Goal: Information Seeking & Learning: Learn about a topic

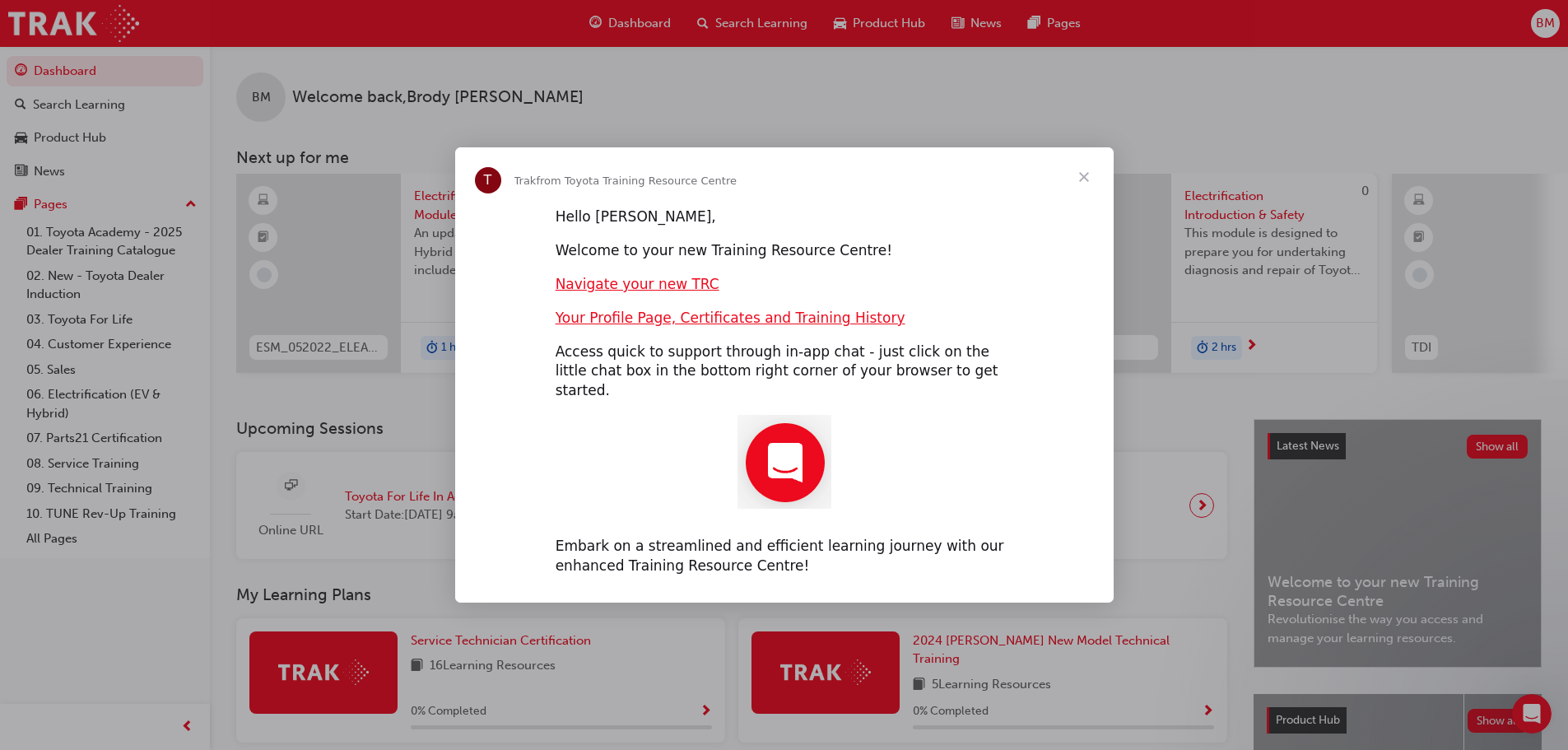
click at [1089, 186] on span "Close" at bounding box center [1084, 176] width 60 height 60
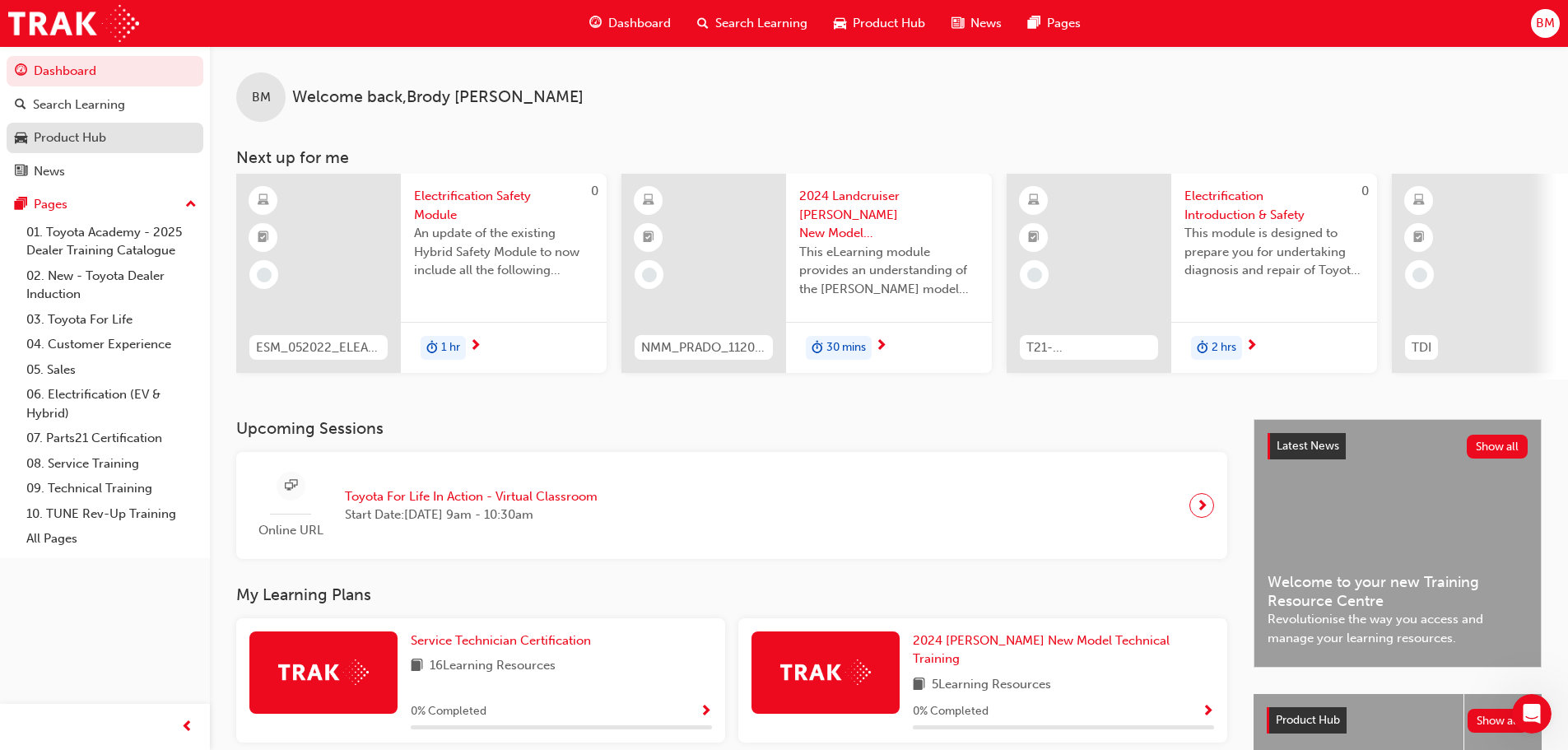
click at [130, 142] on div "Product Hub" at bounding box center [105, 138] width 180 height 20
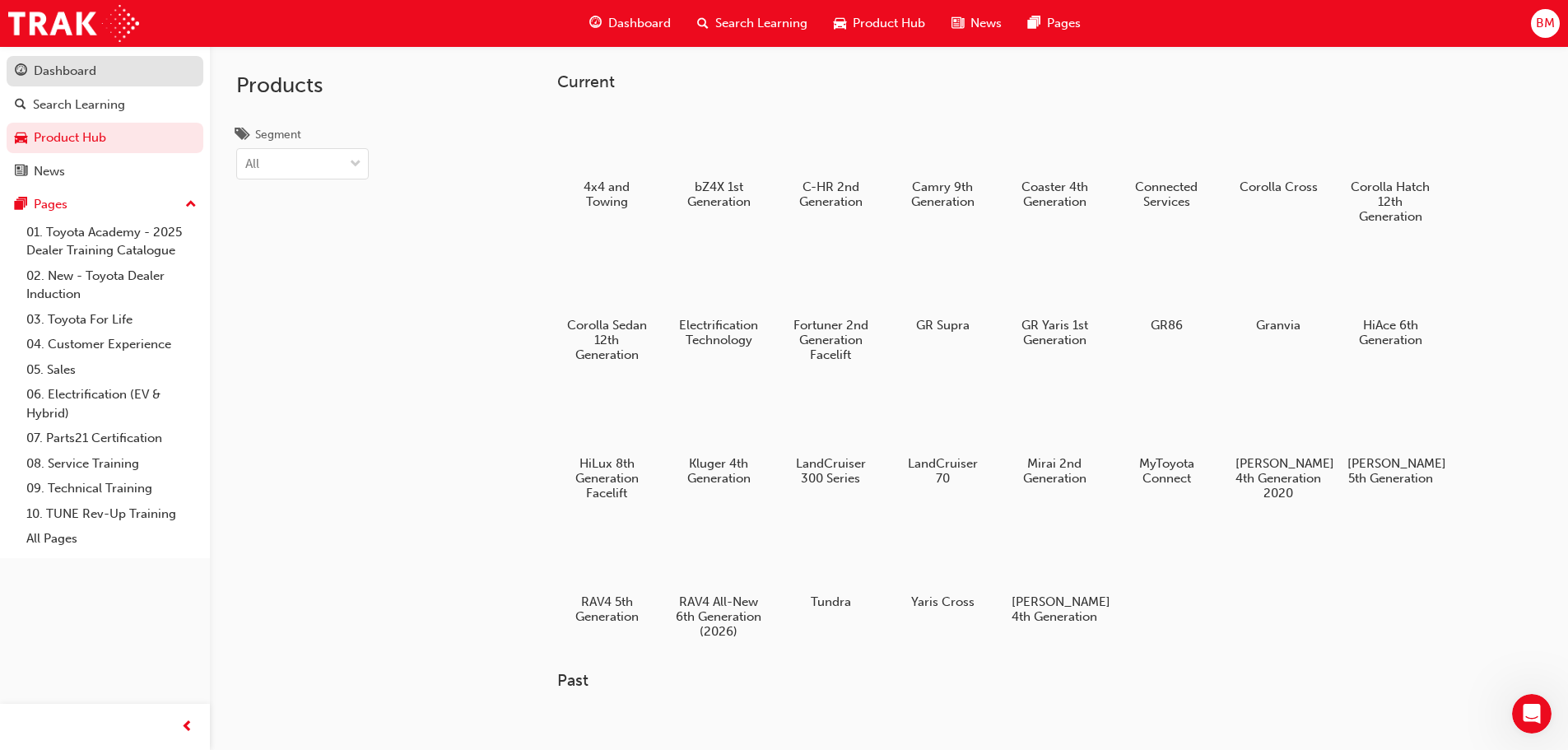
click at [107, 76] on div "Dashboard" at bounding box center [105, 71] width 180 height 20
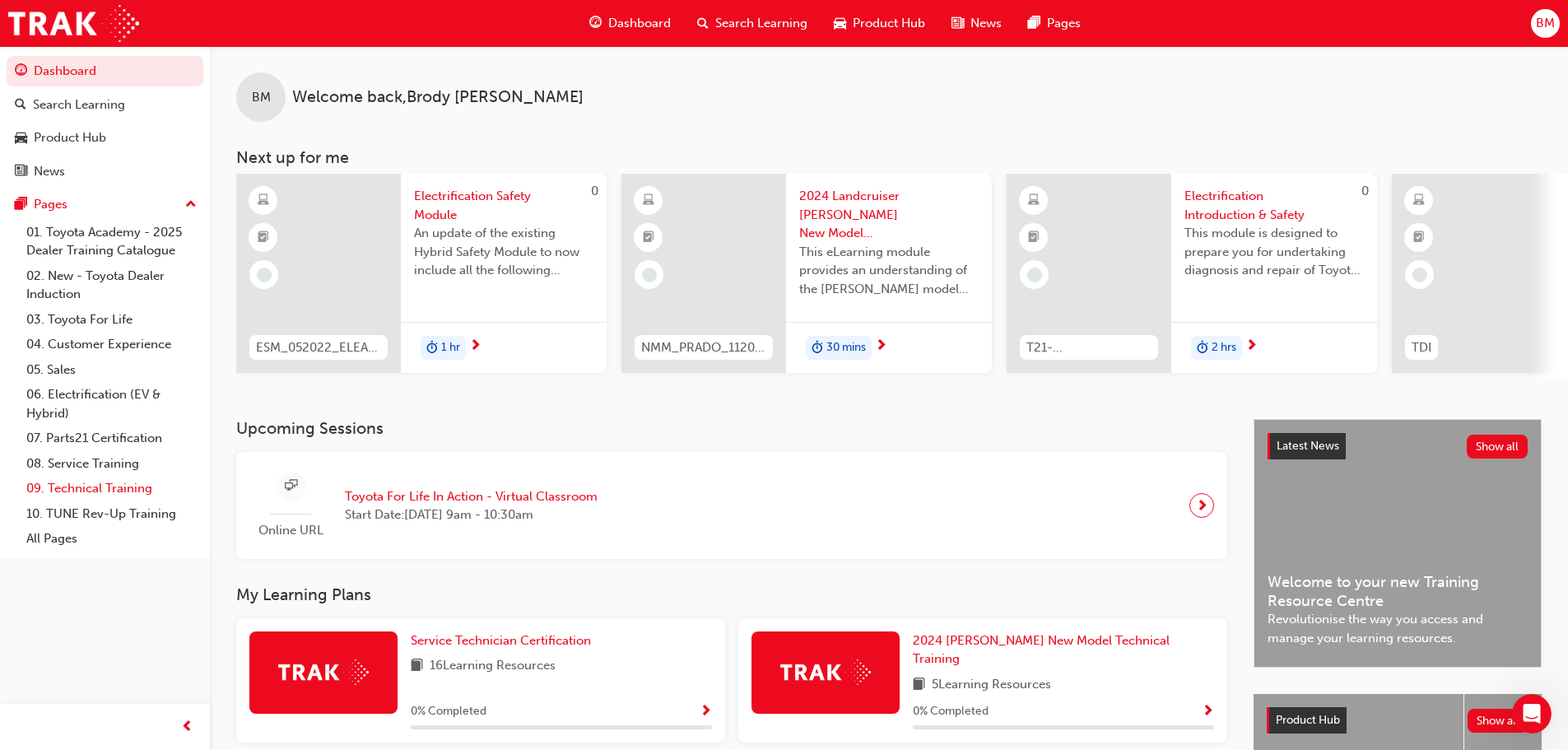
click at [116, 489] on link "09. Technical Training" at bounding box center [112, 489] width 184 height 26
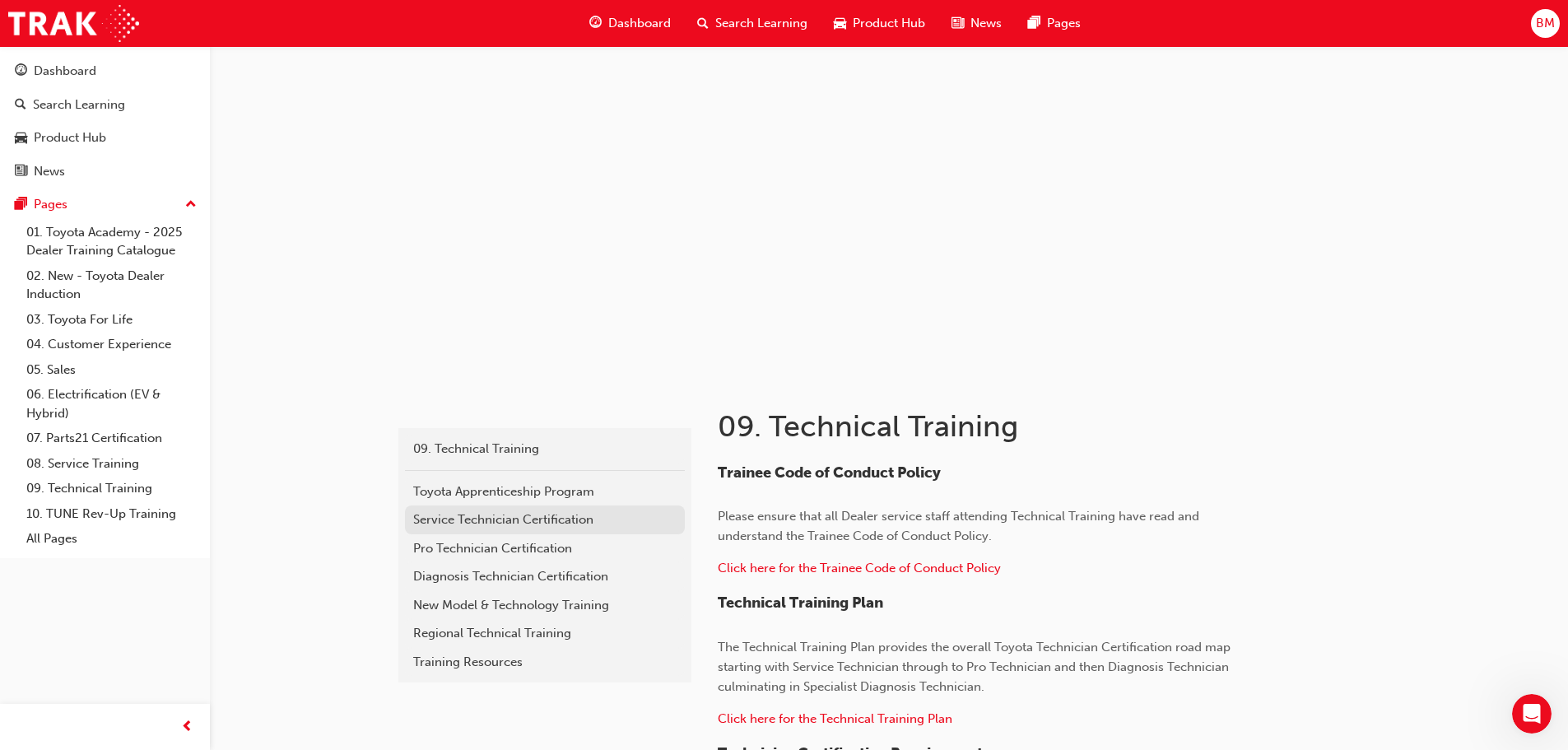
click at [504, 511] on div "Service Technician Certification" at bounding box center [545, 520] width 264 height 19
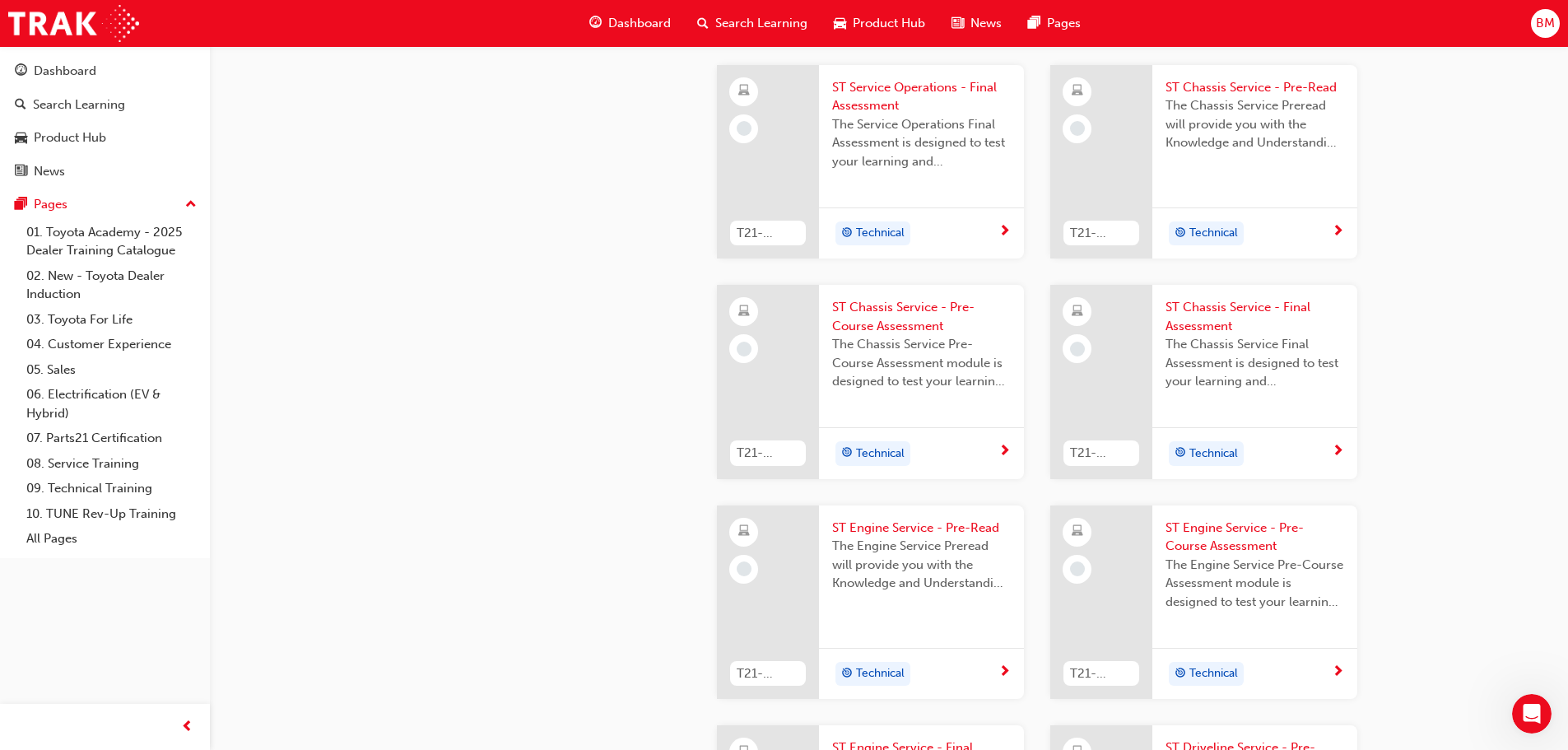
scroll to position [1235, 0]
click at [428, 619] on div "ccd62ae7-83cf-4872-9f13-f98162ad1282 09. Technical Training Service Technician …" at bounding box center [543, 14] width 297 height 2407
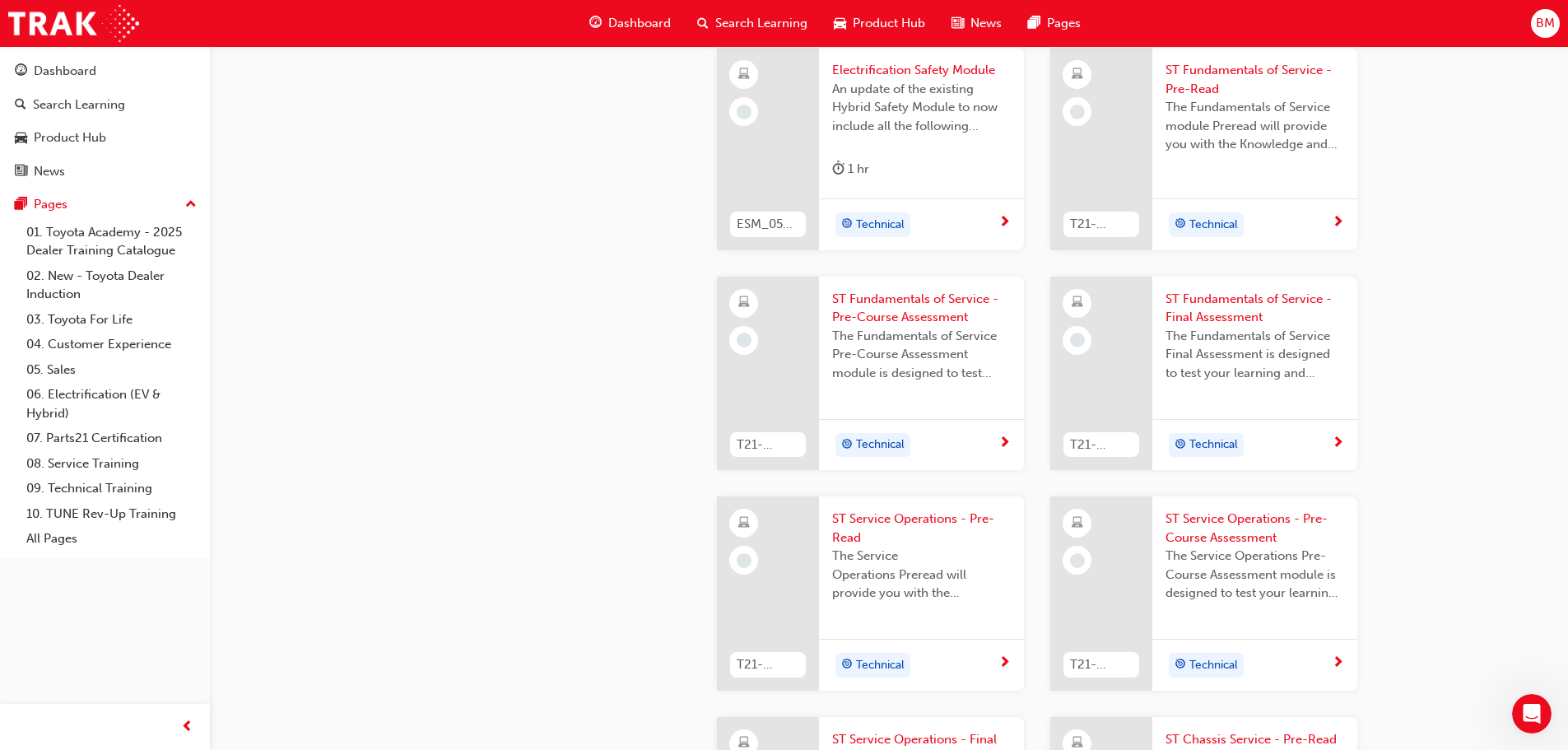
scroll to position [494, 0]
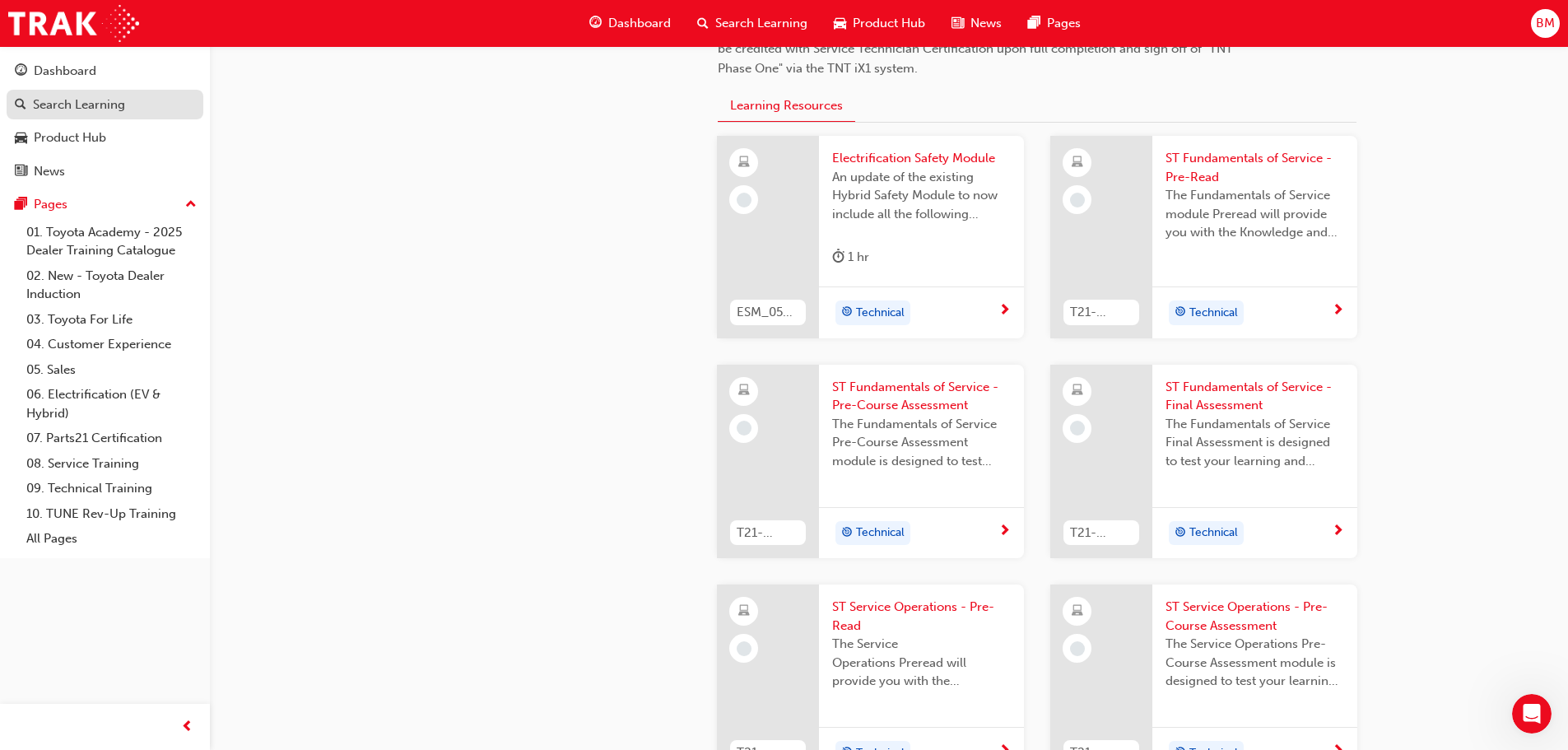
click at [90, 109] on div "Search Learning" at bounding box center [79, 105] width 92 height 19
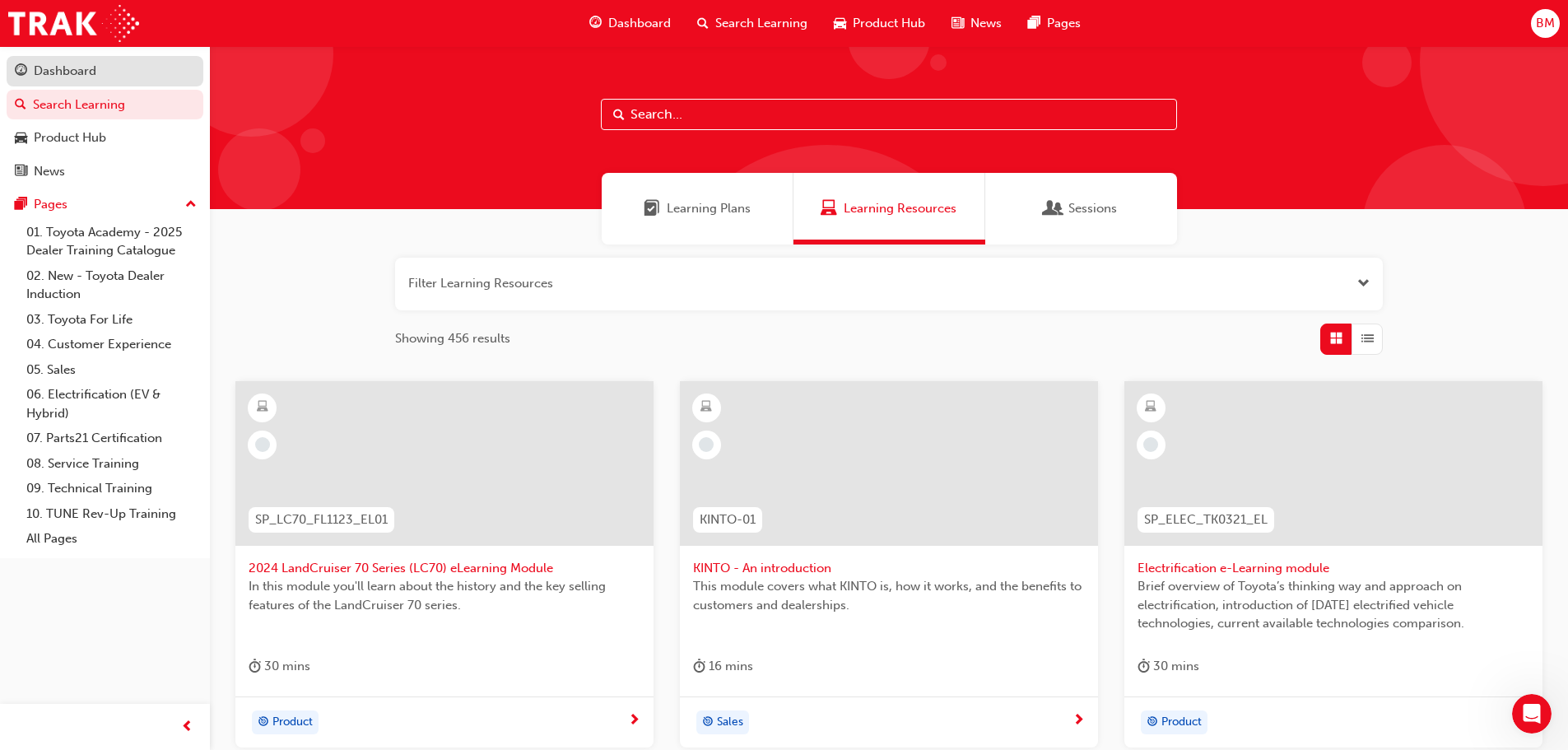
click at [70, 69] on div "Dashboard" at bounding box center [65, 71] width 62 height 19
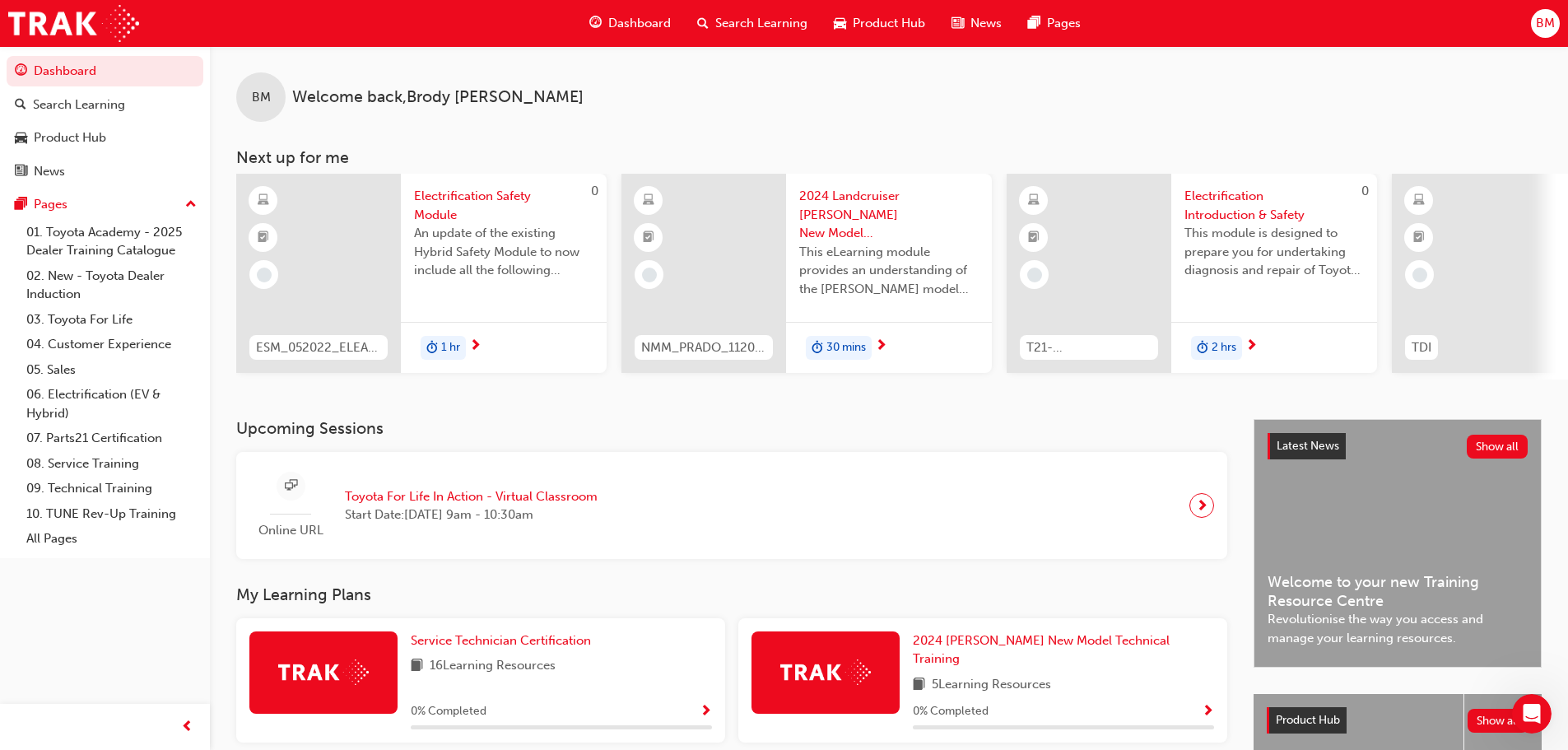
drag, startPoint x: 970, startPoint y: 381, endPoint x: 987, endPoint y: 379, distance: 17.1
click at [987, 379] on div "0 ESM_052022_ELEARN Electrification Safety Module An update of the existing Hyb…" at bounding box center [902, 277] width 1332 height 206
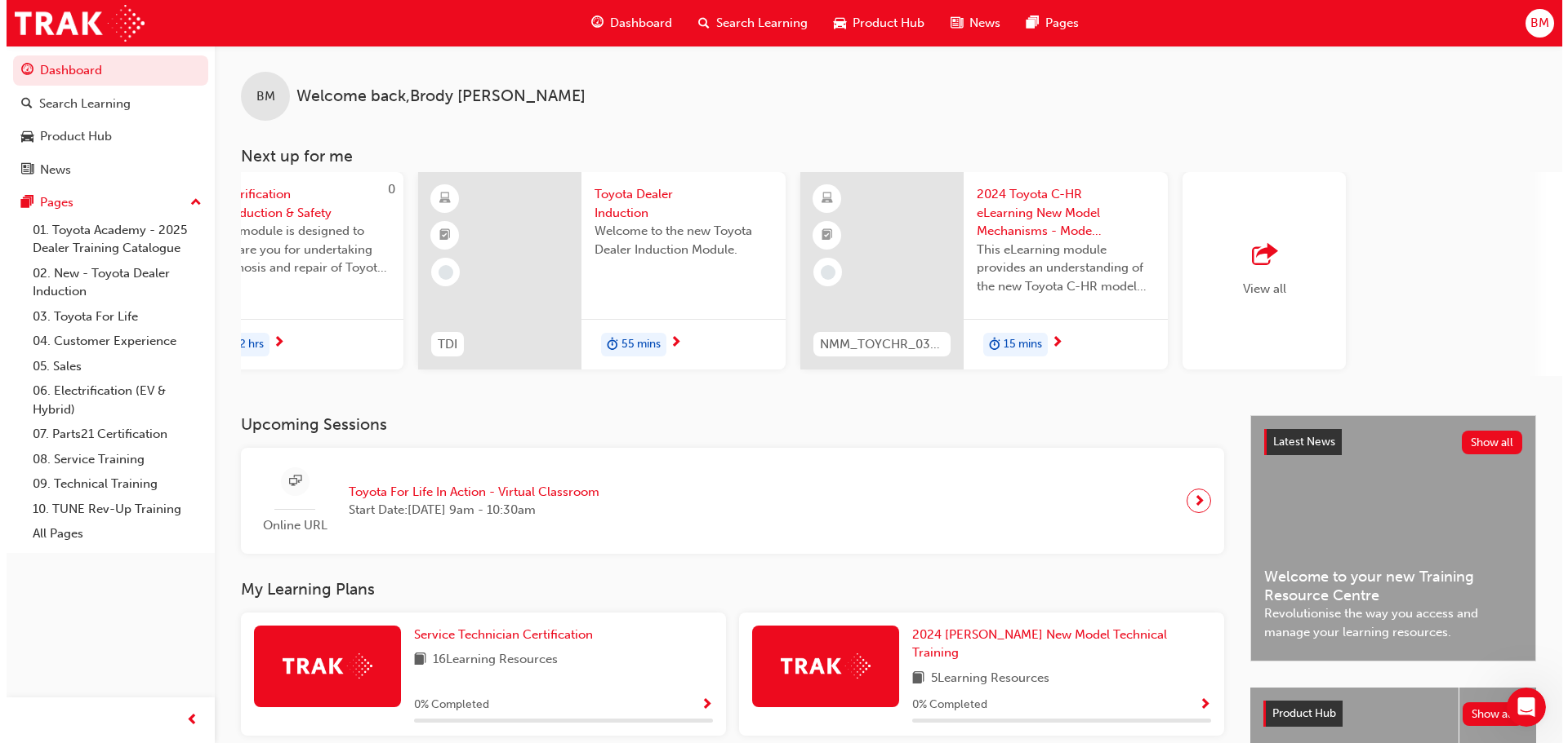
scroll to position [0, 839]
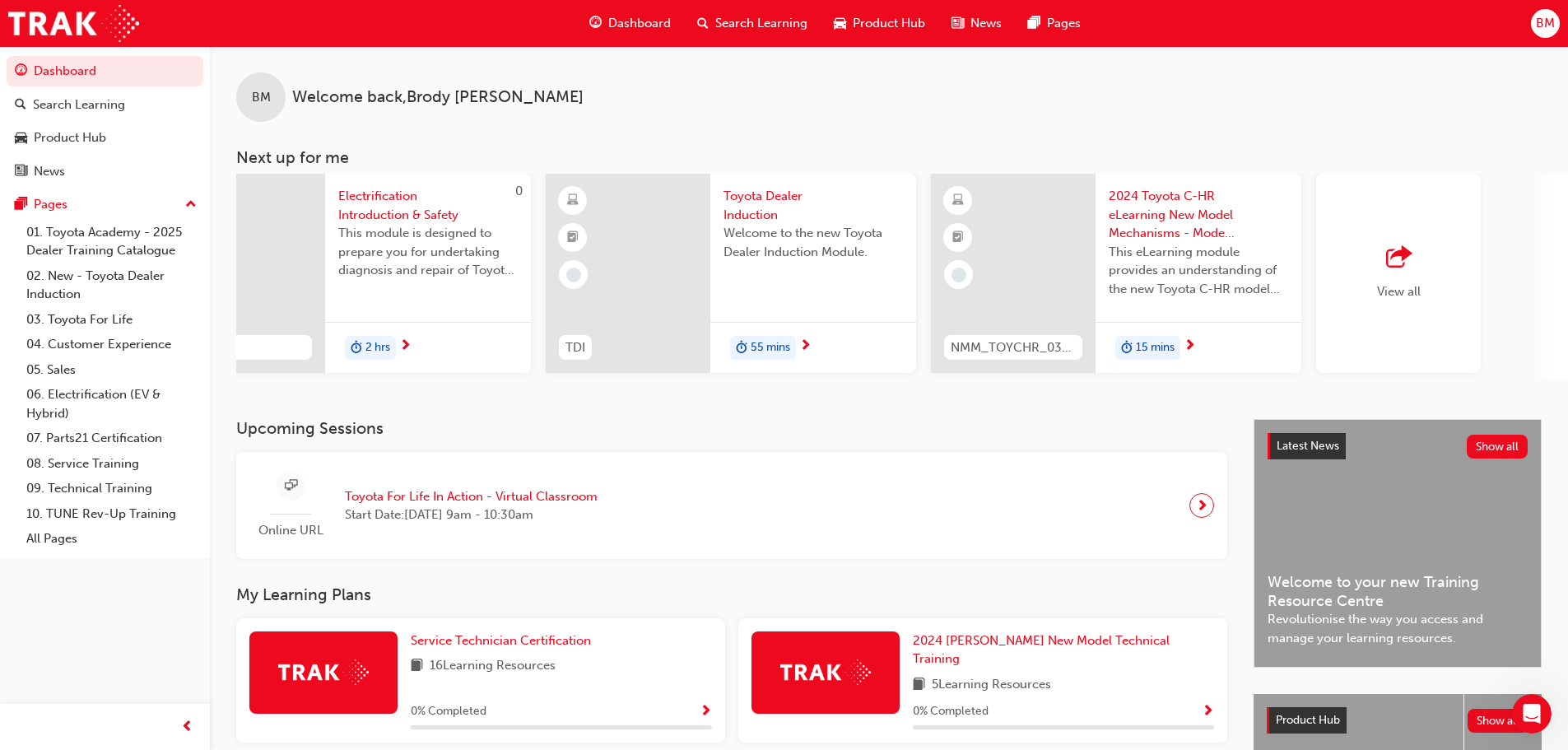
click at [746, 203] on span "Toyota Dealer Induction" at bounding box center [813, 205] width 179 height 37
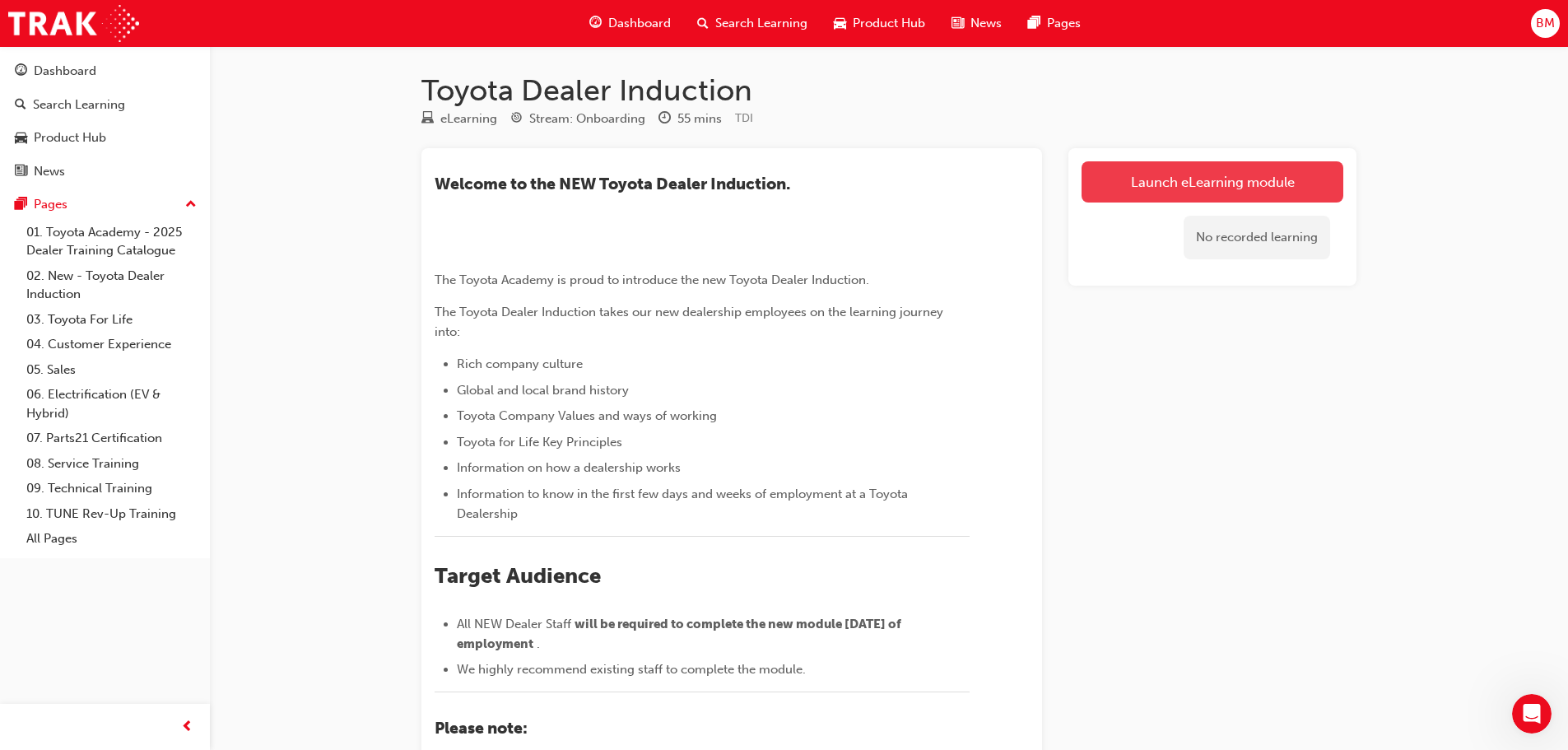
click at [1175, 194] on link "Launch eLearning module" at bounding box center [1212, 182] width 262 height 41
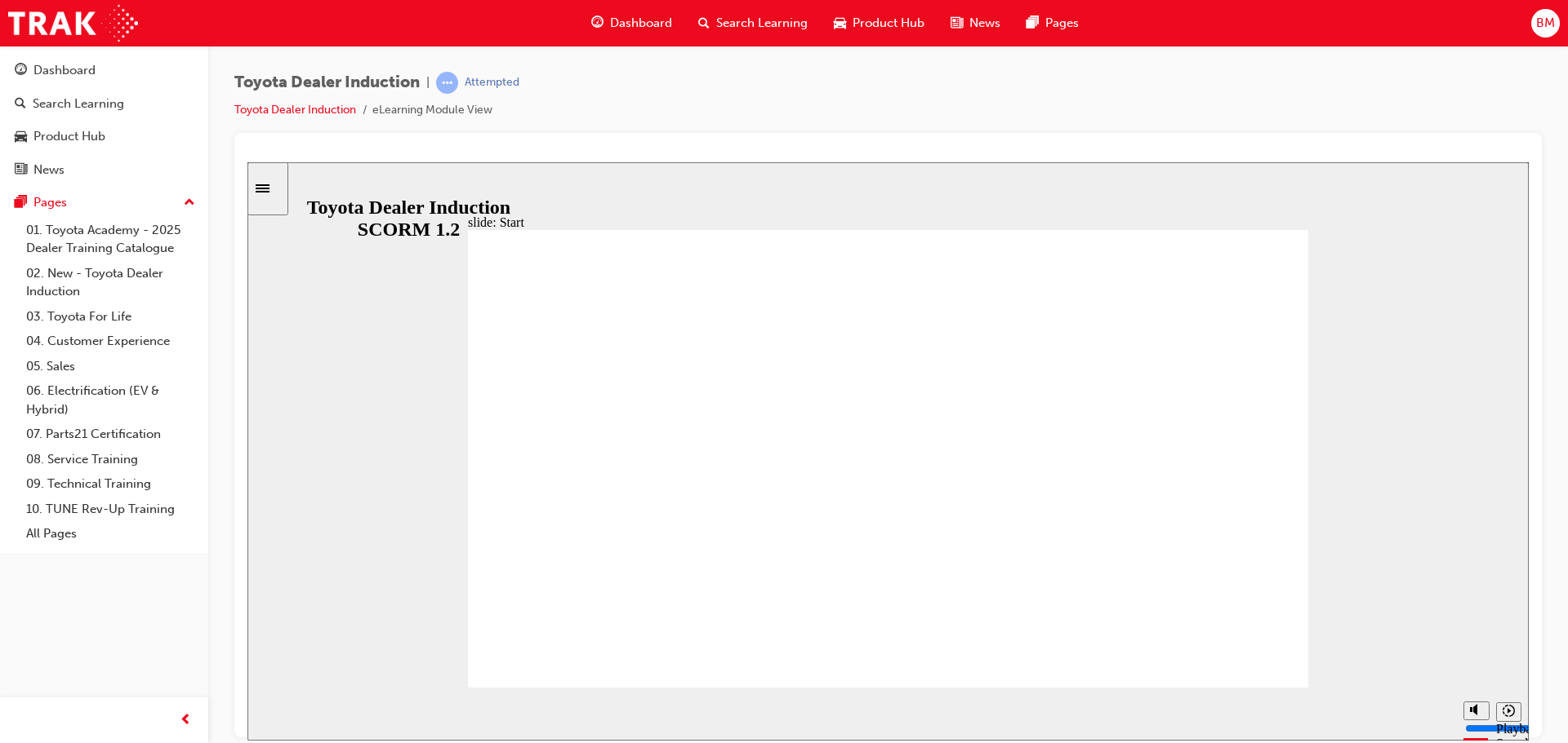
type input "5000"
type input "9"
type input "5000"
type input "10"
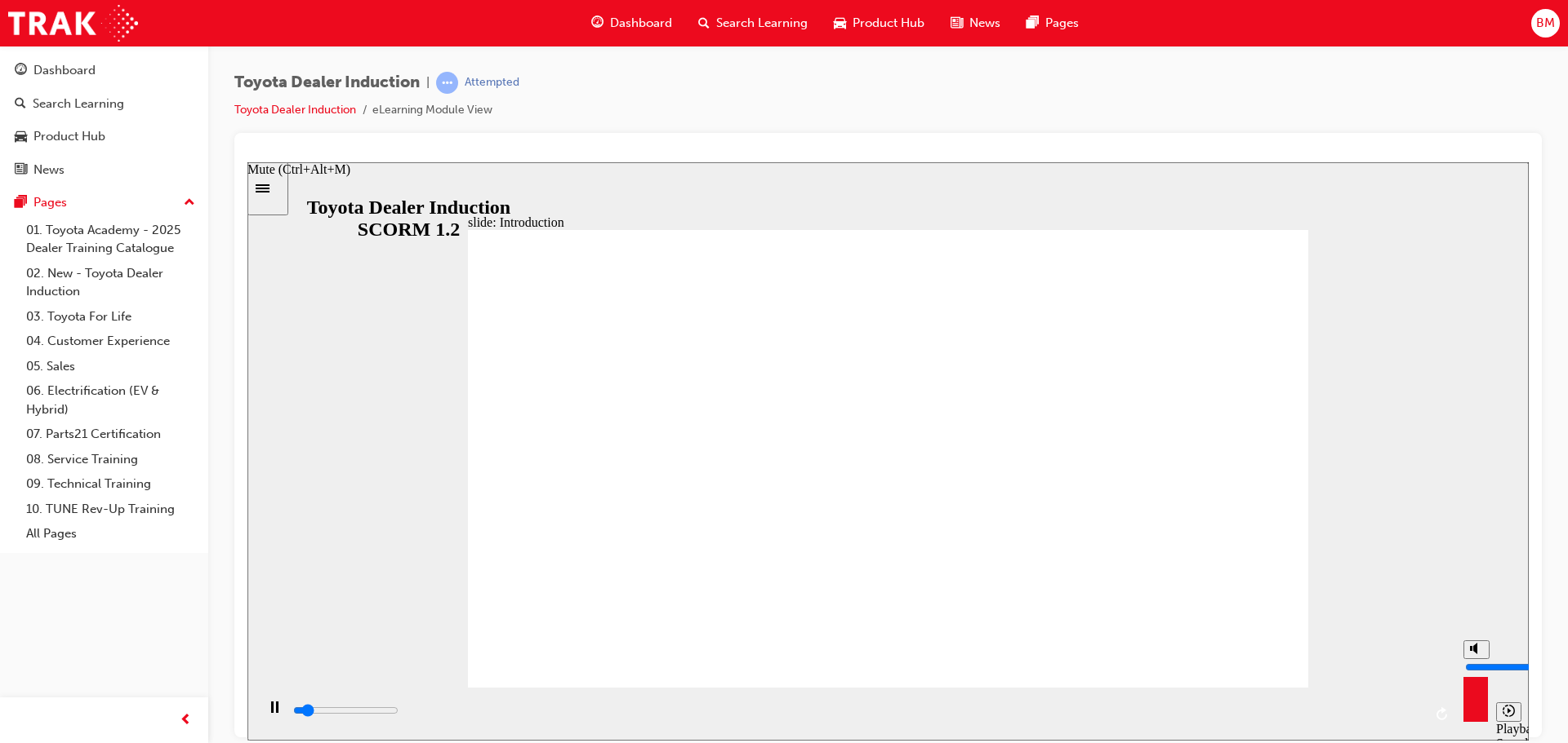
type input "5400"
drag, startPoint x: 1474, startPoint y: 652, endPoint x: 1473, endPoint y: 577, distance: 75.0
type input "10"
click at [1473, 660] on input "volume" at bounding box center [1518, 667] width 106 height 13
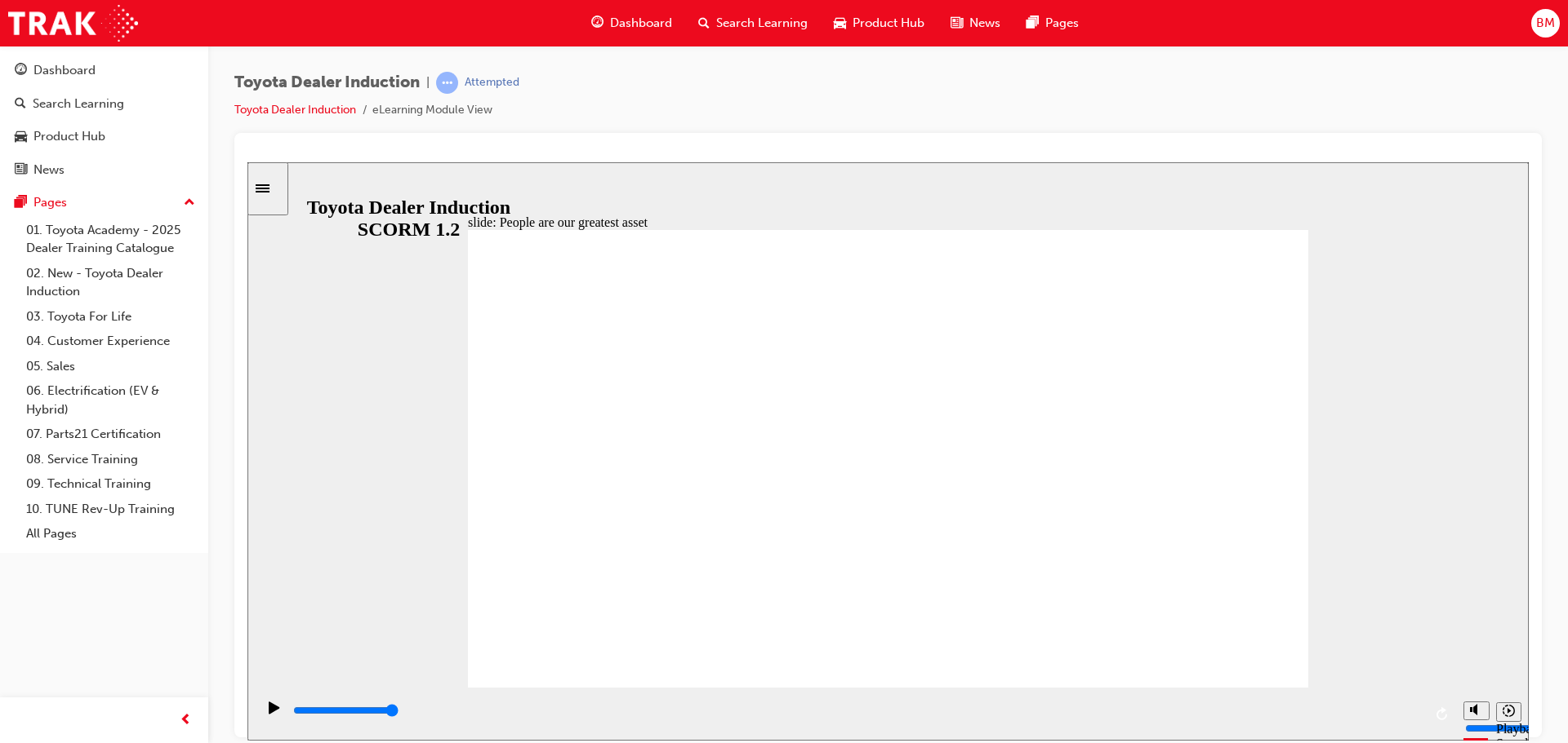
type input "3200"
drag, startPoint x: 1474, startPoint y: 640, endPoint x: 1475, endPoint y: 648, distance: 8.1
type input "7"
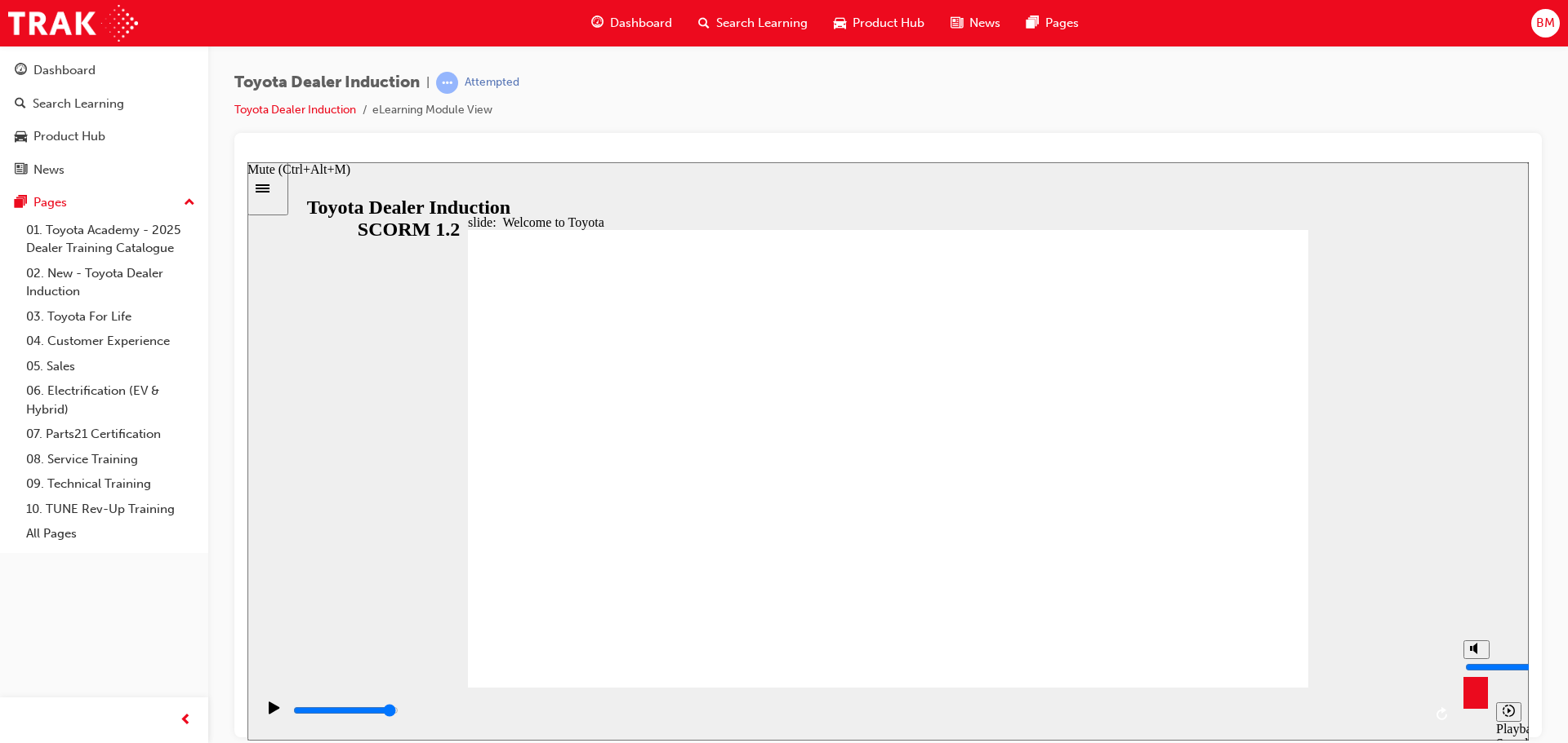
click at [1474, 660] on input "volume" at bounding box center [1518, 667] width 106 height 13
type input "7500"
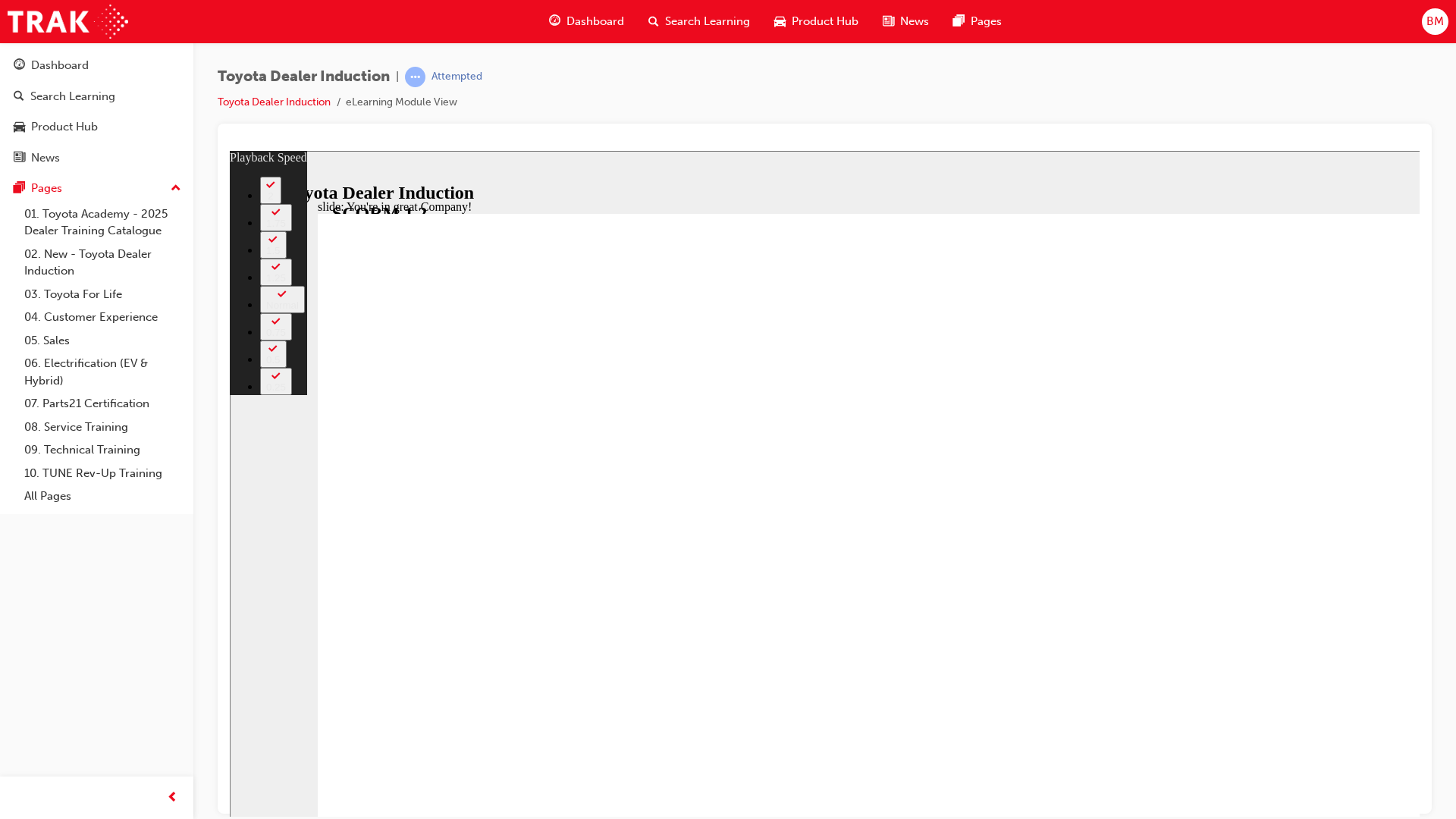
type input "107"
type input "6"
type input "107"
type input "6"
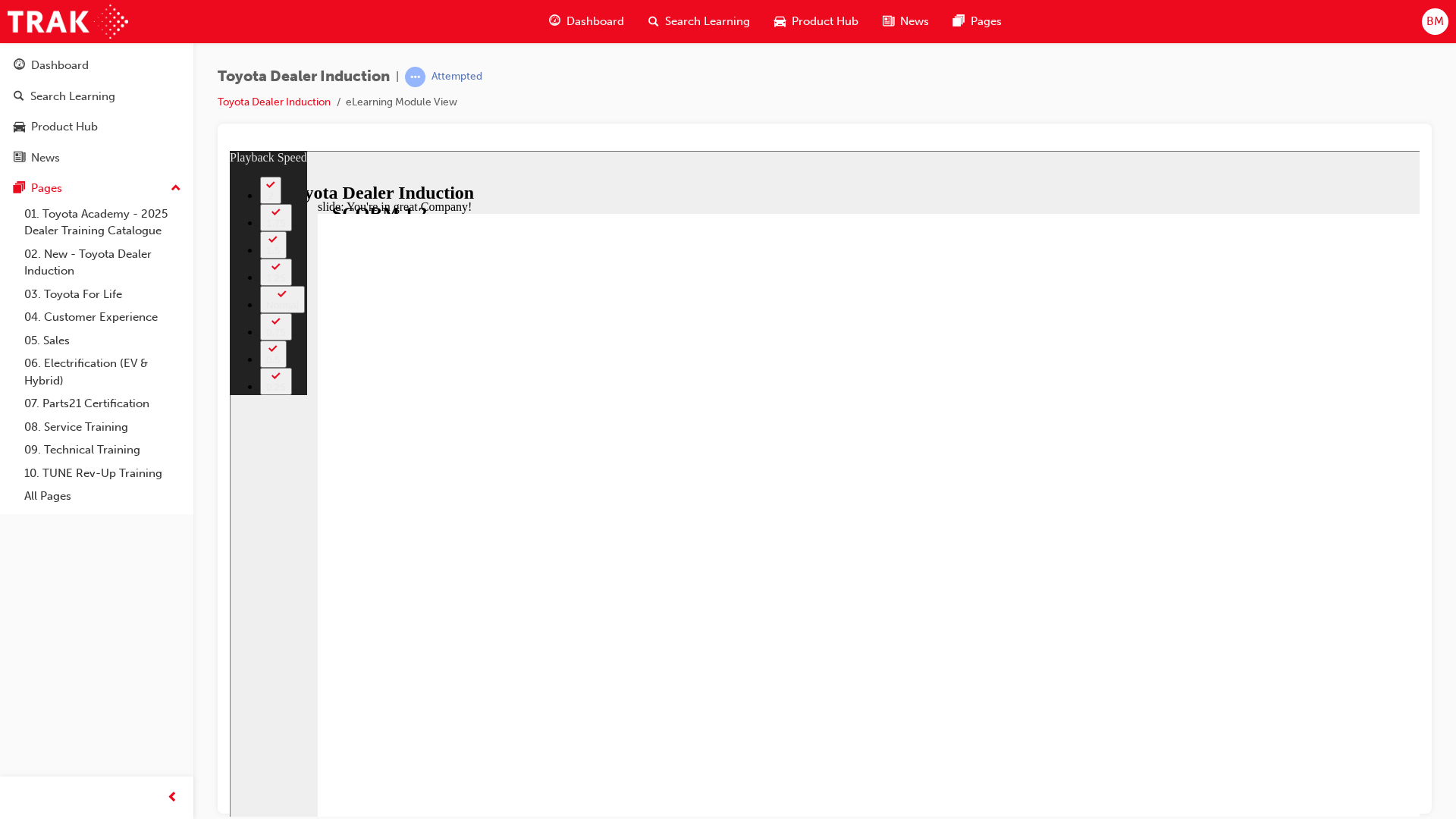
type input "107"
type input "7"
type input "107"
type input "7"
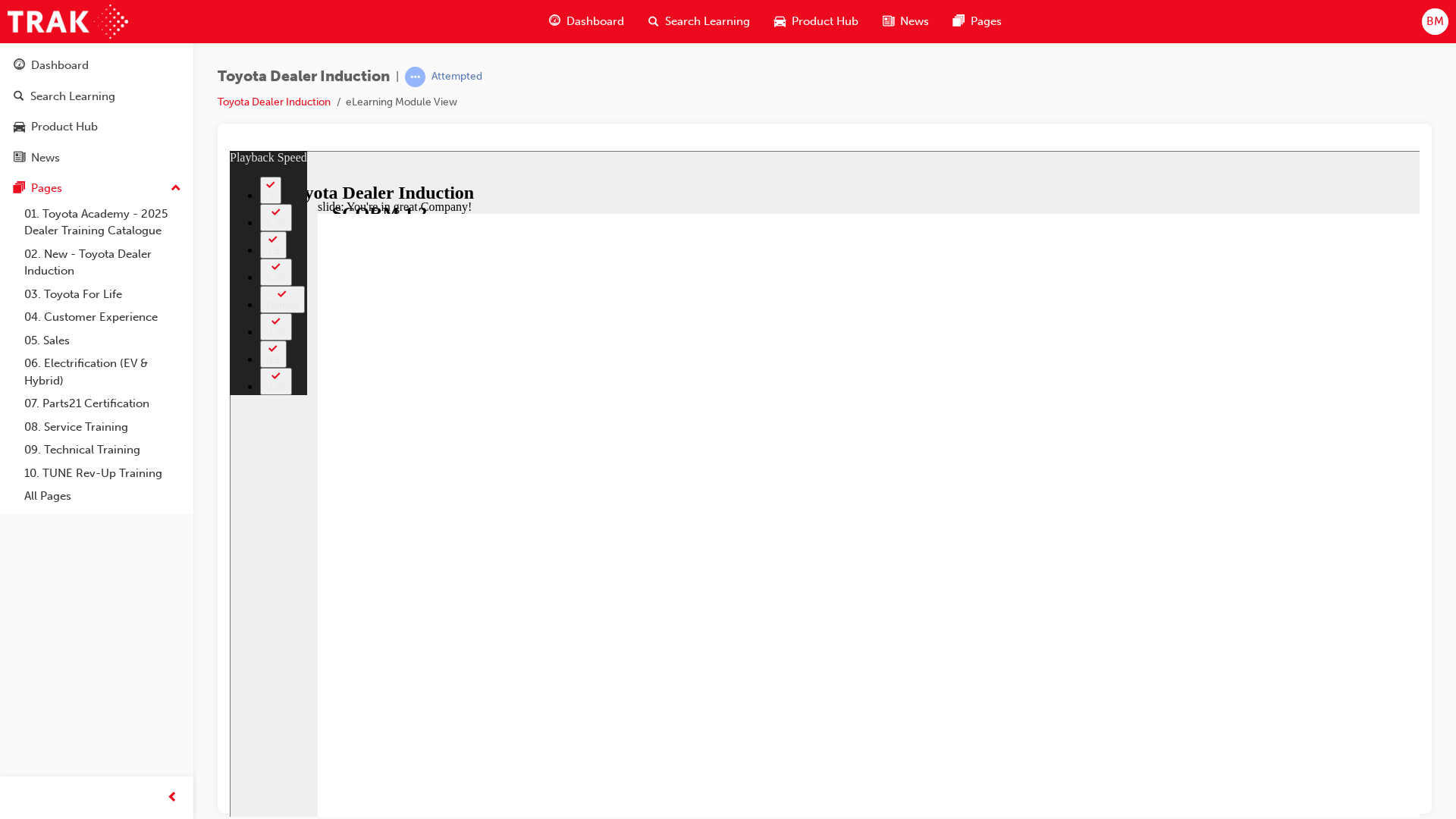
type input "107"
type input "7"
type input "107"
type input "7"
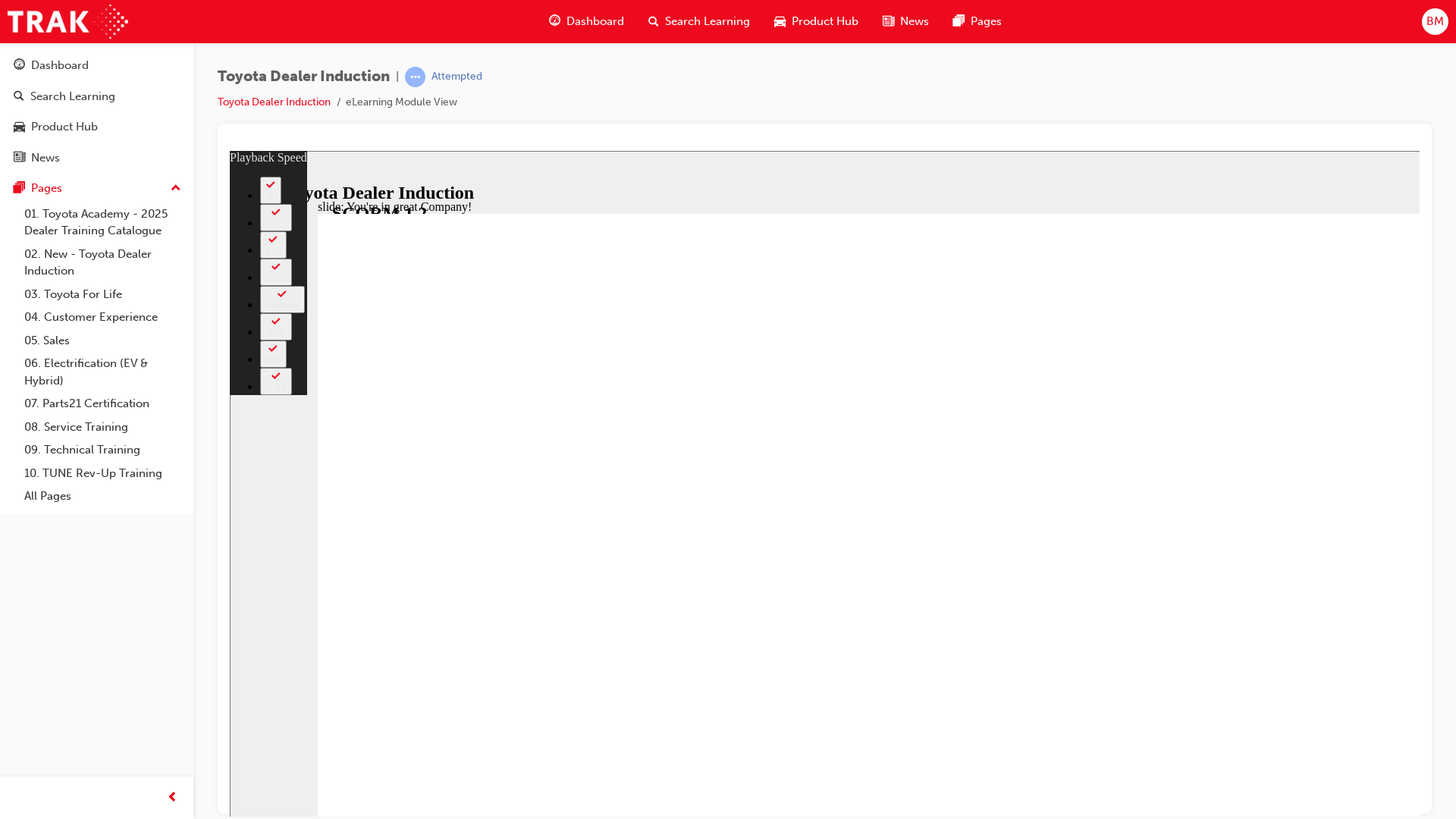
type input "107"
type input "7"
type input "107"
type input "7"
type input "107"
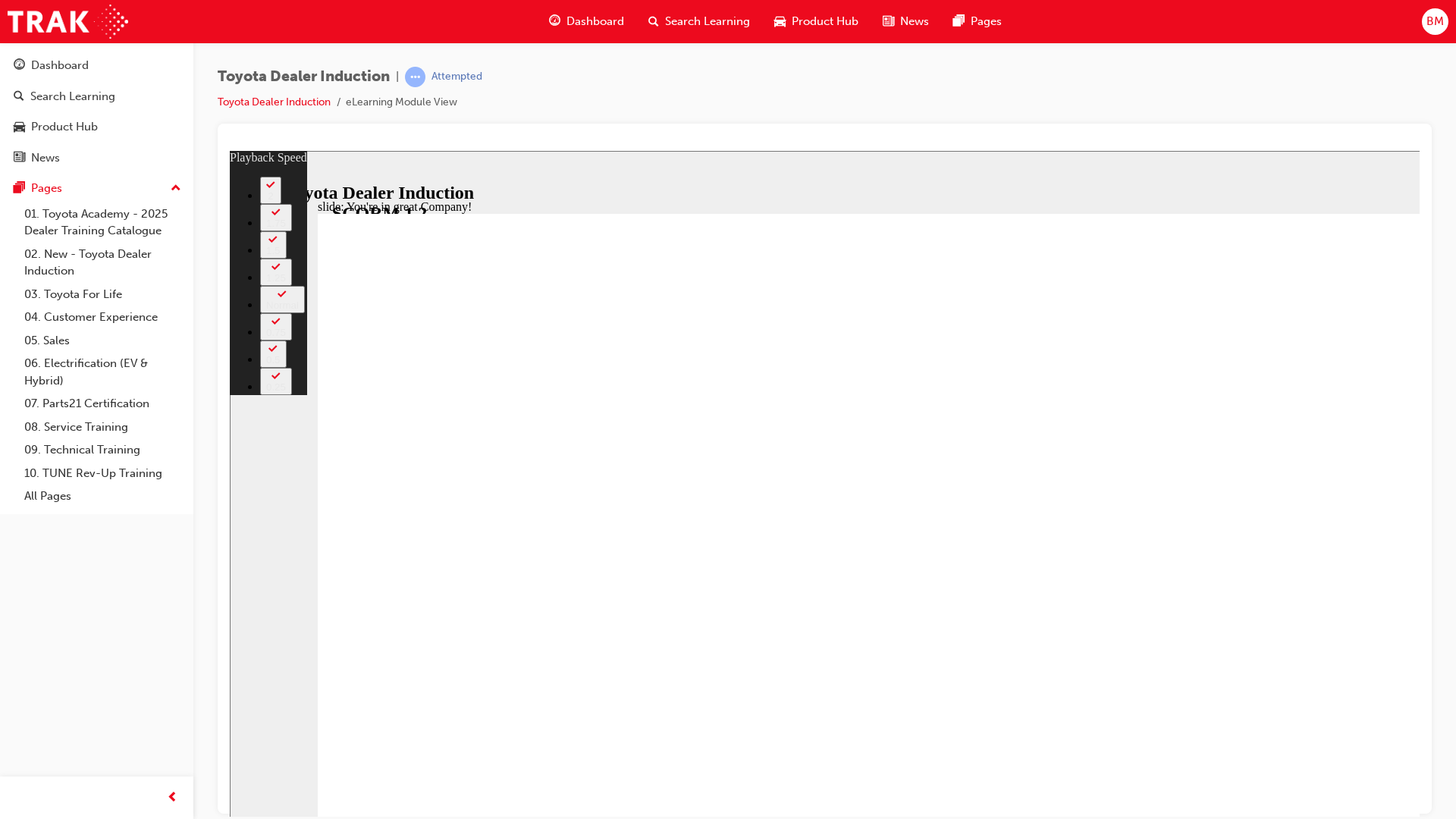
type input "7"
type input "107"
type input "7"
type input "8"
type input "107"
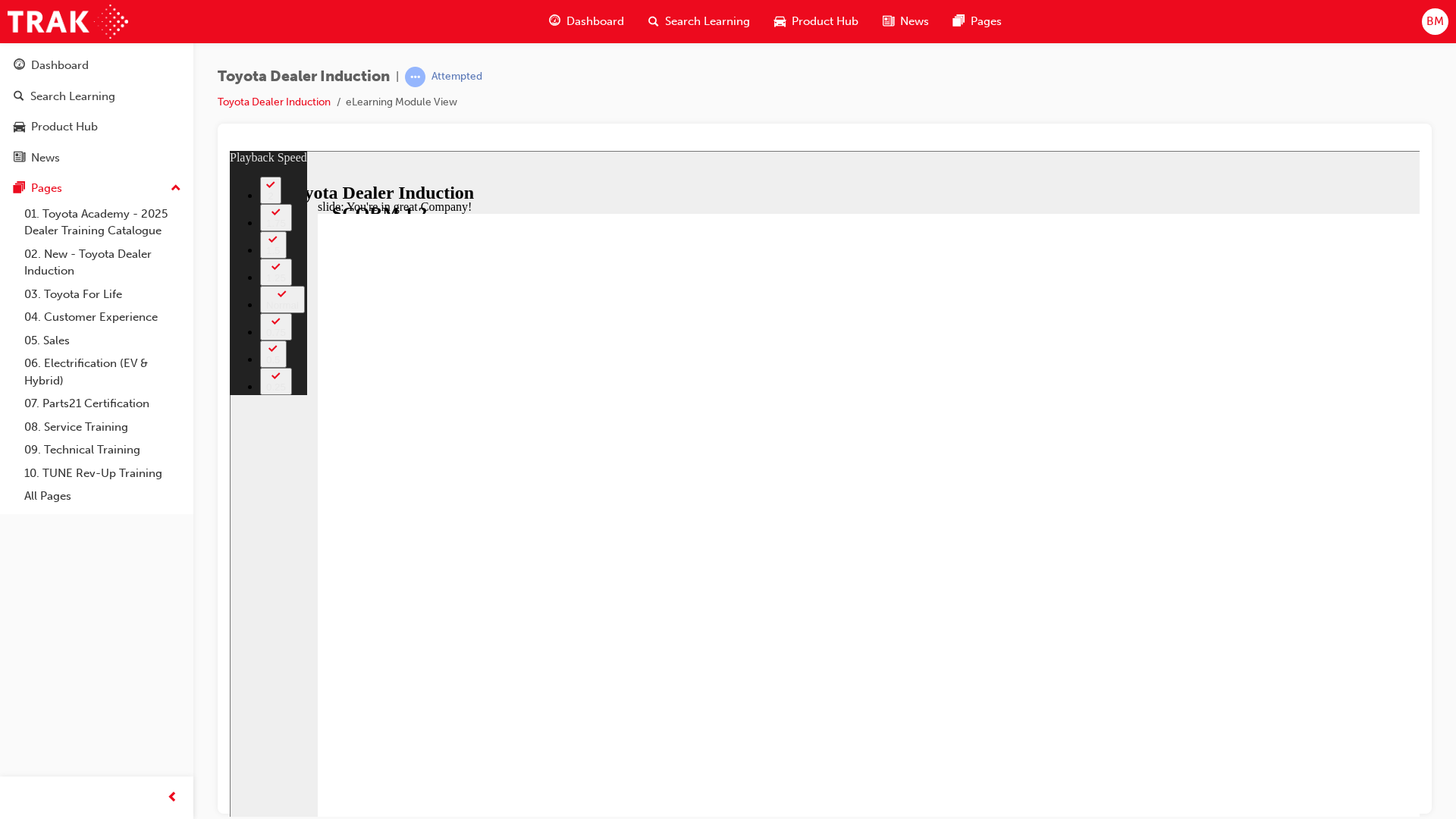
type input "8"
type input "107"
type input "8"
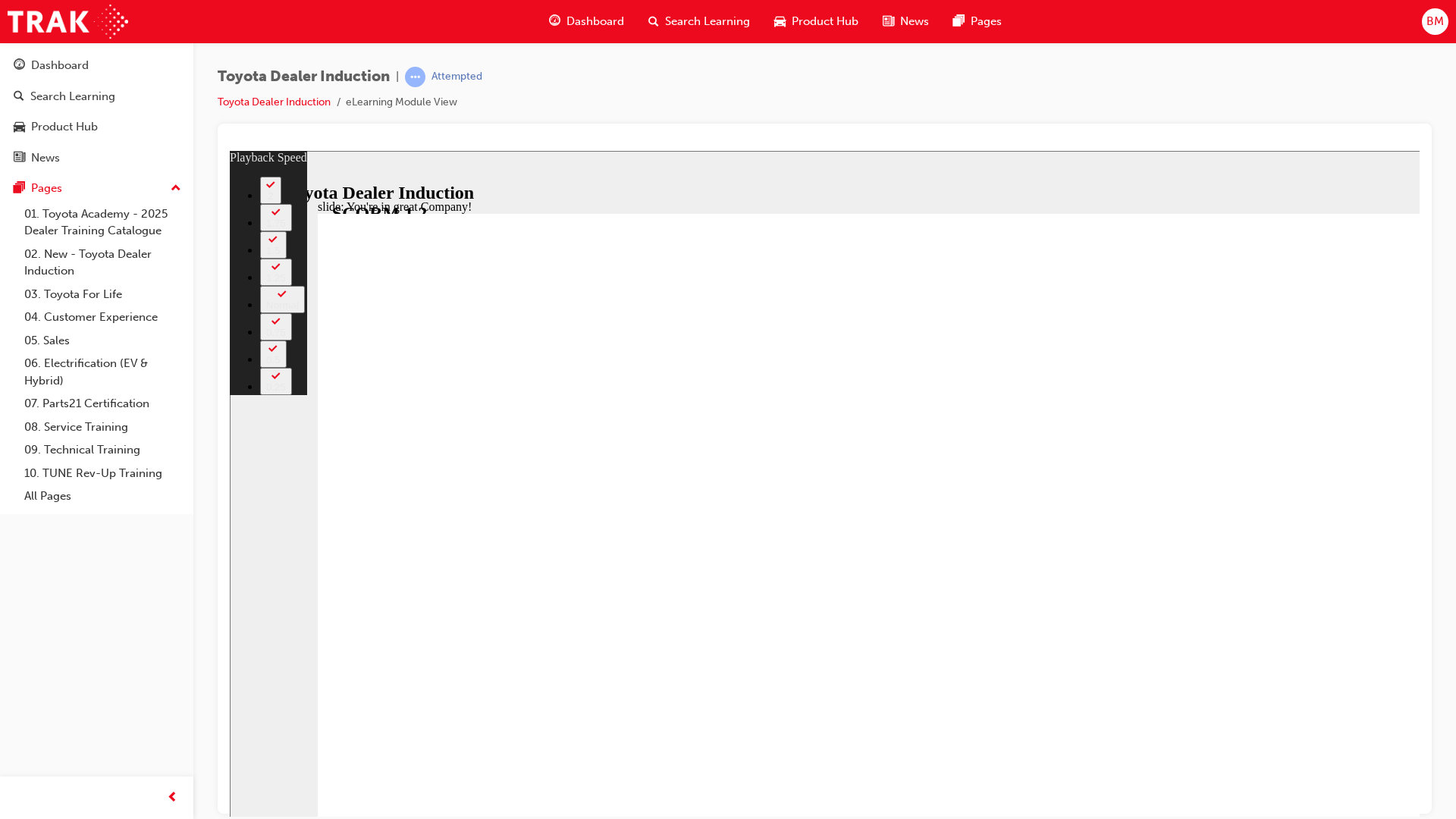
type input "107"
type input "8"
type input "107"
type input "8"
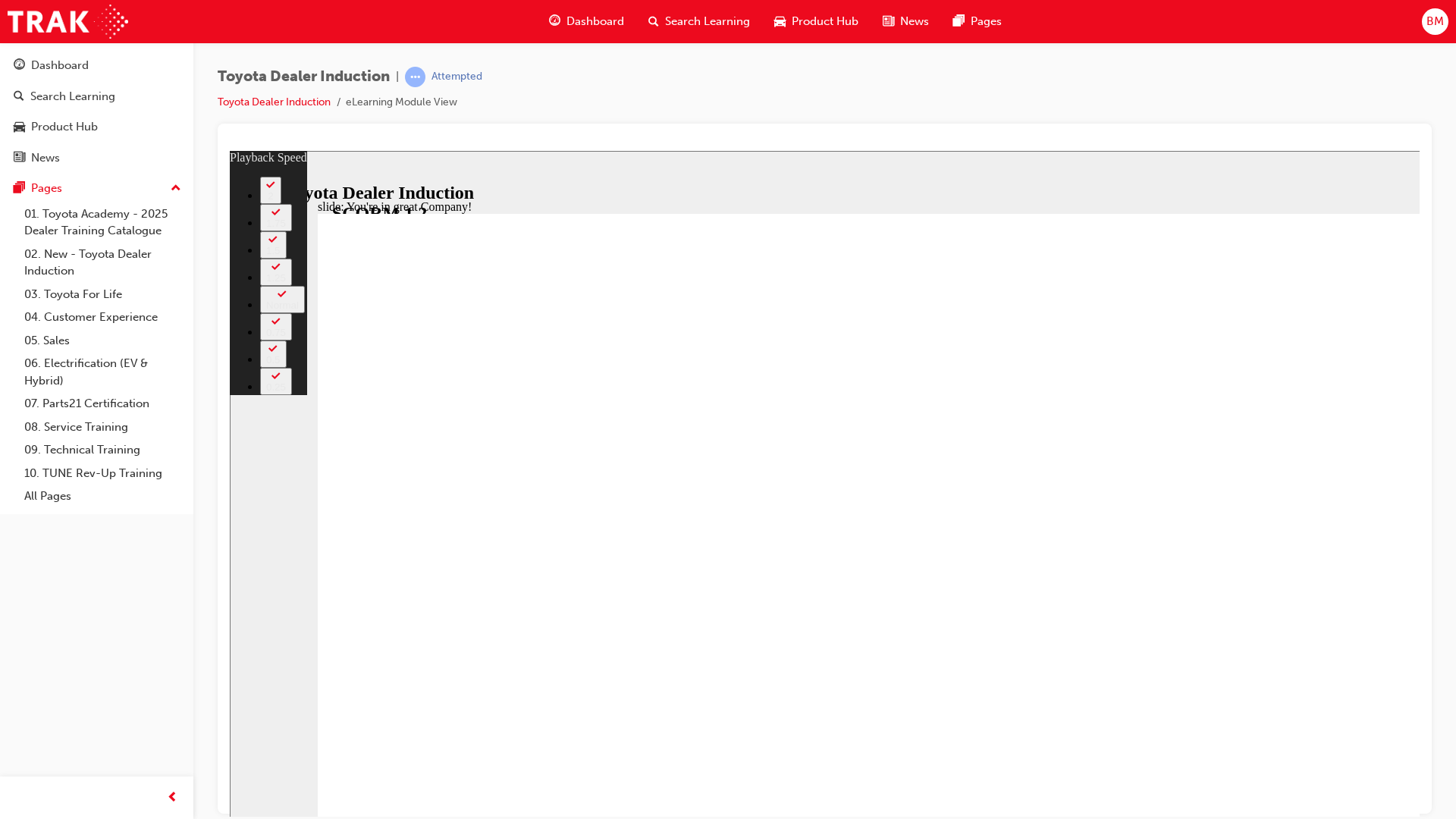
type input "107"
type input "8"
type input "107"
type input "8"
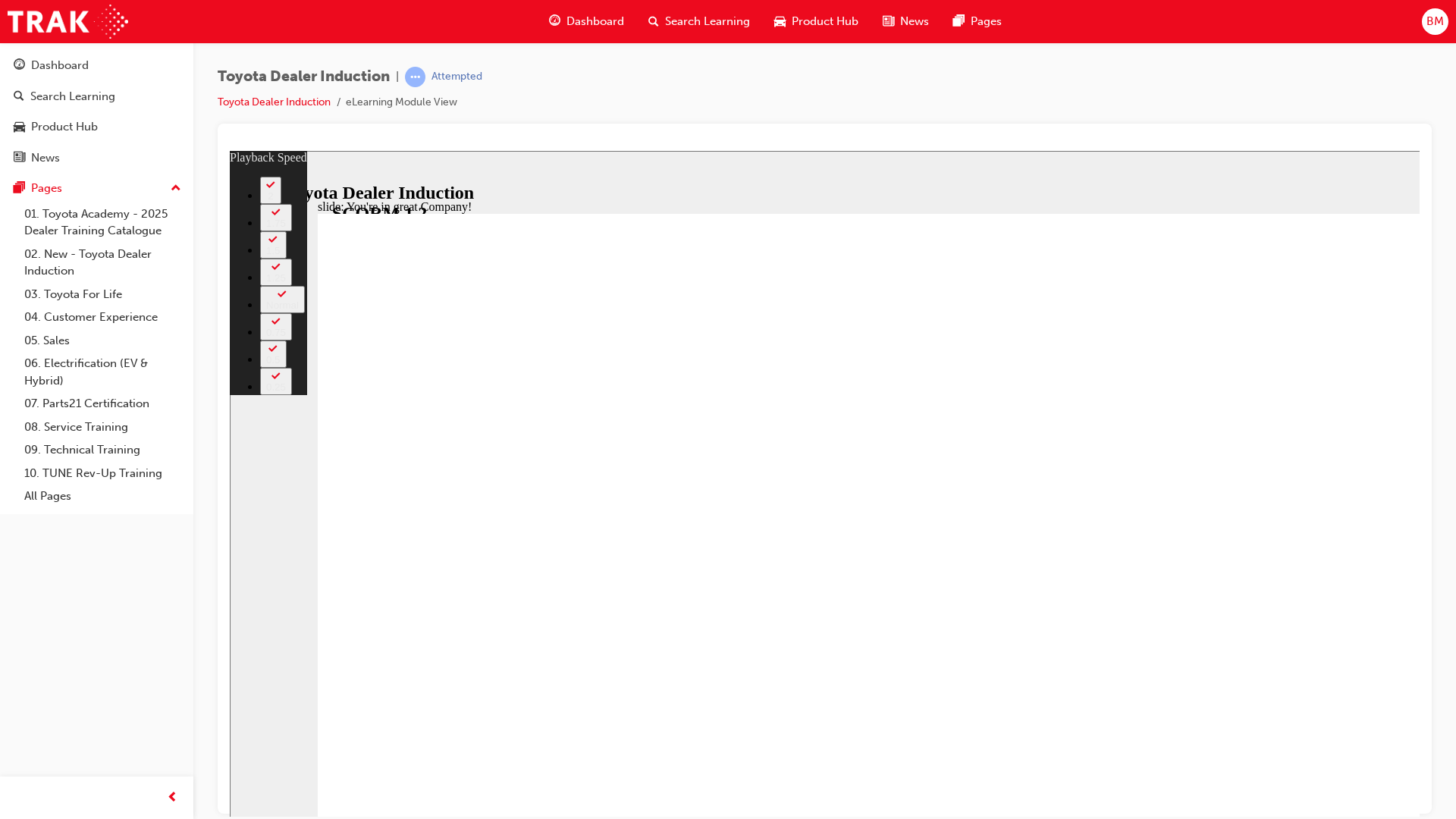
drag, startPoint x: 1552, startPoint y: 904, endPoint x: 1548, endPoint y: 896, distance: 8.9
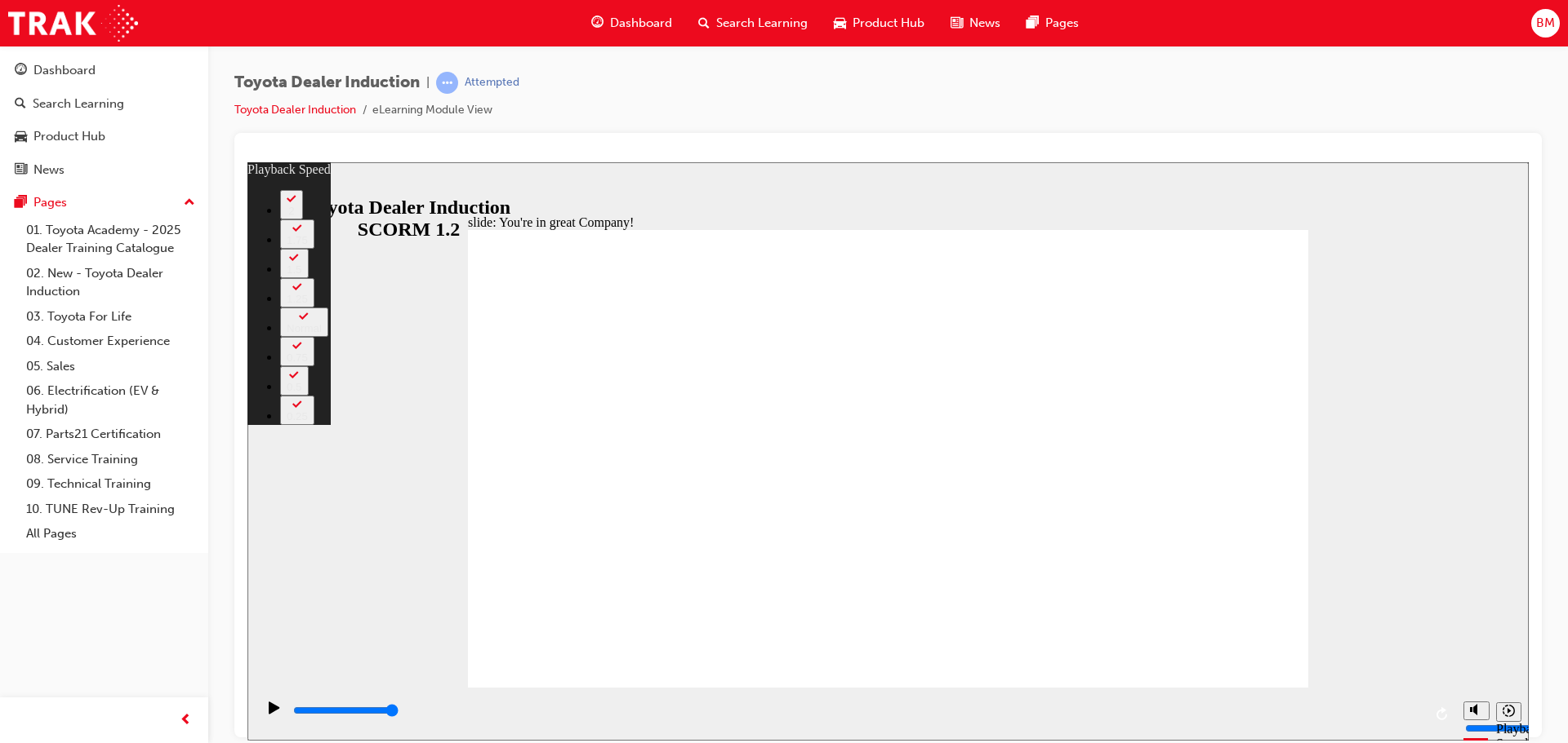
type input "156"
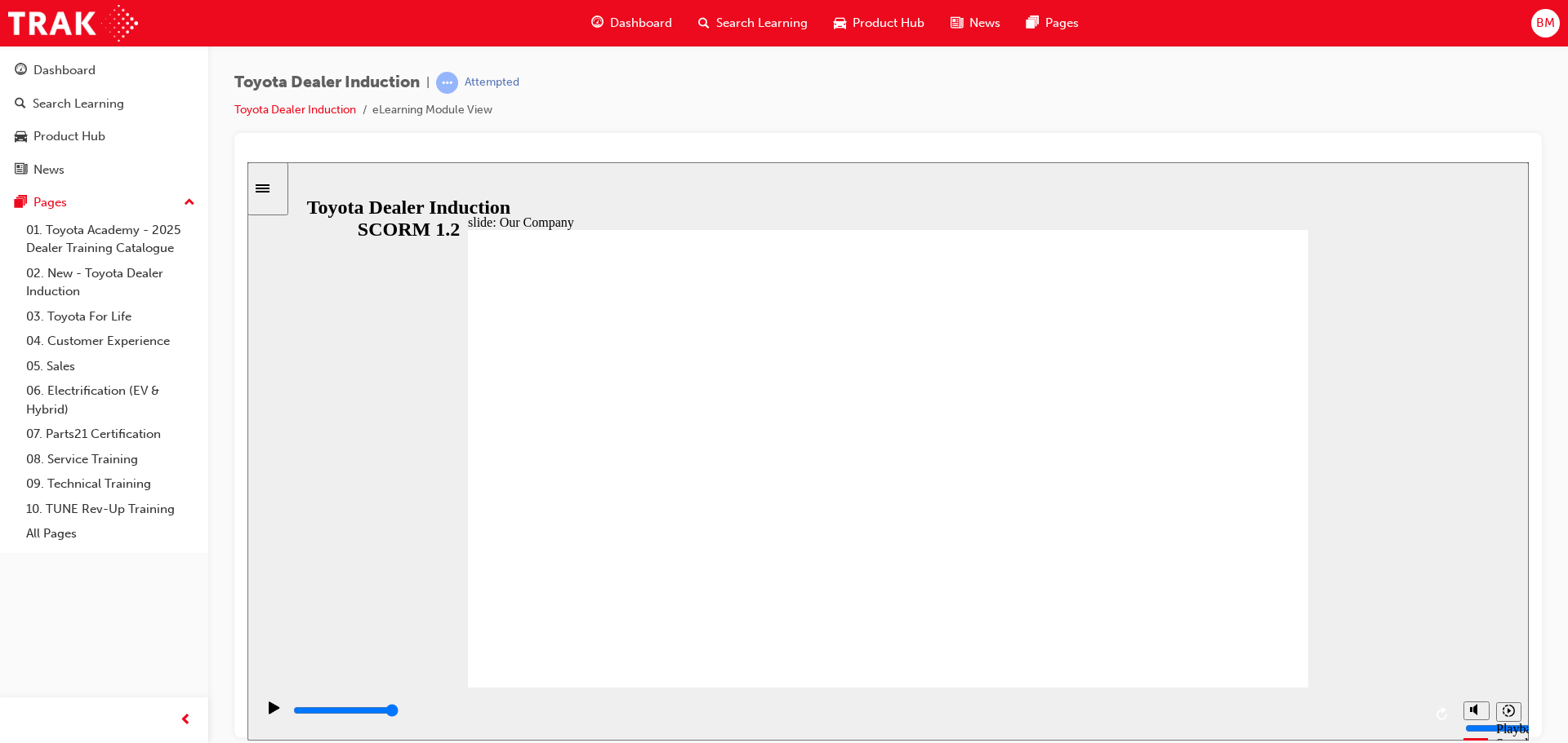
type input "8300"
drag, startPoint x: 655, startPoint y: 595, endPoint x: 711, endPoint y: 594, distance: 56.0
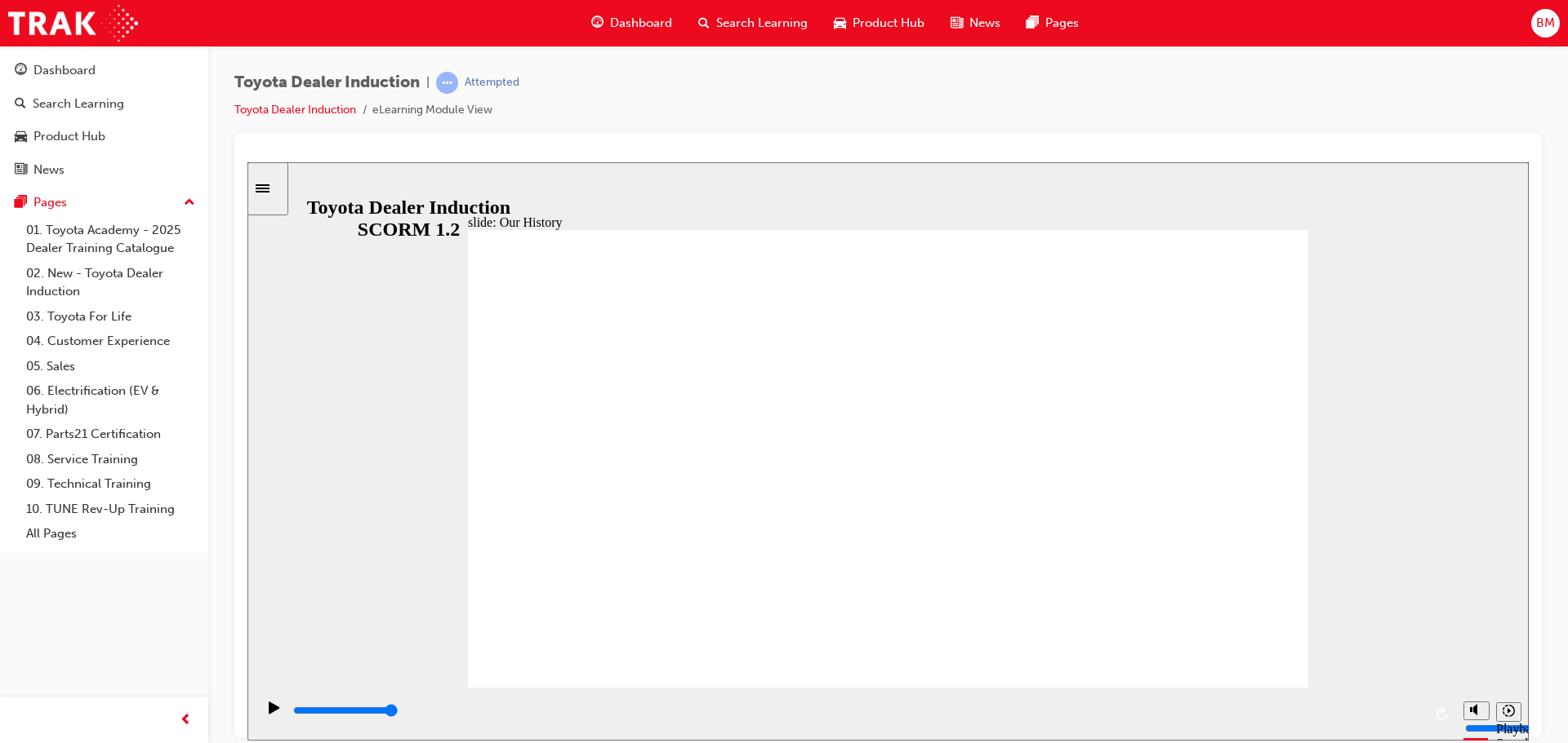
drag, startPoint x: 653, startPoint y: 593, endPoint x: 901, endPoint y: 588, distance: 248.1
drag, startPoint x: 887, startPoint y: 592, endPoint x: 546, endPoint y: 594, distance: 341.0
drag, startPoint x: 657, startPoint y: 600, endPoint x: 808, endPoint y: 589, distance: 151.4
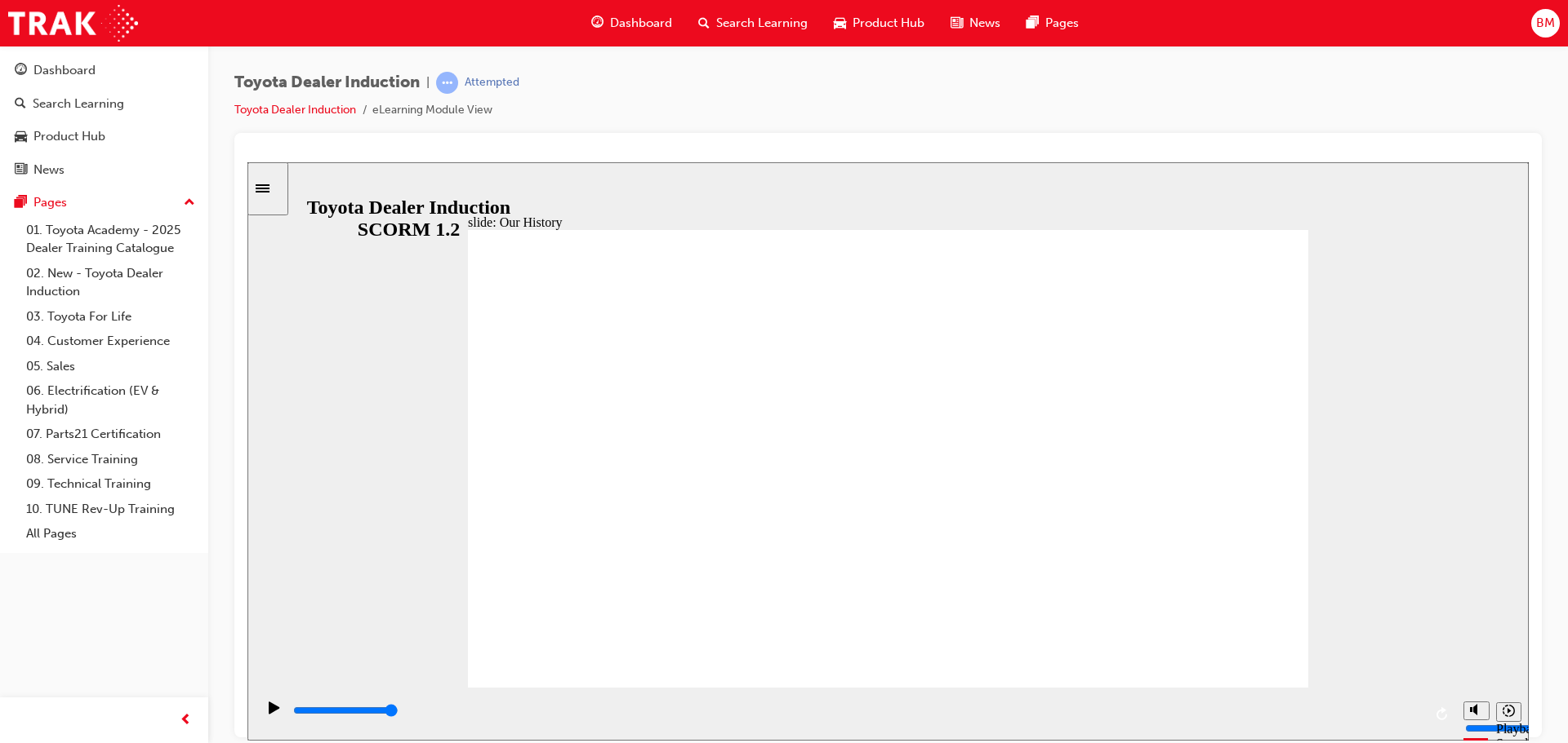
type input "2"
drag, startPoint x: 886, startPoint y: 582, endPoint x: 1159, endPoint y: 627, distance: 276.7
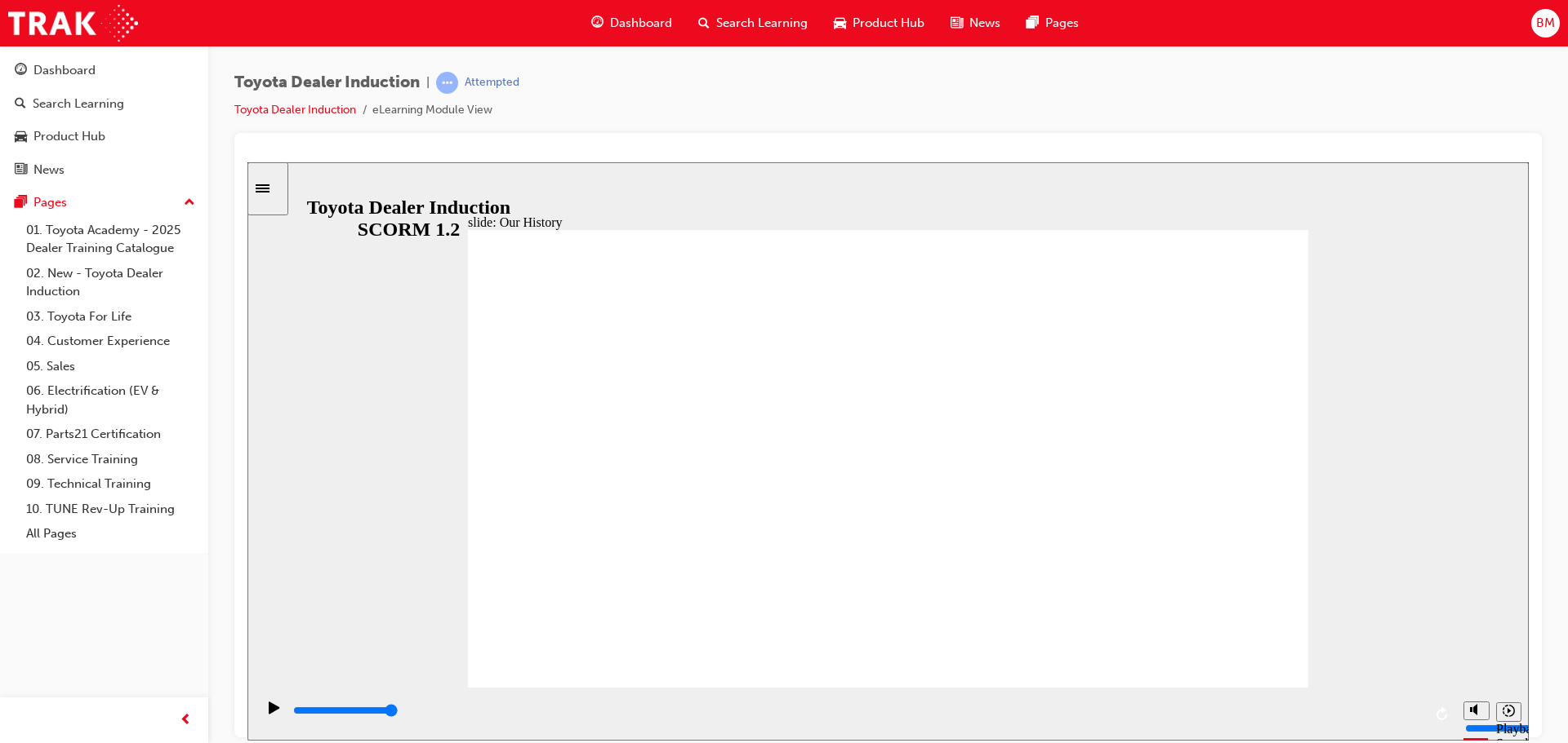
drag, startPoint x: 869, startPoint y: 594, endPoint x: 1093, endPoint y: 583, distance: 224.3
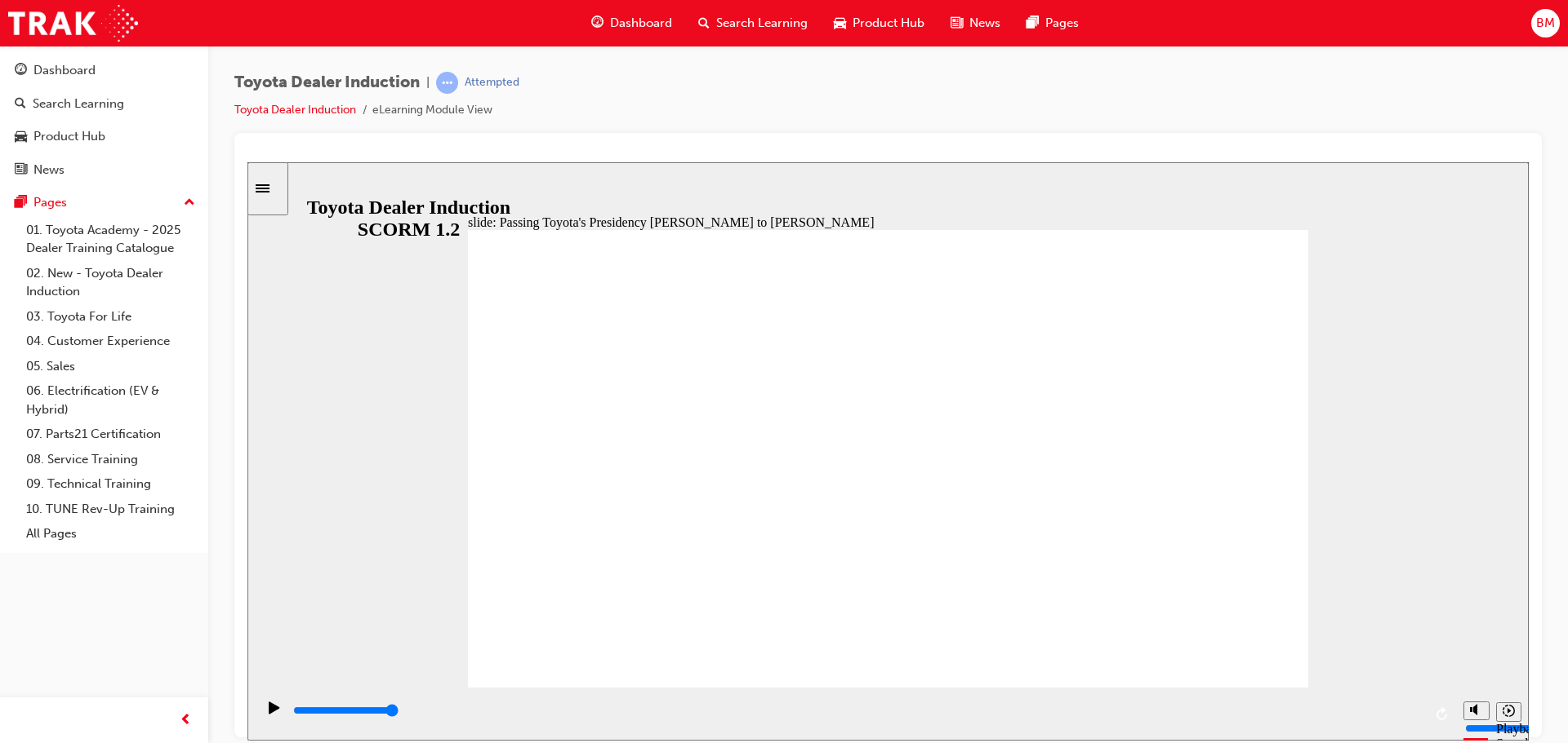
type input "5000"
radio input "true"
type input "4700"
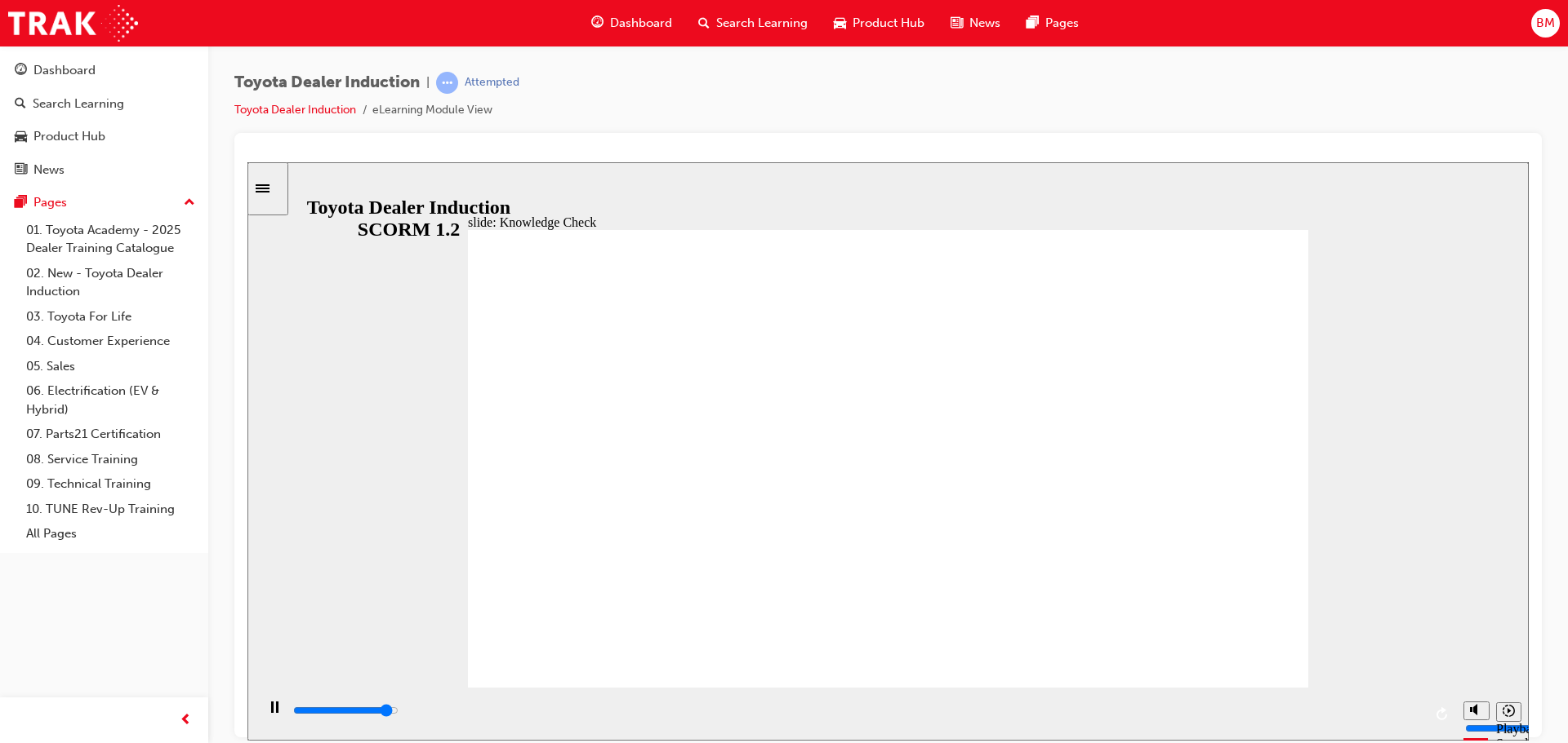
radio input "true"
drag, startPoint x: 815, startPoint y: 532, endPoint x: 806, endPoint y: 543, distance: 14.2
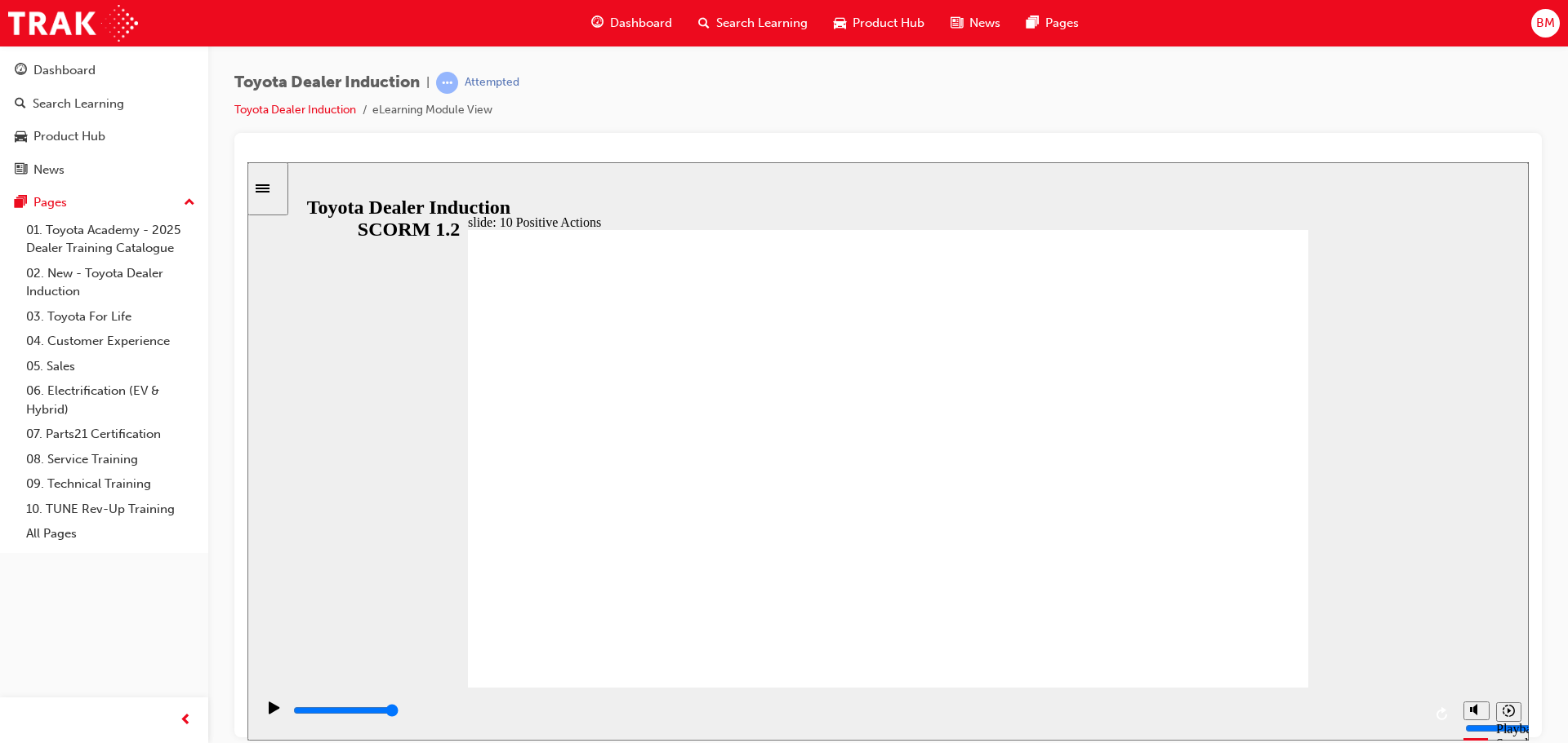
drag, startPoint x: 1285, startPoint y: 225, endPoint x: 1277, endPoint y: 235, distance: 12.8
drag, startPoint x: 1159, startPoint y: 456, endPoint x: 1179, endPoint y: 455, distance: 20.0
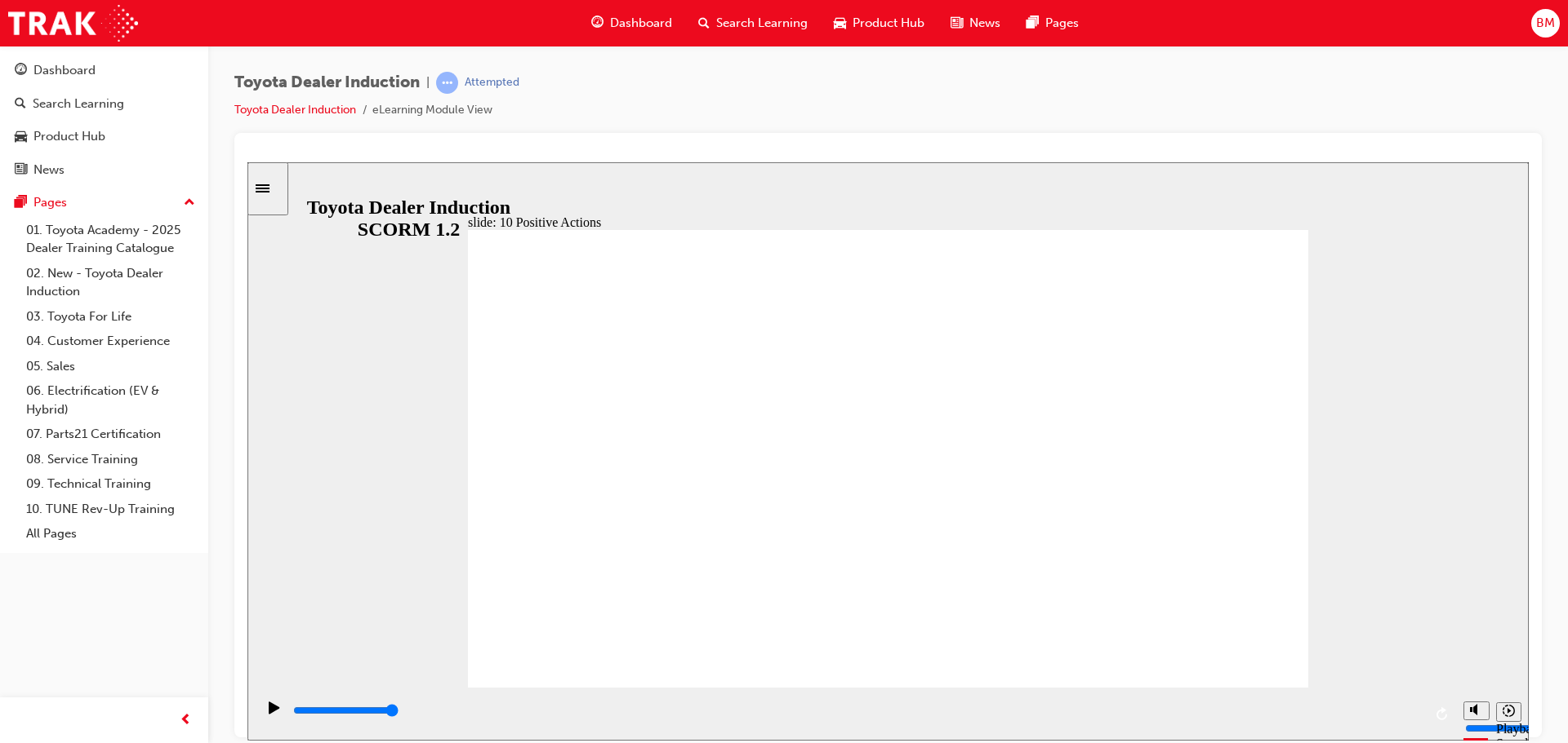
drag, startPoint x: 1296, startPoint y: 232, endPoint x: 1288, endPoint y: 239, distance: 10.6
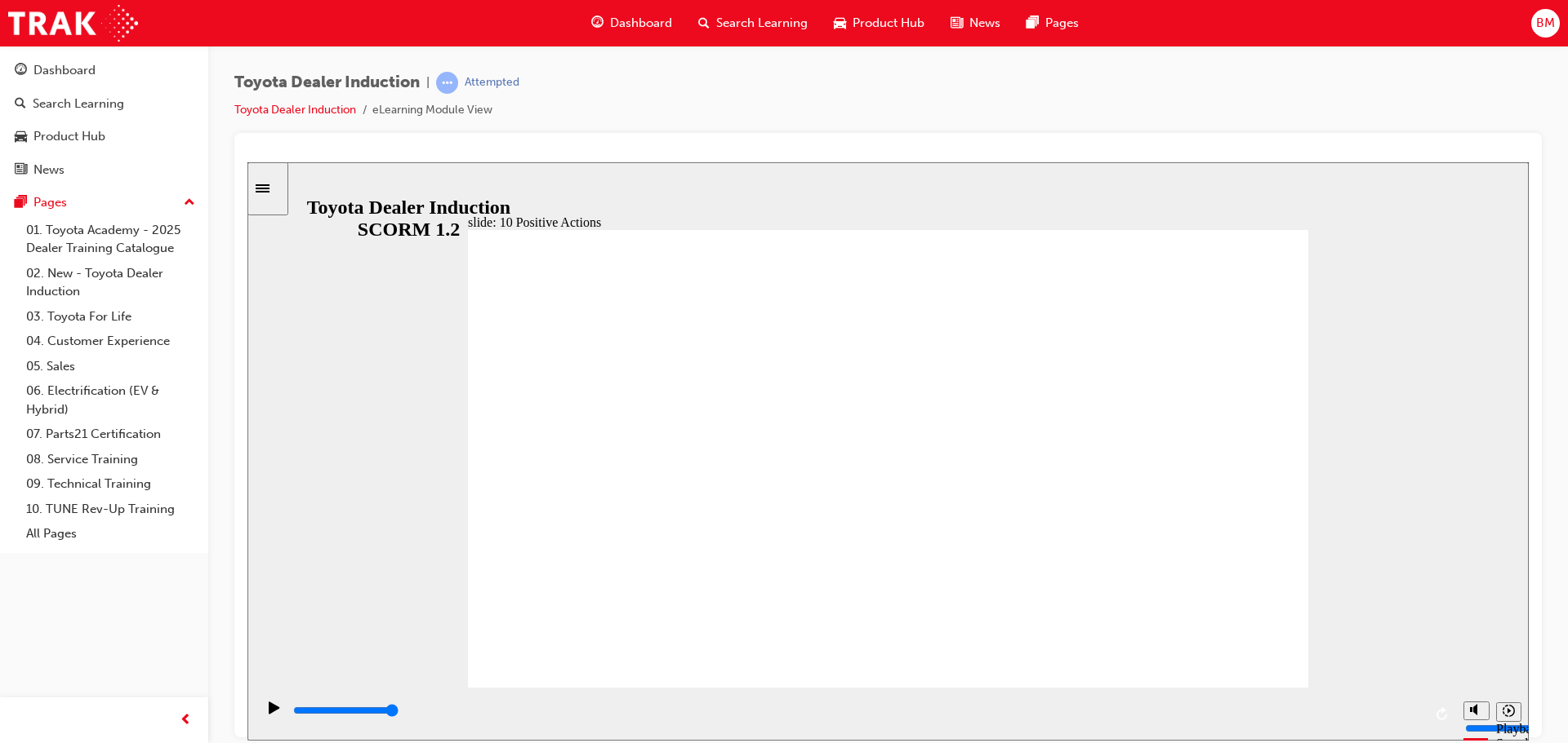
drag, startPoint x: 1207, startPoint y: 331, endPoint x: 1200, endPoint y: 336, distance: 8.6
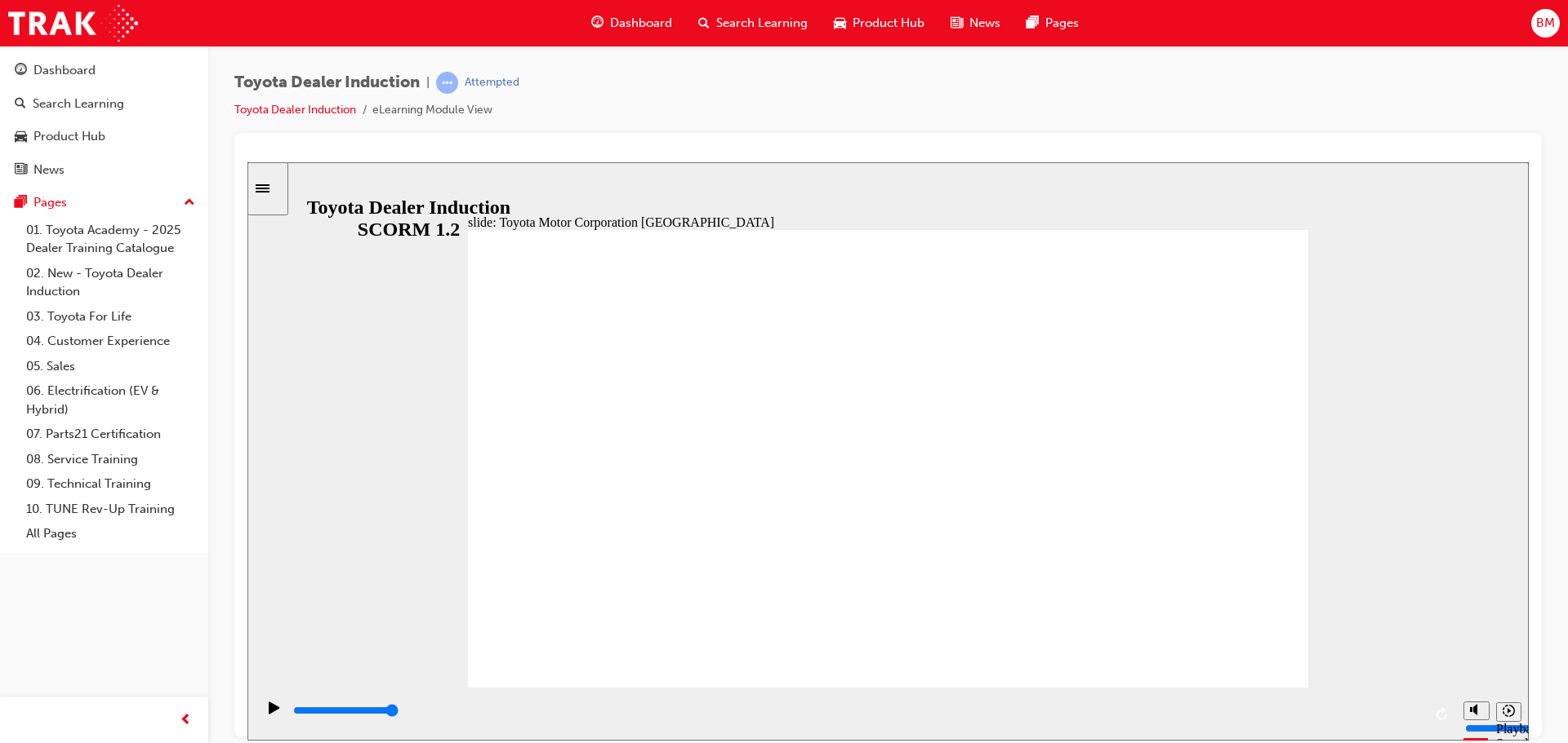
type input "15300"
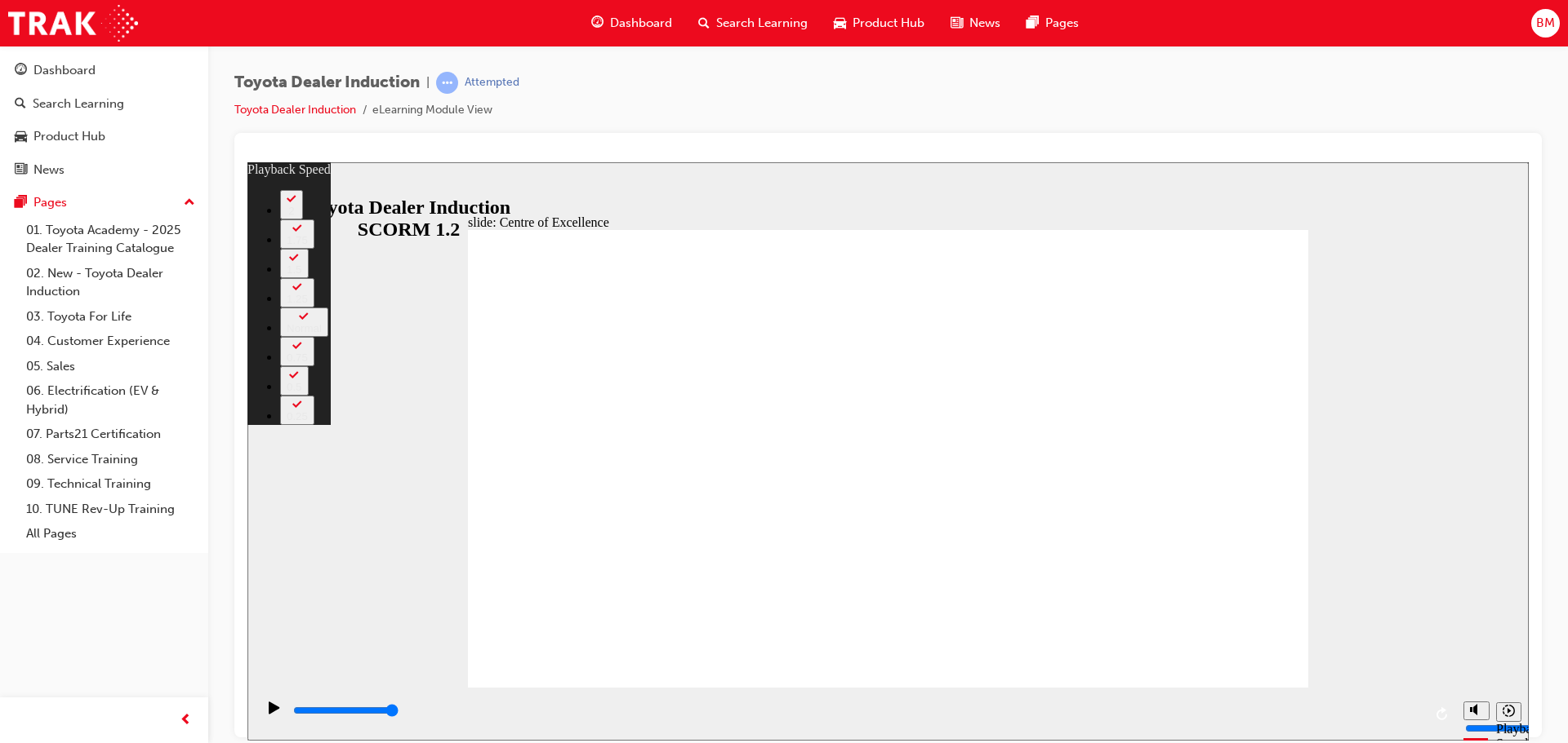
drag, startPoint x: 1286, startPoint y: 670, endPoint x: 1521, endPoint y: 915, distance: 339.5
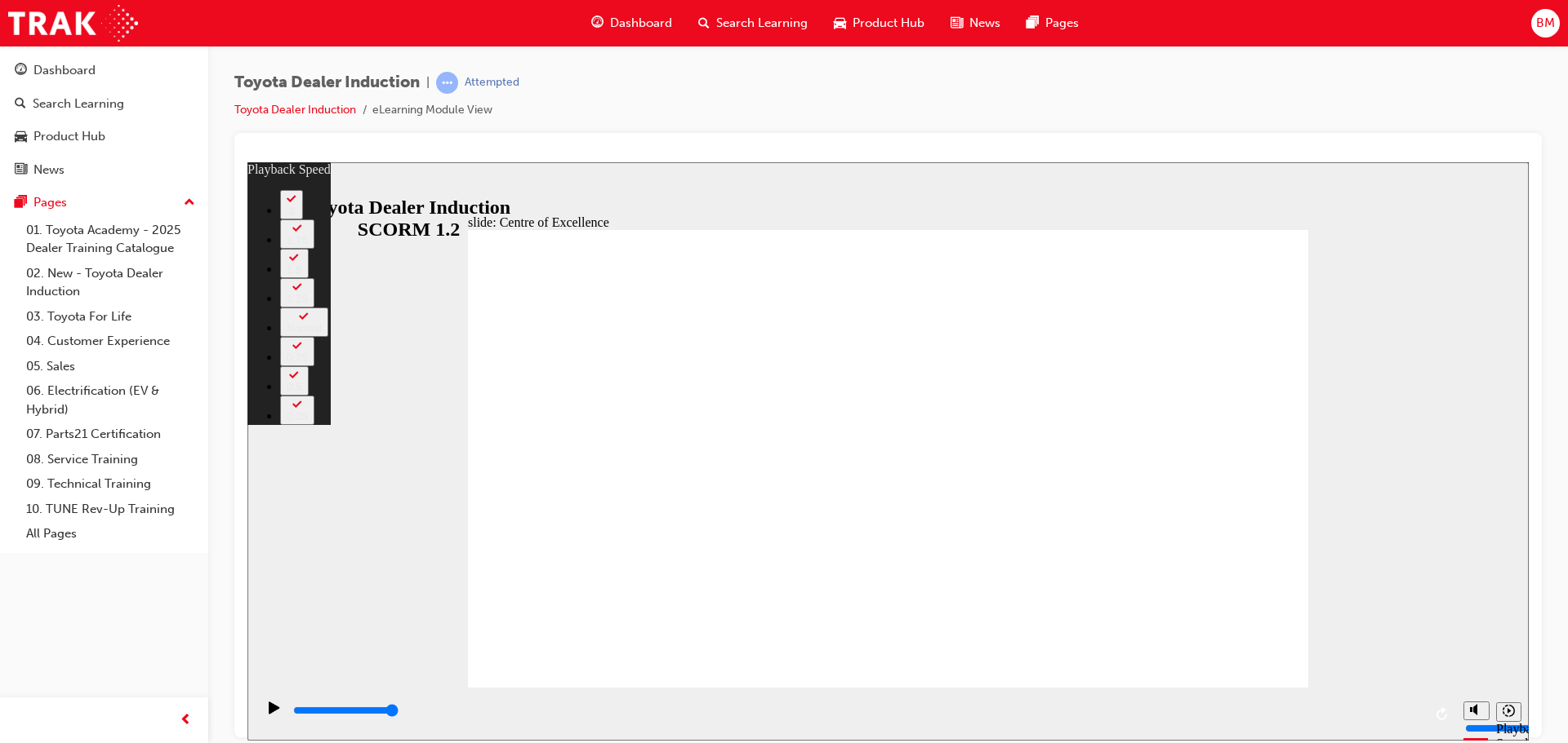
type input "248"
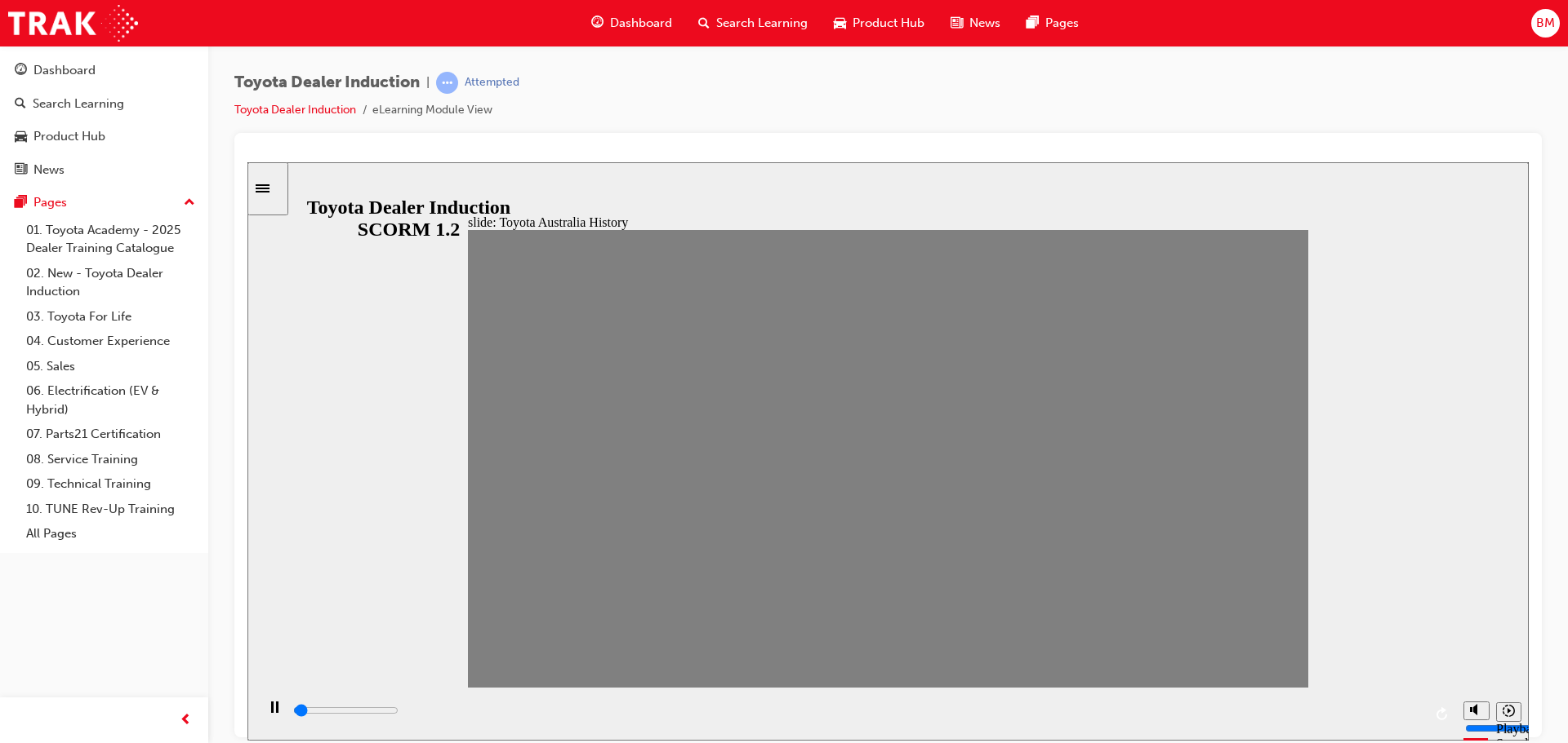
drag, startPoint x: 497, startPoint y: 483, endPoint x: 525, endPoint y: 462, distance: 35.0
drag, startPoint x: 530, startPoint y: 467, endPoint x: 551, endPoint y: 466, distance: 21.0
drag, startPoint x: 576, startPoint y: 467, endPoint x: 607, endPoint y: 473, distance: 31.6
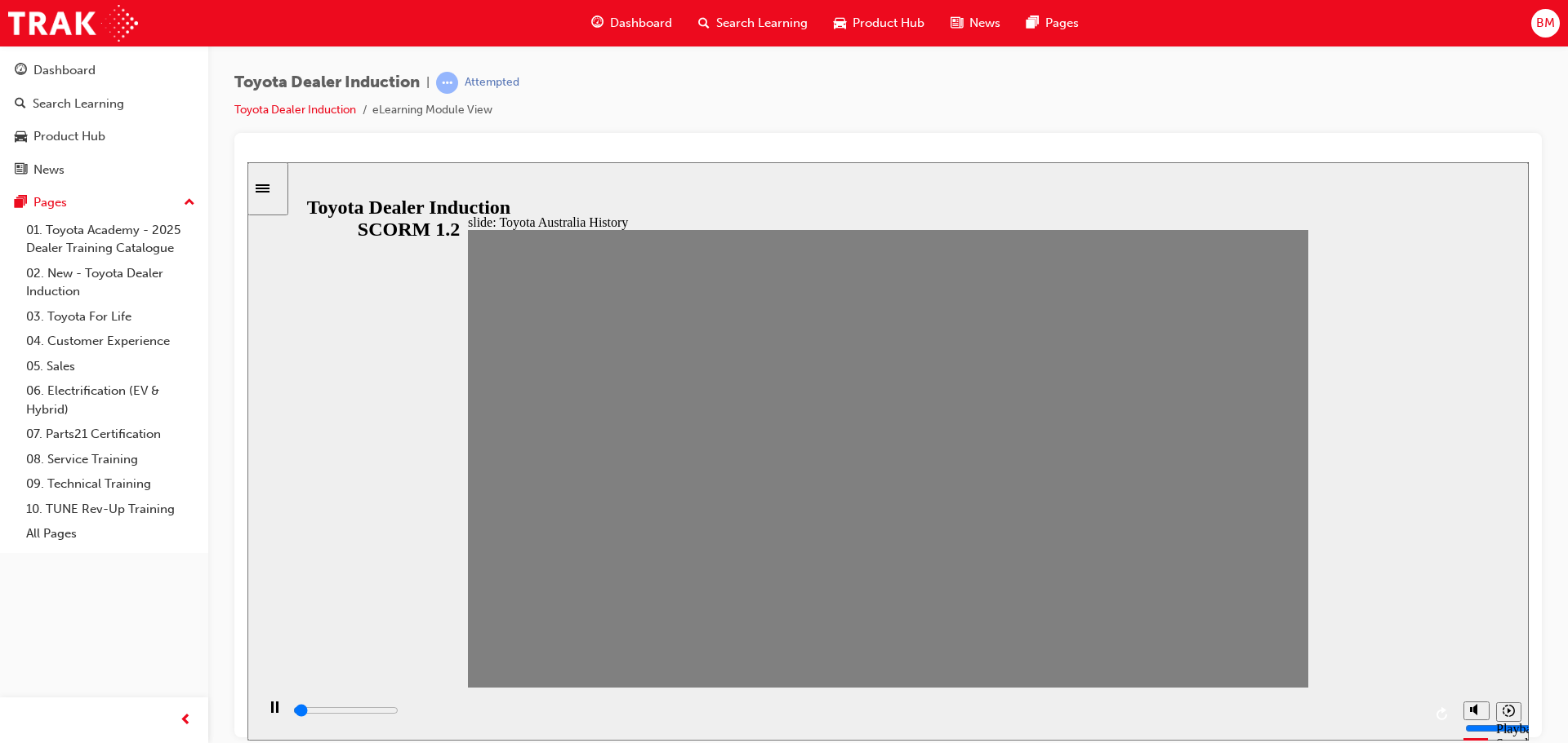
drag, startPoint x: 601, startPoint y: 469, endPoint x: 630, endPoint y: 474, distance: 29.4
drag, startPoint x: 648, startPoint y: 461, endPoint x: 680, endPoint y: 467, distance: 32.6
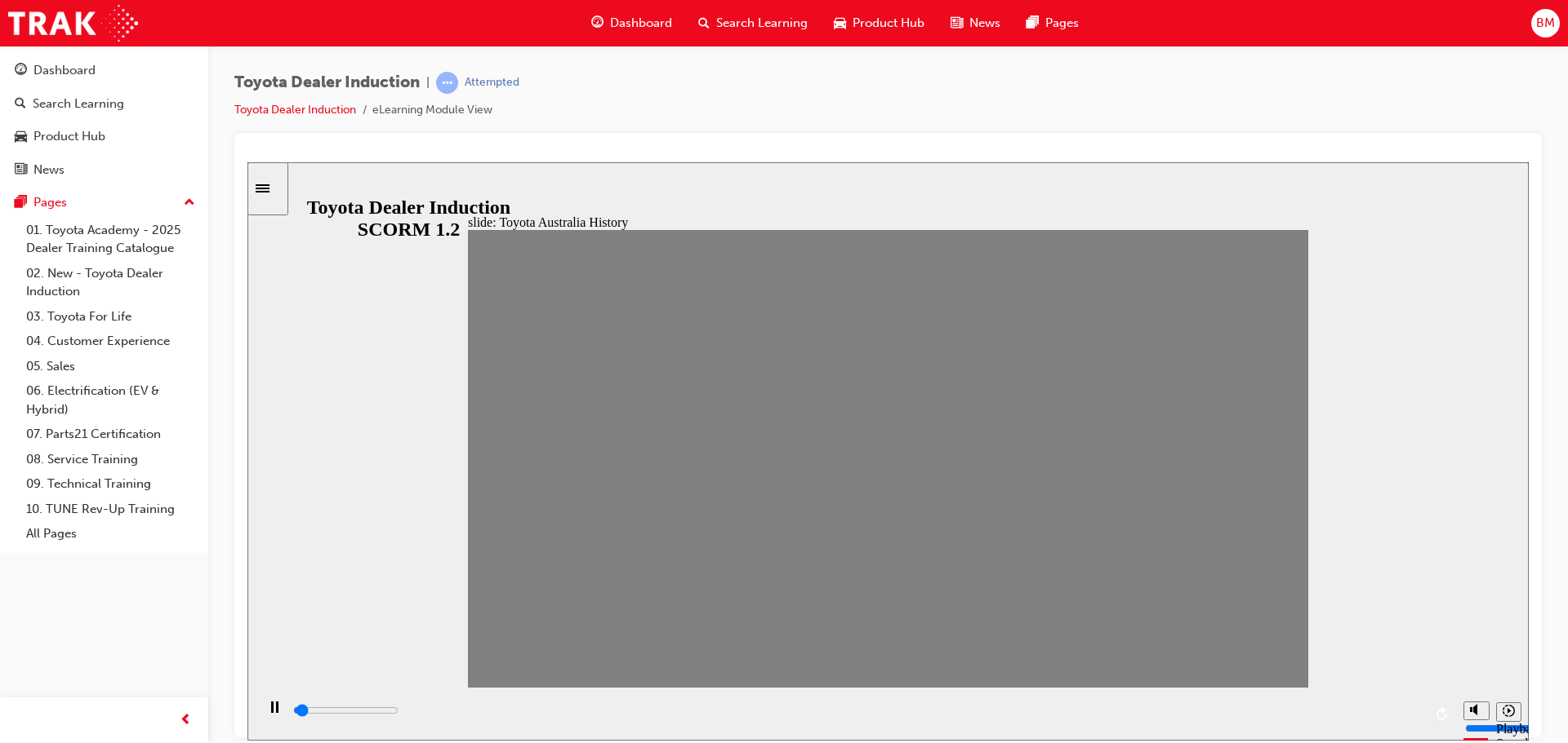
drag, startPoint x: 648, startPoint y: 471, endPoint x: 671, endPoint y: 471, distance: 23.0
drag, startPoint x: 686, startPoint y: 457, endPoint x: 713, endPoint y: 464, distance: 27.9
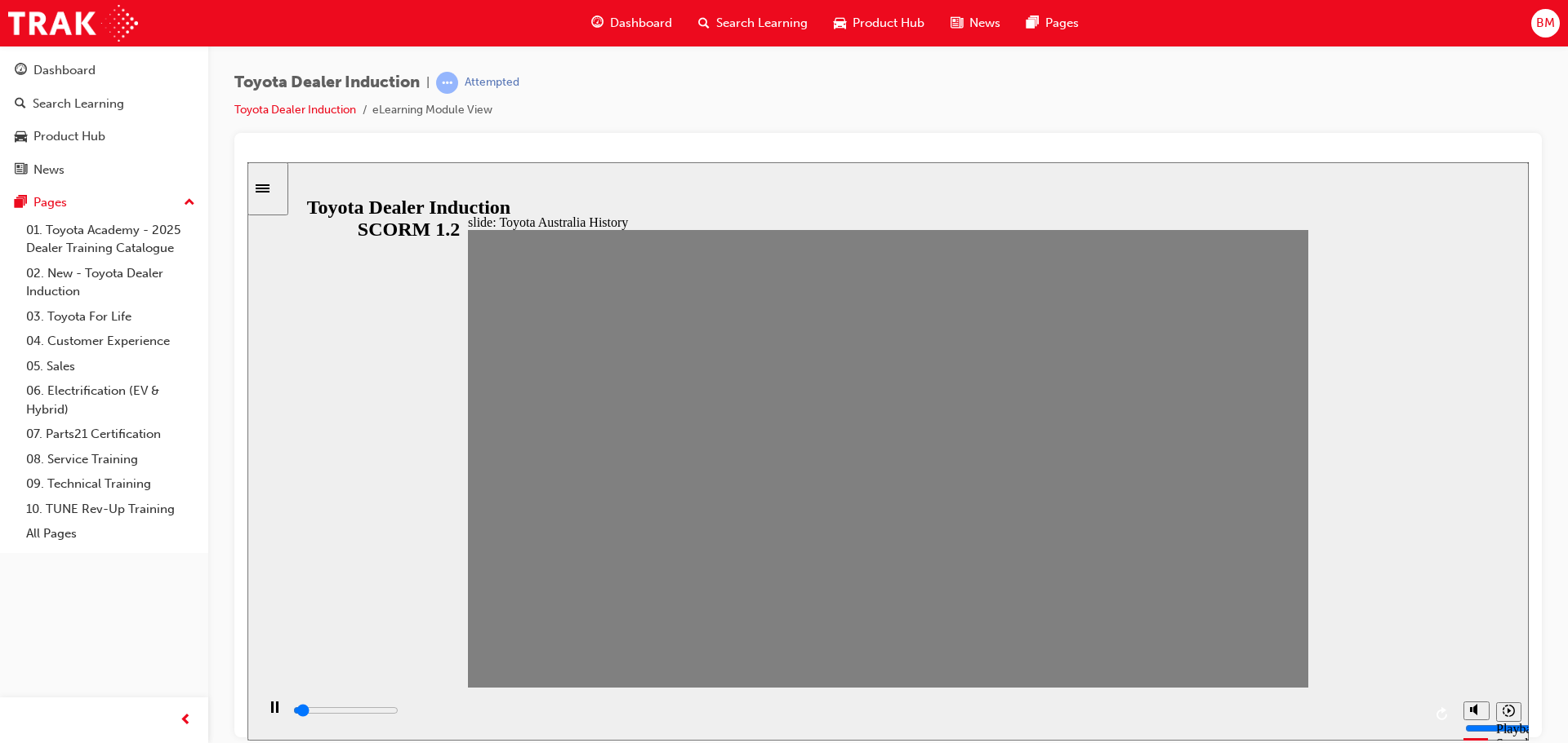
drag, startPoint x: 763, startPoint y: 465, endPoint x: 804, endPoint y: 463, distance: 41.0
drag, startPoint x: 804, startPoint y: 463, endPoint x: 830, endPoint y: 464, distance: 26.0
drag, startPoint x: 842, startPoint y: 460, endPoint x: 888, endPoint y: 463, distance: 46.1
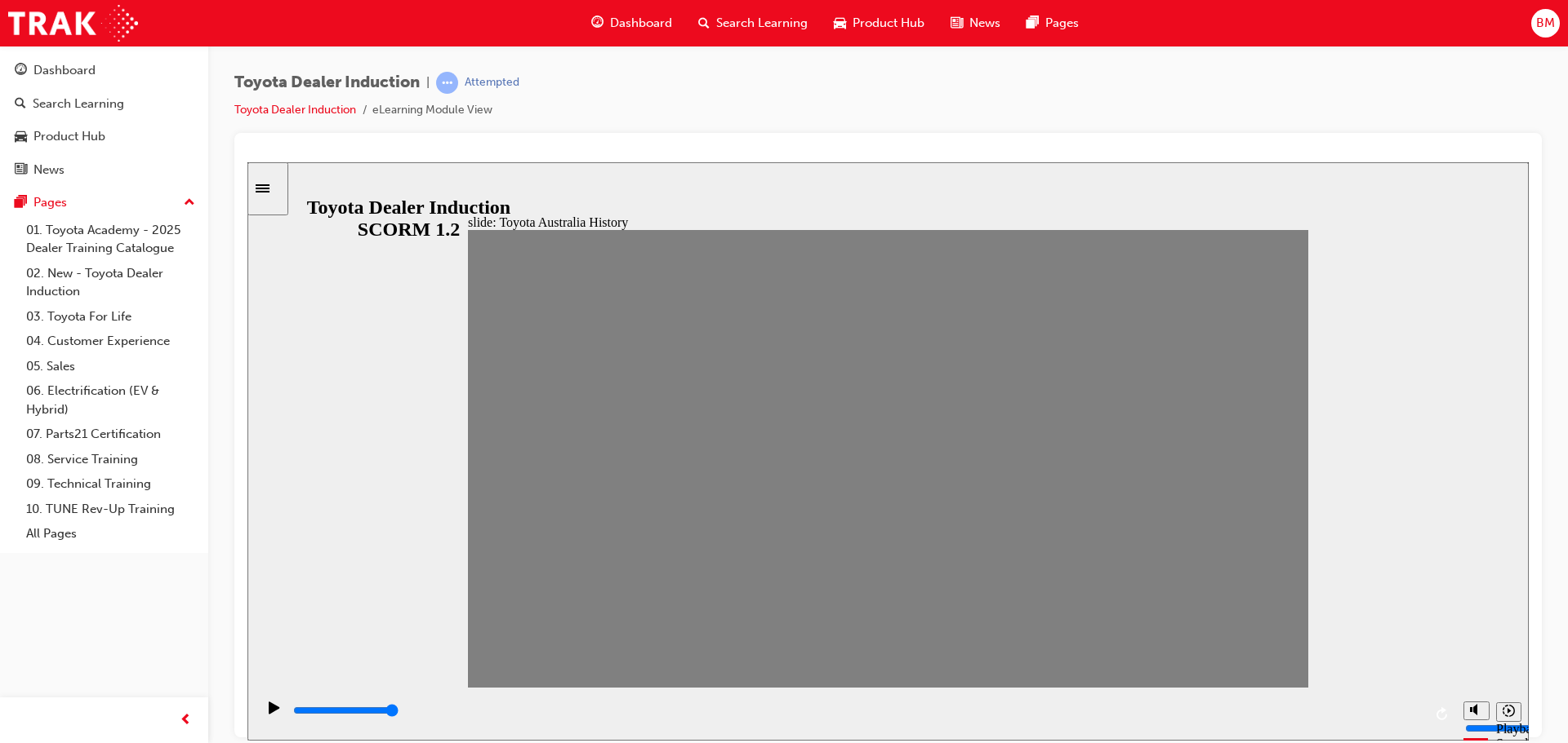
drag, startPoint x: 880, startPoint y: 469, endPoint x: 916, endPoint y: 467, distance: 36.1
drag, startPoint x: 917, startPoint y: 470, endPoint x: 939, endPoint y: 467, distance: 22.2
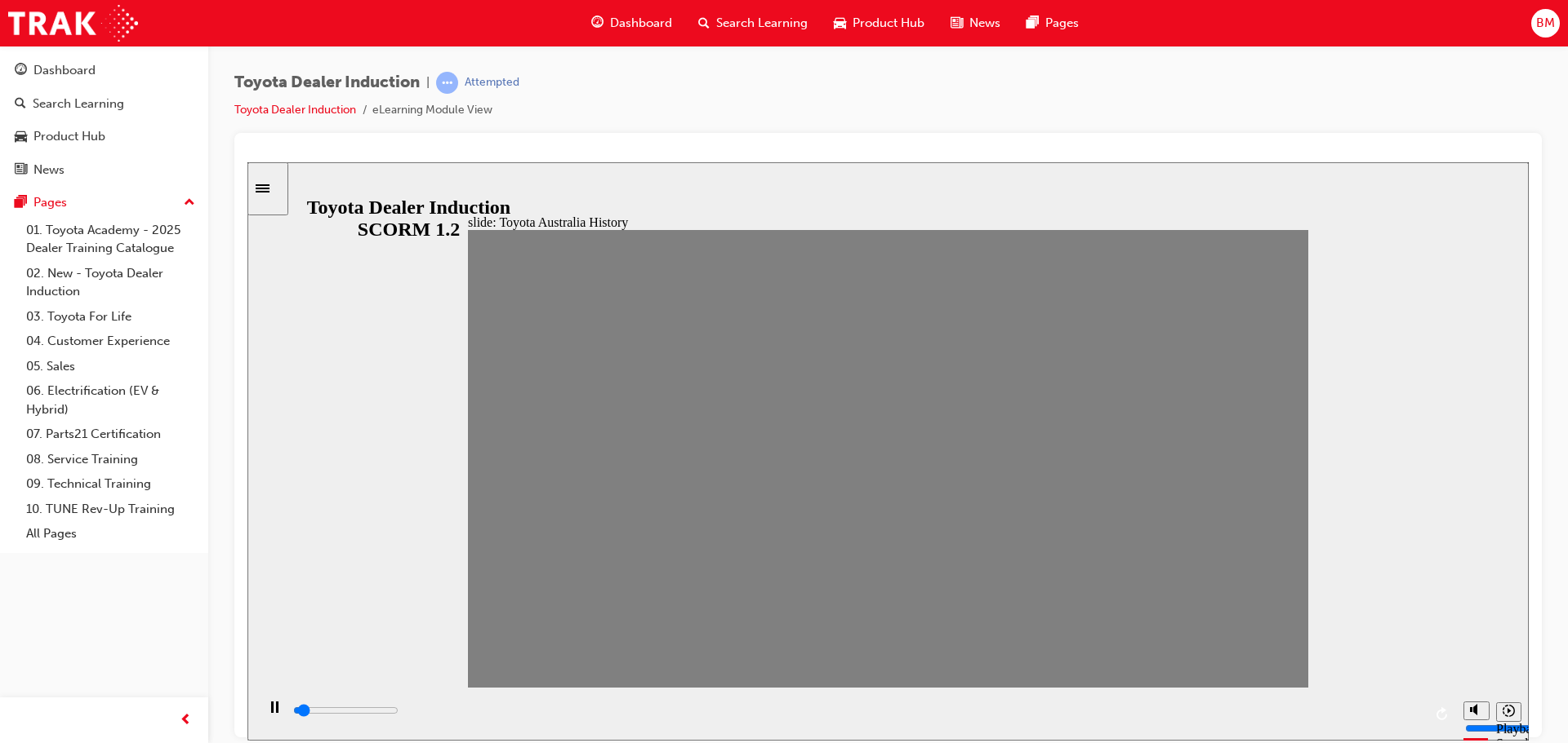
drag, startPoint x: 960, startPoint y: 464, endPoint x: 1009, endPoint y: 453, distance: 50.2
drag, startPoint x: 992, startPoint y: 459, endPoint x: 1025, endPoint y: 465, distance: 33.5
drag, startPoint x: 1038, startPoint y: 463, endPoint x: 1070, endPoint y: 465, distance: 32.1
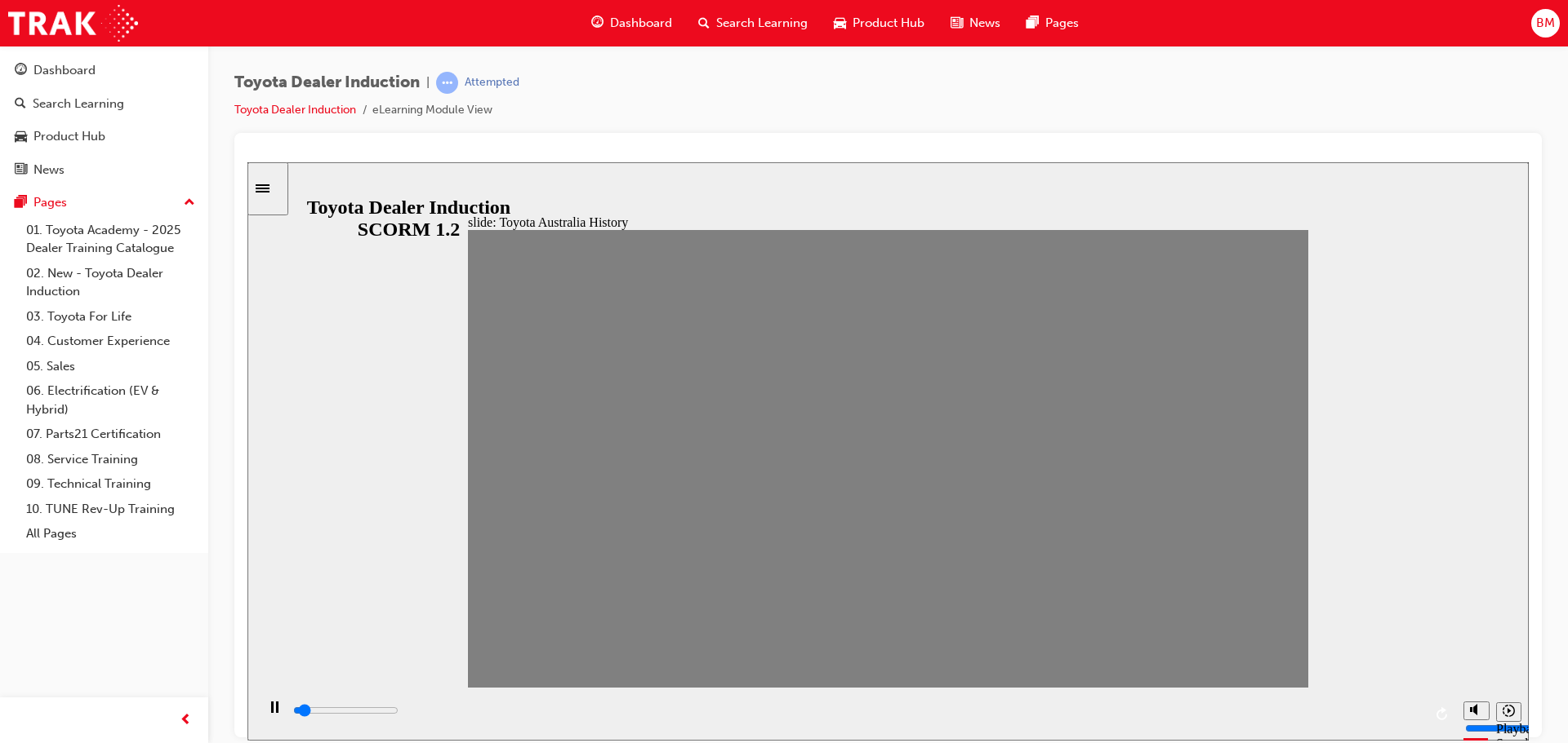
drag, startPoint x: 1077, startPoint y: 463, endPoint x: 1108, endPoint y: 465, distance: 31.1
drag, startPoint x: 1117, startPoint y: 463, endPoint x: 1150, endPoint y: 463, distance: 33.0
drag, startPoint x: 1152, startPoint y: 477, endPoint x: 1168, endPoint y: 476, distance: 16.0
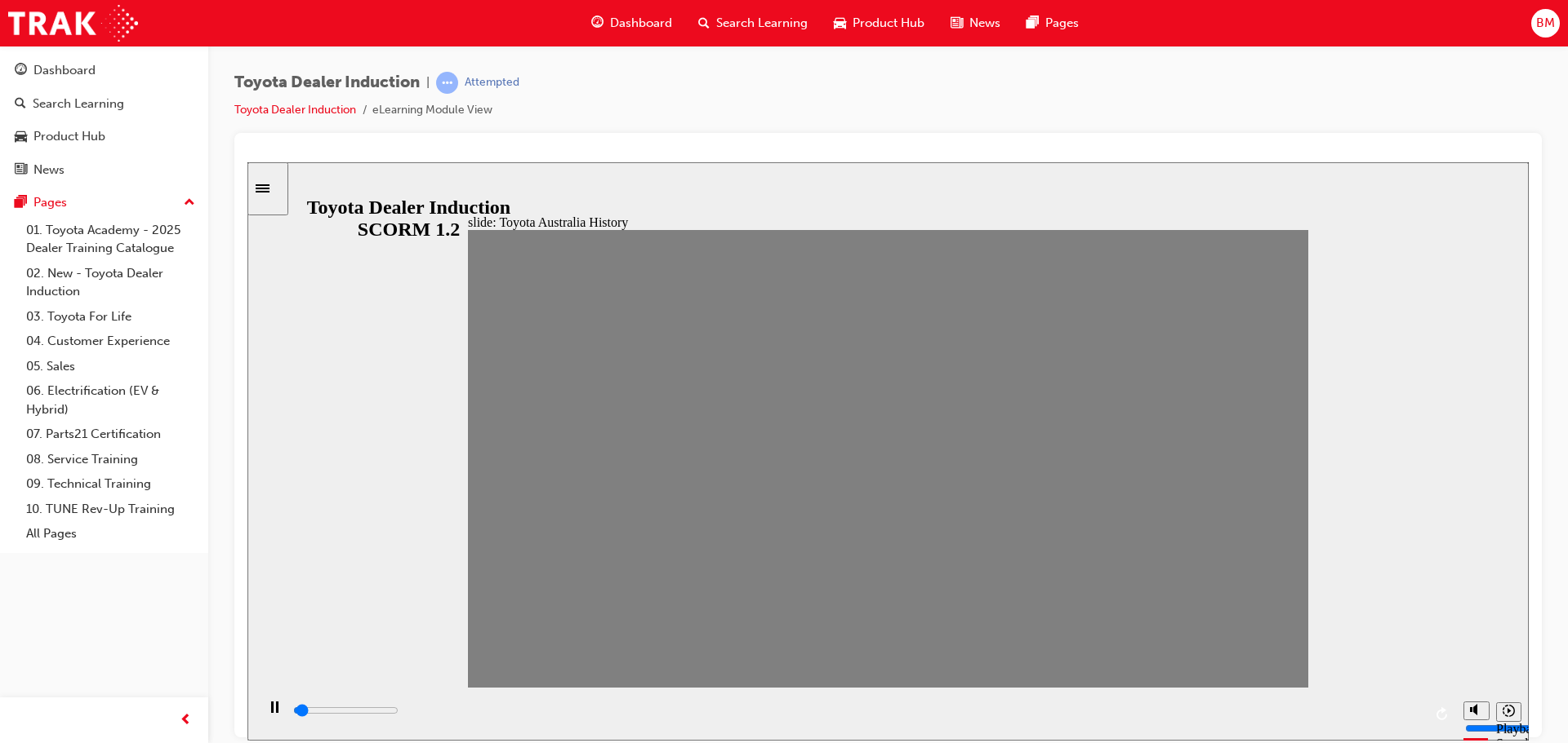
drag, startPoint x: 1191, startPoint y: 463, endPoint x: 1225, endPoint y: 463, distance: 34.0
drag, startPoint x: 1229, startPoint y: 463, endPoint x: 1264, endPoint y: 463, distance: 35.0
drag, startPoint x: 1243, startPoint y: 636, endPoint x: 1244, endPoint y: 647, distance: 11.0
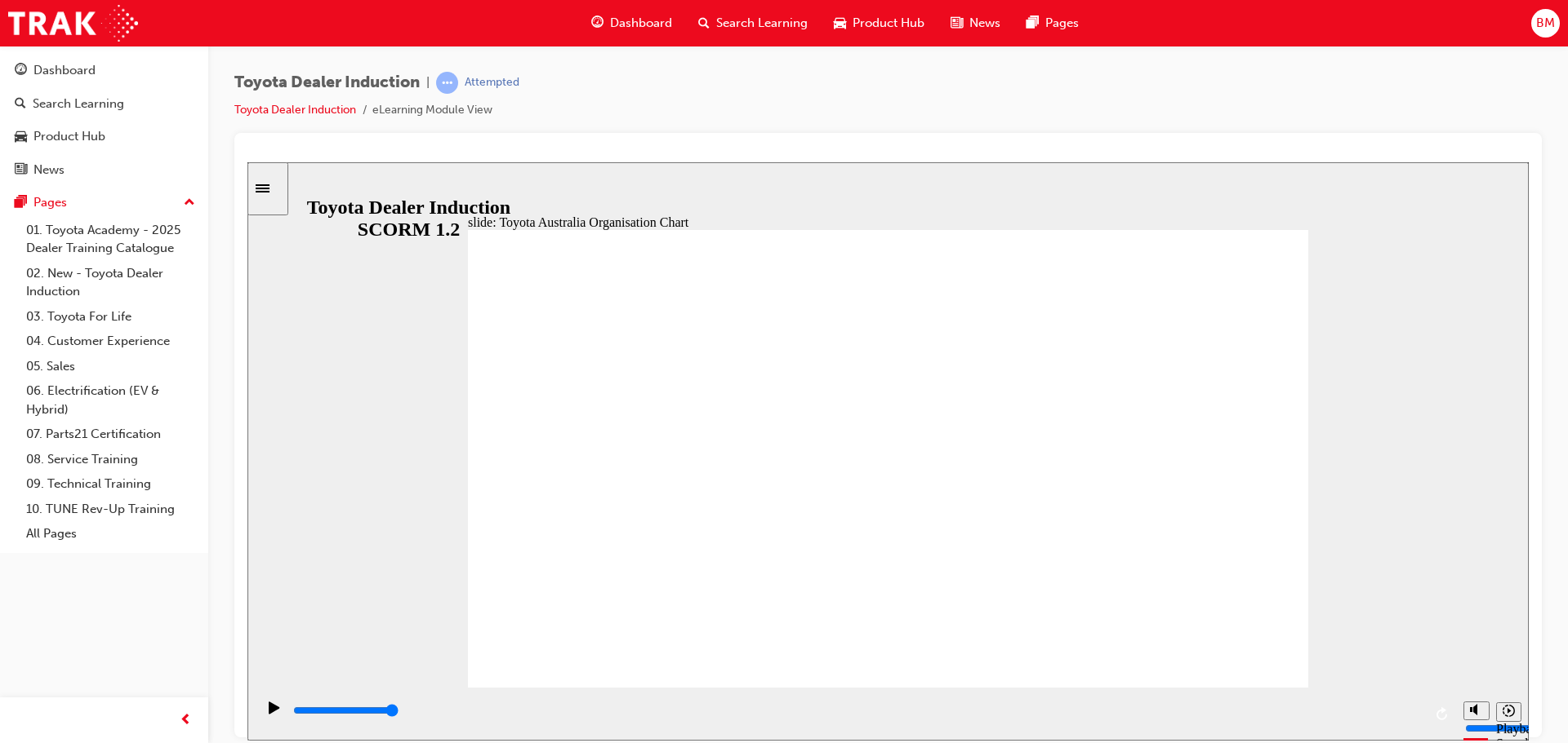
drag, startPoint x: 1242, startPoint y: 636, endPoint x: 1232, endPoint y: 632, distance: 10.8
type input "5000"
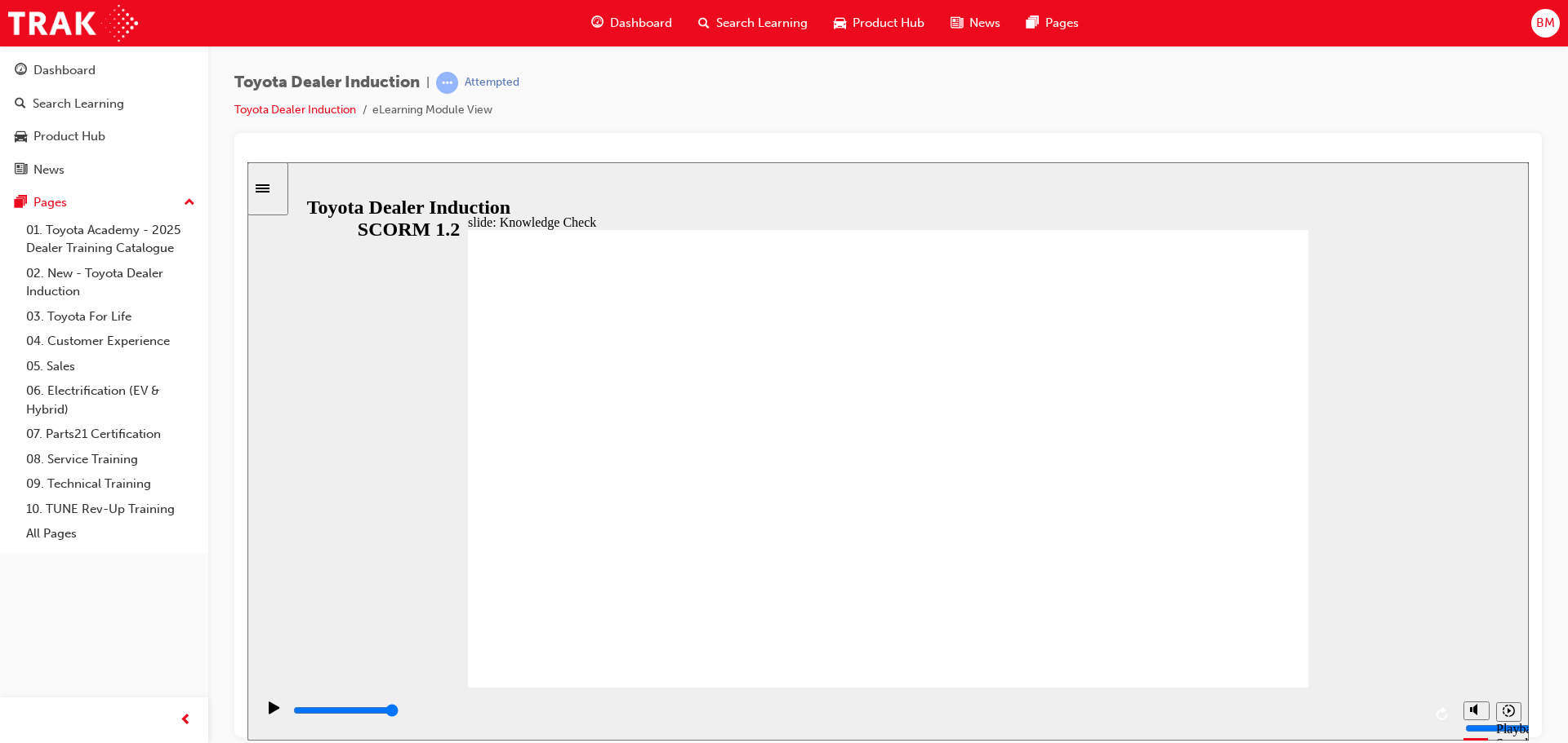
radio input "true"
type input "4000"
radio input "true"
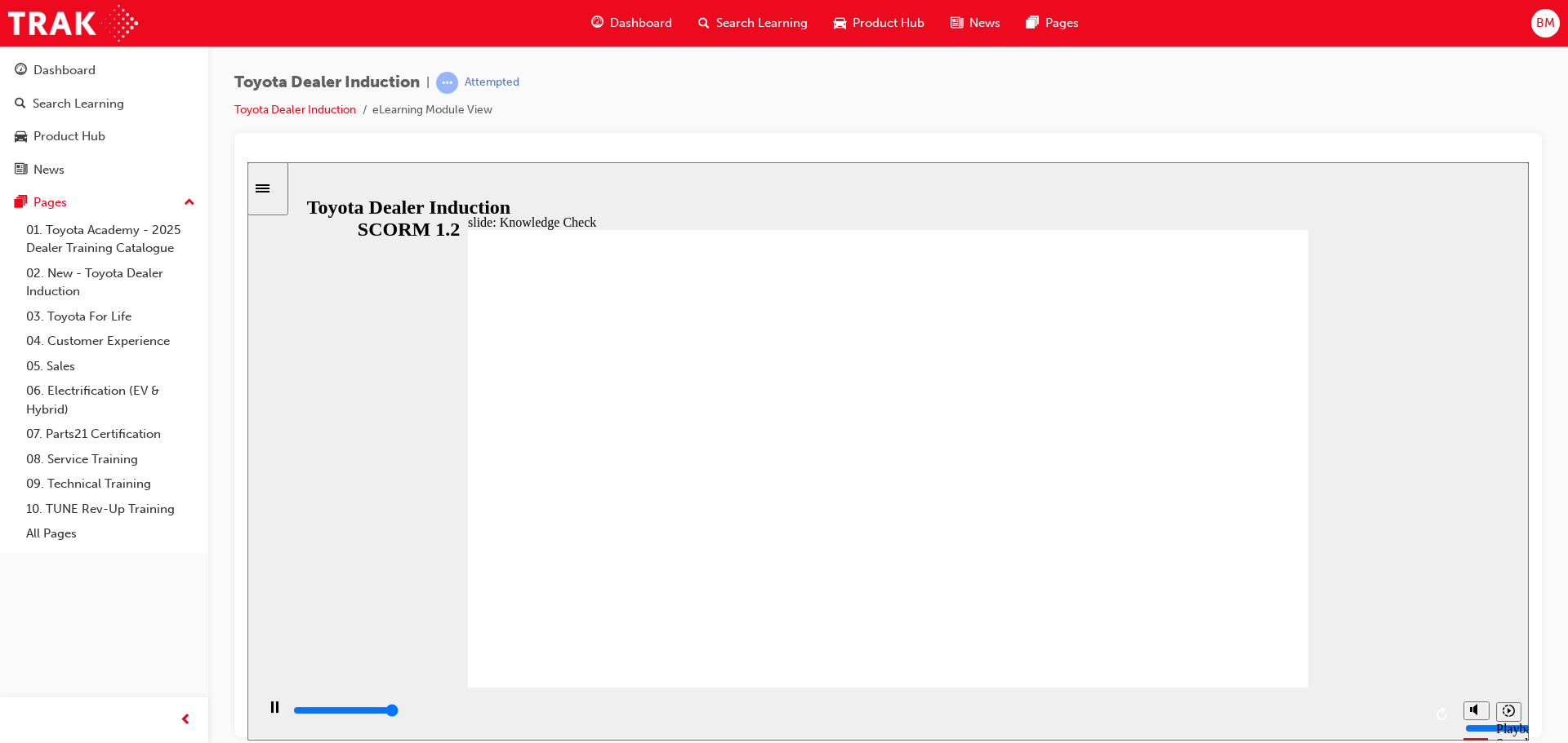
type input "5000"
radio input "true"
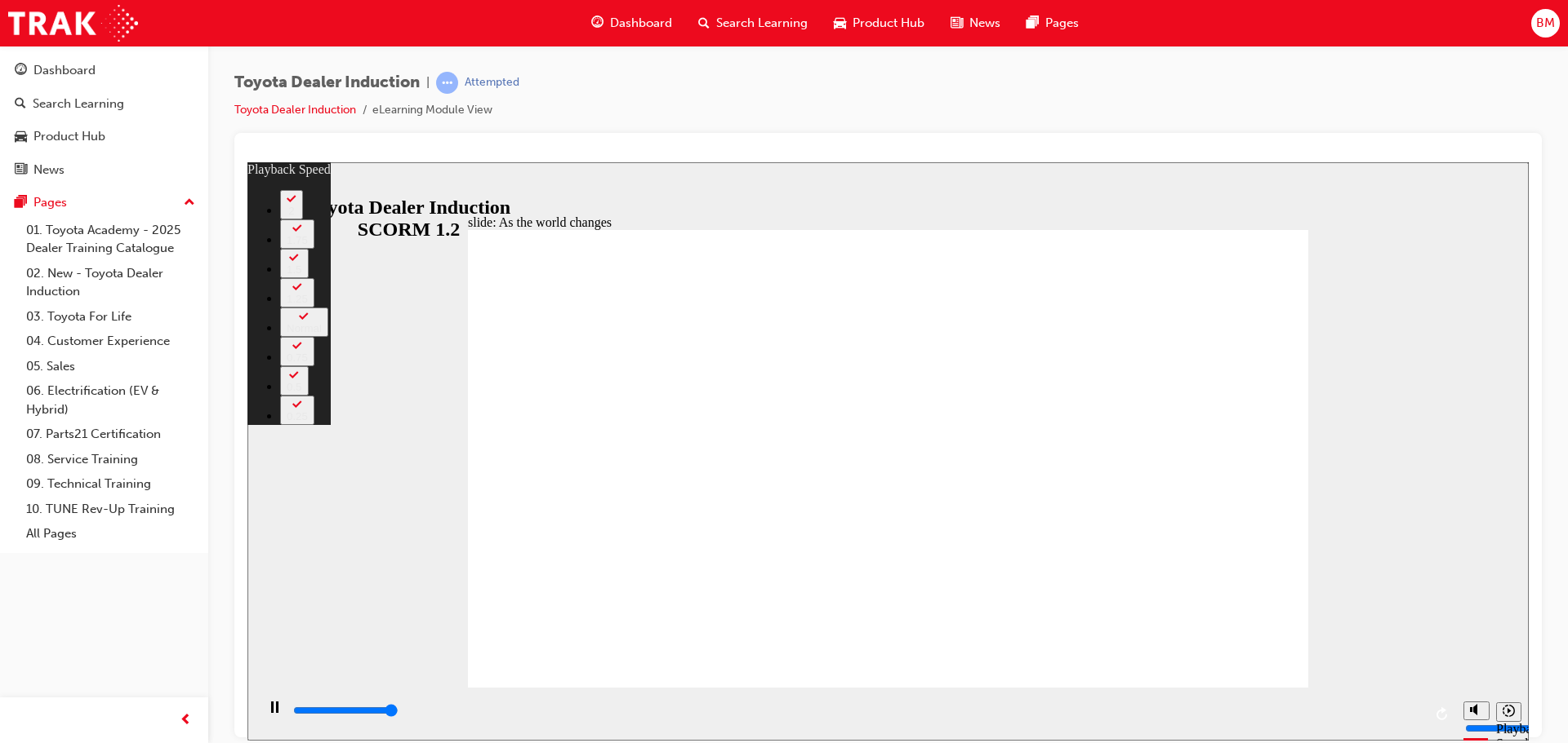
type input "9200"
type input "0"
type input "9200"
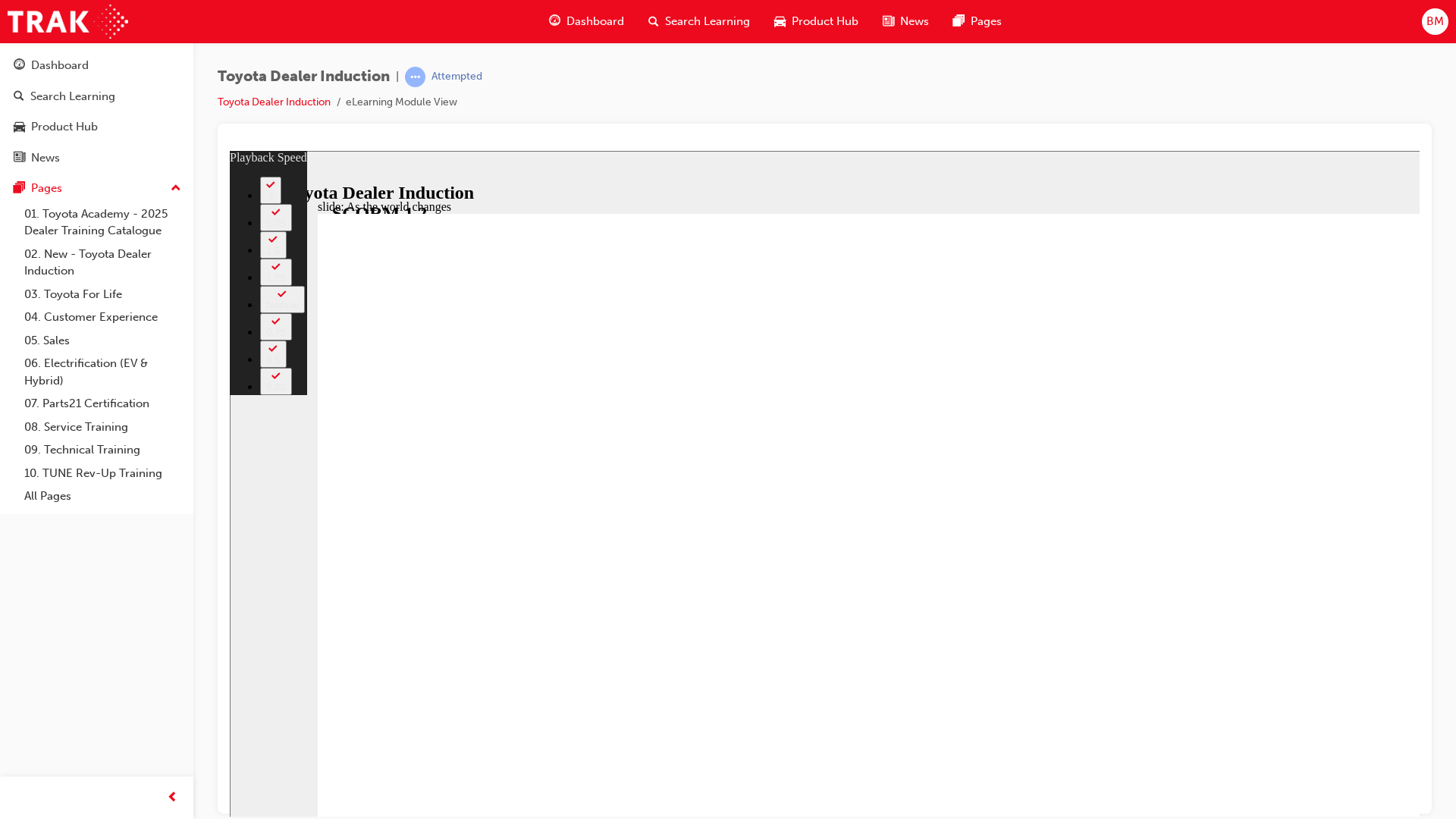
type input "57"
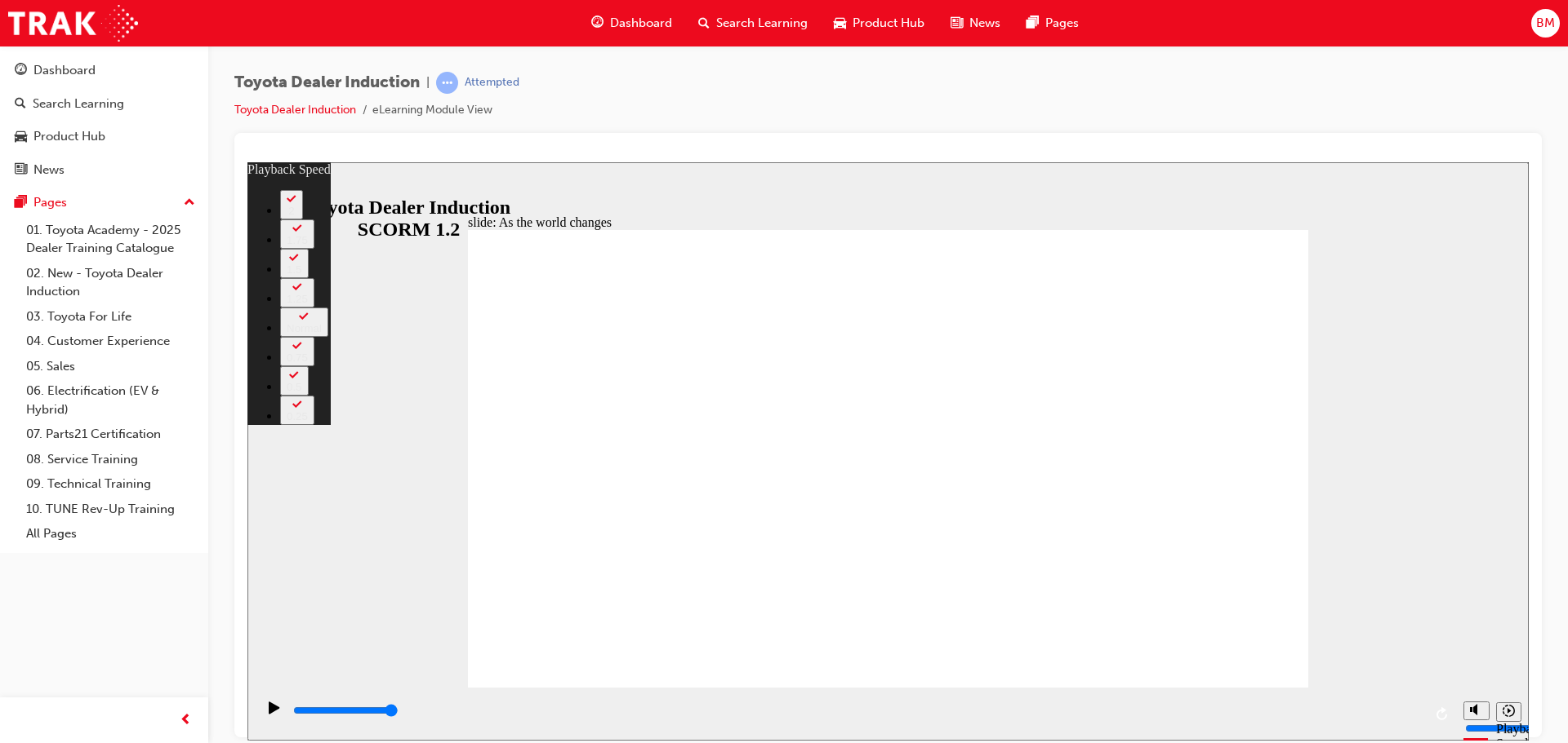
type input "128"
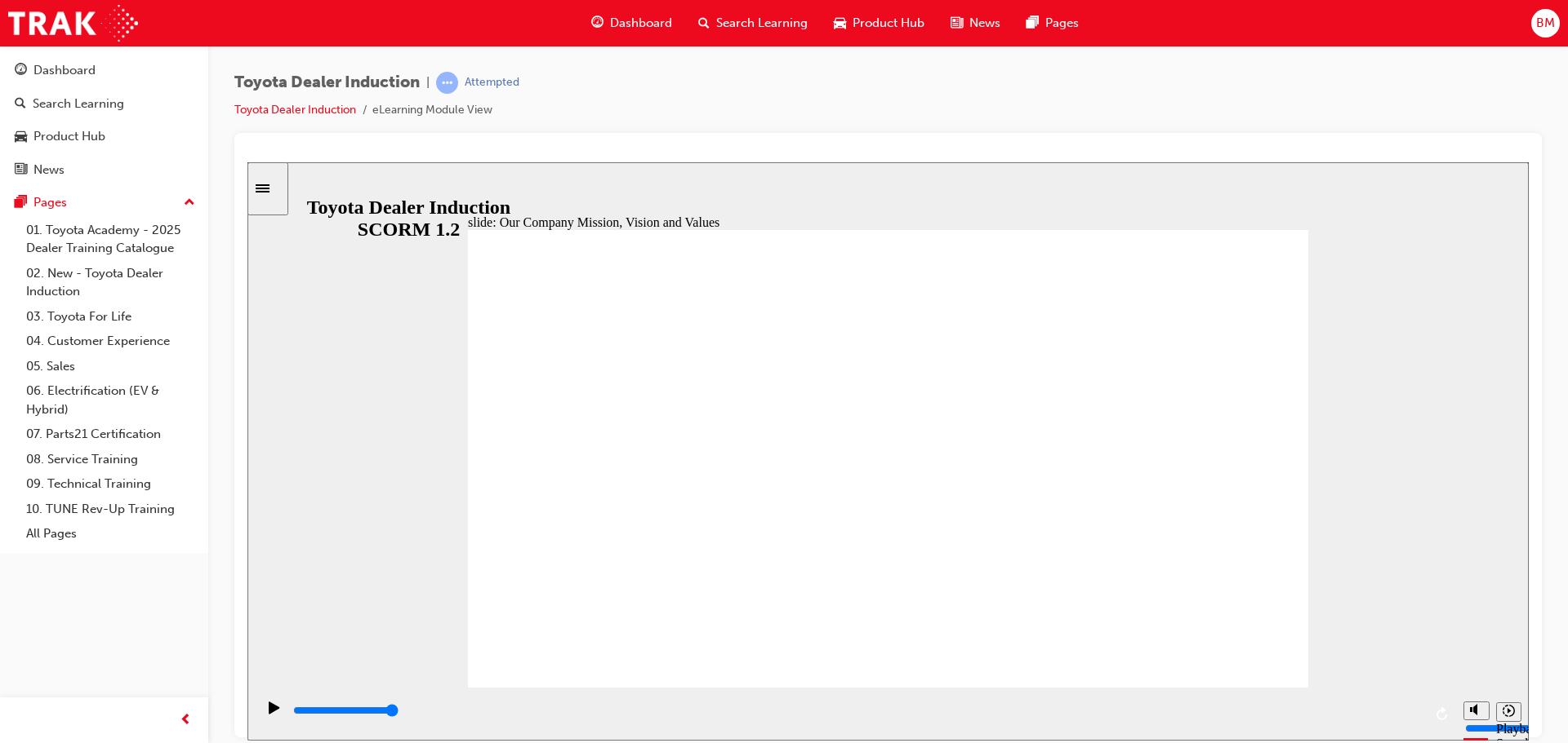
type input "5000"
drag, startPoint x: 886, startPoint y: 468, endPoint x: 896, endPoint y: 477, distance: 13.5
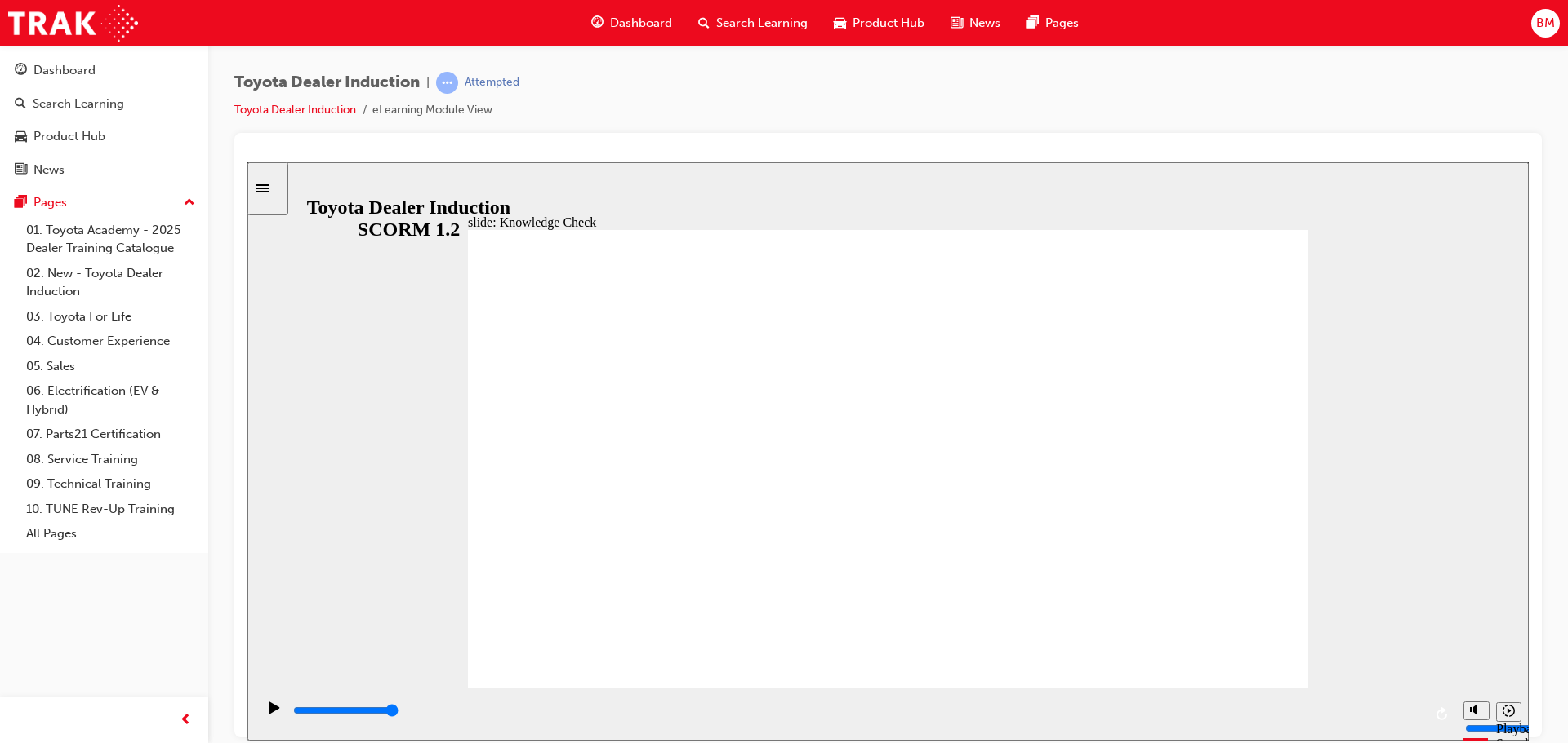
type input "happiness"
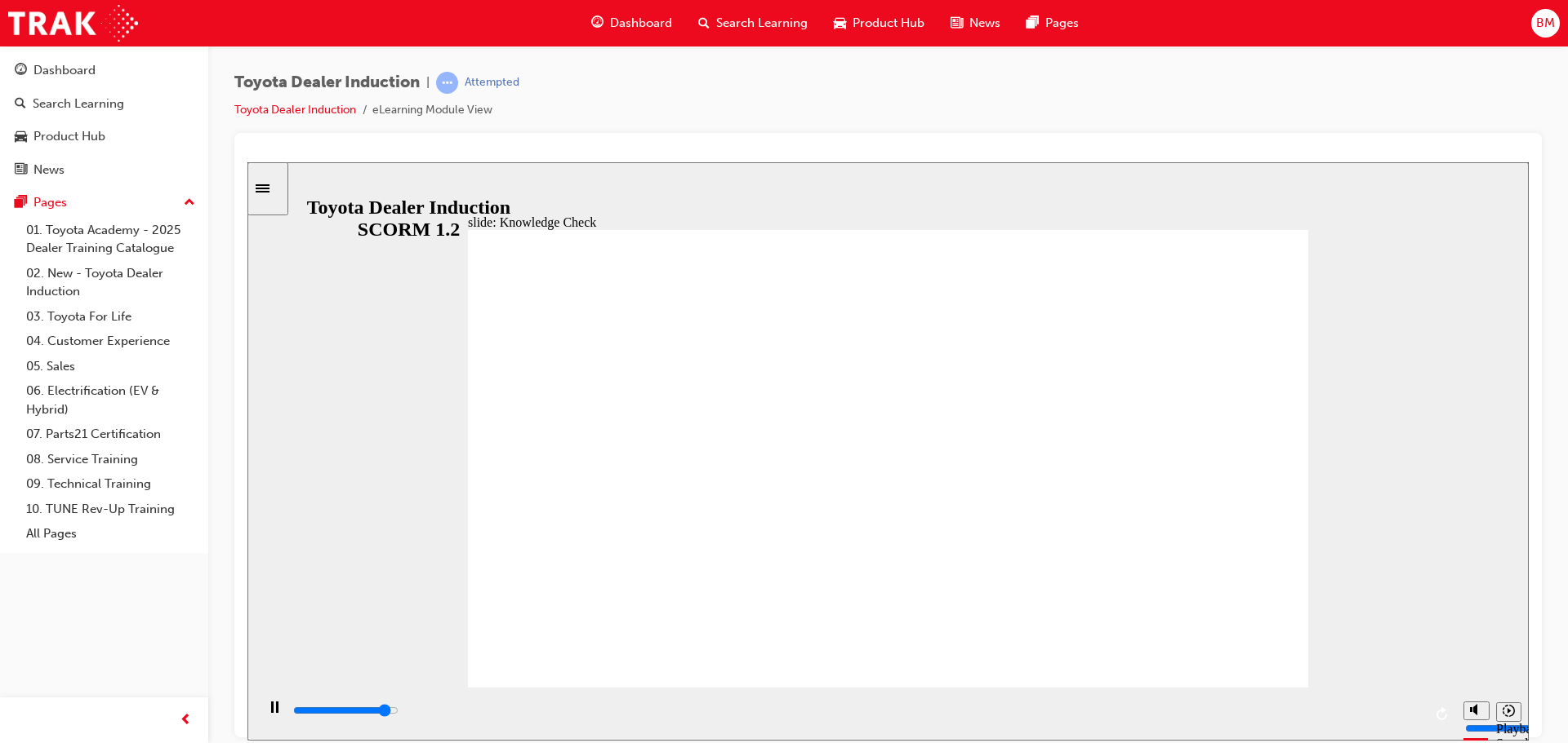
type input "5000"
type input "mobile"
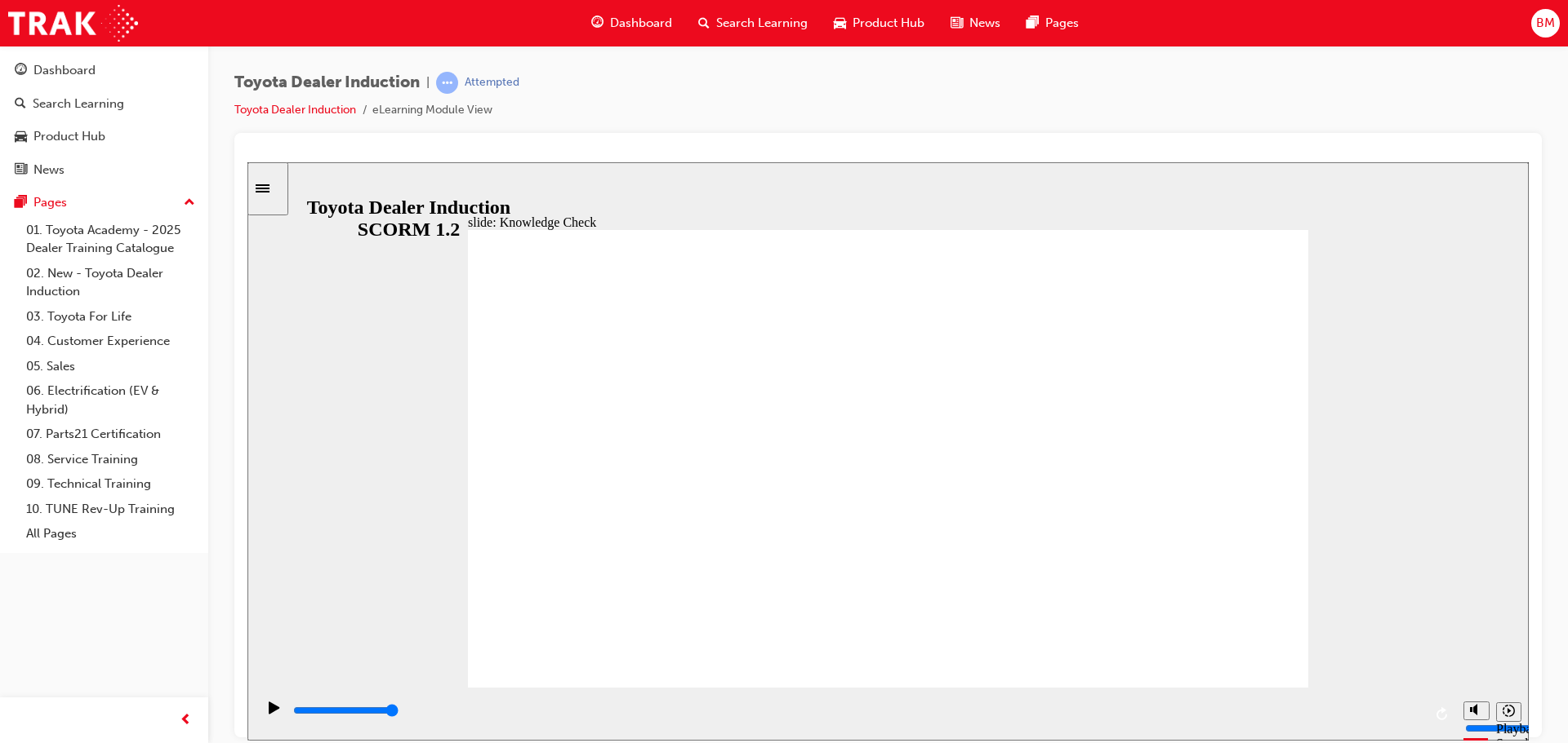
type input "mobile"
type input "6500"
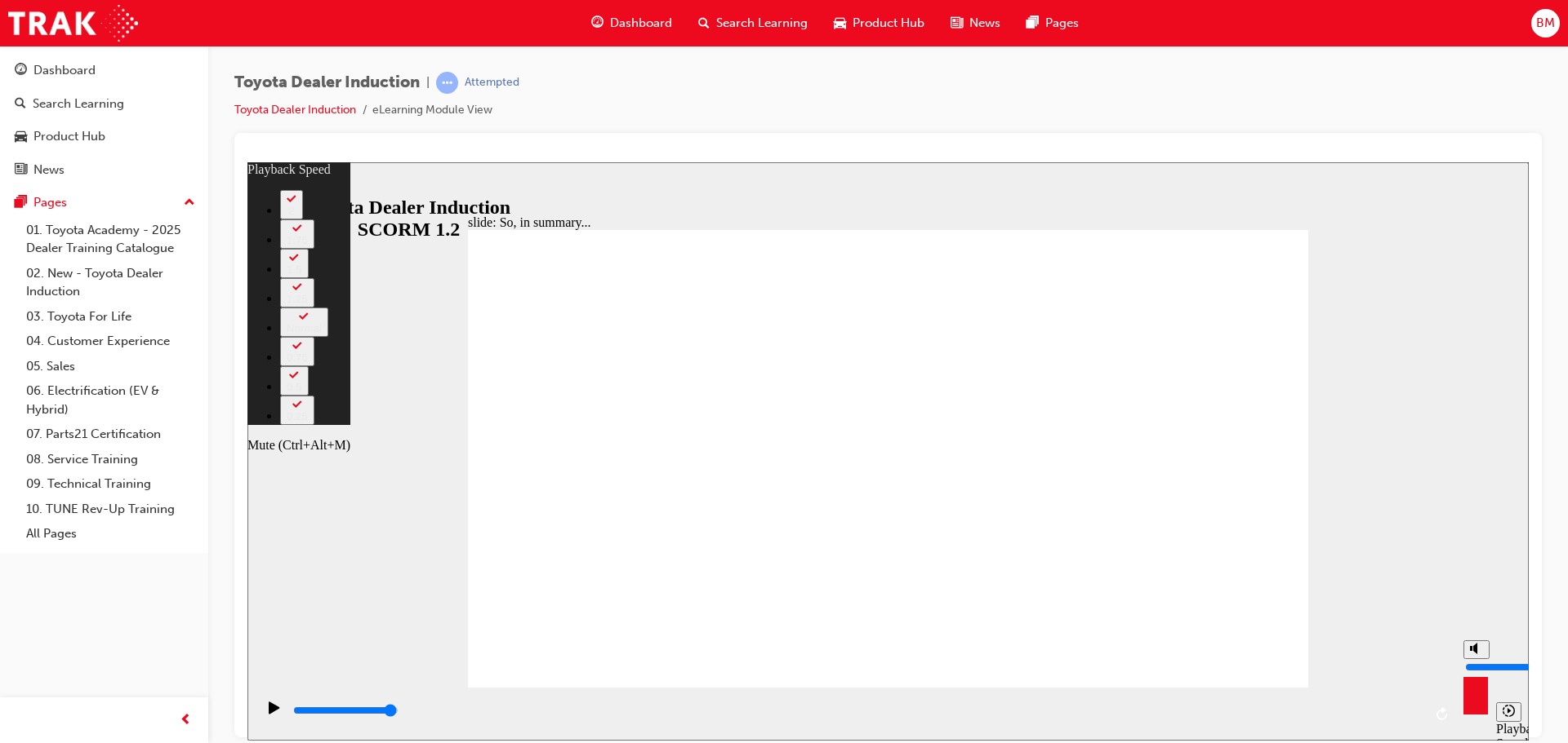
type input "41"
type input "10"
type input "41"
type input "10"
type input "9"
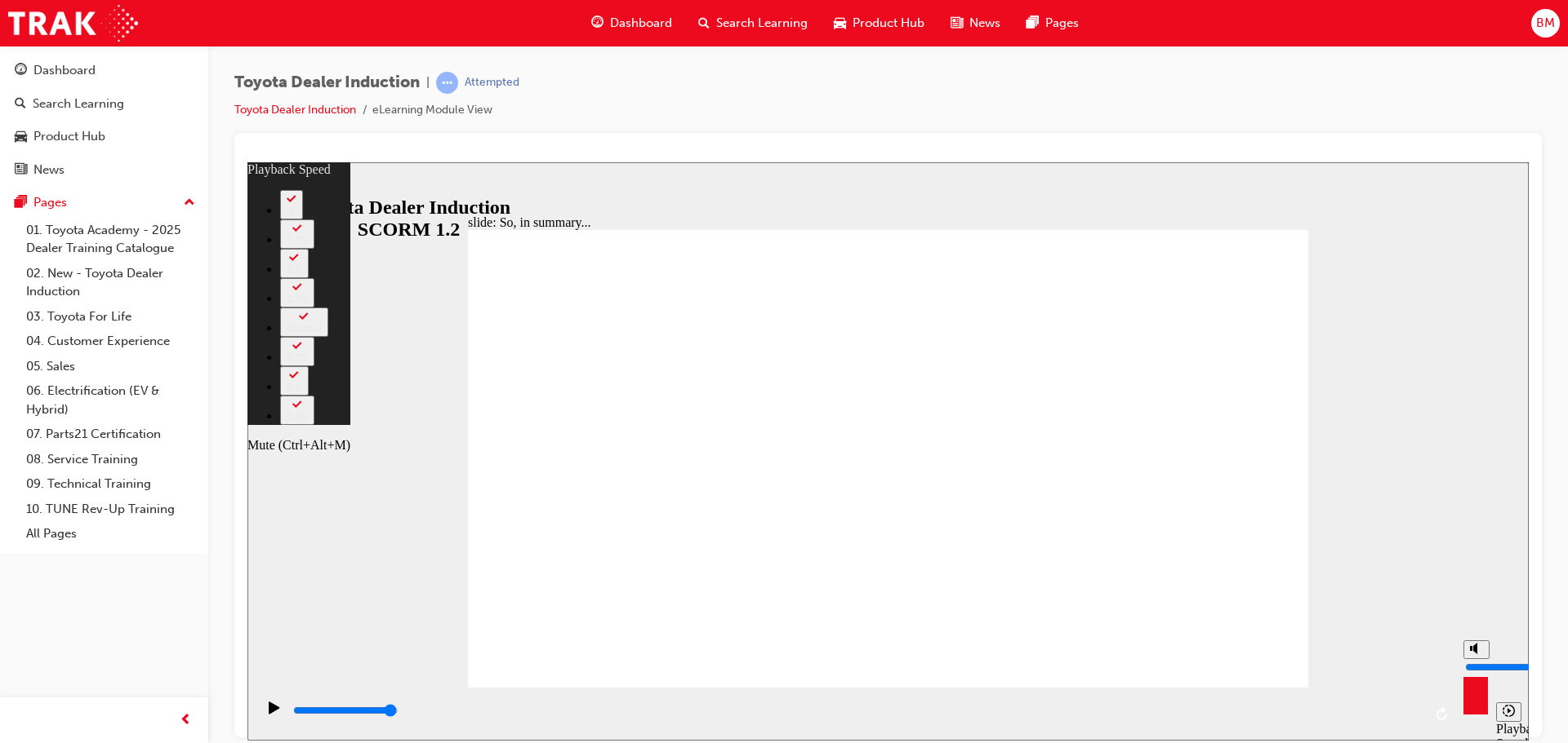
type input "41"
type input "9"
type input "41"
type input "8"
type input "41"
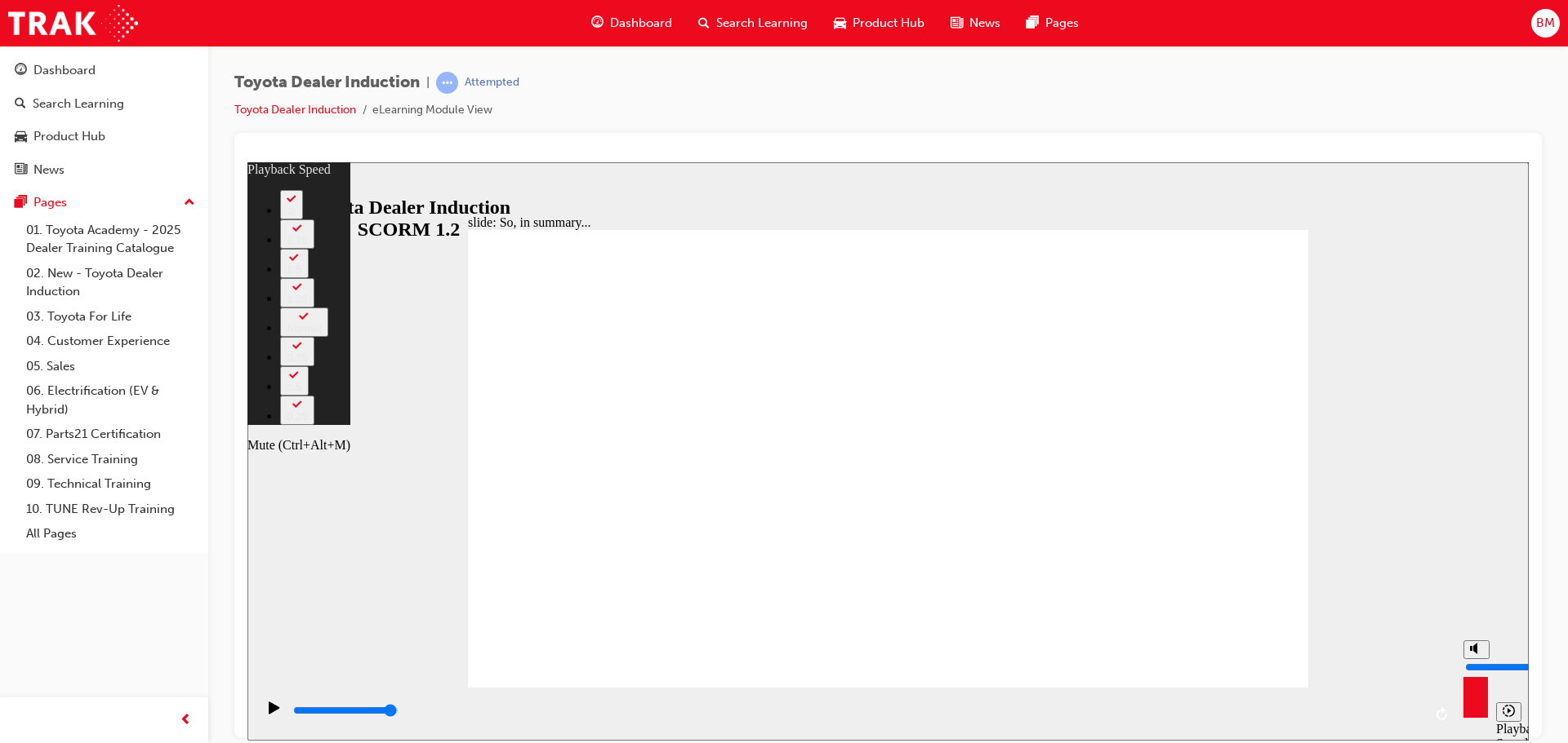
type input "8"
type input "41"
type input "7"
type input "41"
type input "7"
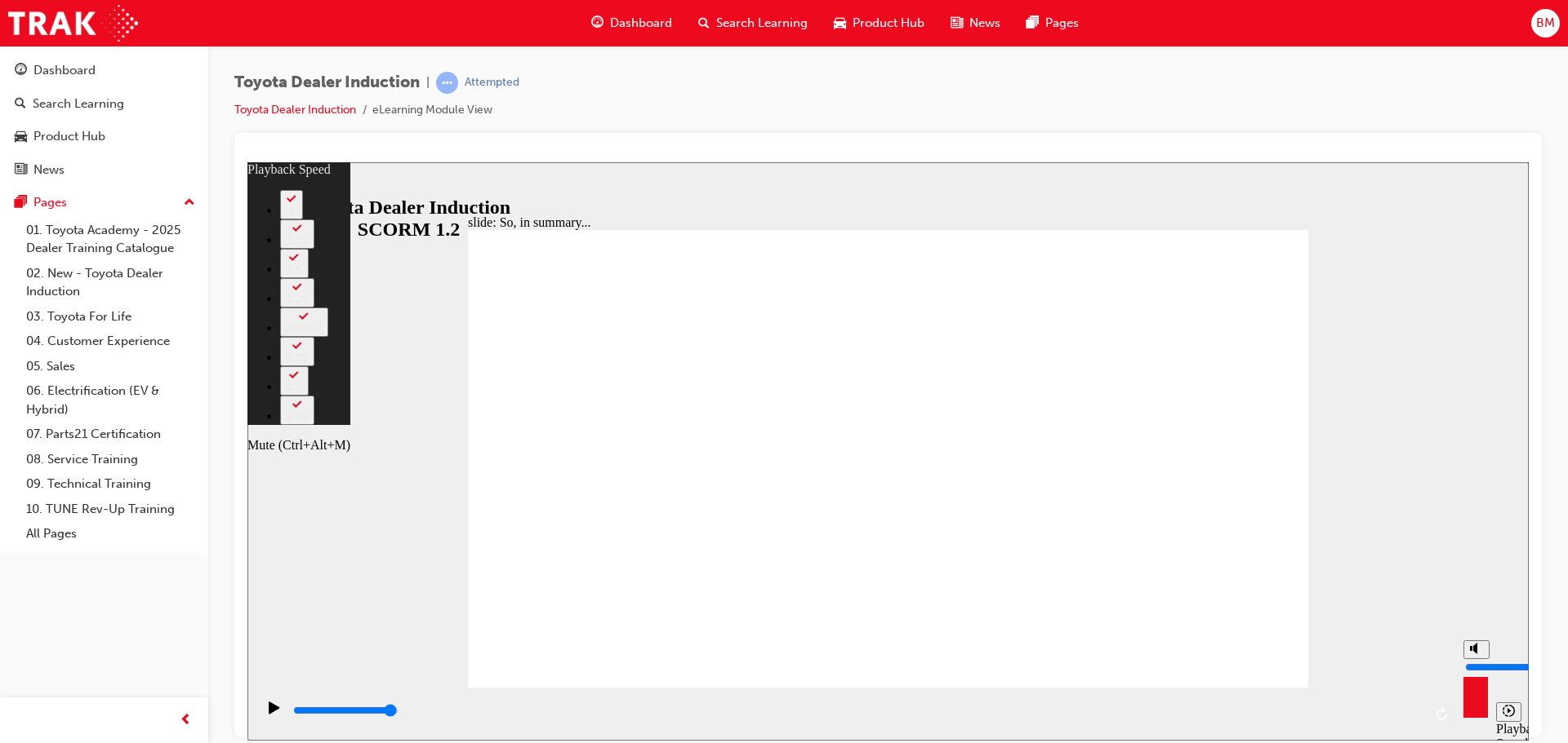
type input "6"
type input "41"
type input "6"
type input "41"
type input "5"
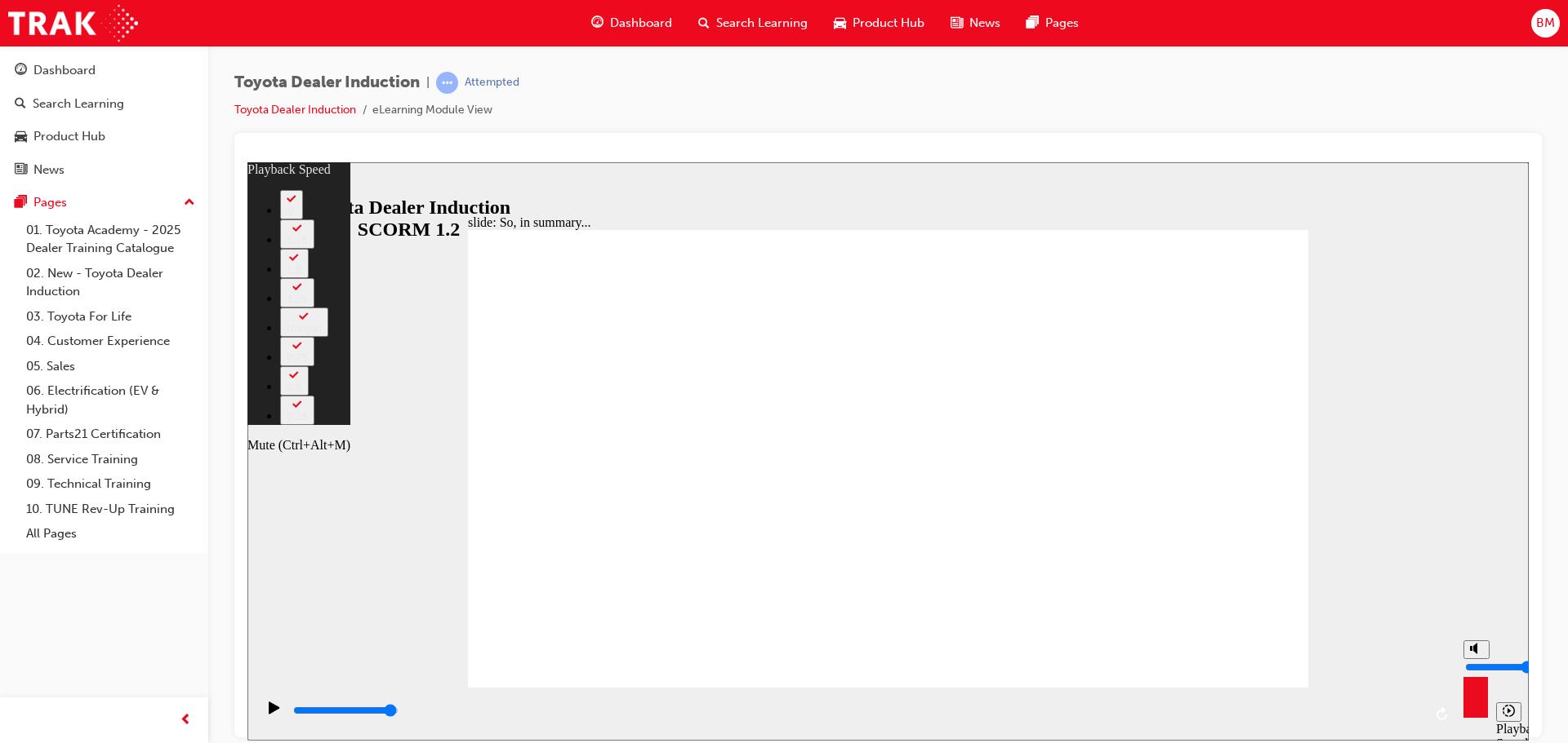
type input "41"
type input "5"
type input "41"
type input "6"
type input "41"
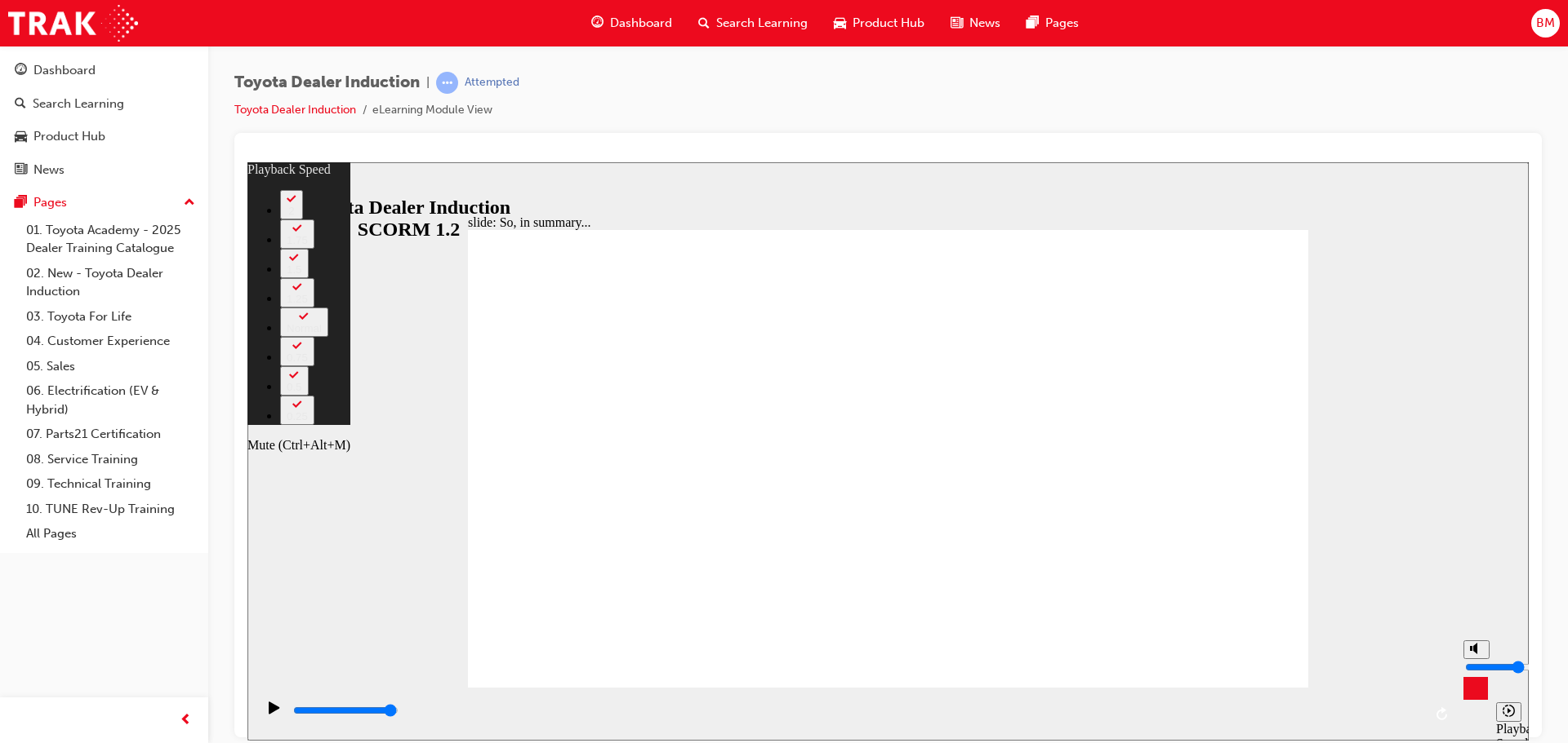
type input "6"
type input "41"
type input "7"
type input "41"
type input "7"
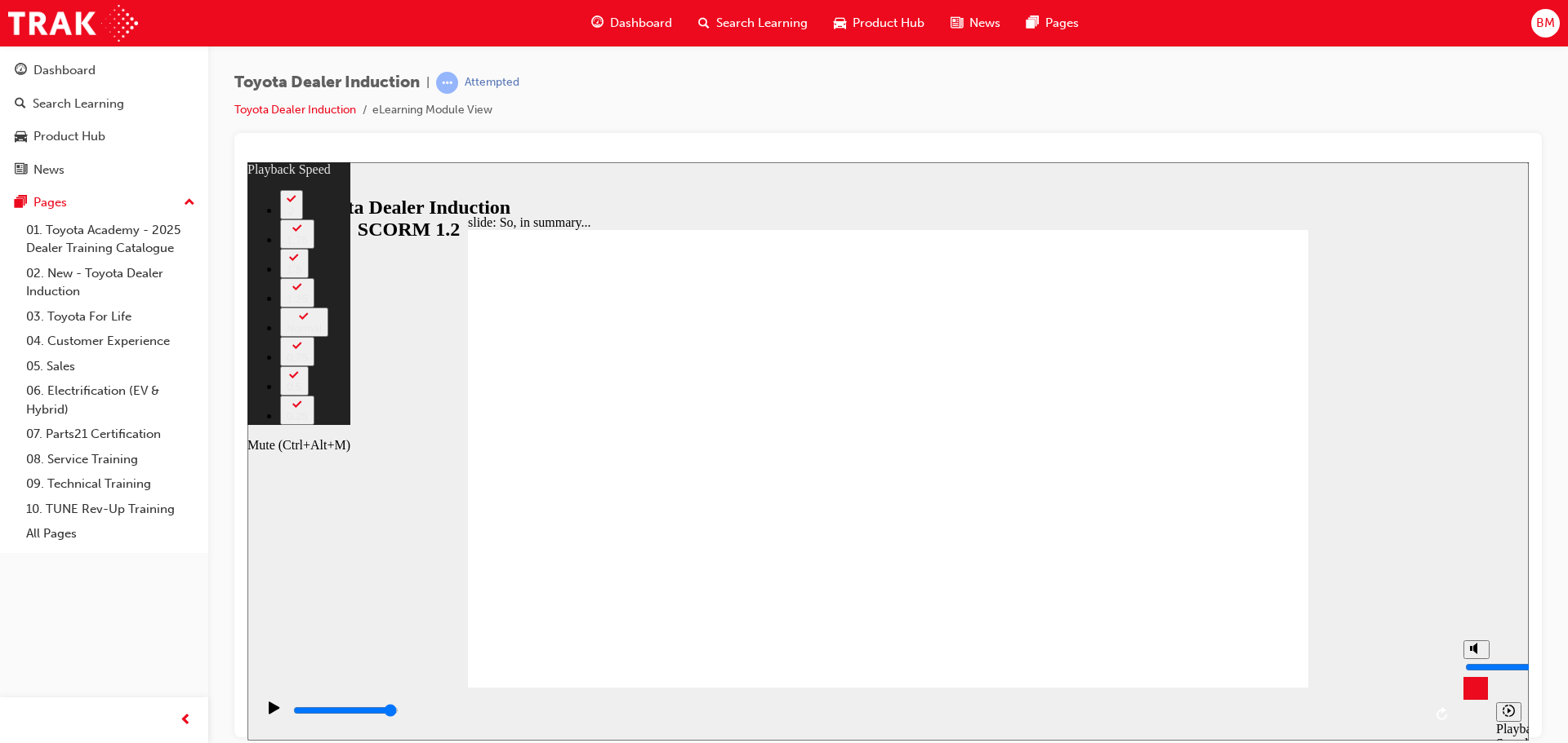
type input "42"
type input "6"
type input "42"
type input "6"
type input "42"
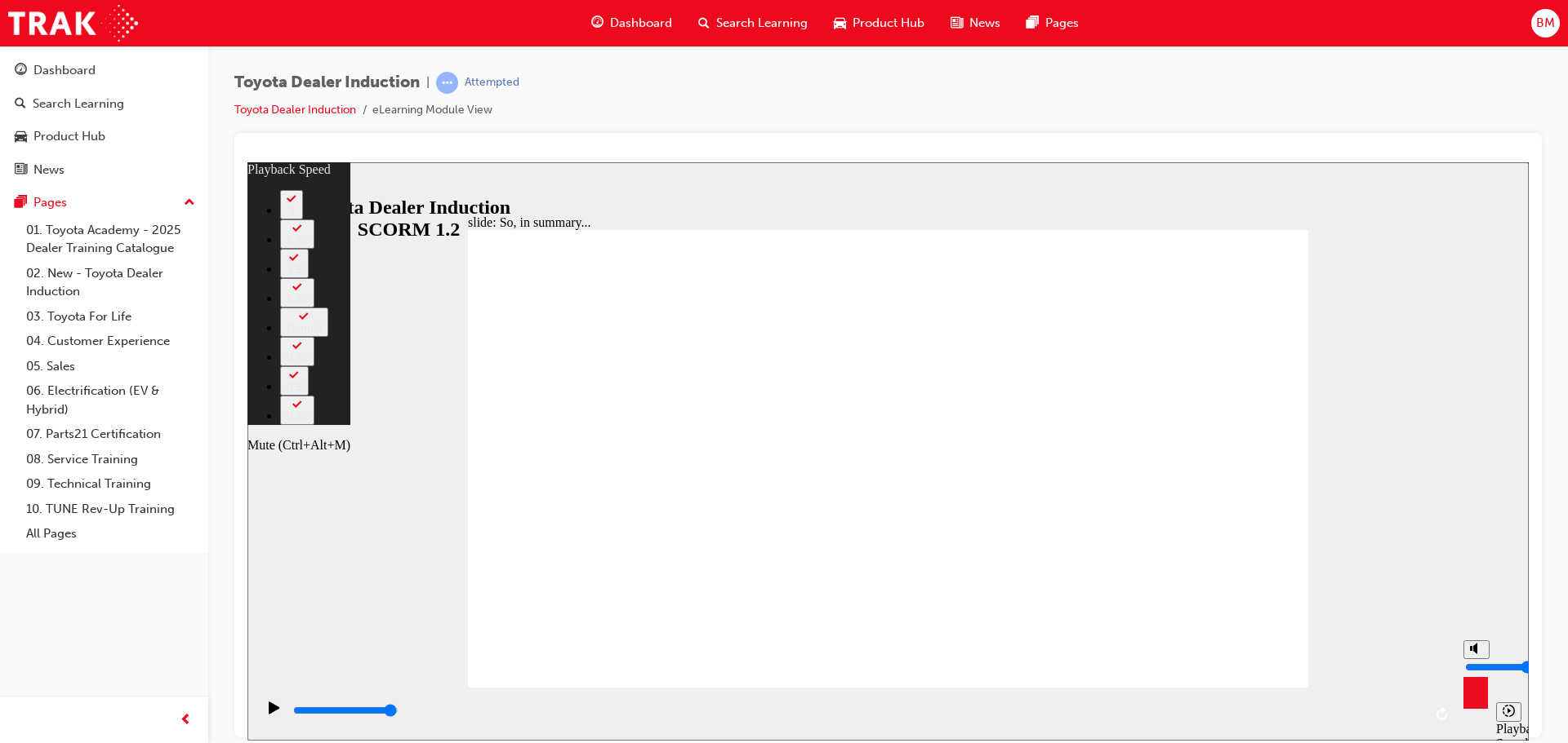
type input "5"
type input "42"
type input "5"
type input "42"
drag, startPoint x: 1473, startPoint y: 642, endPoint x: 1454, endPoint y: 656, distance: 23.6
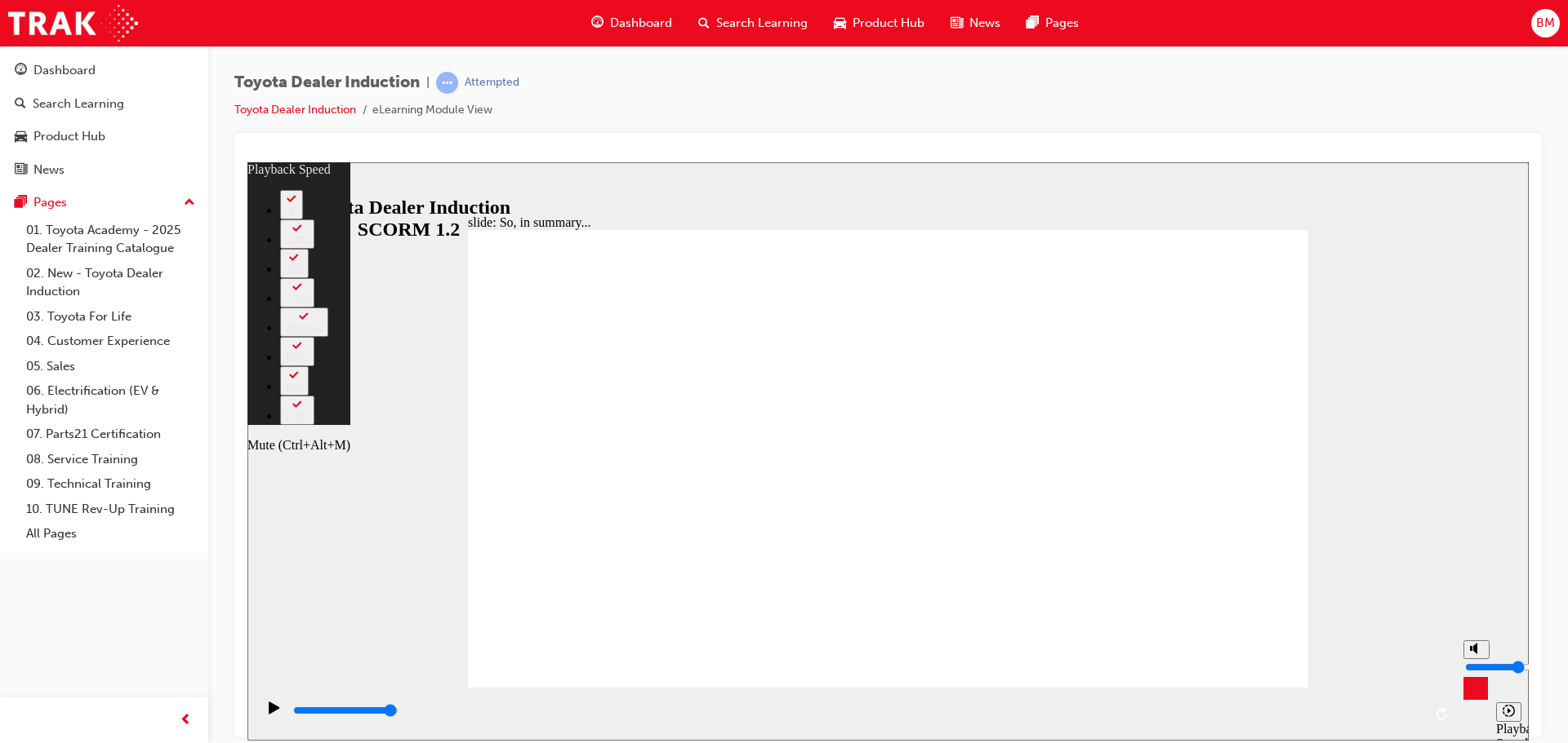
type input "5"
click at [1481, 664] on input "volume" at bounding box center [1518, 667] width 106 height 13
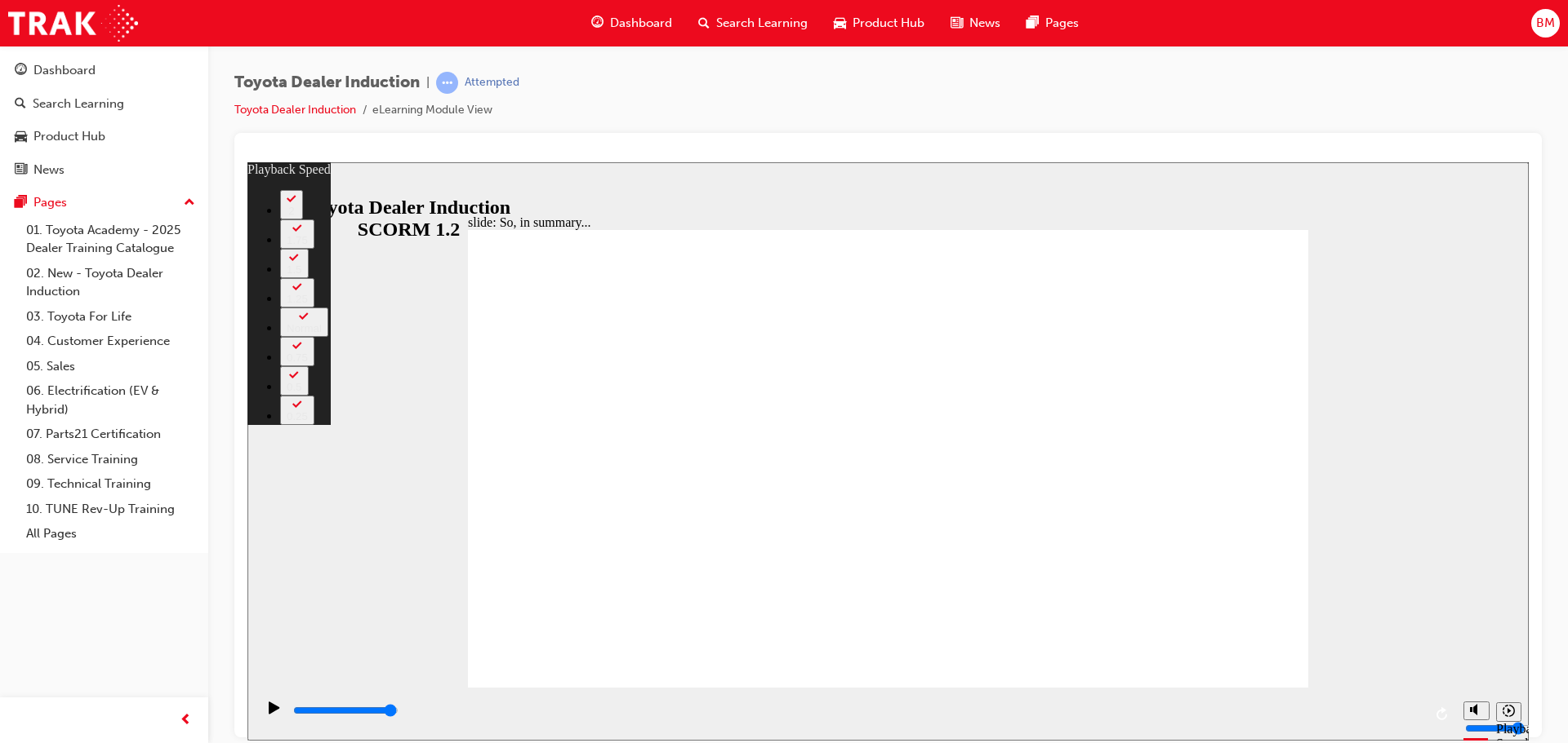
drag, startPoint x: 1293, startPoint y: 672, endPoint x: 1540, endPoint y: 934, distance: 360.1
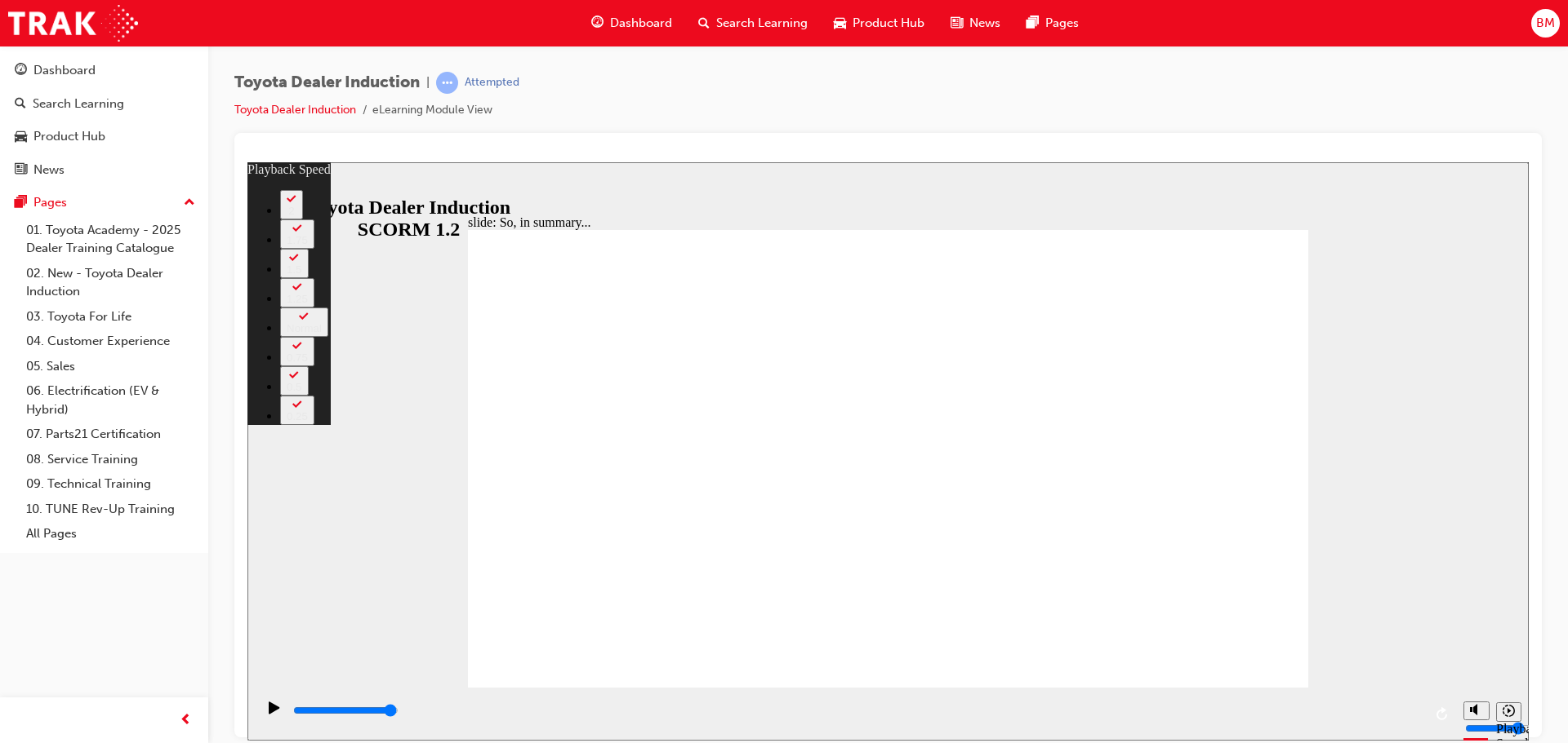
type input "128"
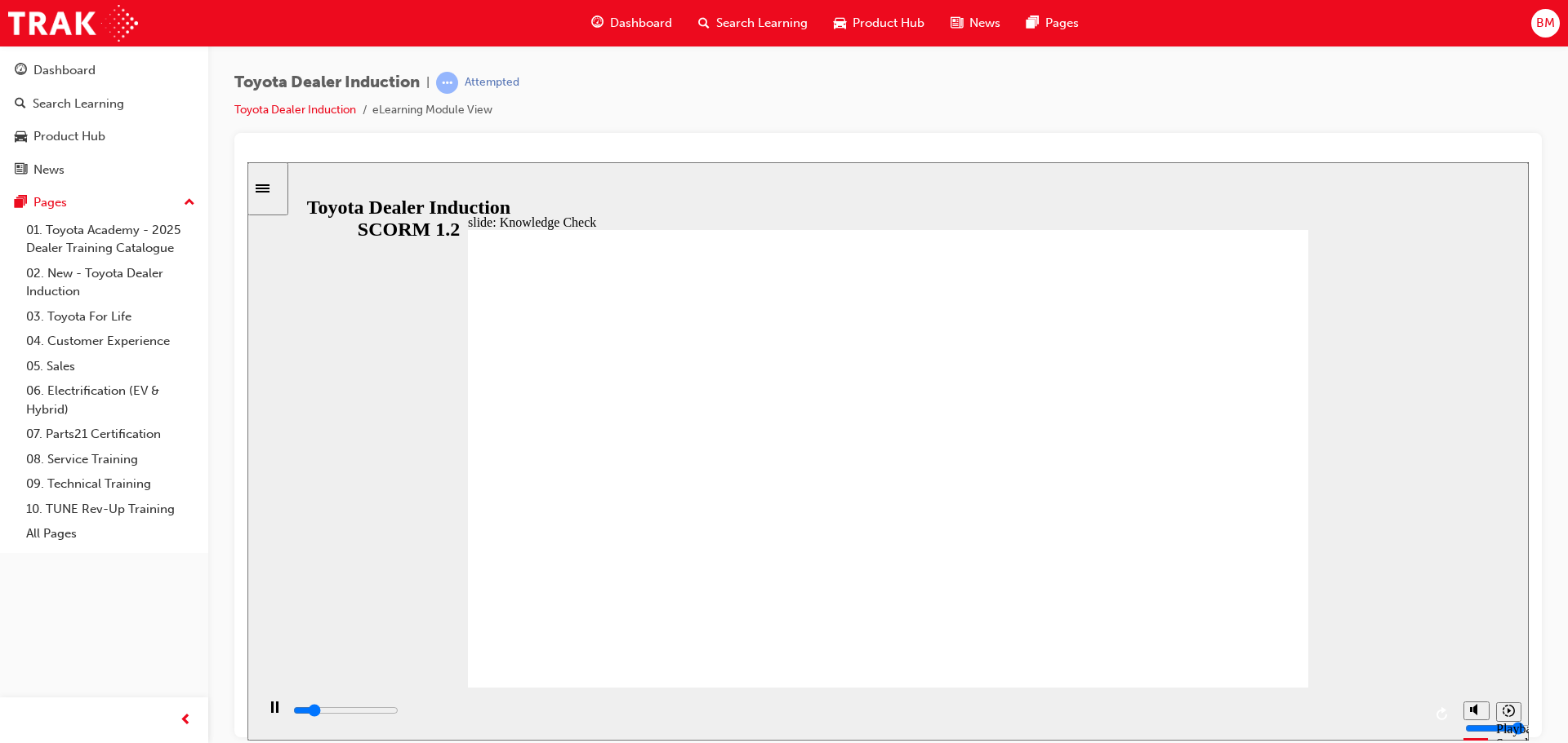
type input "800"
type input "mobile"
type input "4800"
type input "mobil"
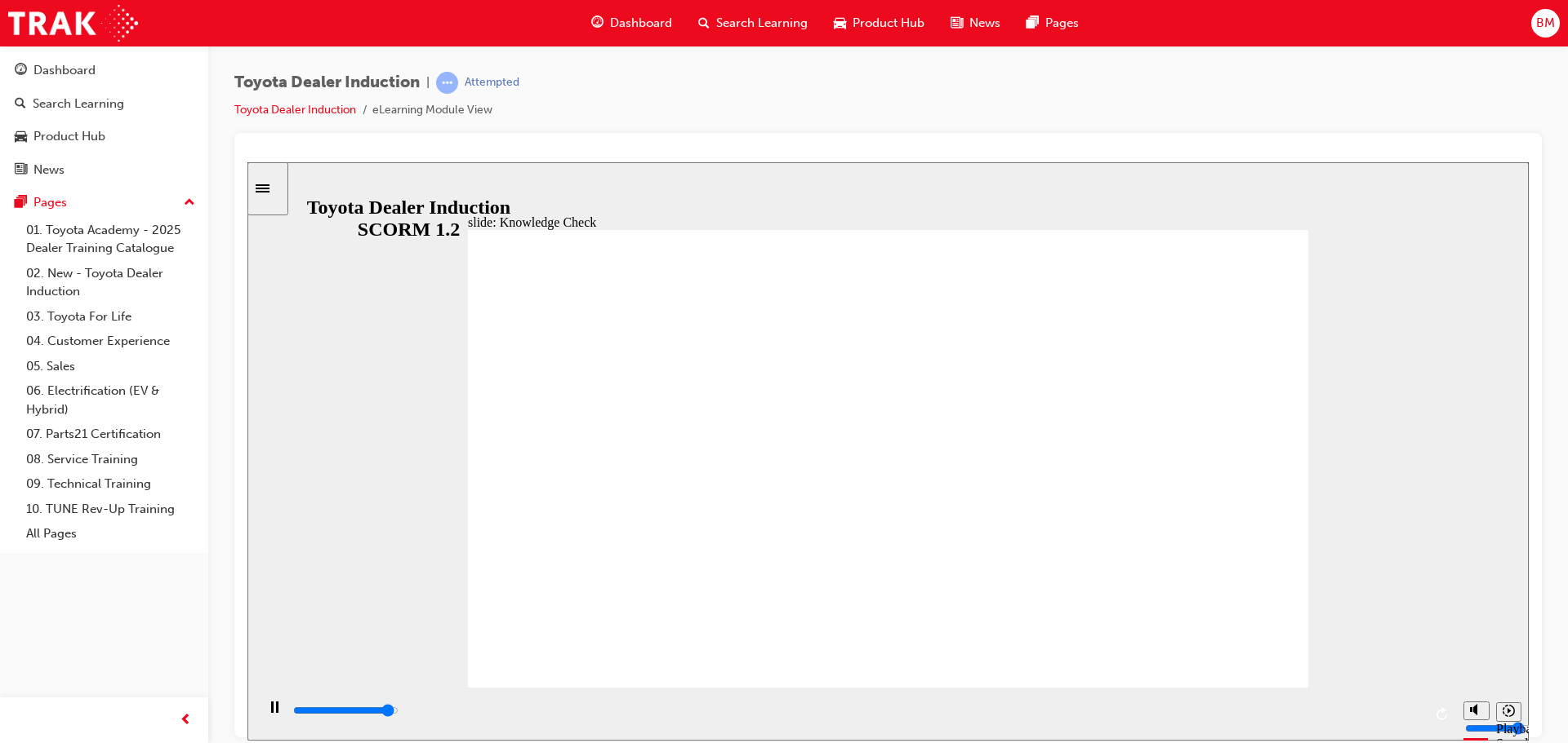
type input "mobil"
type input "5000"
type input "mobi"
type input "mob"
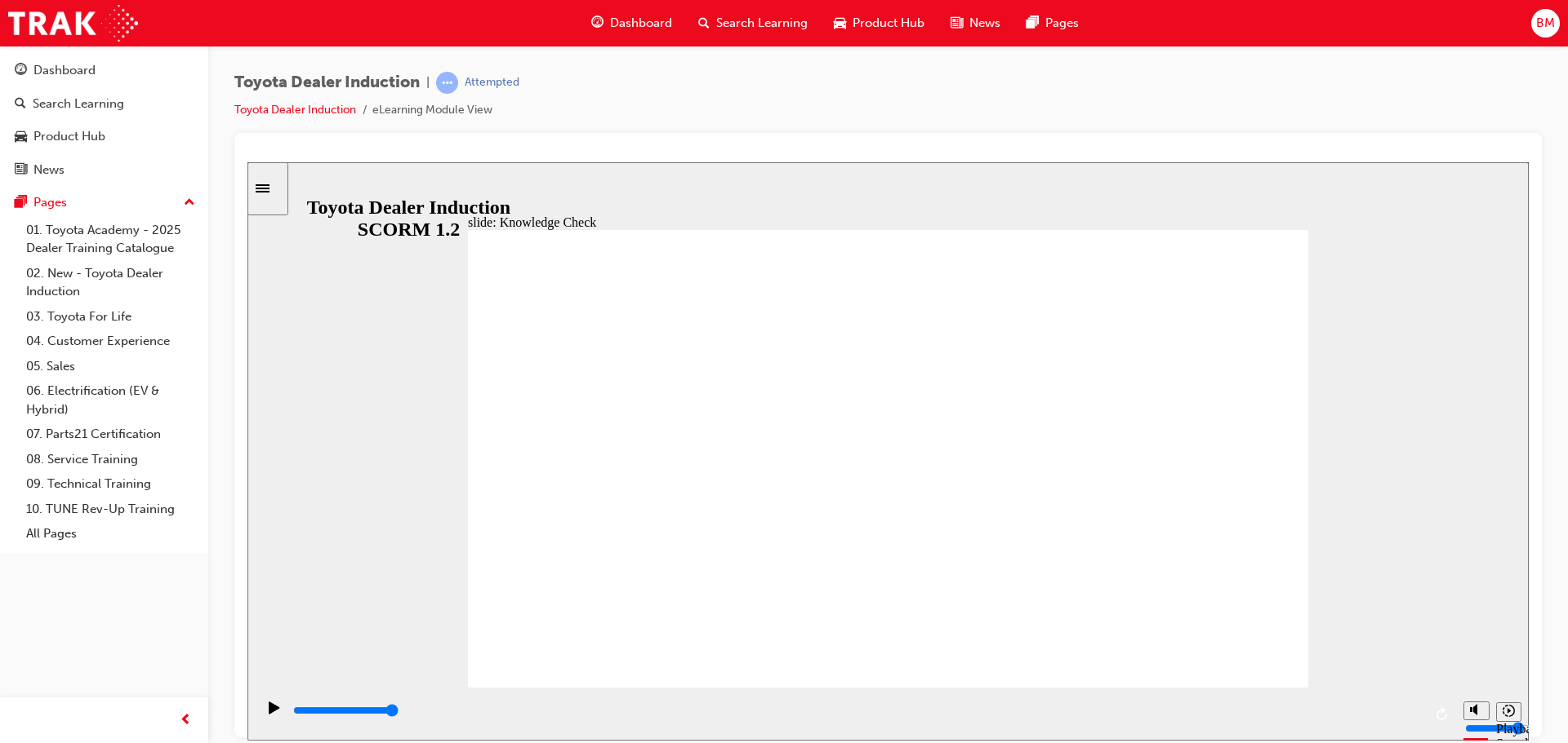
type input "mob"
type input "mo"
type input "m"
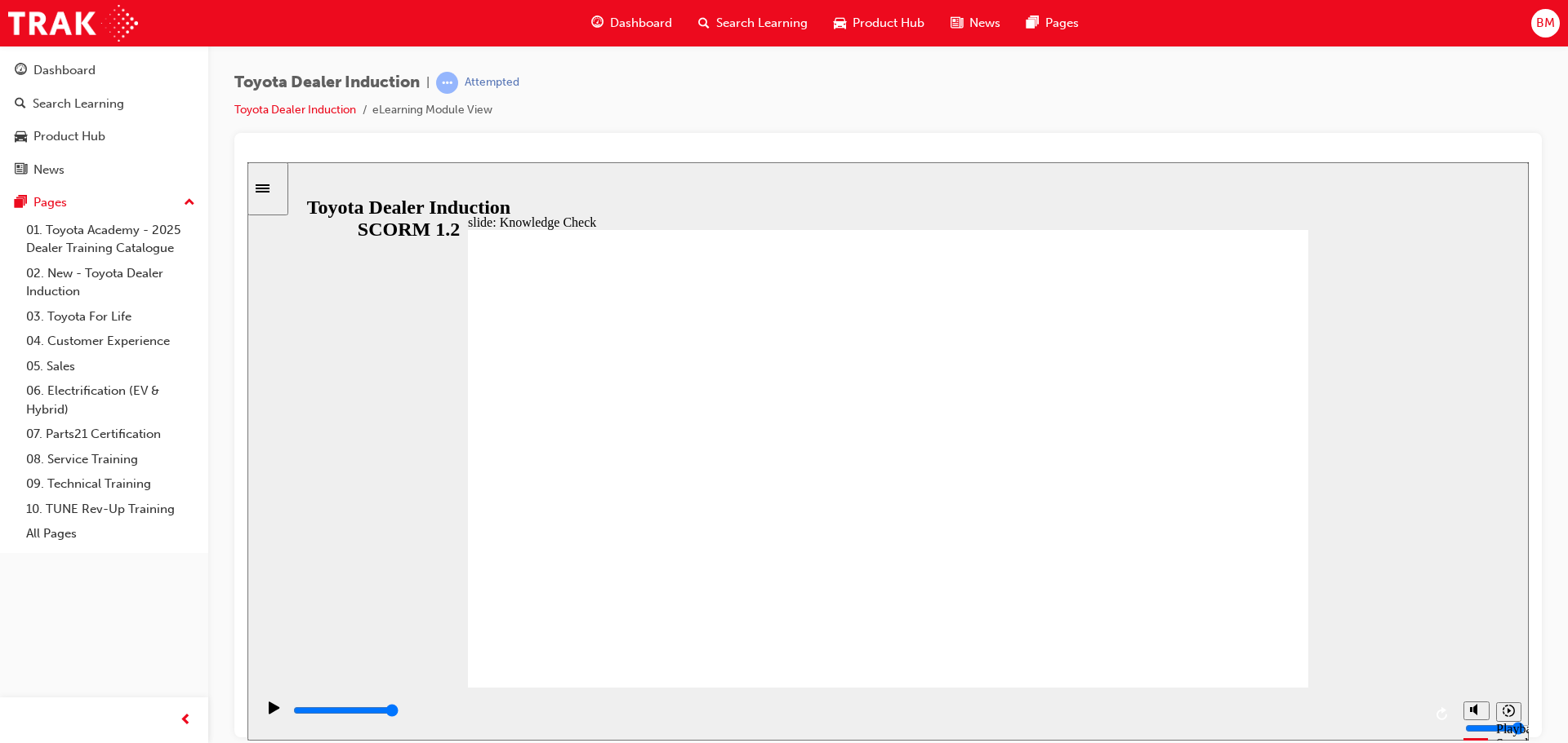
type input "moved"
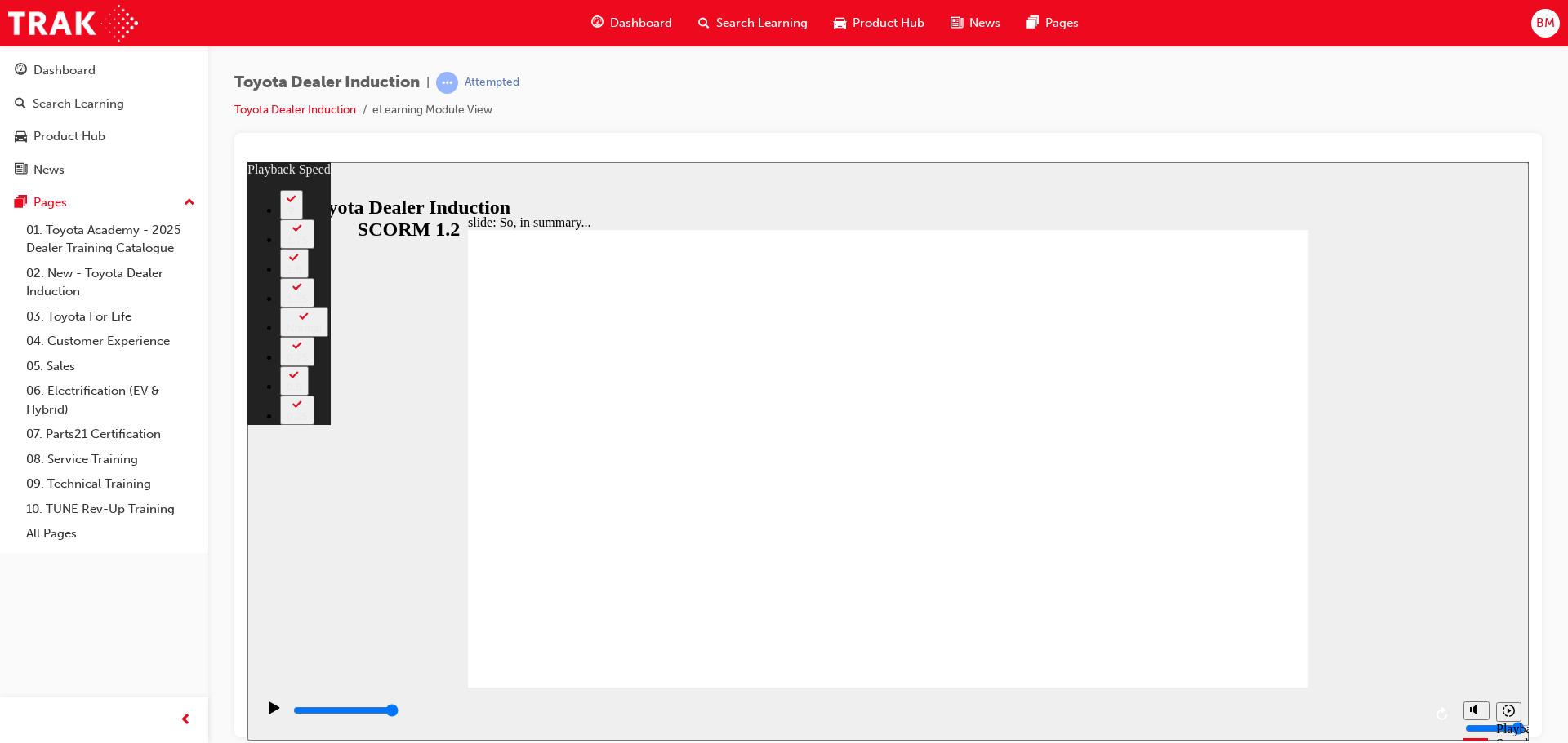
type input "moved"
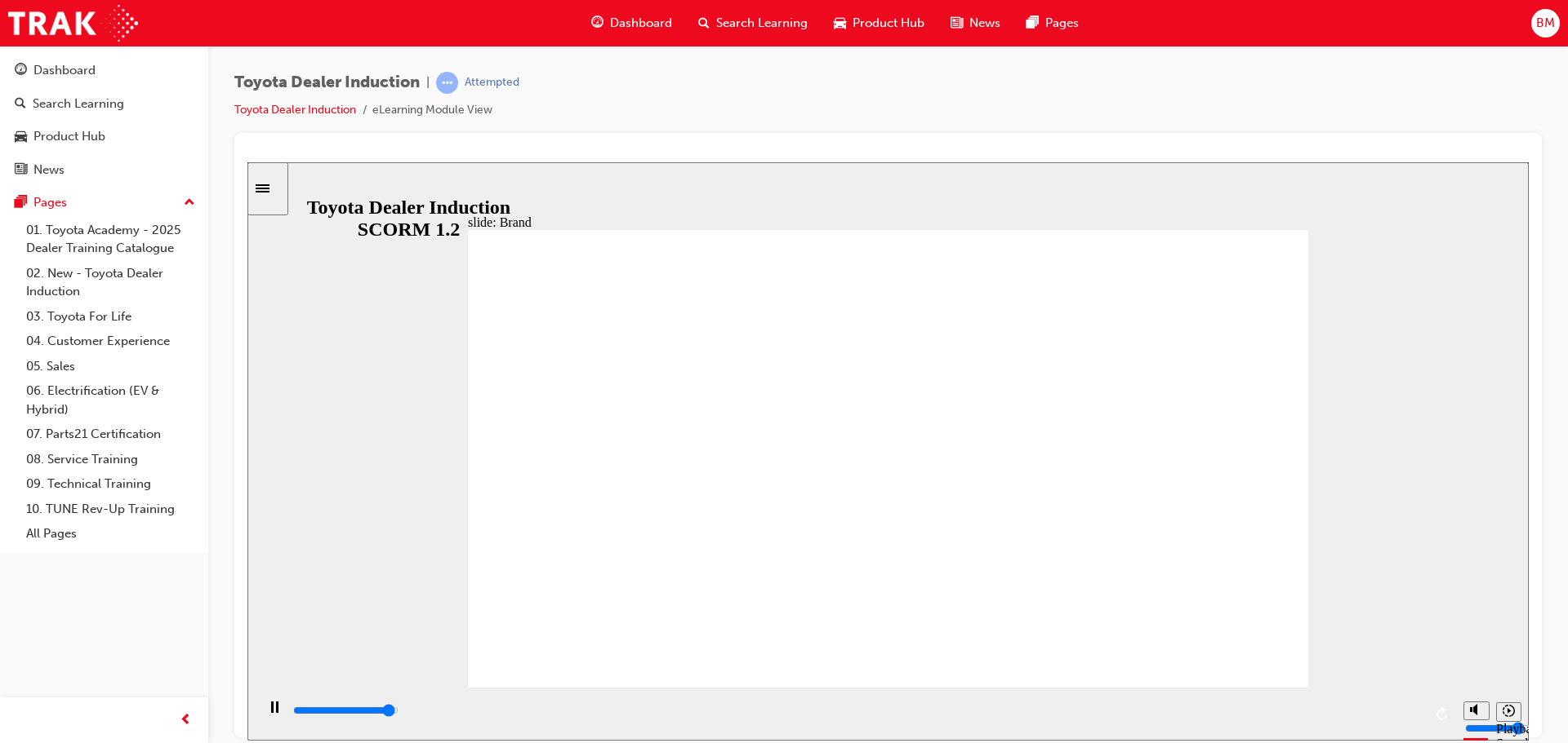
type input "10800"
type input "6"
type input "10800"
type input "7"
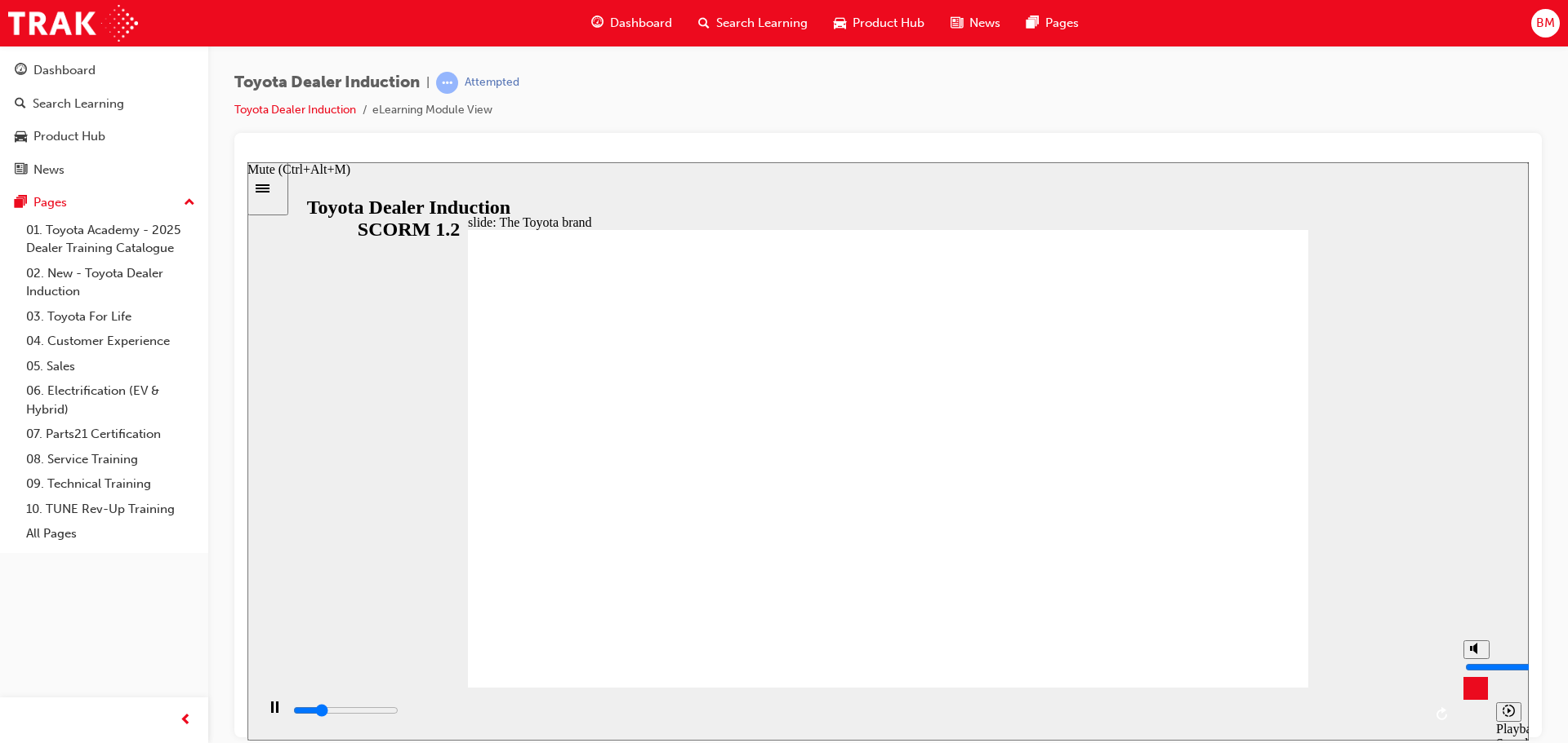
type input "10800"
type input "8"
type input "10800"
type input "9"
type input "11000"
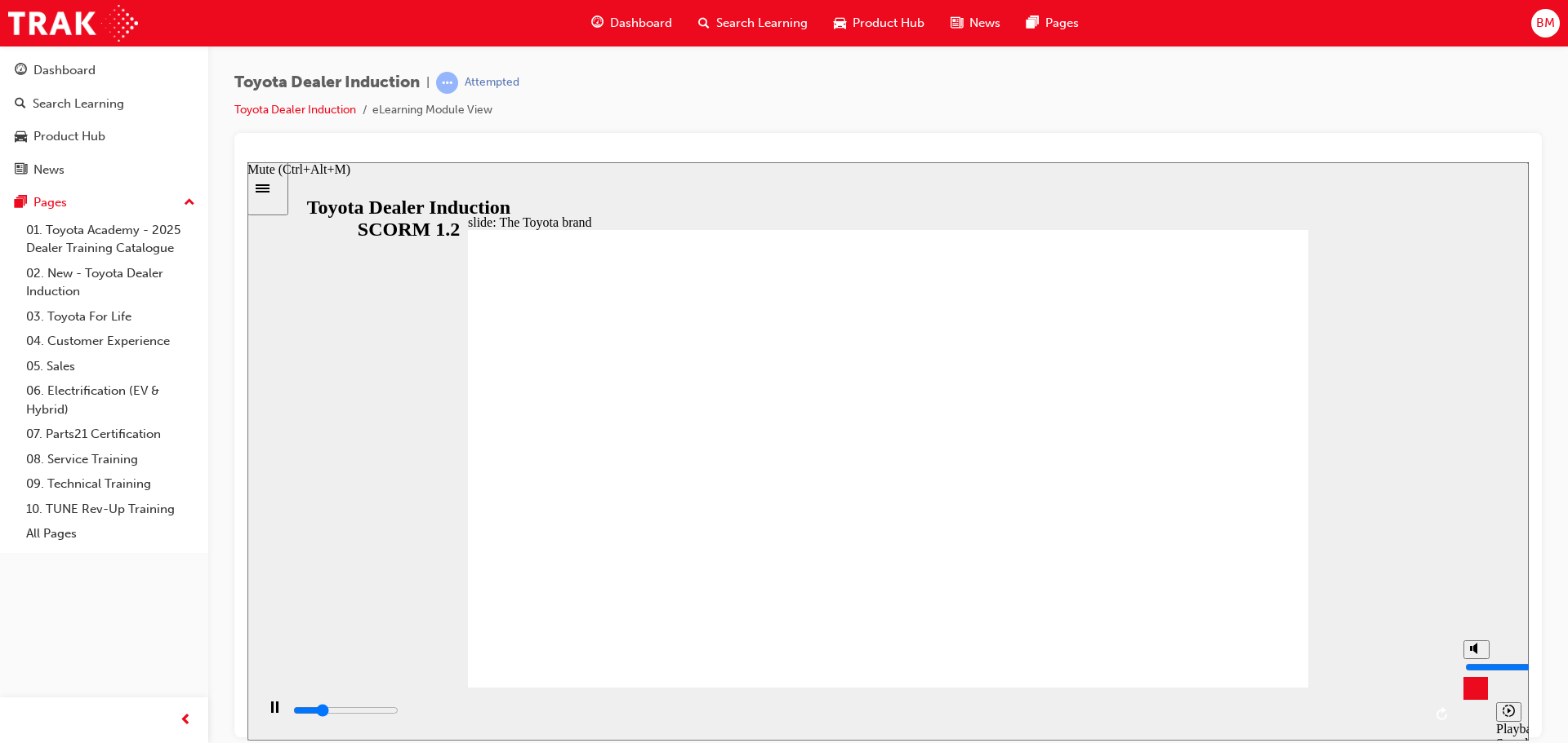
drag, startPoint x: 1474, startPoint y: 660, endPoint x: 1473, endPoint y: 646, distance: 14.0
type input "9"
click at [1473, 660] on input "volume" at bounding box center [1518, 667] width 106 height 13
type input "12000"
type input "8"
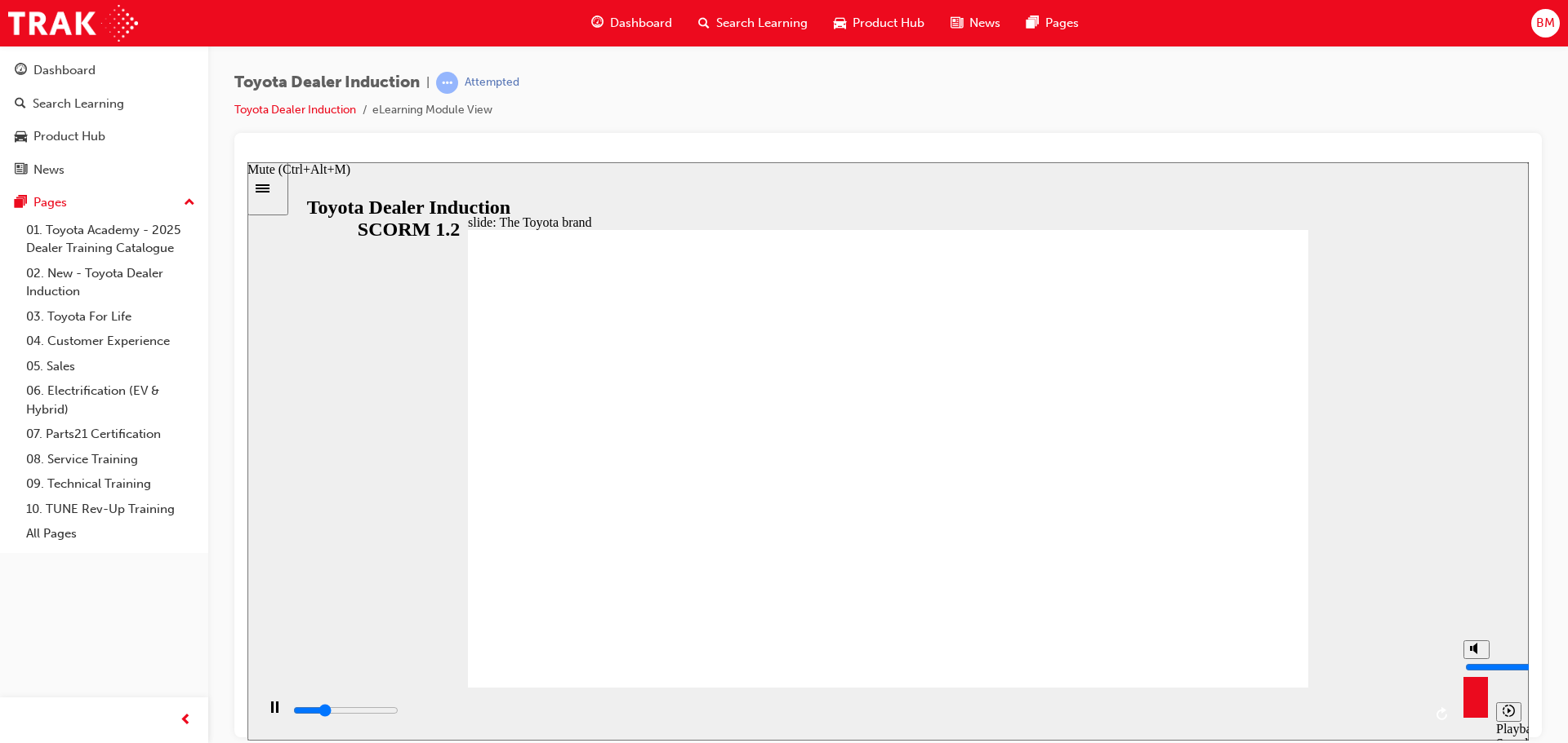
type input "12100"
type input "7"
type input "12300"
type input "8"
type input "12700"
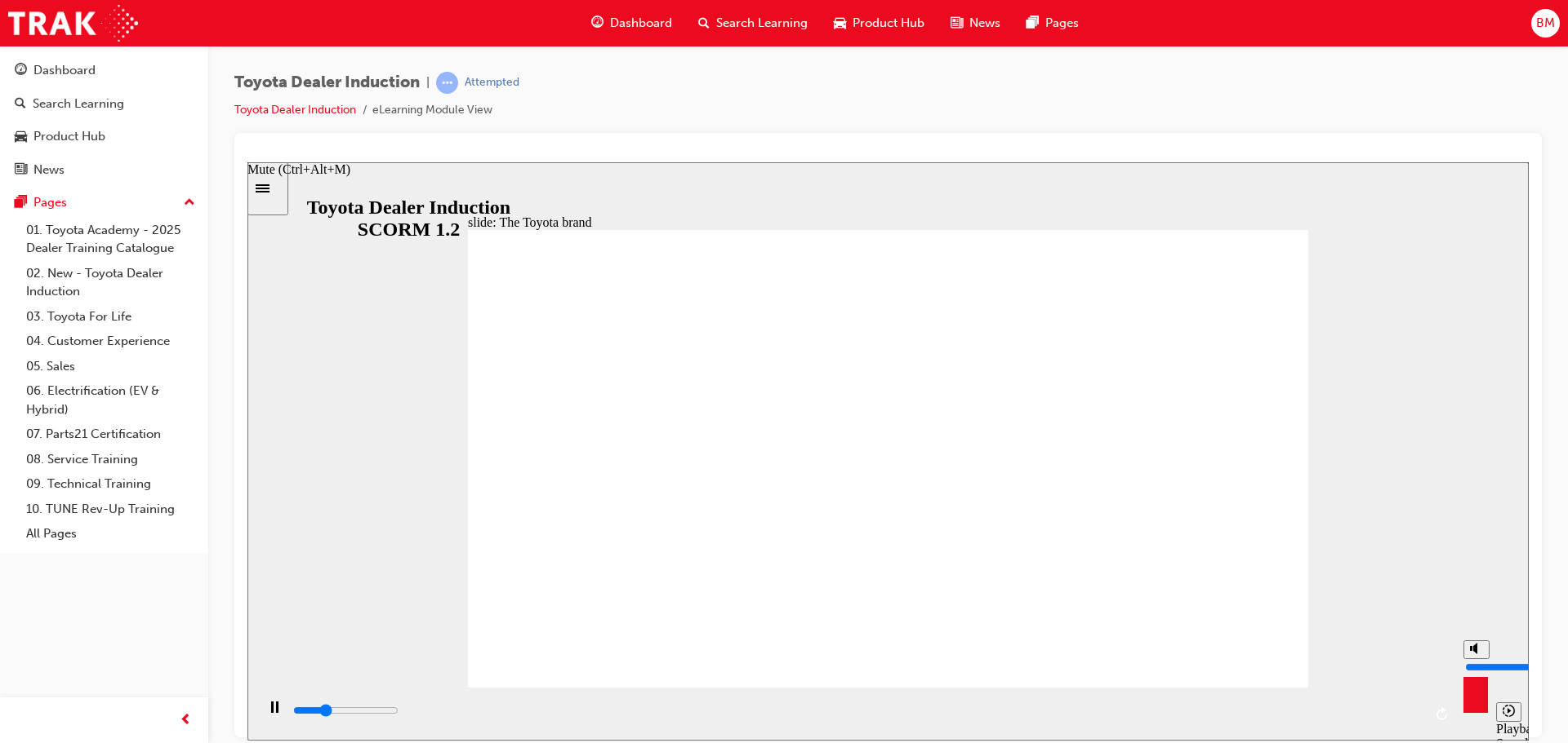
type input "8"
click at [1469, 660] on input "volume" at bounding box center [1518, 667] width 106 height 13
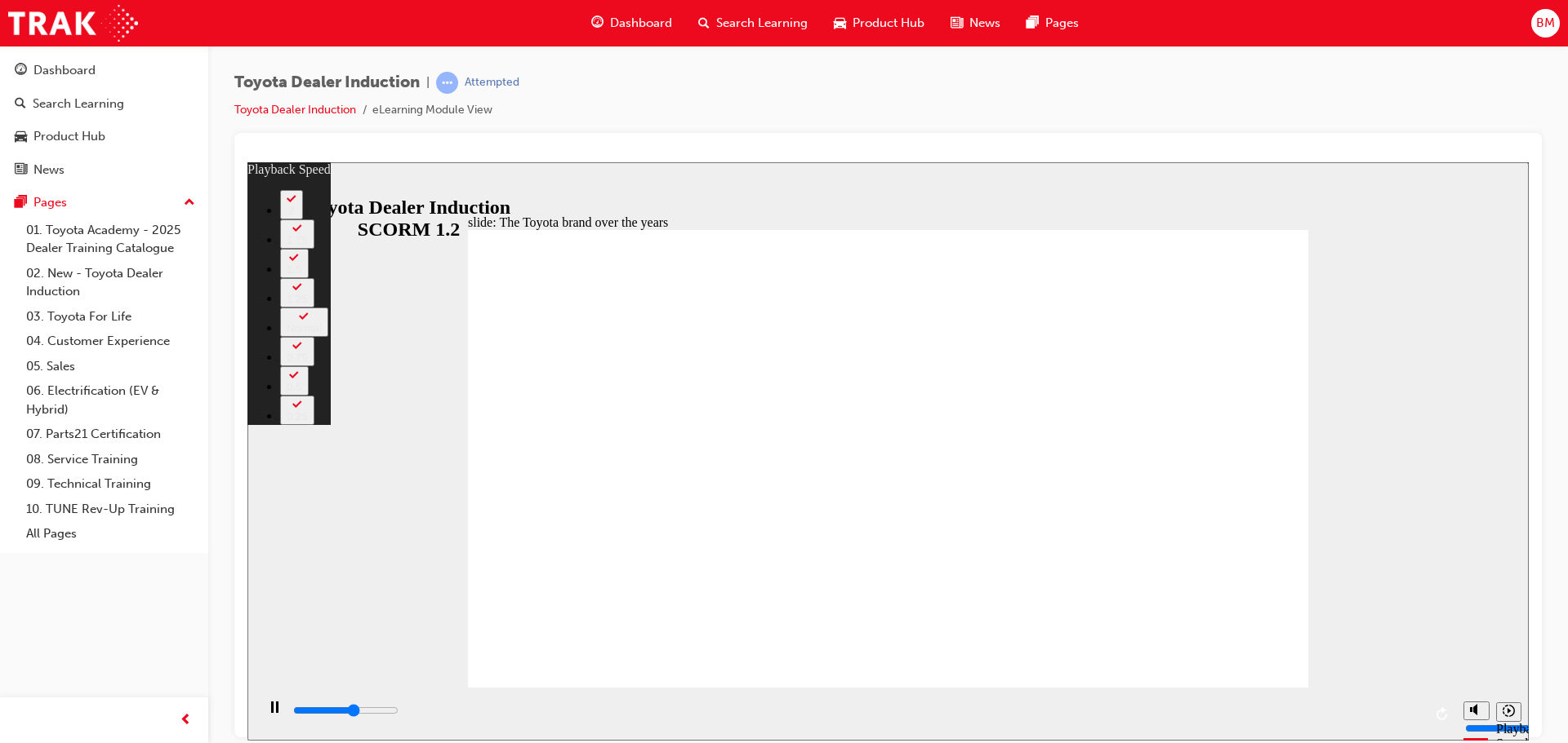
type input "4900"
type input "0"
type input "5100"
type input "0"
type input "5400"
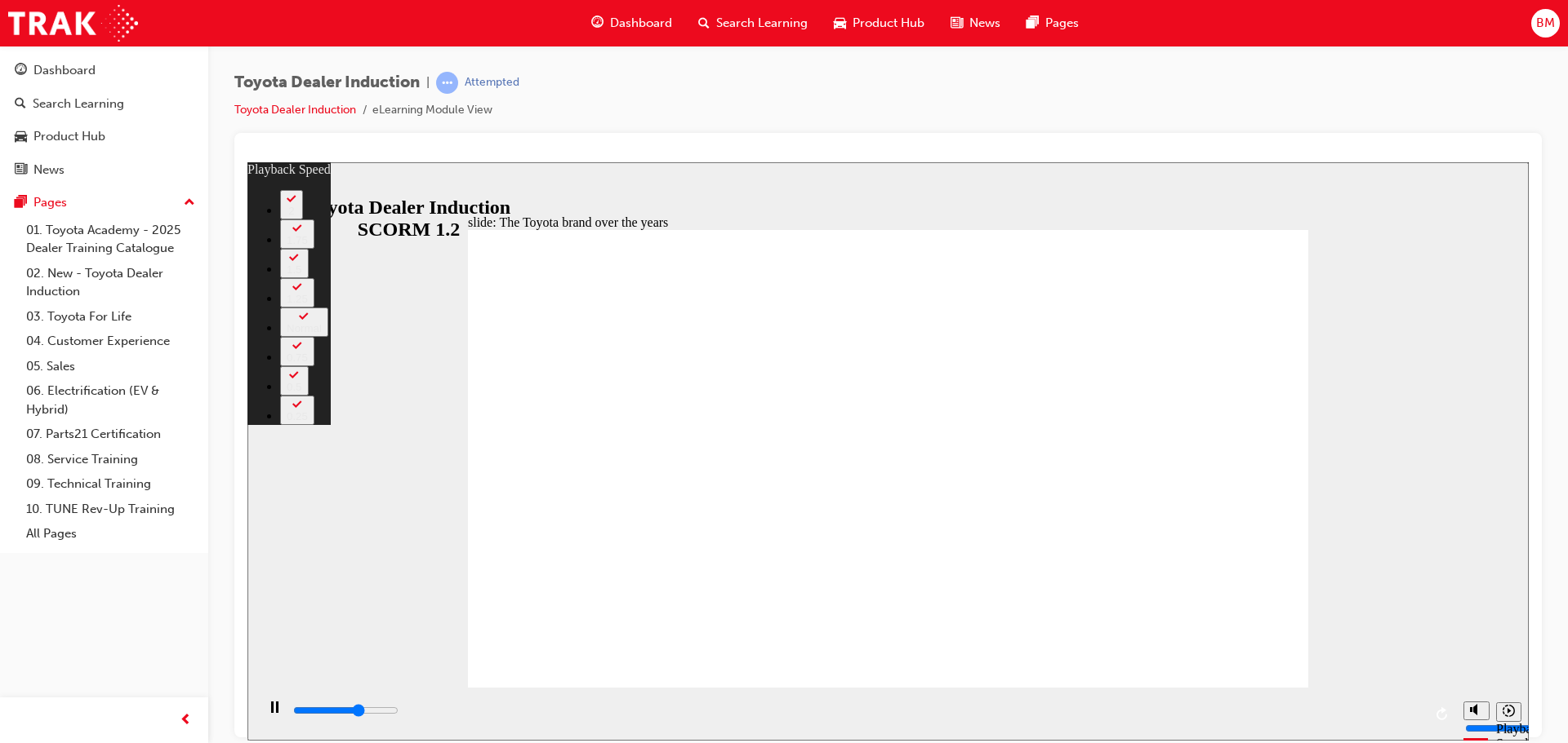
type input "1"
type input "5700"
type input "1"
type input "5900"
type input "1"
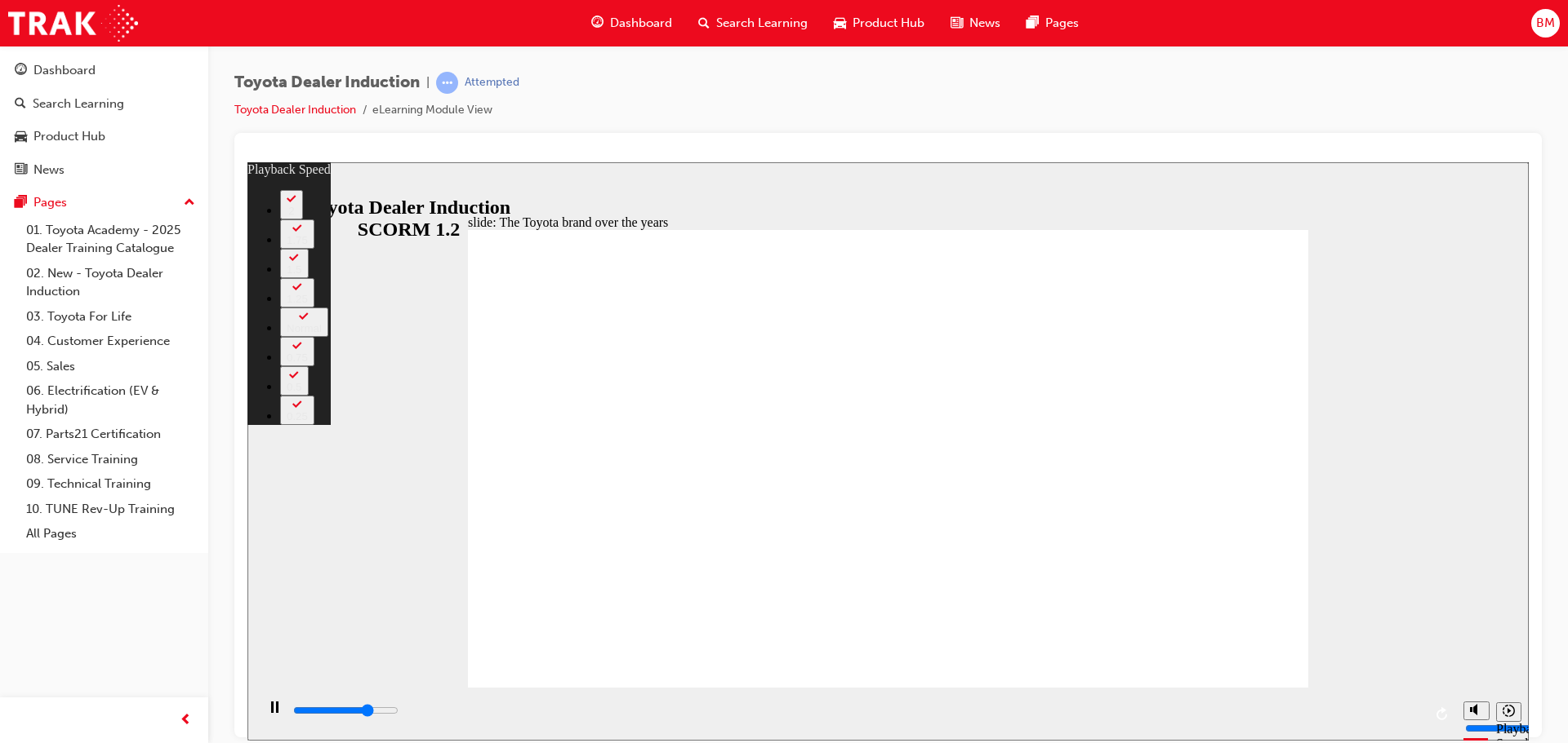
type input "6200"
type input "1"
type input "6200"
type input "1"
type input "6400"
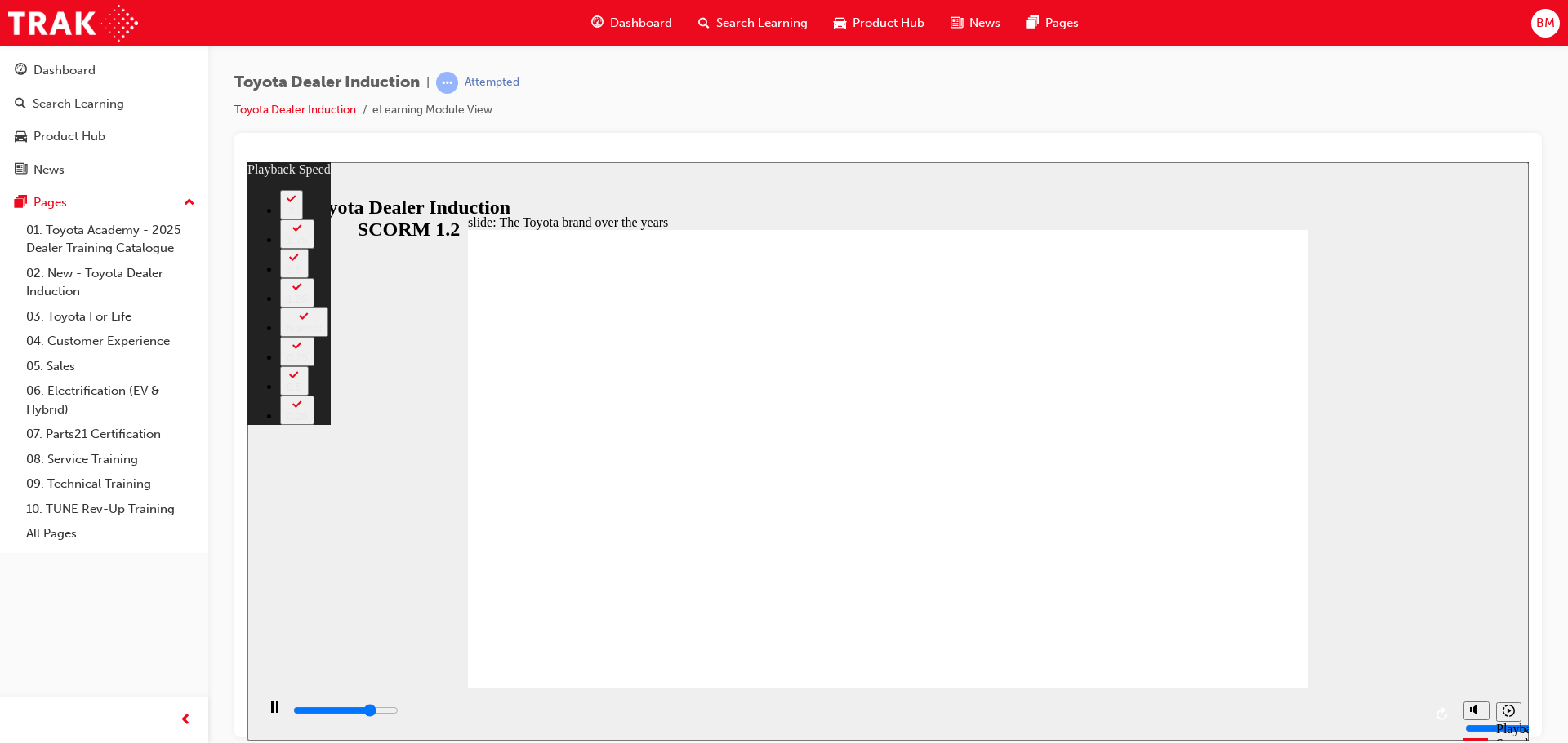
type input "2"
type input "6700"
type input "2"
type input "7000"
type input "2"
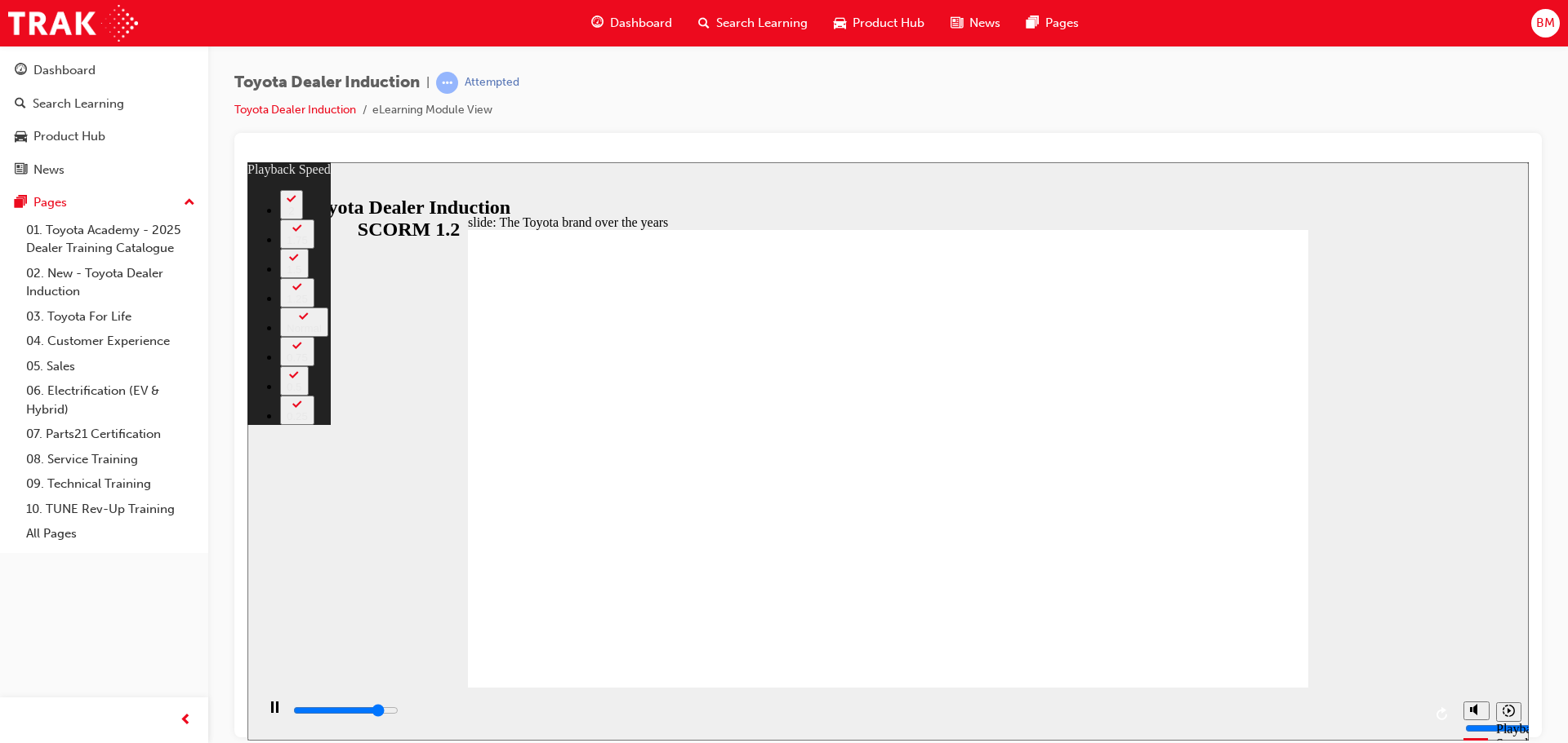
type input "7200"
type input "2"
type input "7500"
type input "3"
type input "7800"
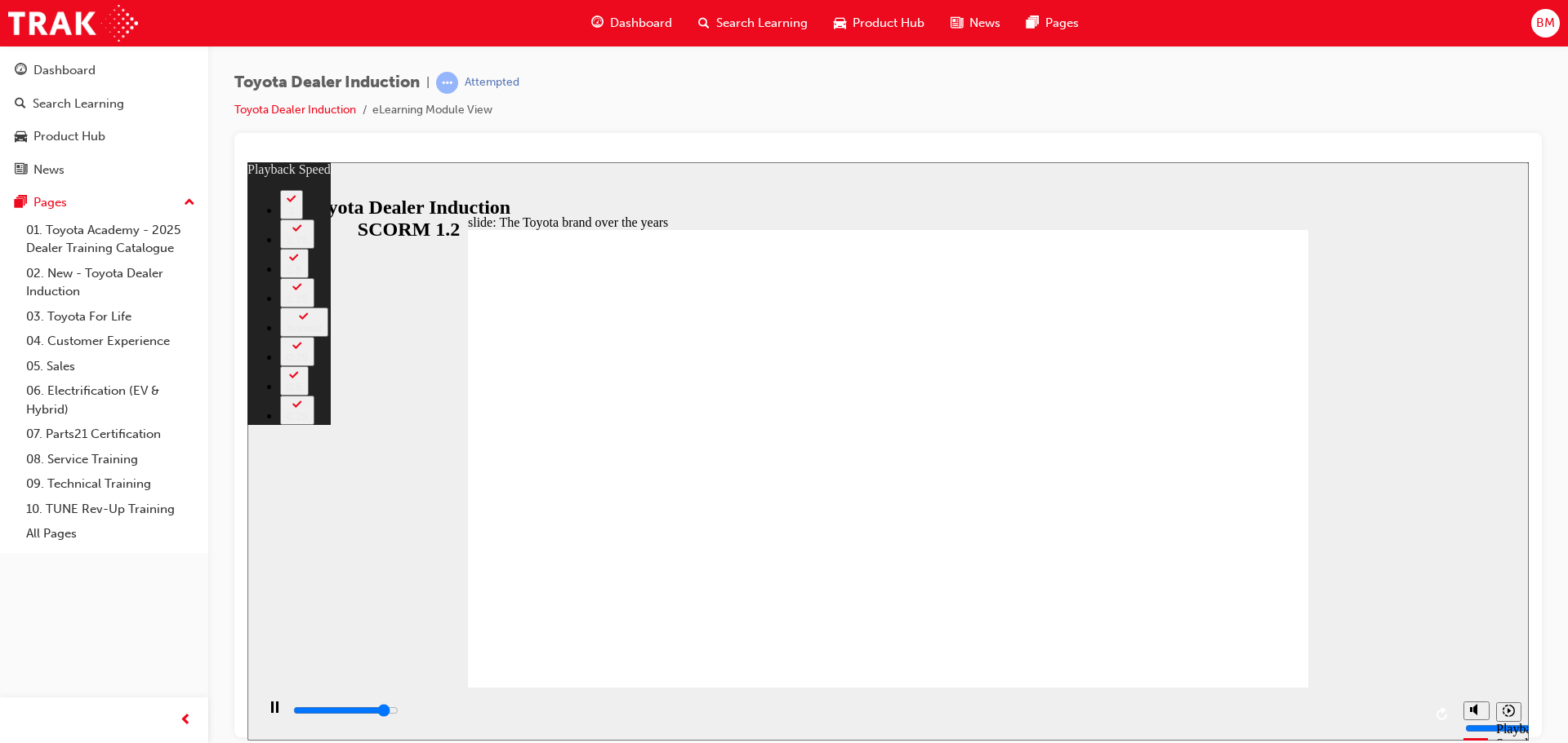
type input "3"
type input "8000"
type input "3"
type input "8000"
type input "3"
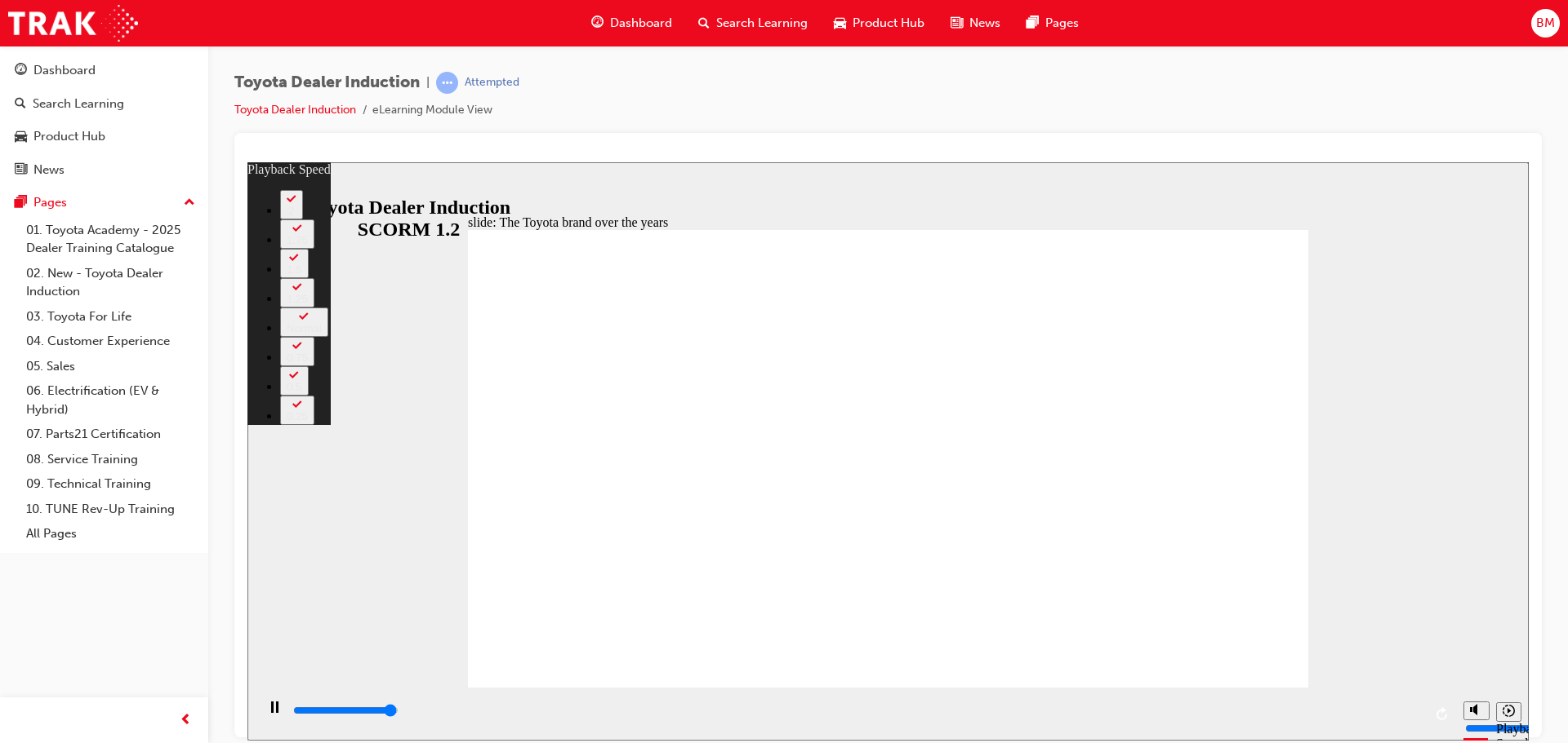
type input "8300"
type input "3"
type input "8400"
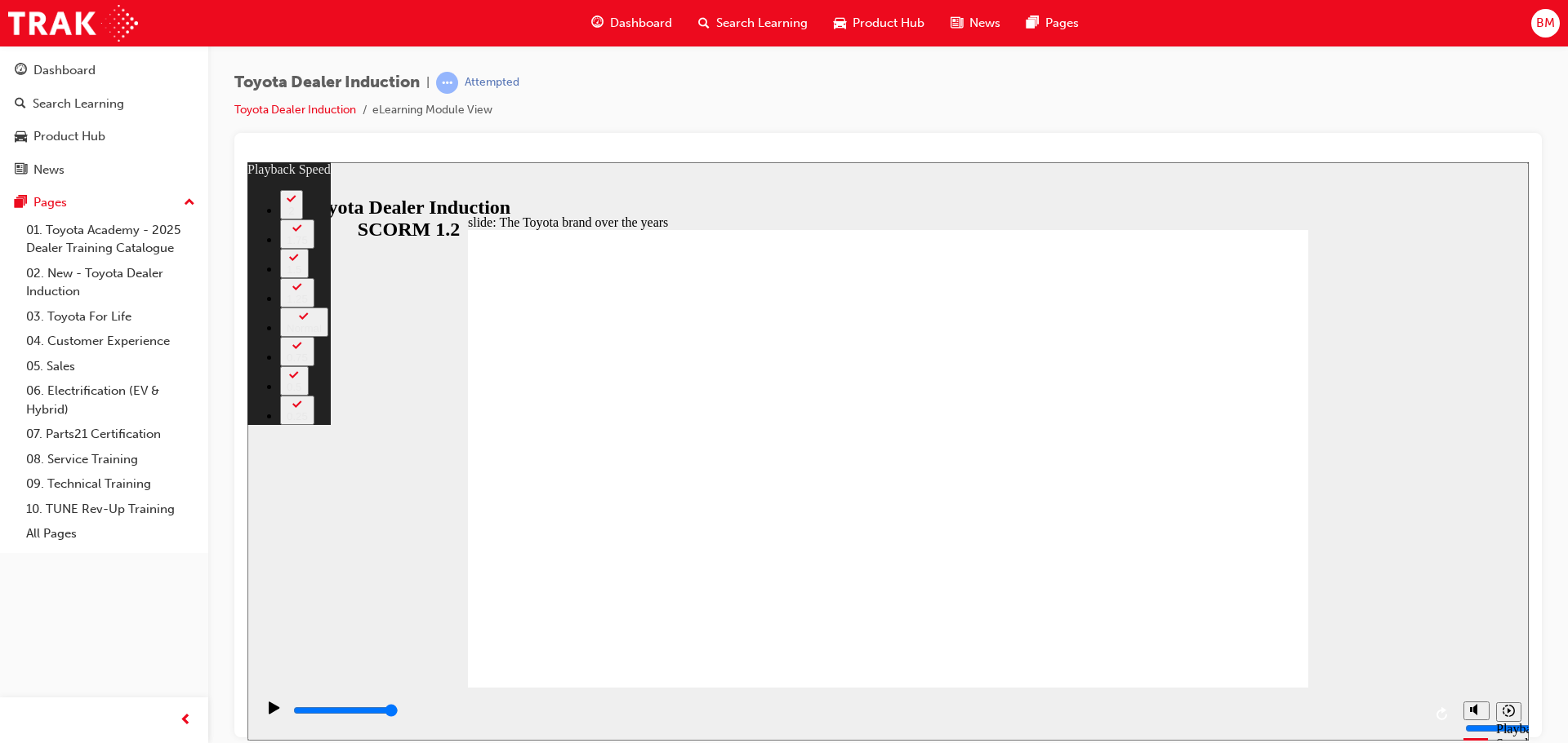
type input "165"
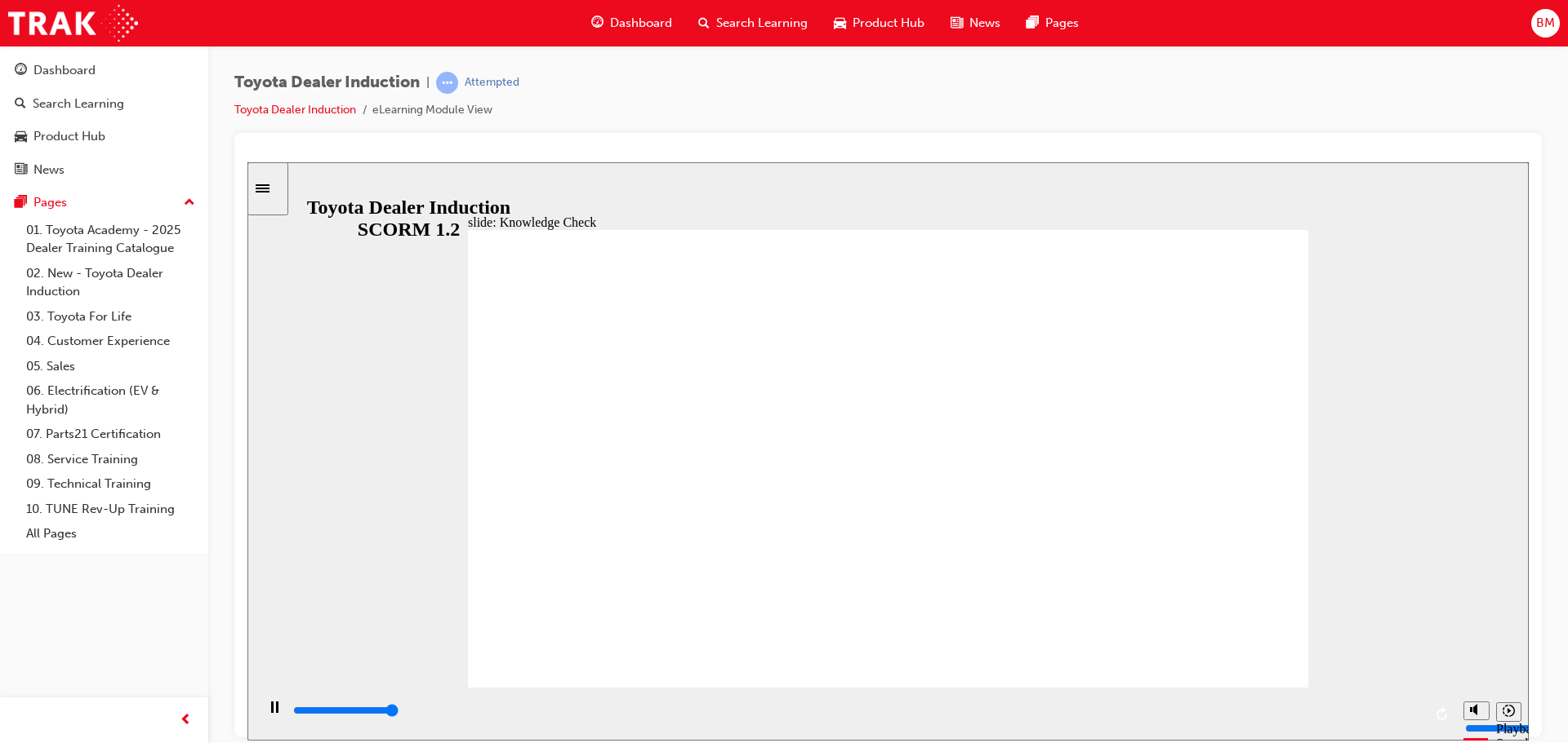
type input "5000"
radio input "true"
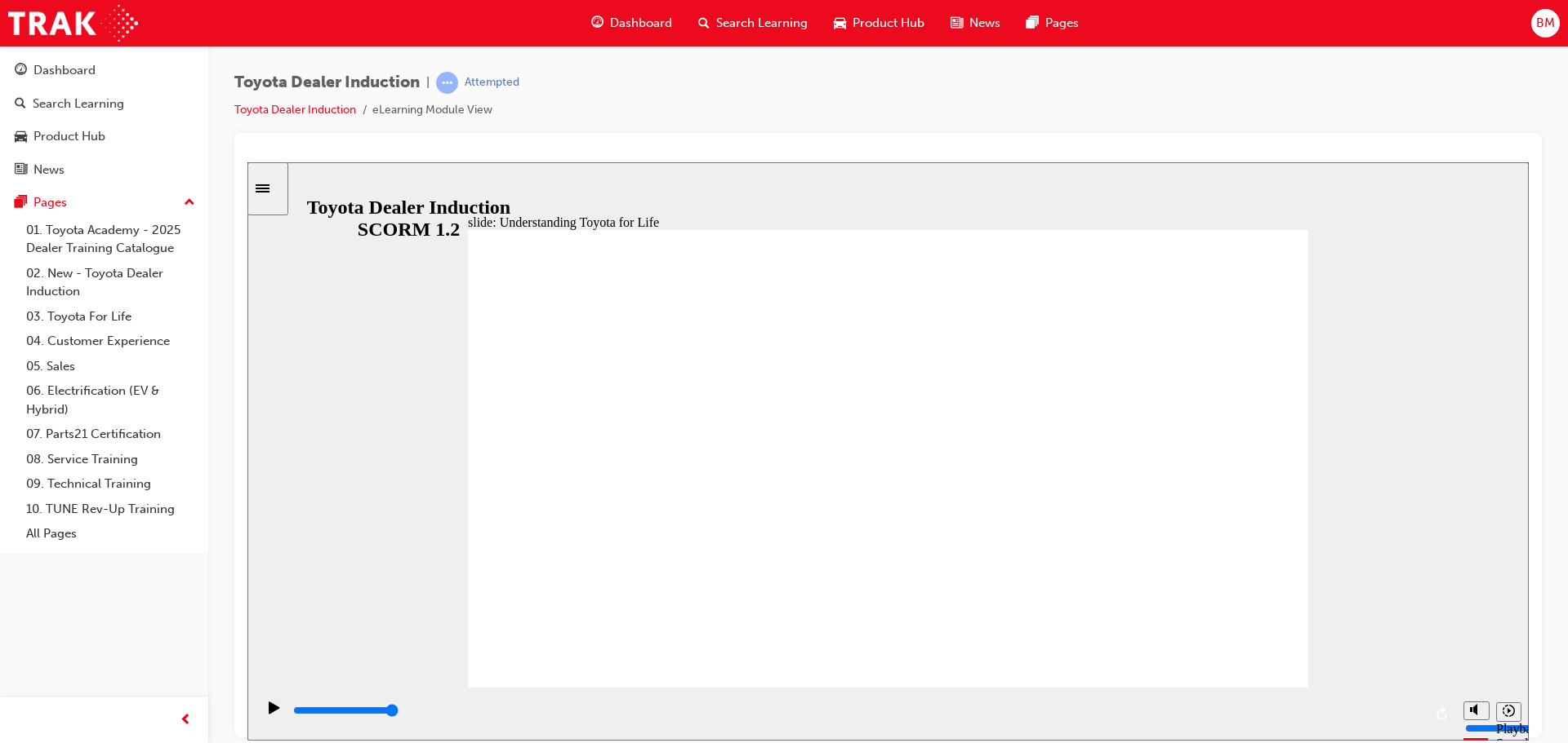
drag, startPoint x: 971, startPoint y: 637, endPoint x: 993, endPoint y: 622, distance: 26.6
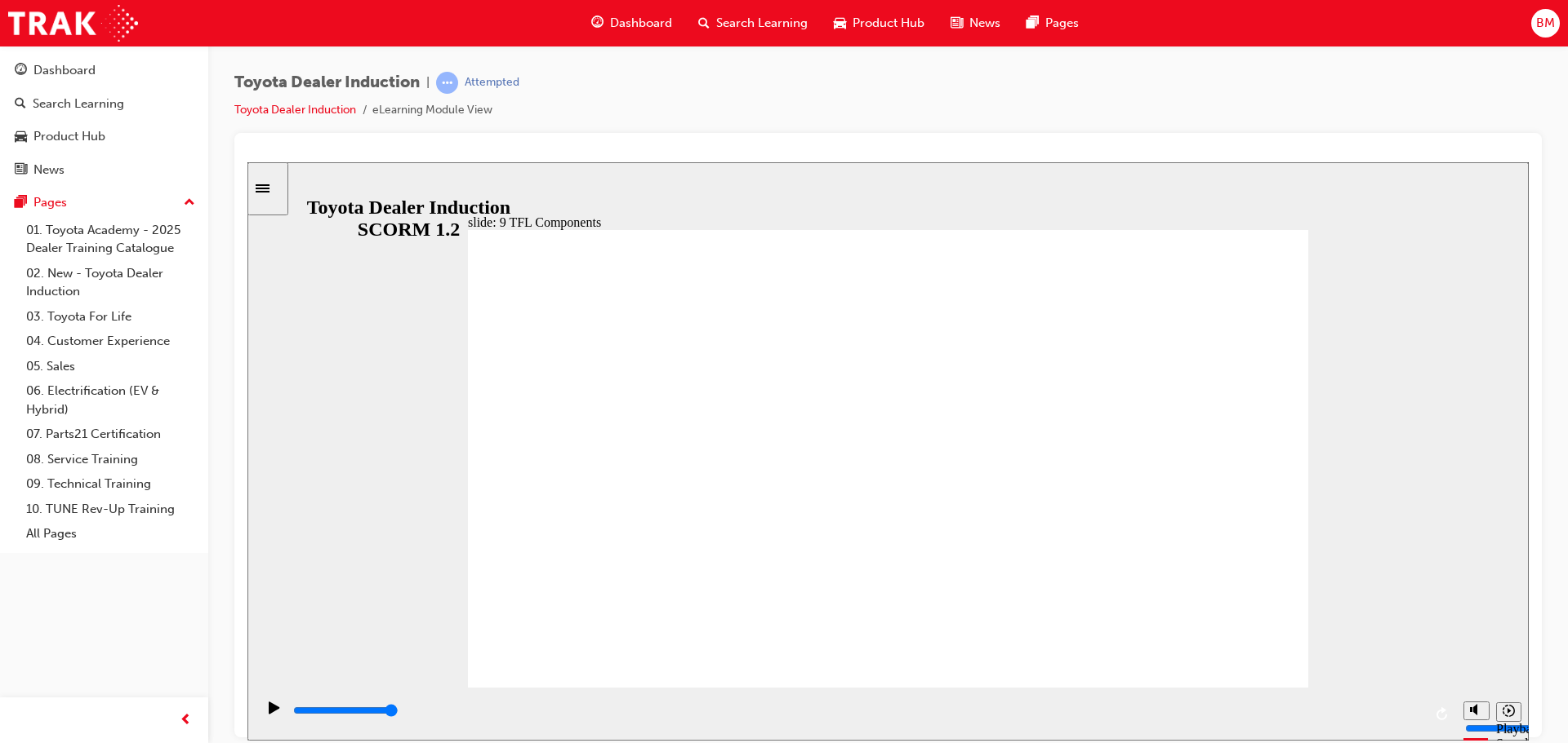
drag, startPoint x: 925, startPoint y: 422, endPoint x: 916, endPoint y: 433, distance: 14.2
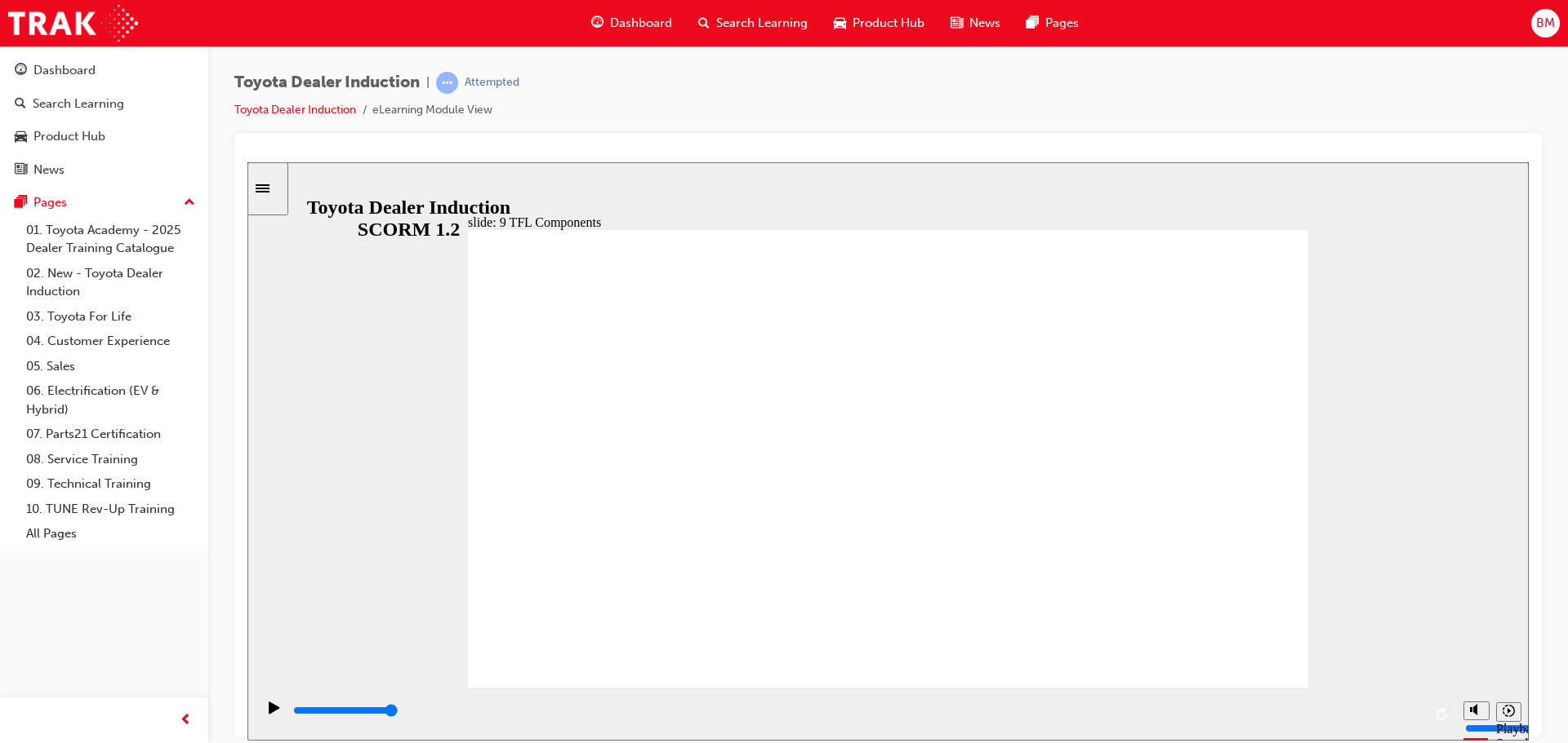
drag, startPoint x: 718, startPoint y: 561, endPoint x: 739, endPoint y: 559, distance: 21.1
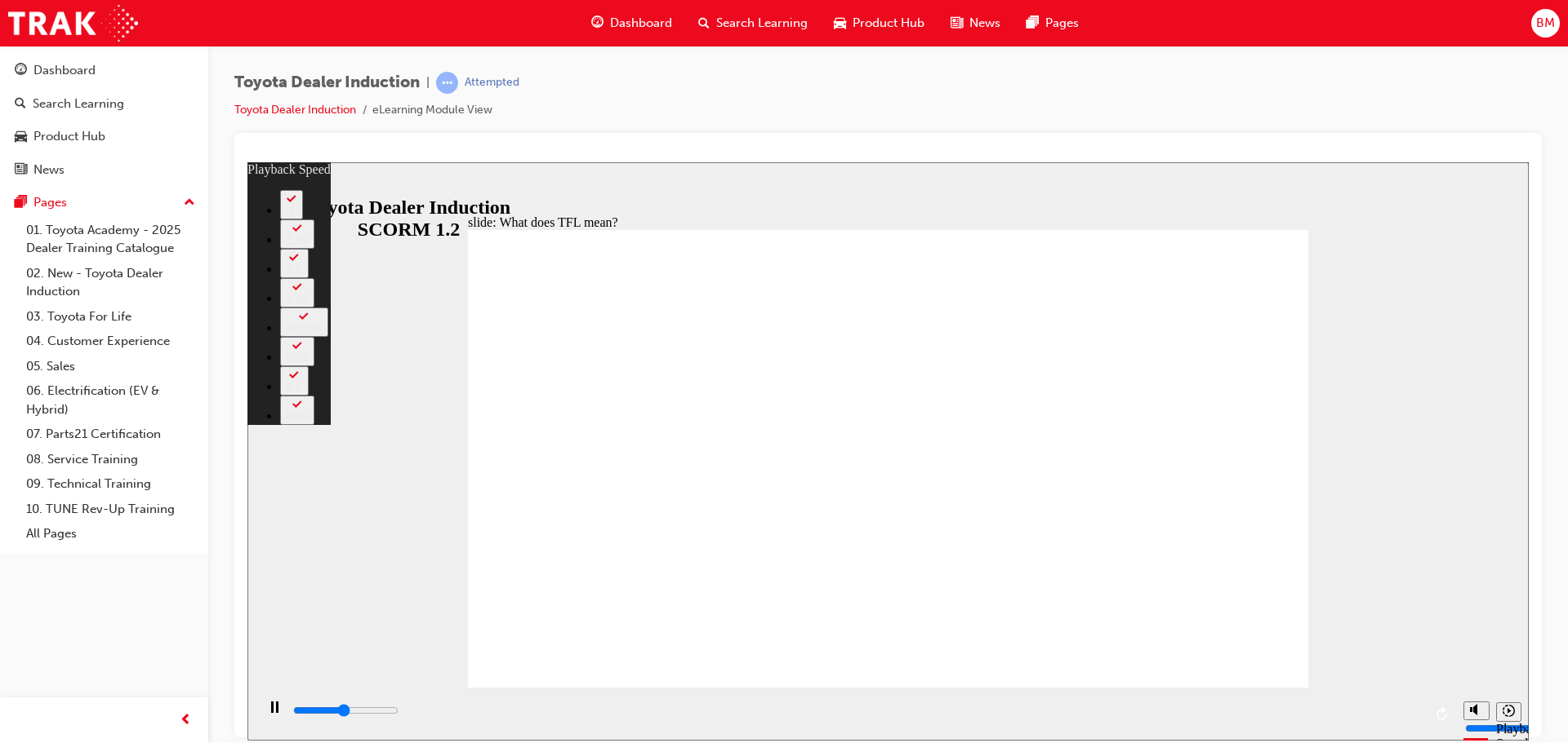
type input "5200"
type input "0"
type input "5500"
type input "1"
type input "5700"
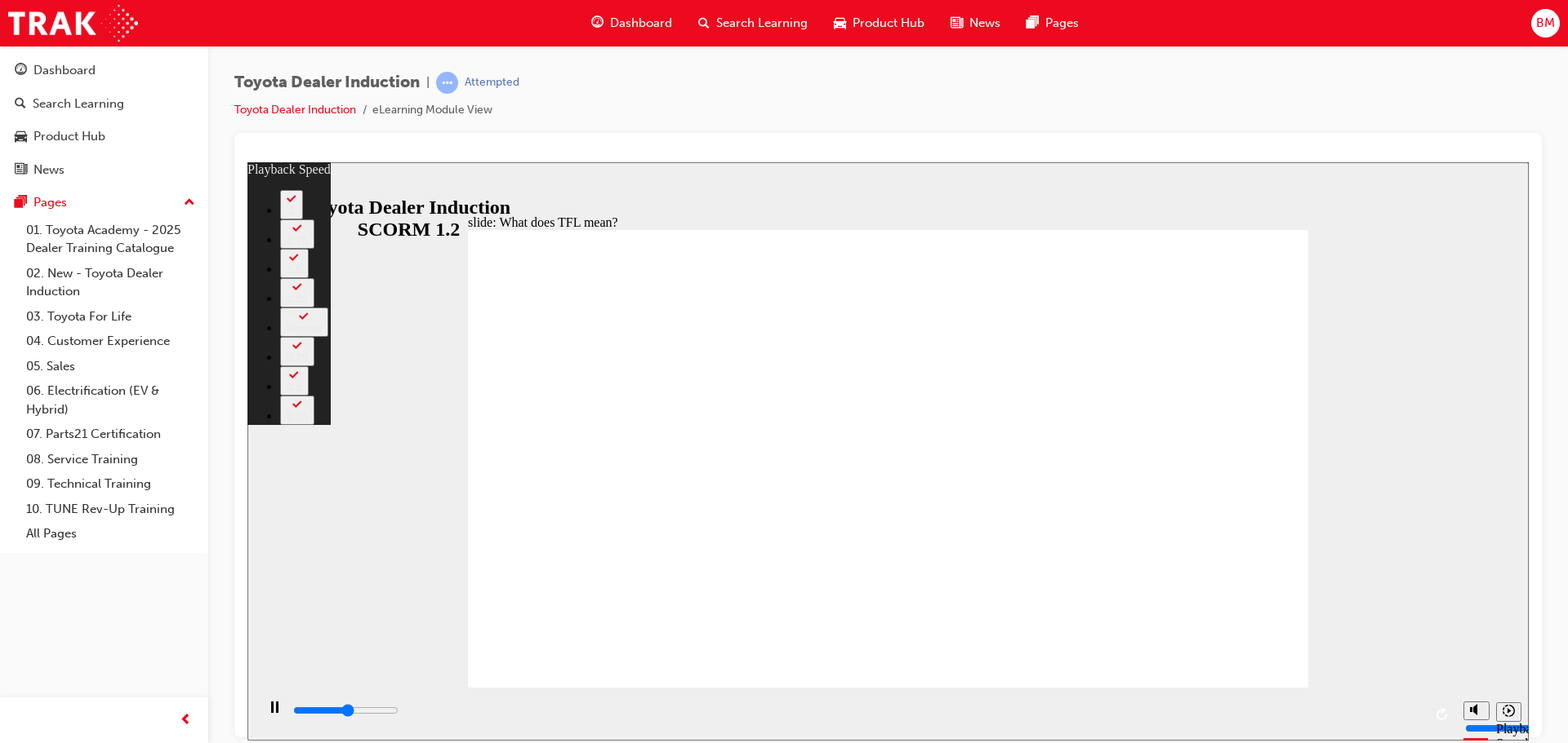
type input "1"
type input "6000"
type input "1"
type input "6200"
type input "1"
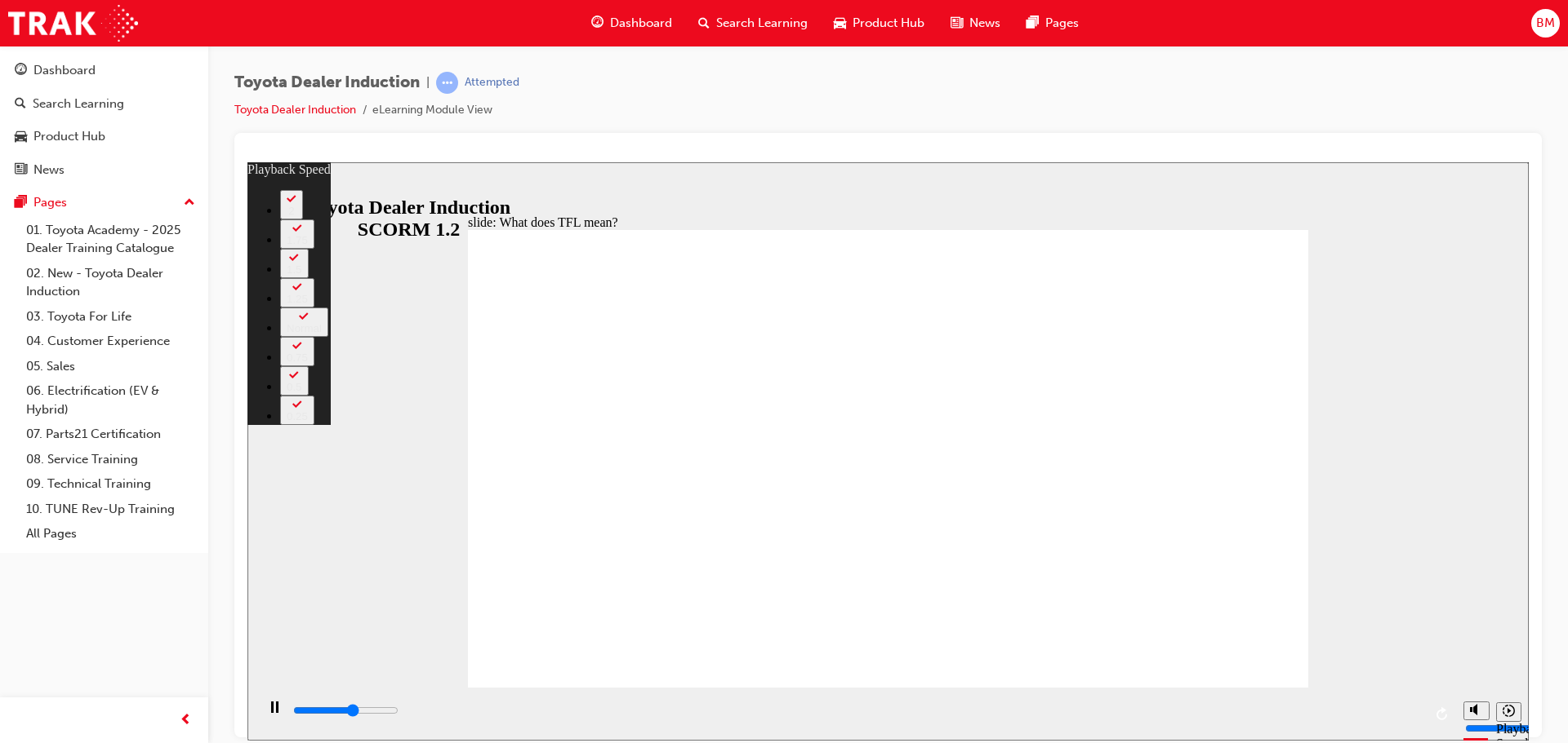
type input "6300"
type input "1"
type input "6500"
type input "2"
type input "6800"
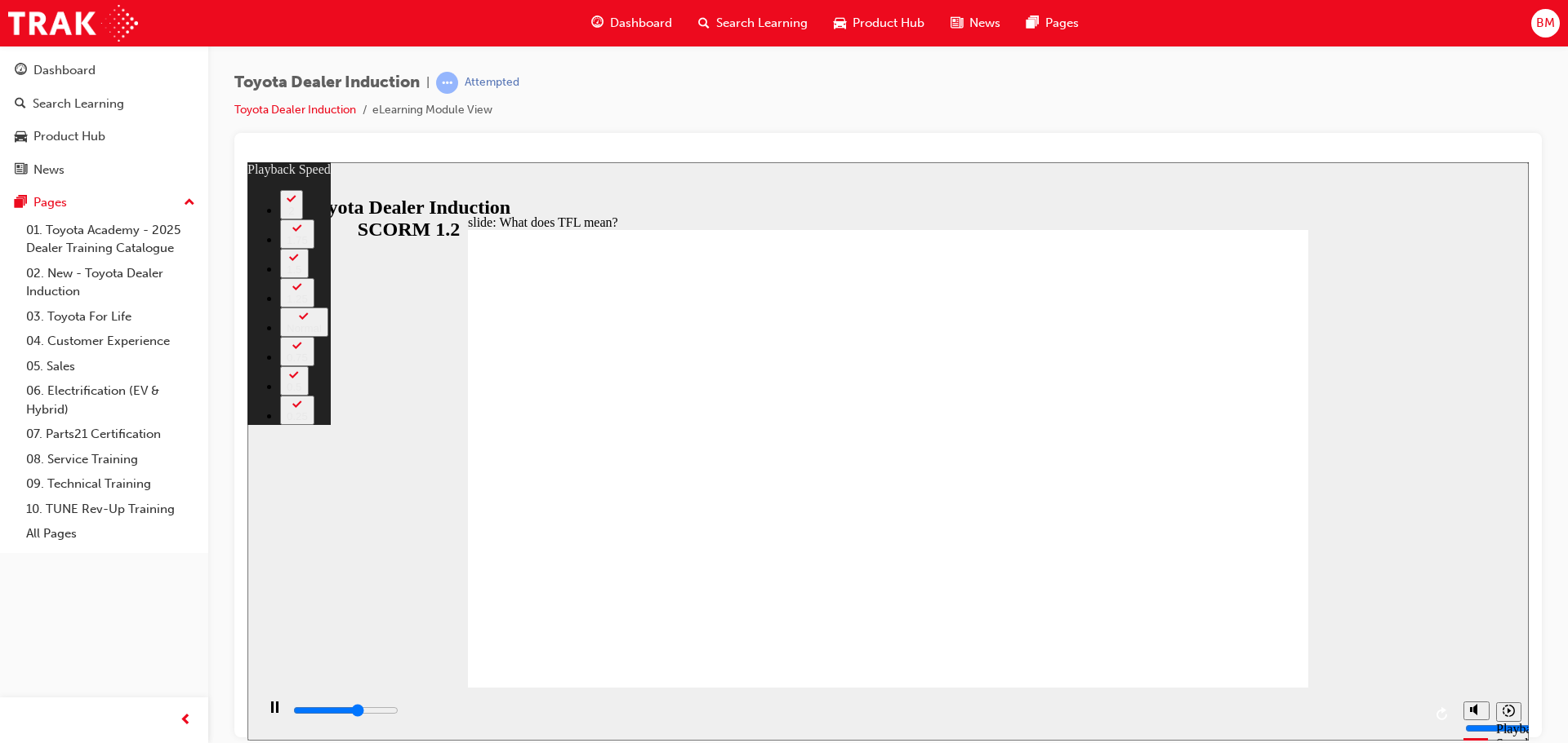
type input "2"
type input "7100"
type input "2"
type input "7300"
type input "2"
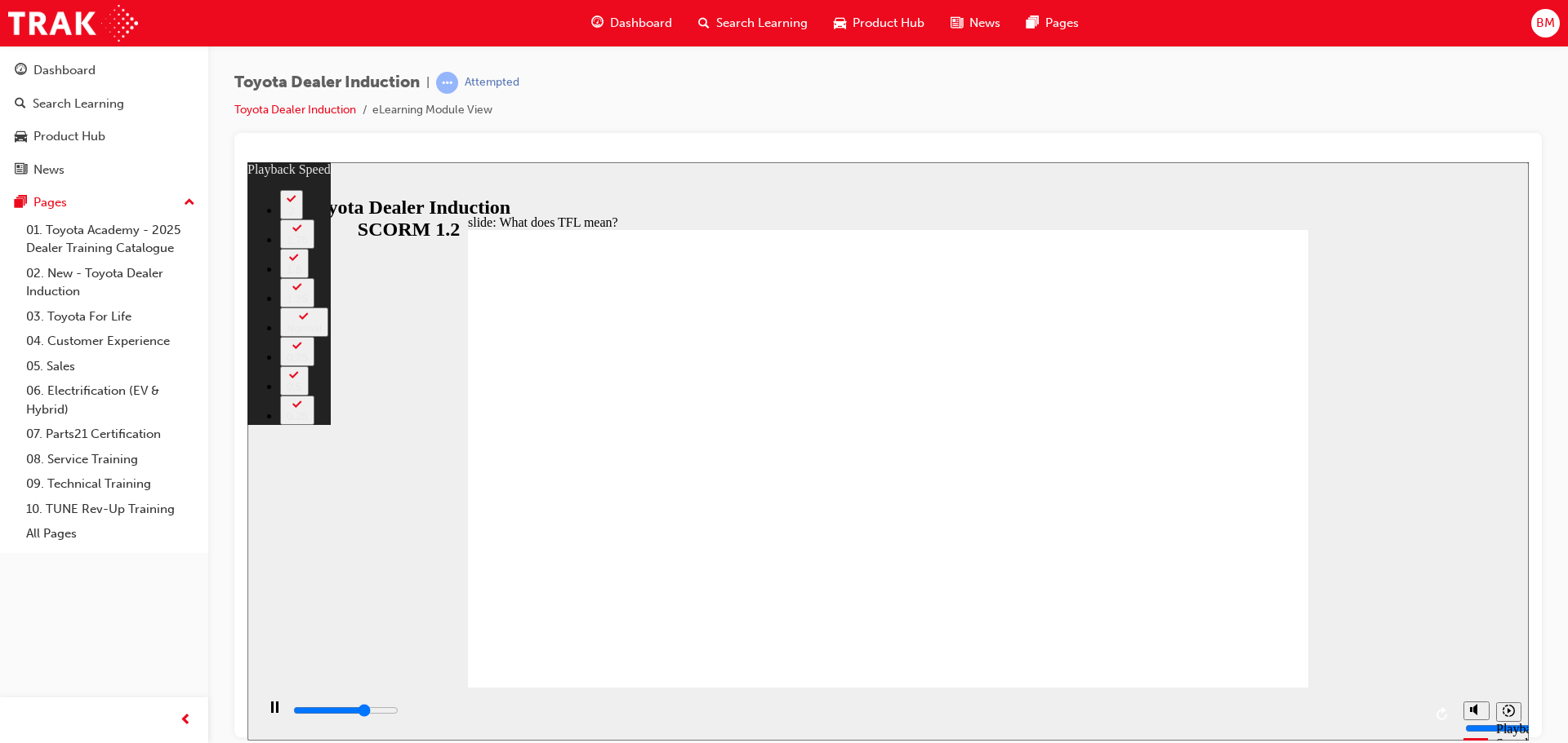
type input "7600"
type input "3"
type input "7900"
type input "3"
type input "8100"
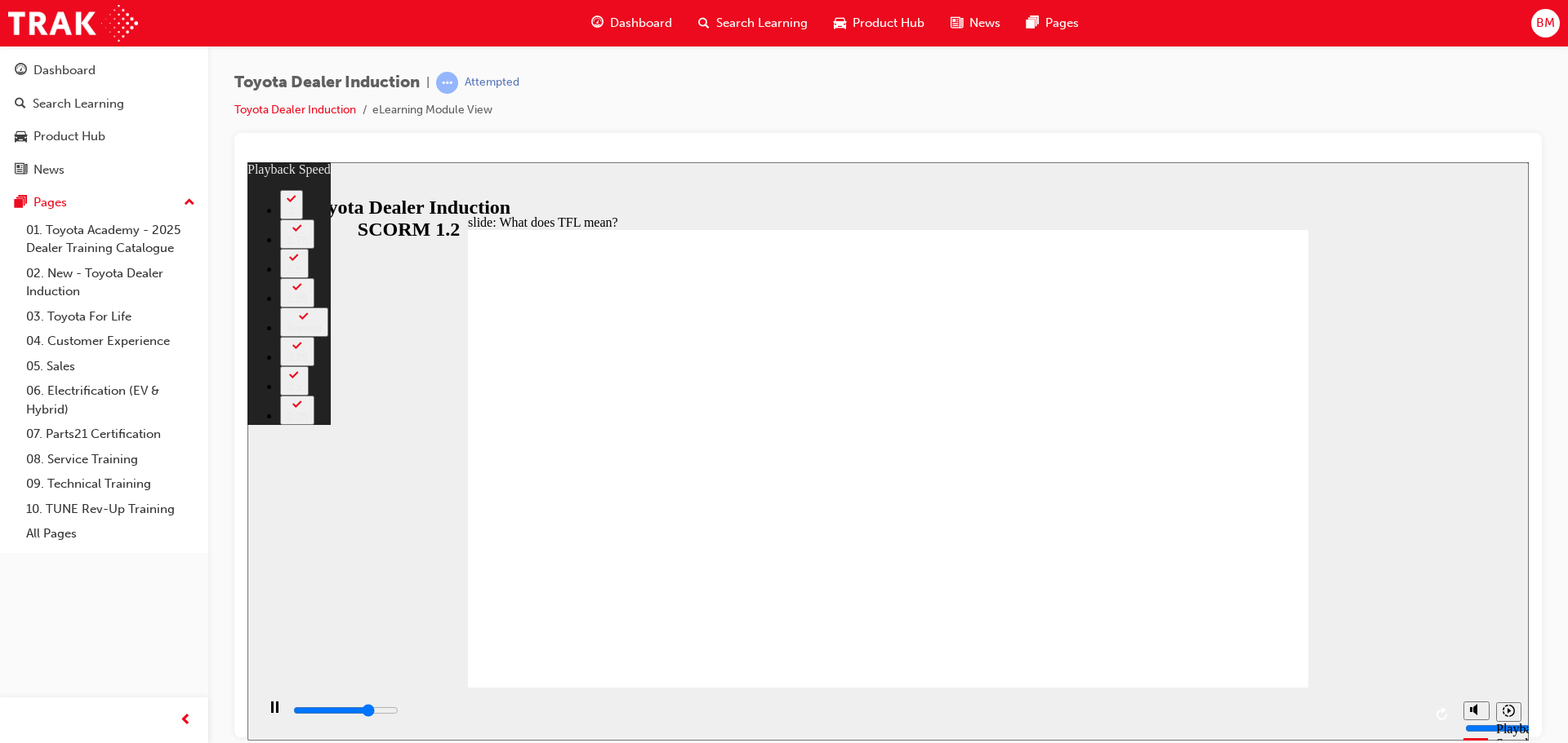
type input "3"
type input "8400"
type input "3"
type input "8700"
type input "4"
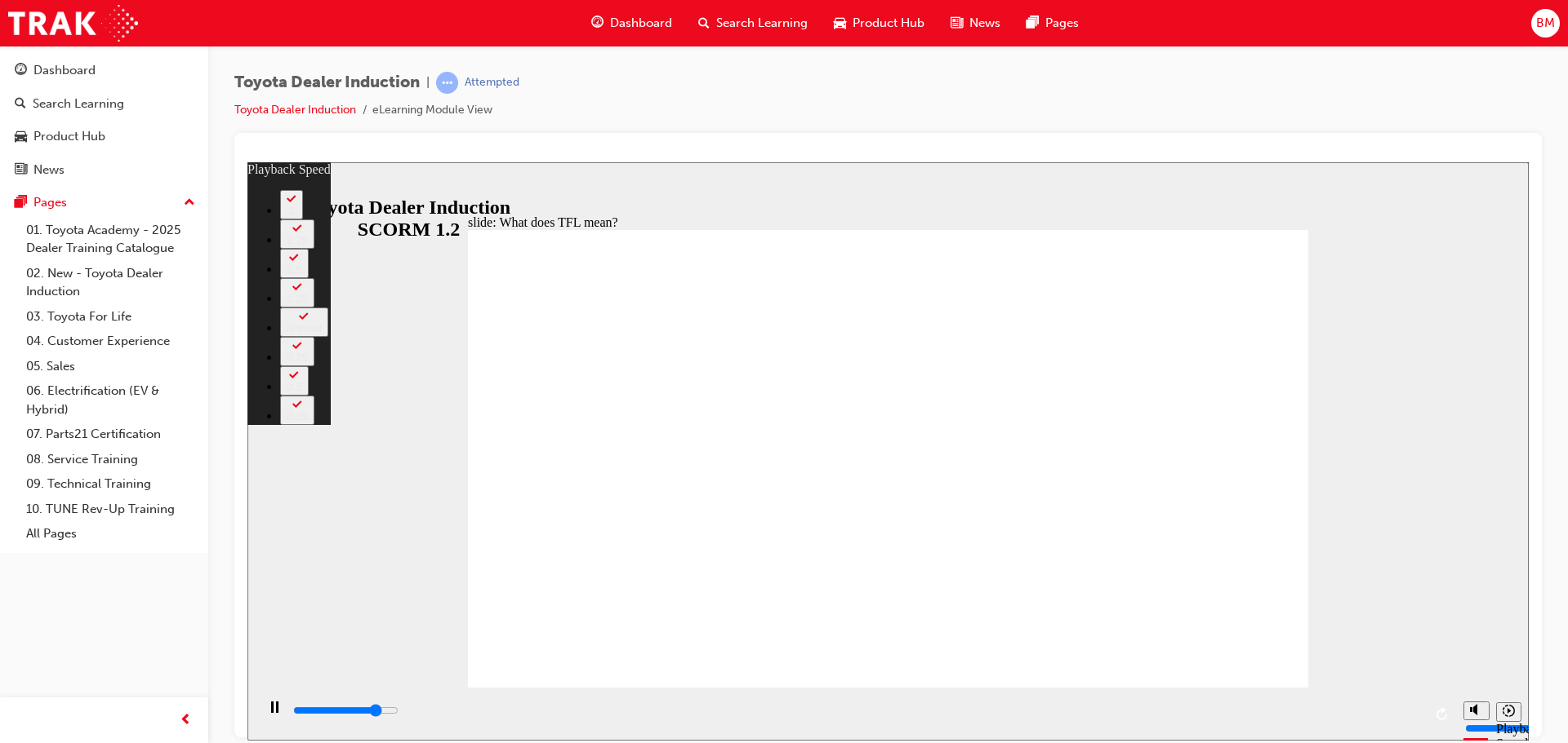
type input "9000"
type input "4"
type input "9200"
type input "4"
type input "9500"
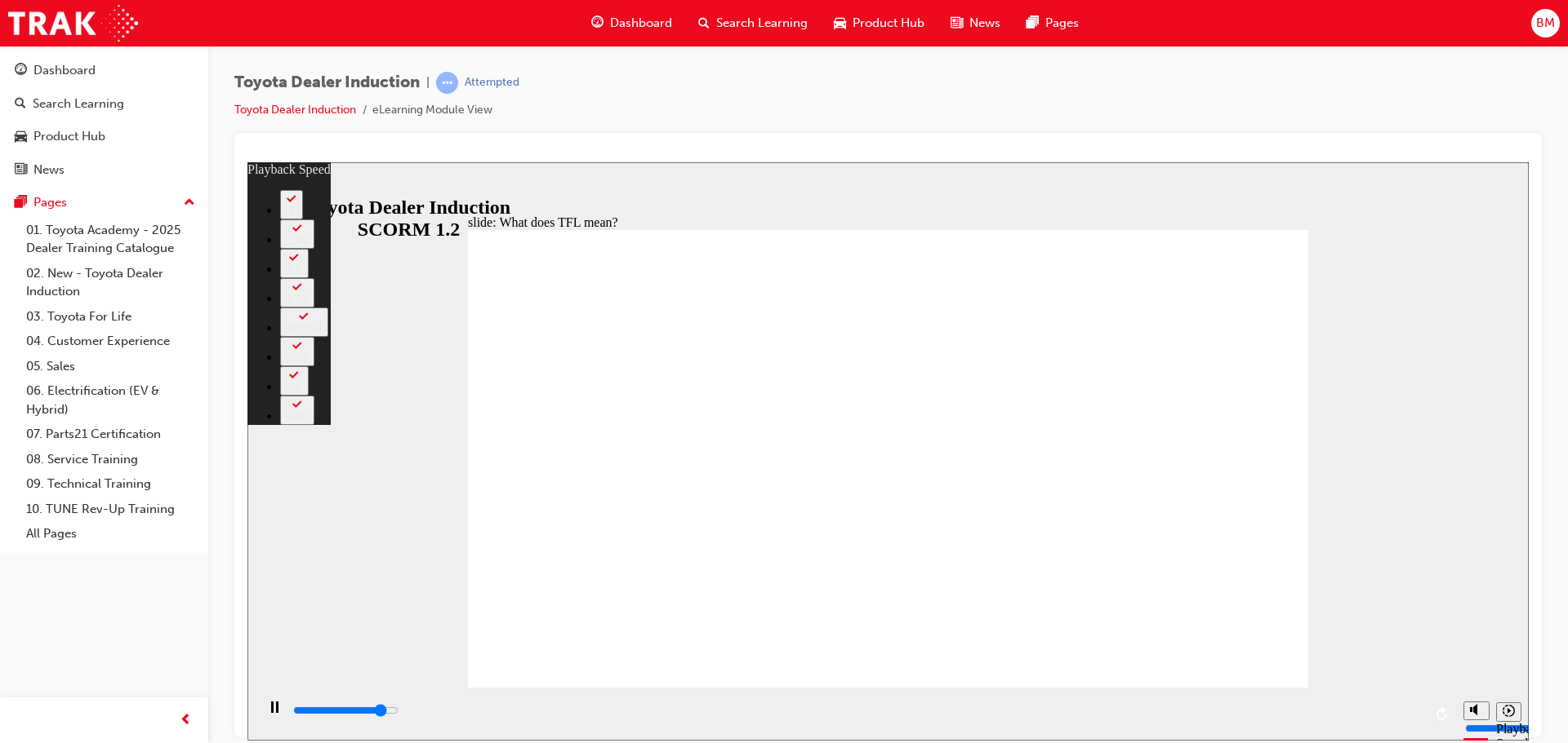
type input "5"
type input "9700"
type input "5"
type input "10000"
type input "5"
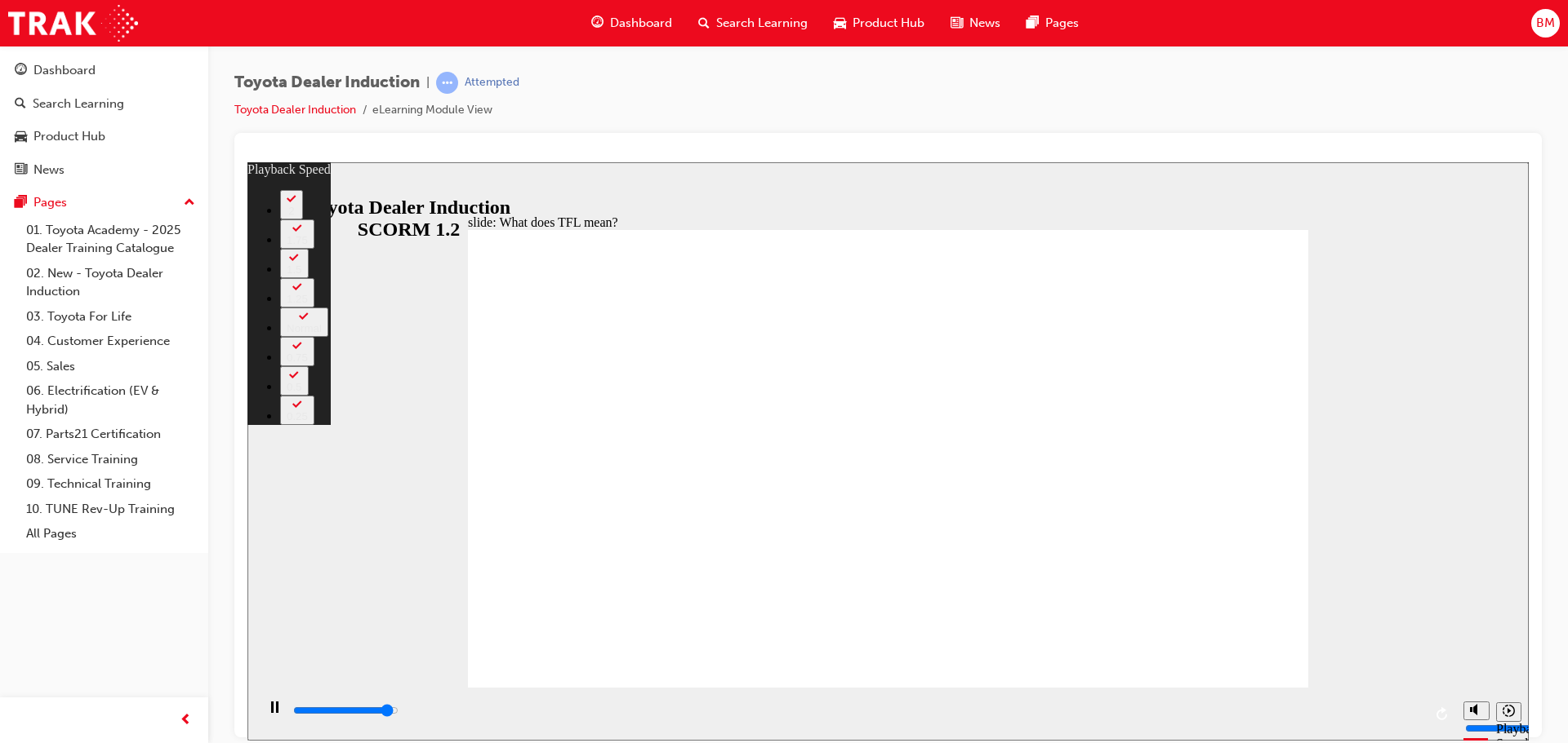
type input "10300"
type input "5"
type input "10500"
type input "6"
type input "10800"
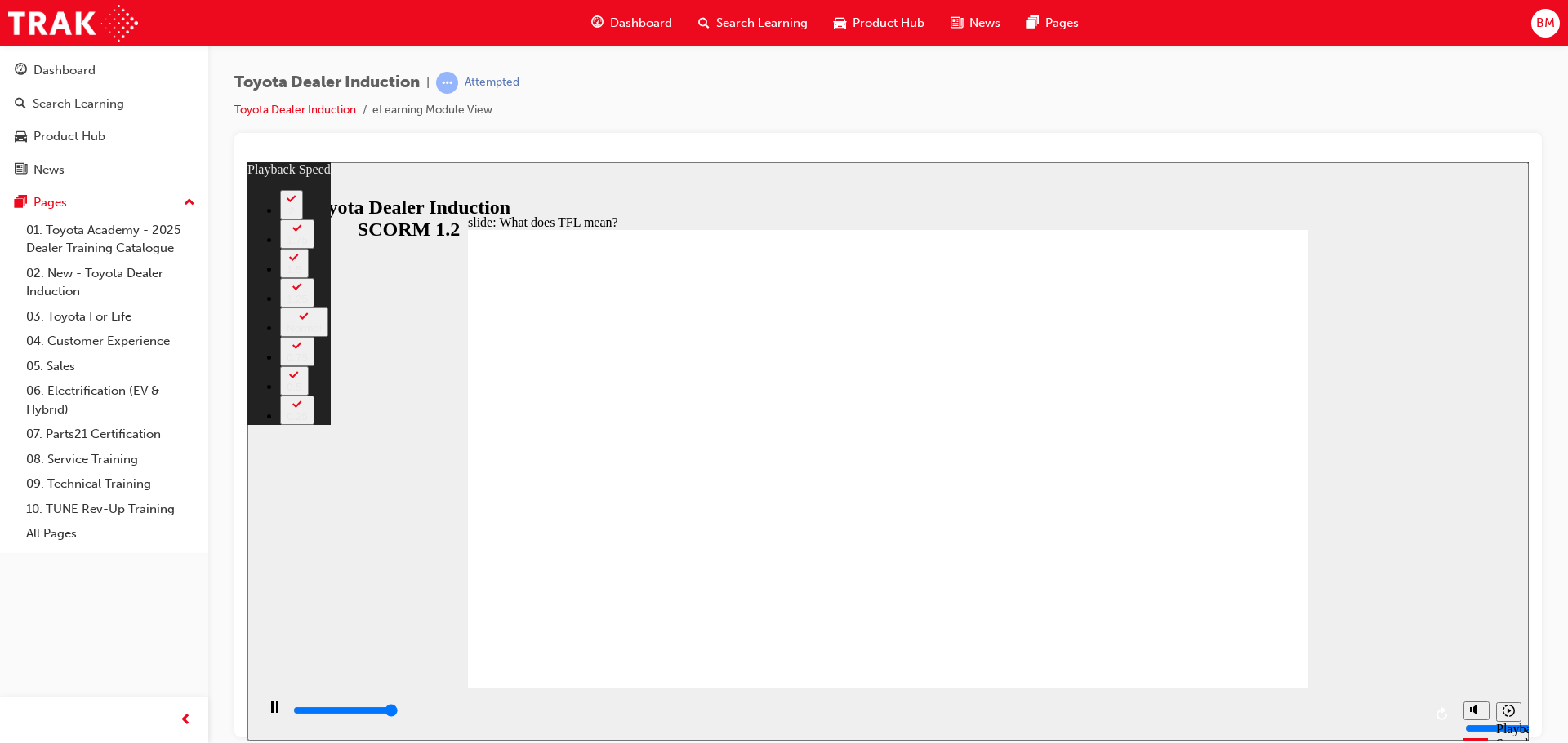
type input "6"
type input "10800"
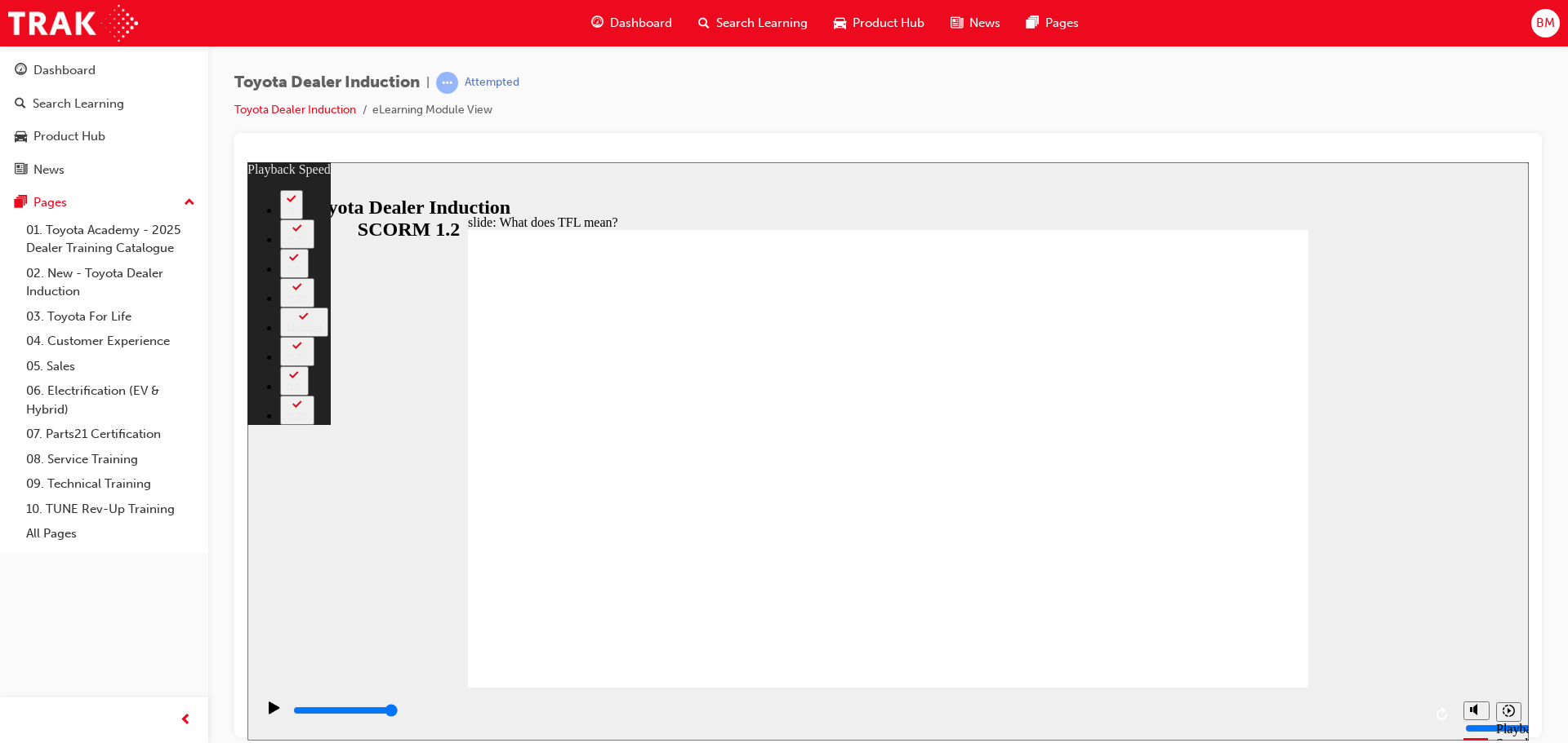
type input "139"
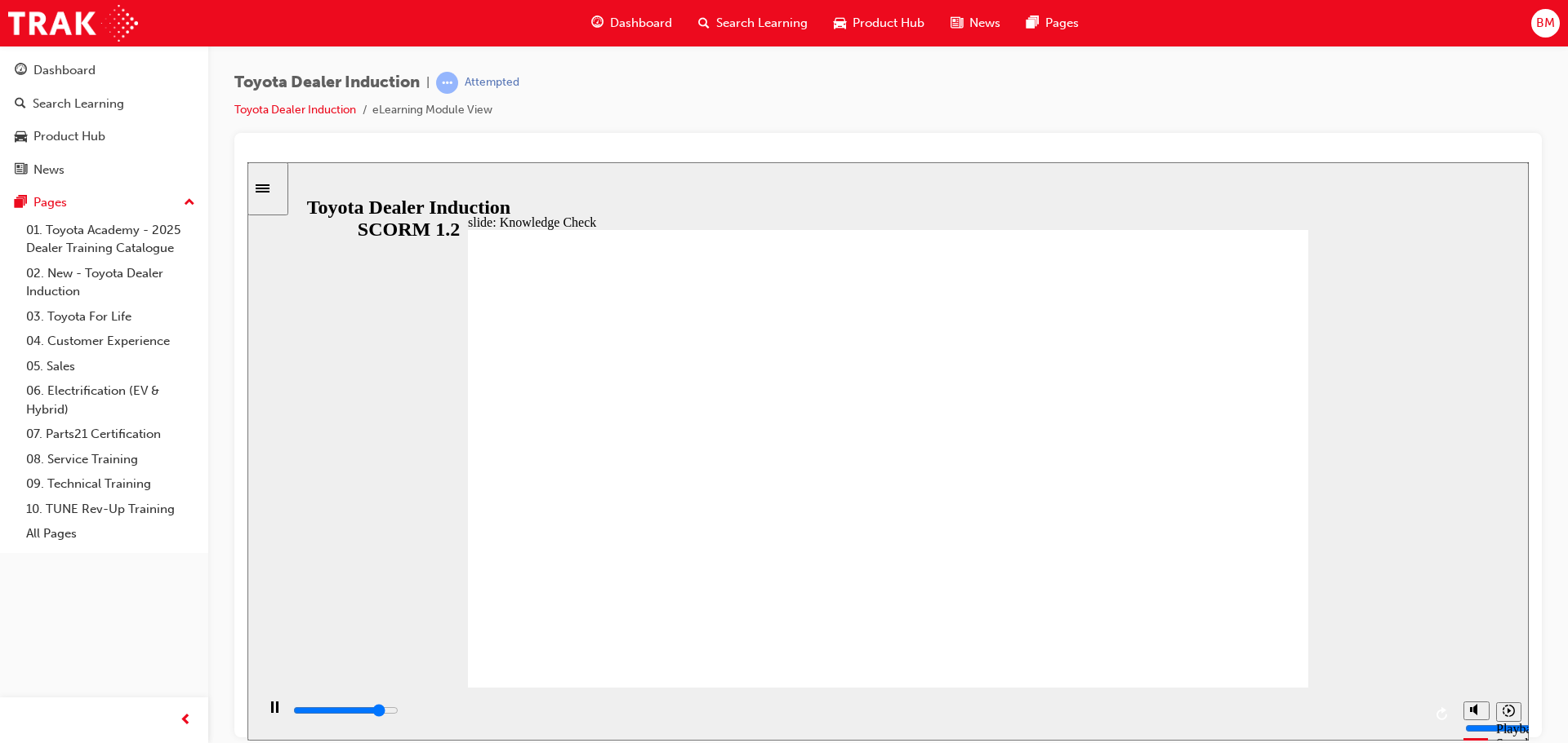
type input "4300"
radio input "true"
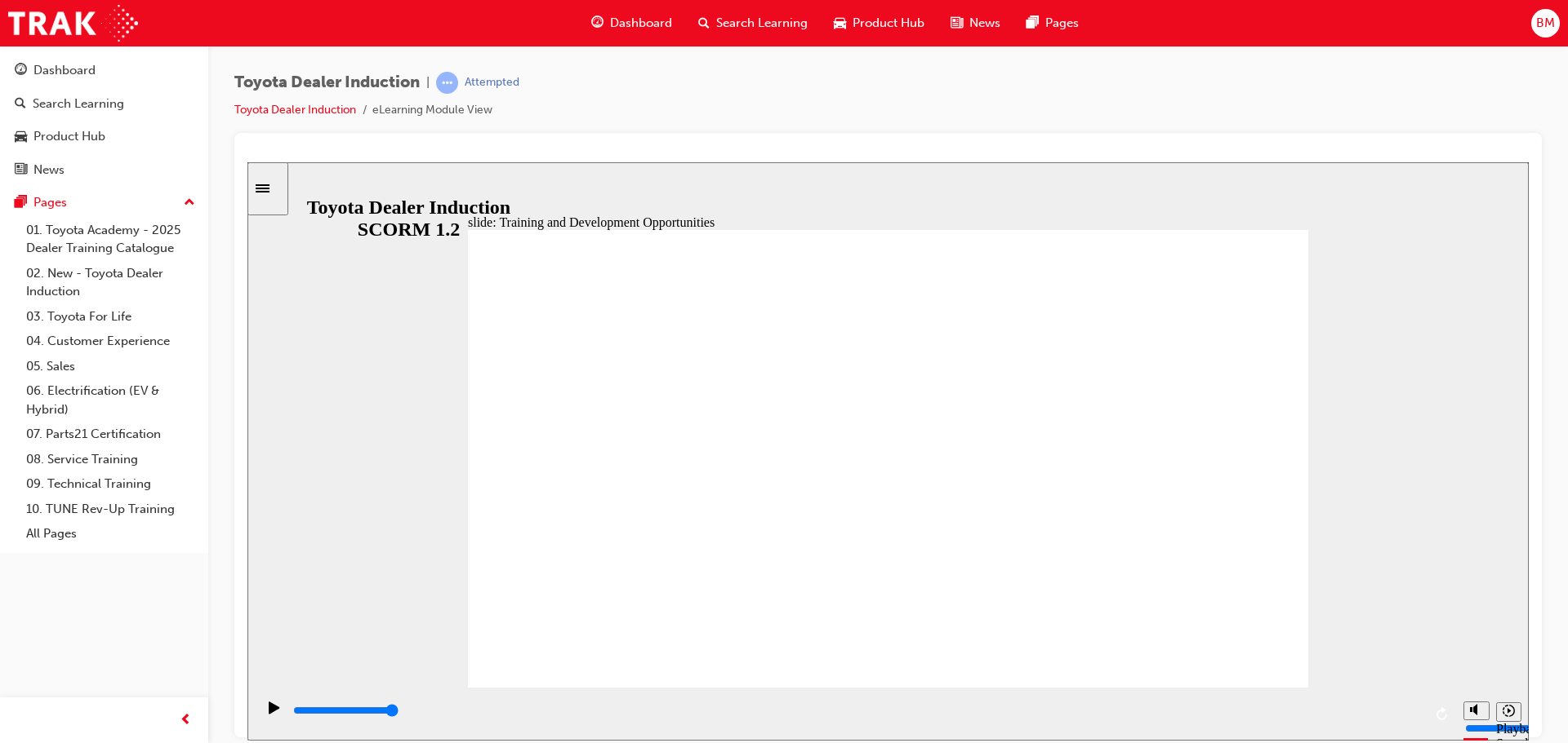
drag, startPoint x: 875, startPoint y: 475, endPoint x: 897, endPoint y: 450, distance: 33.3
drag, startPoint x: 1221, startPoint y: 653, endPoint x: 1198, endPoint y: 675, distance: 31.8
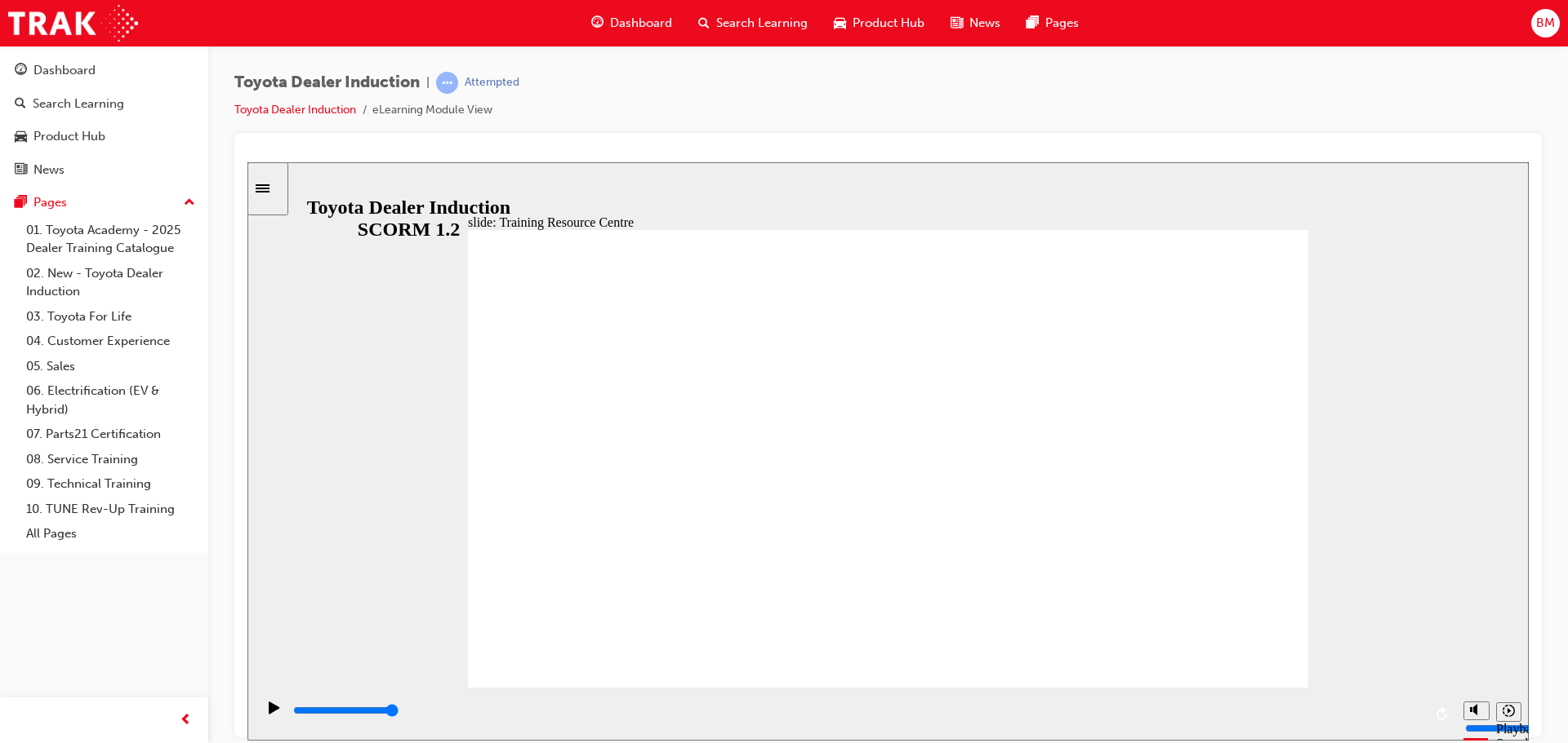
type input "5000"
radio input "true"
drag, startPoint x: 545, startPoint y: 248, endPoint x: 543, endPoint y: 262, distance: 14.1
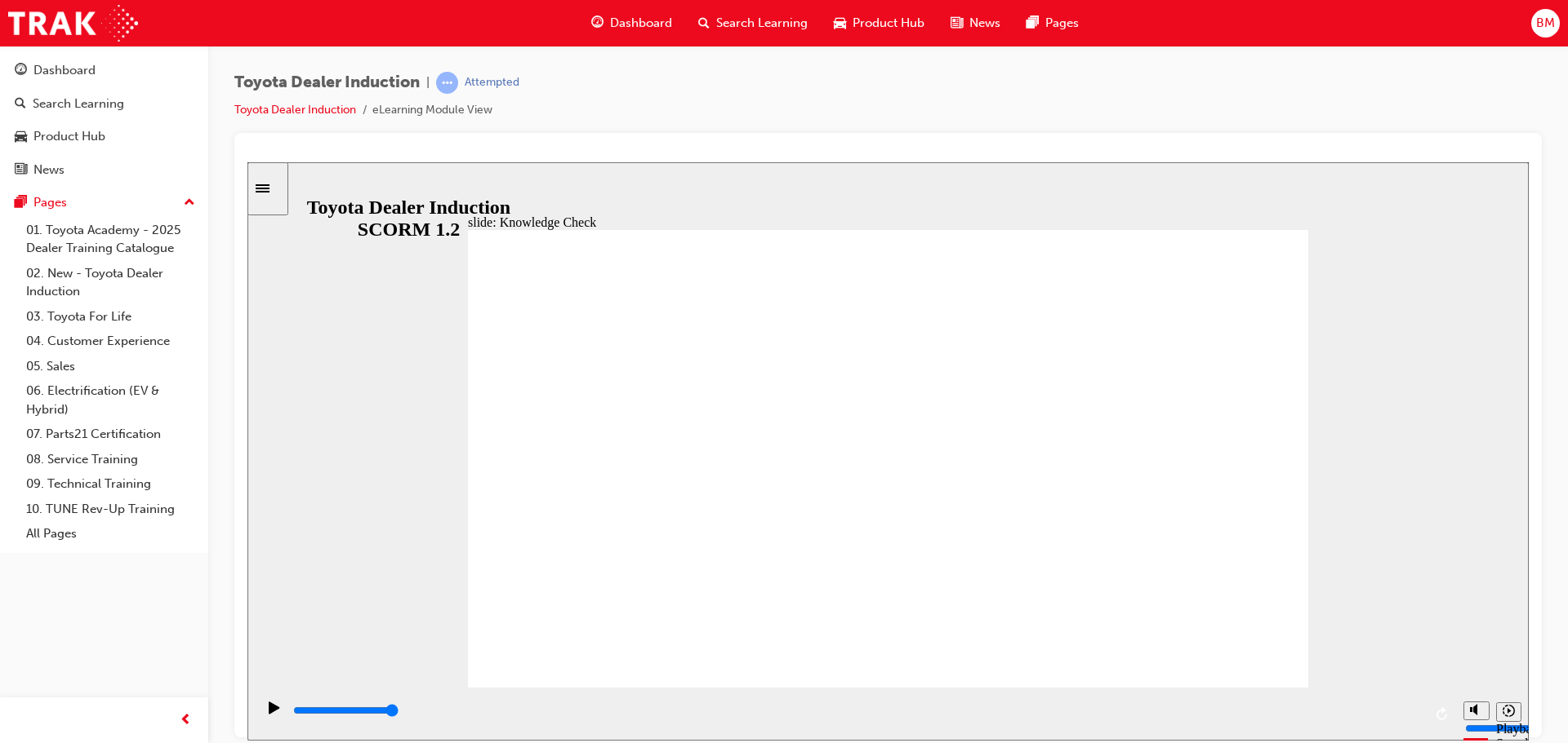
type input "2700"
radio input "true"
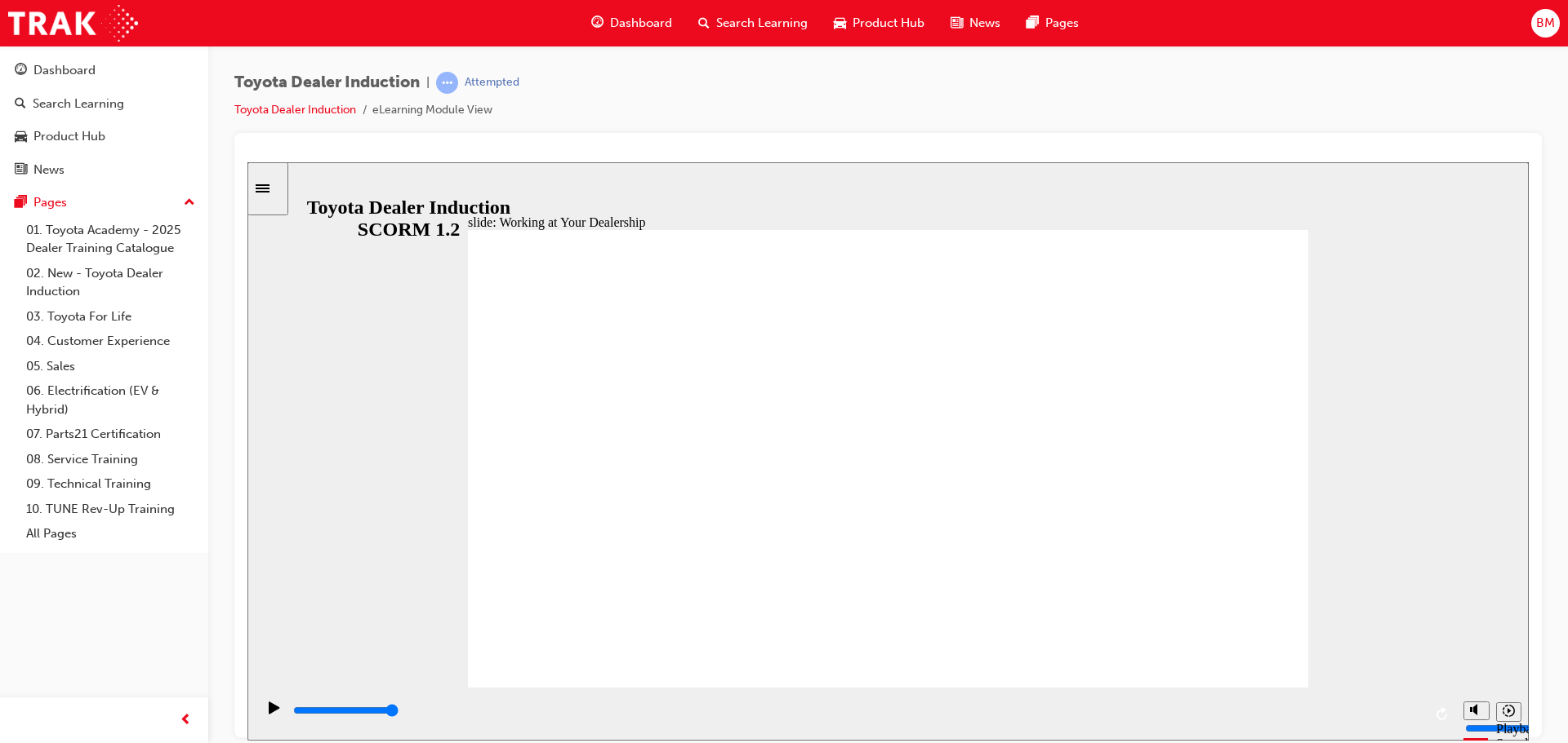
drag, startPoint x: 1261, startPoint y: 641, endPoint x: 1275, endPoint y: 647, distance: 15.2
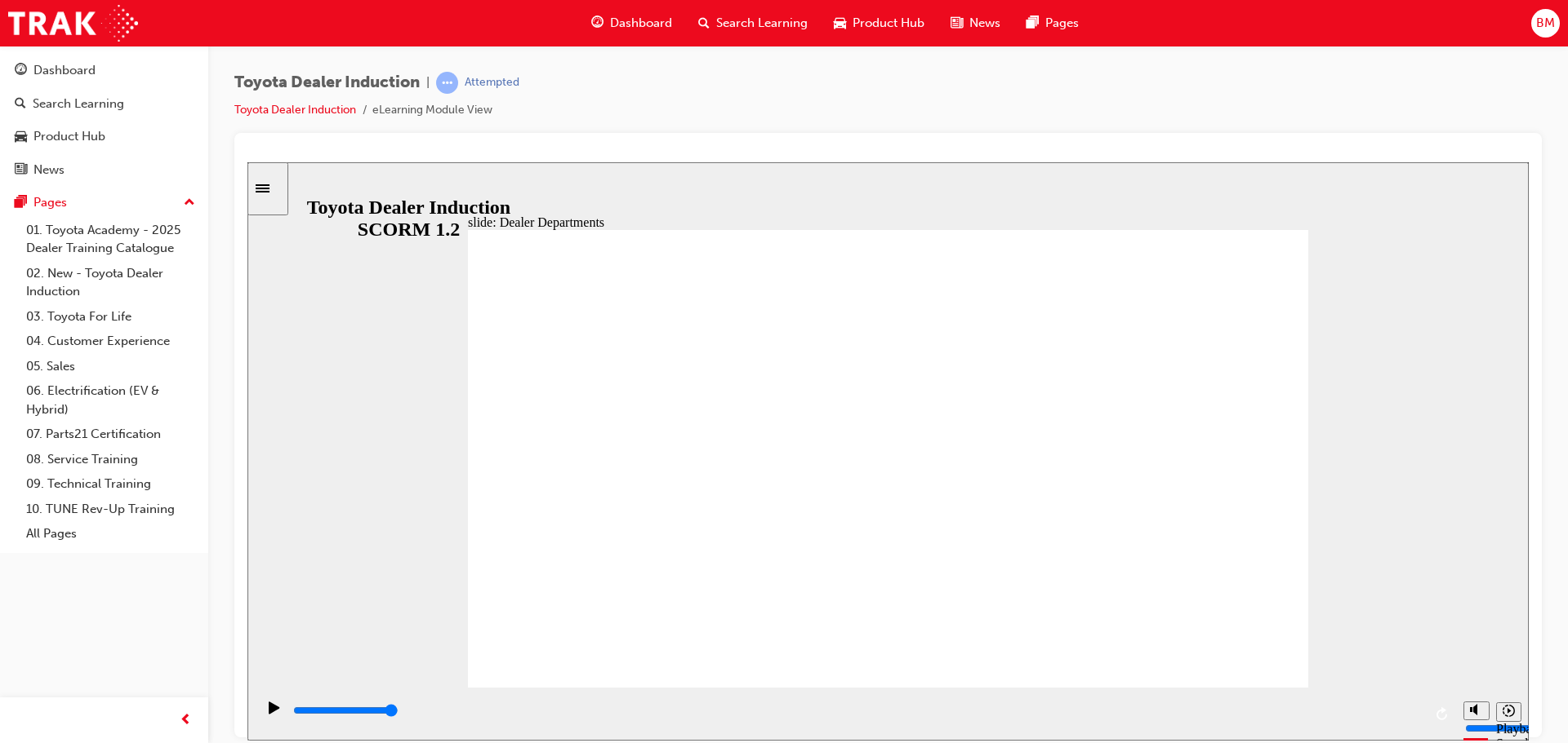
type input "3600"
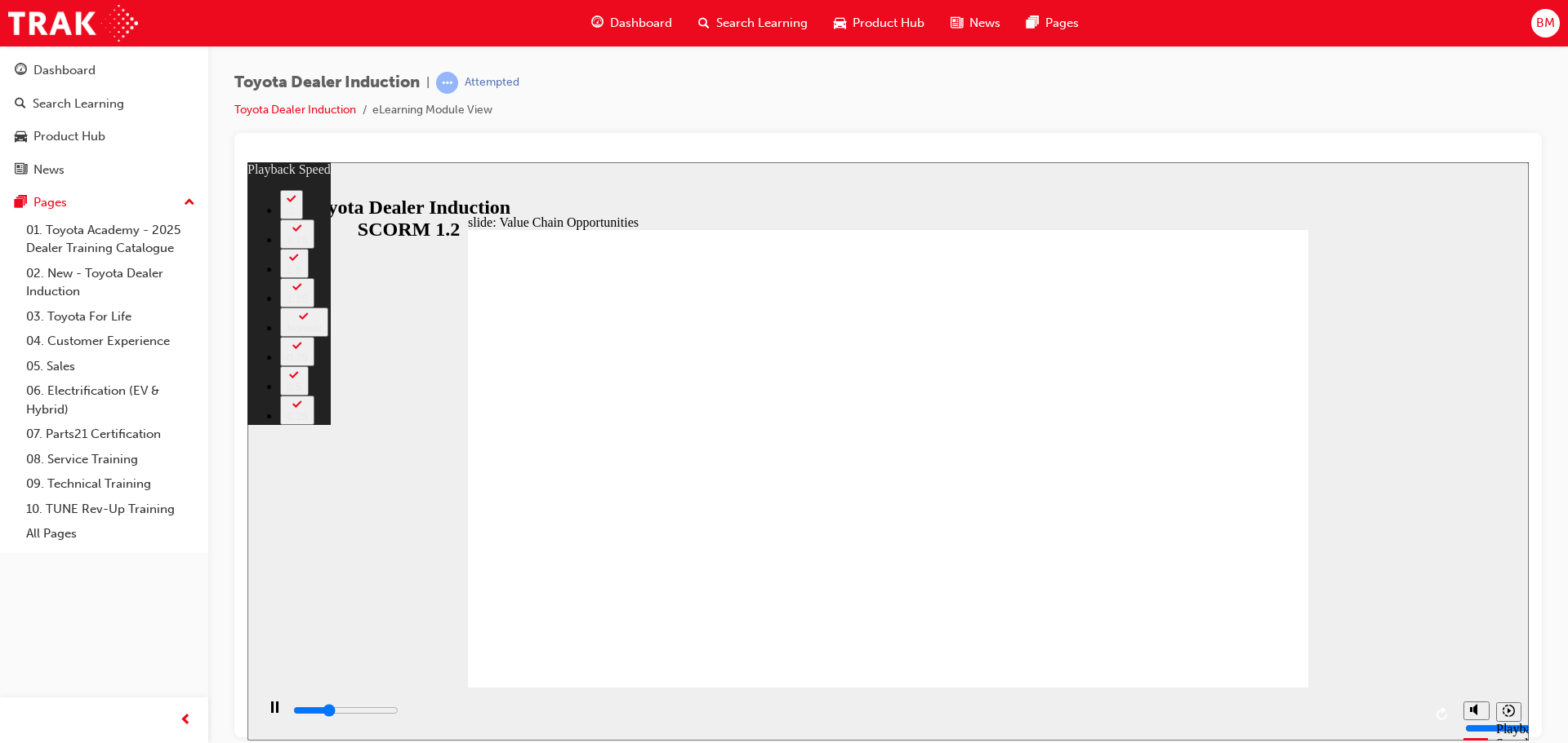
type input "3600"
type input "0"
type input "3800"
type input "0"
type input "4100"
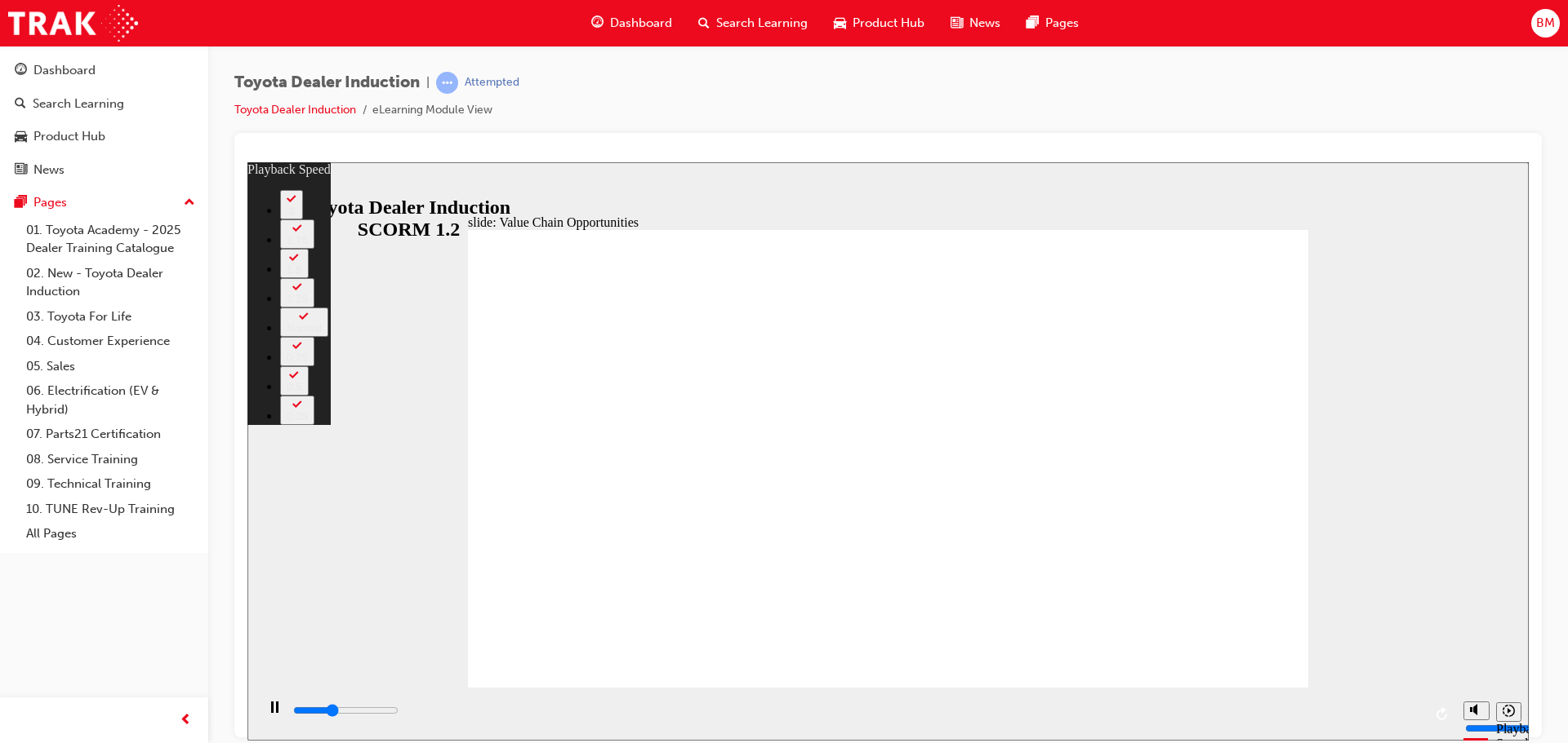
type input "1"
type input "4300"
type input "1"
type input "4600"
type input "1"
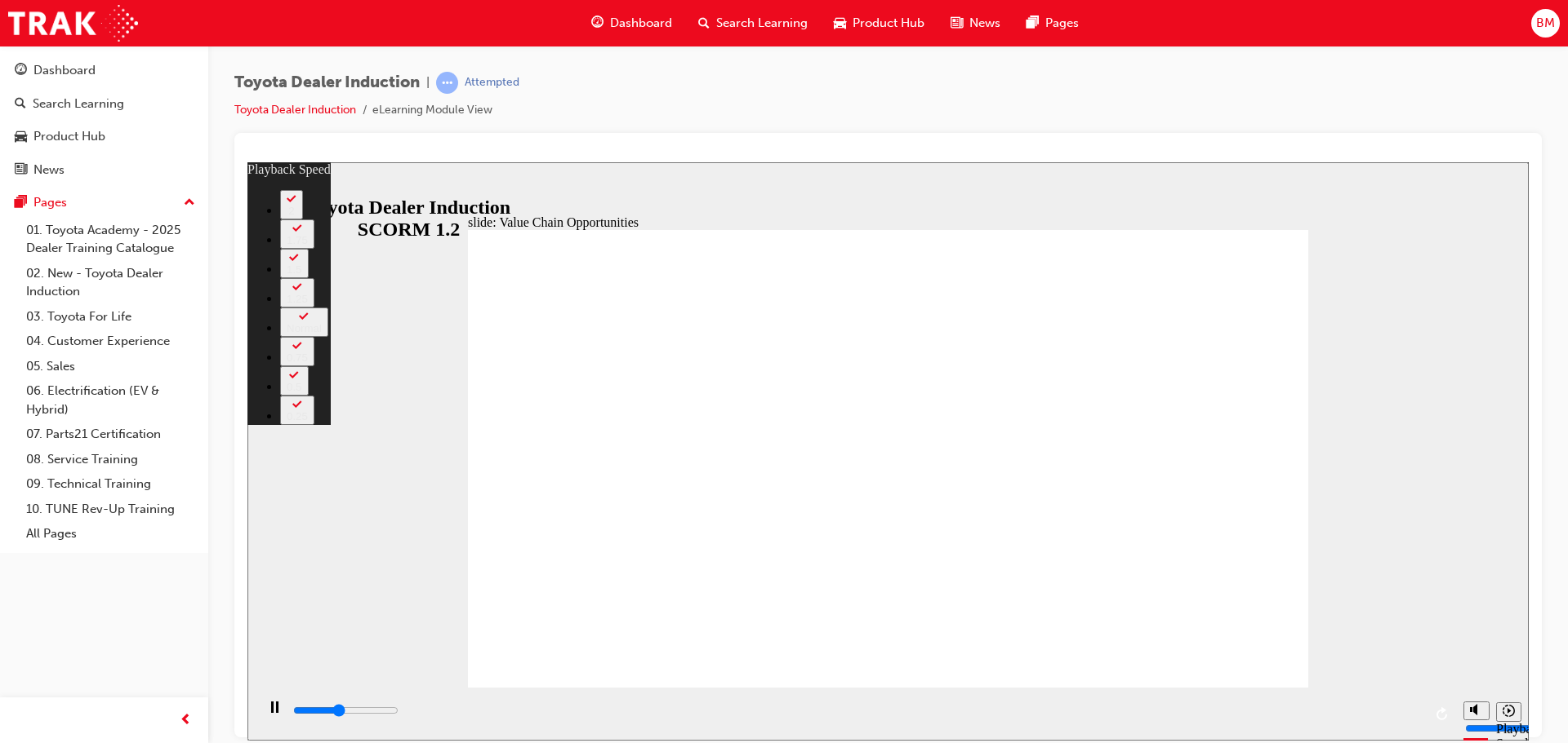
type input "4800"
type input "1"
type input "5100"
type input "2"
type input "5400"
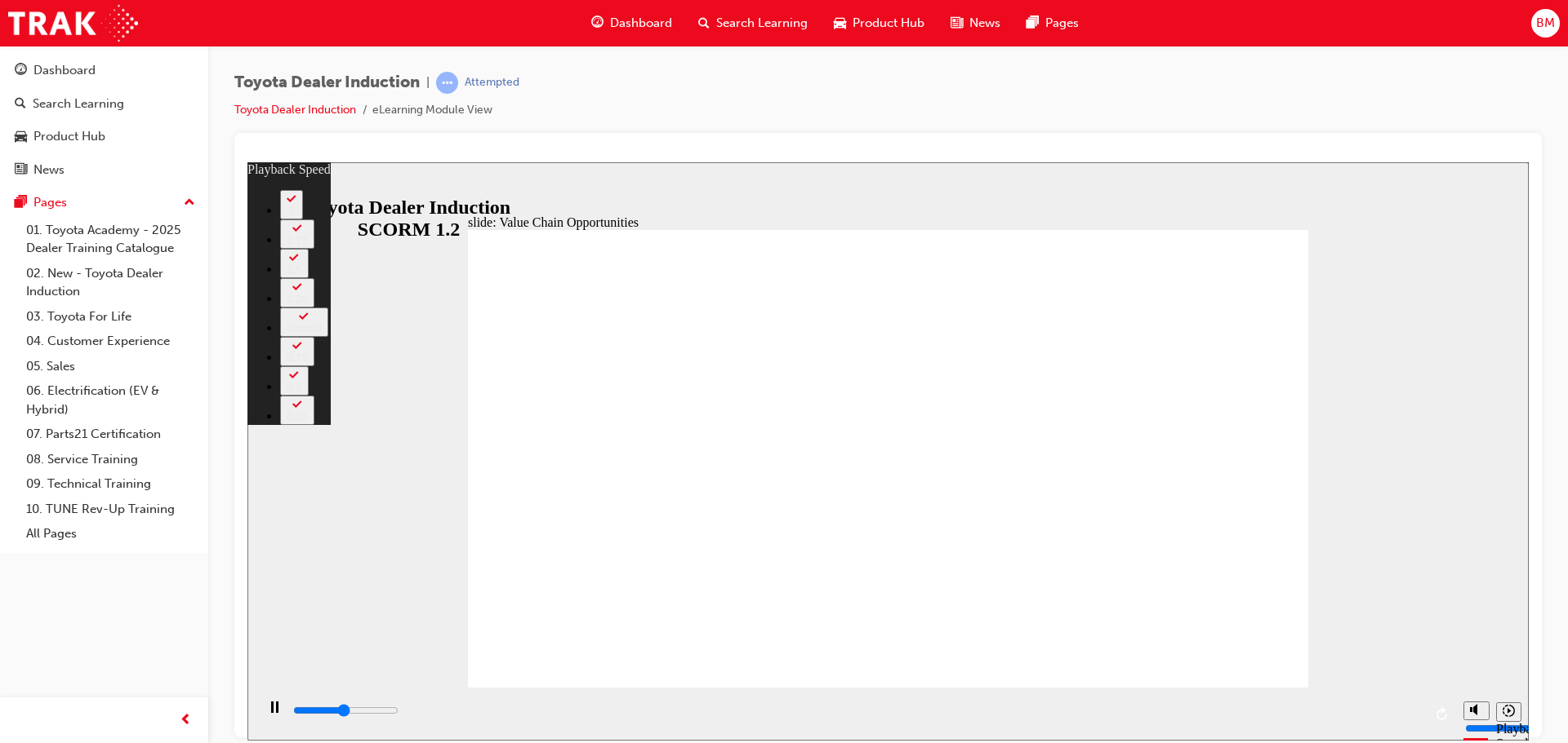
type input "2"
type input "5700"
type input "2"
type input "5900"
type input "2"
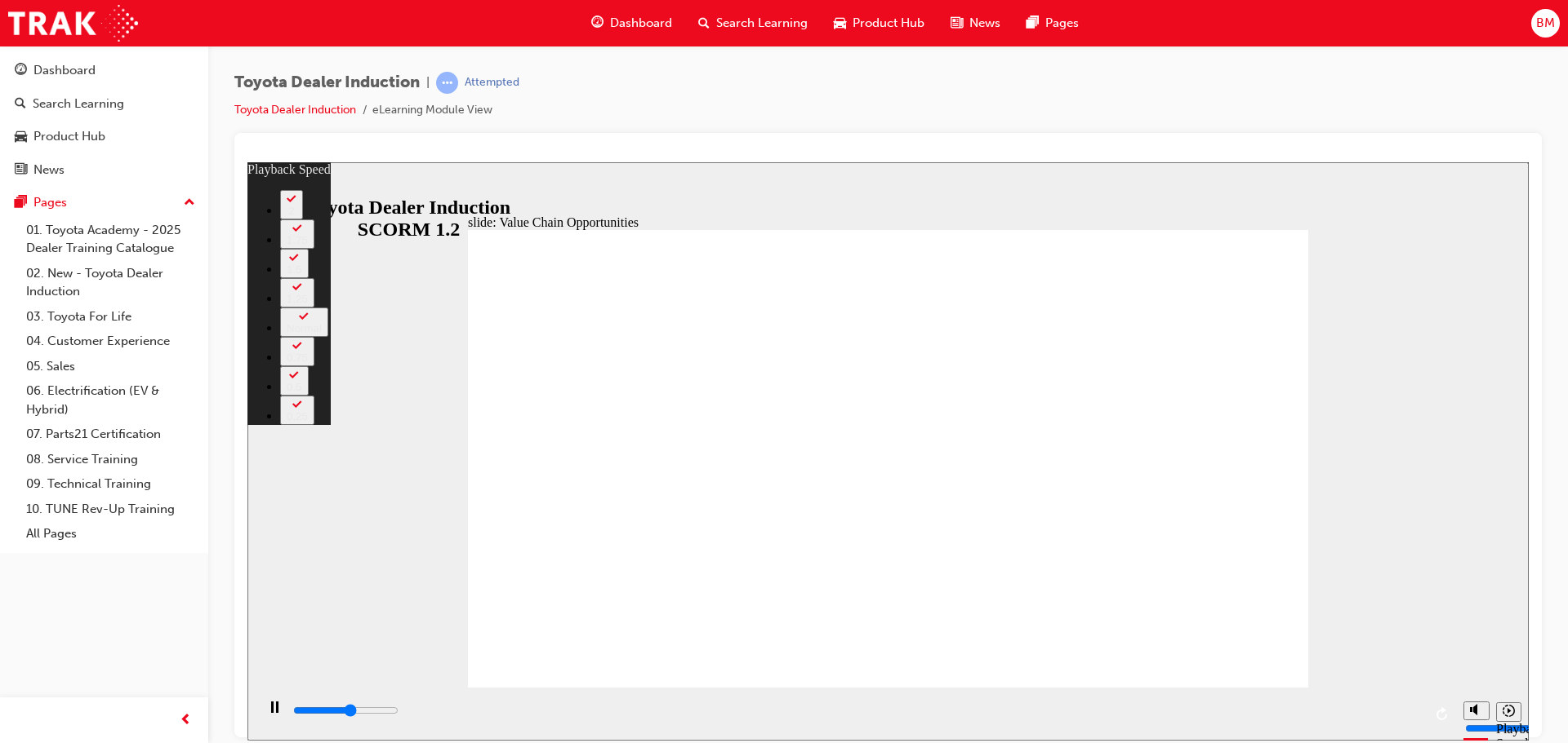
type input "6200"
type input "3"
type input "6400"
type input "3"
type input "6700"
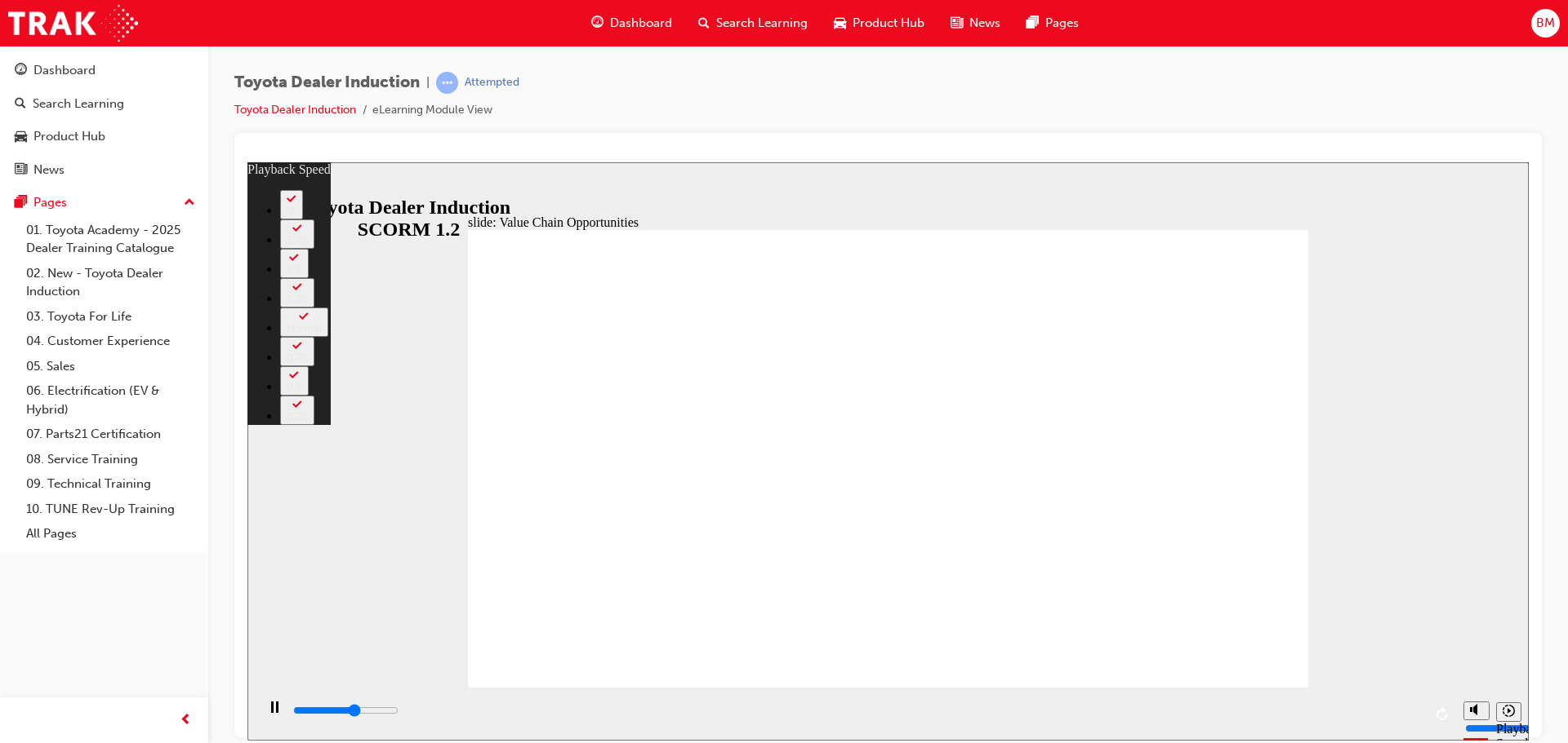
type input "3"
type input "6800"
type input "3"
type input "7000"
type input "3"
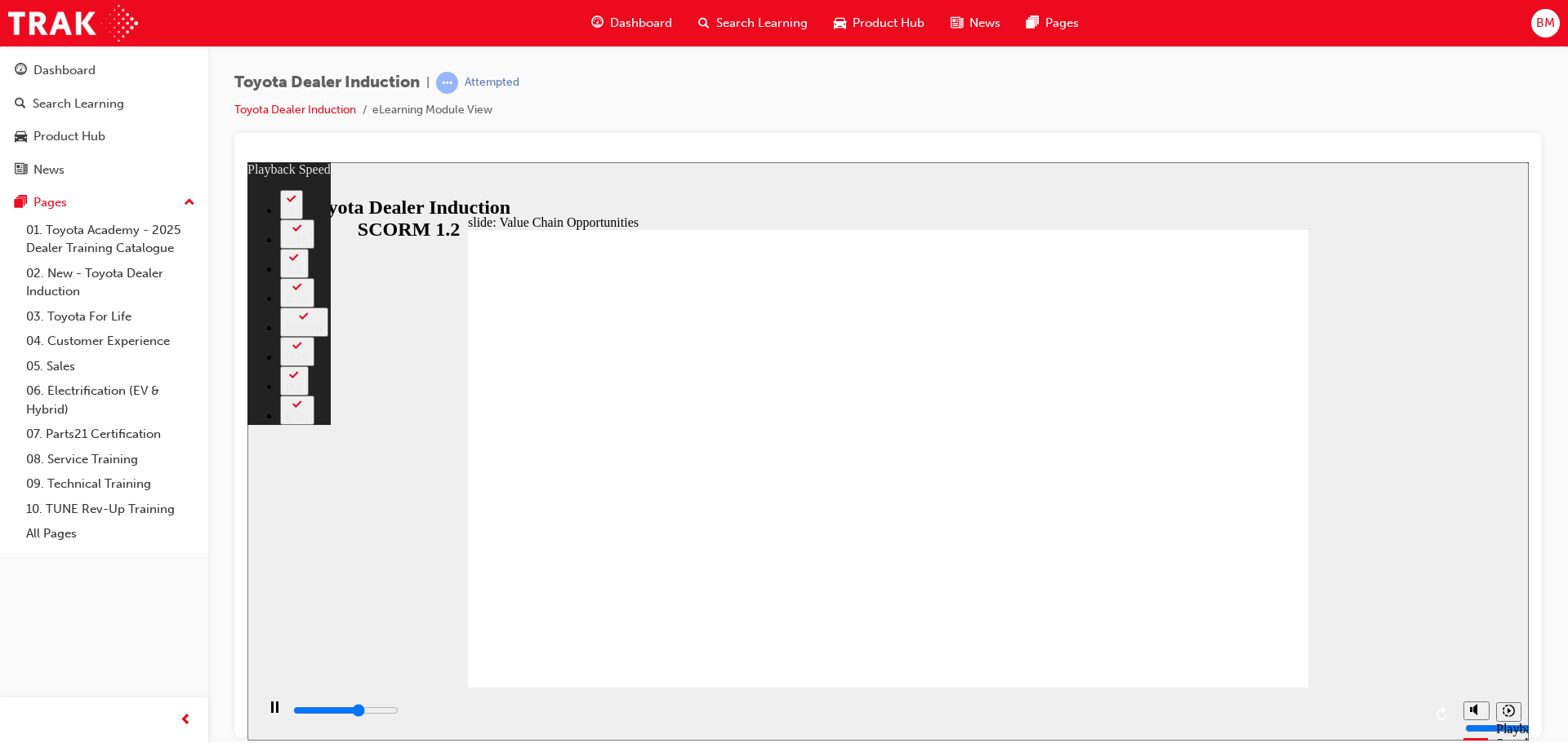
type input "7200"
type input "4"
type input "7500"
type input "4"
type input "7800"
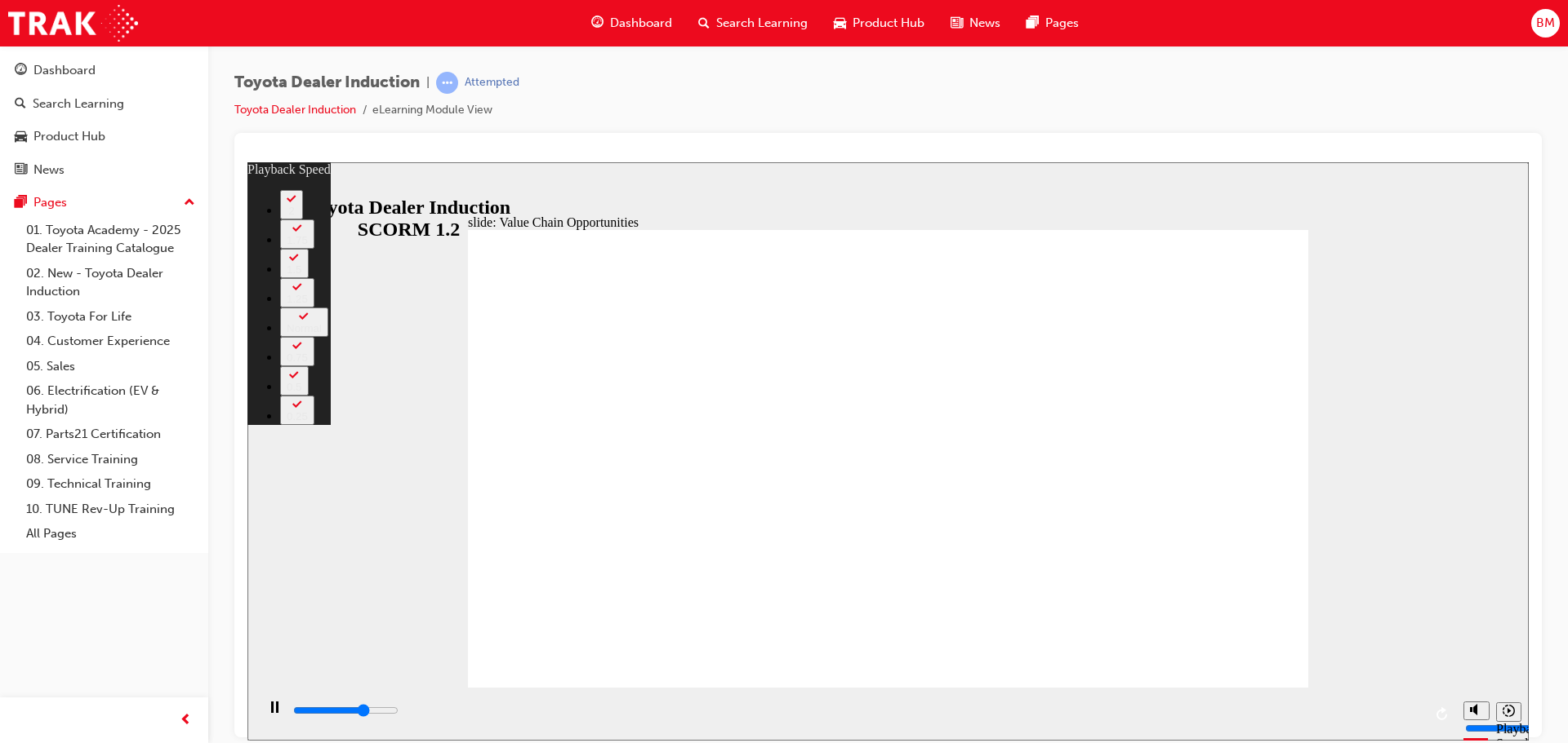
type input "4"
type input "8000"
type input "5"
type input "8300"
type input "5"
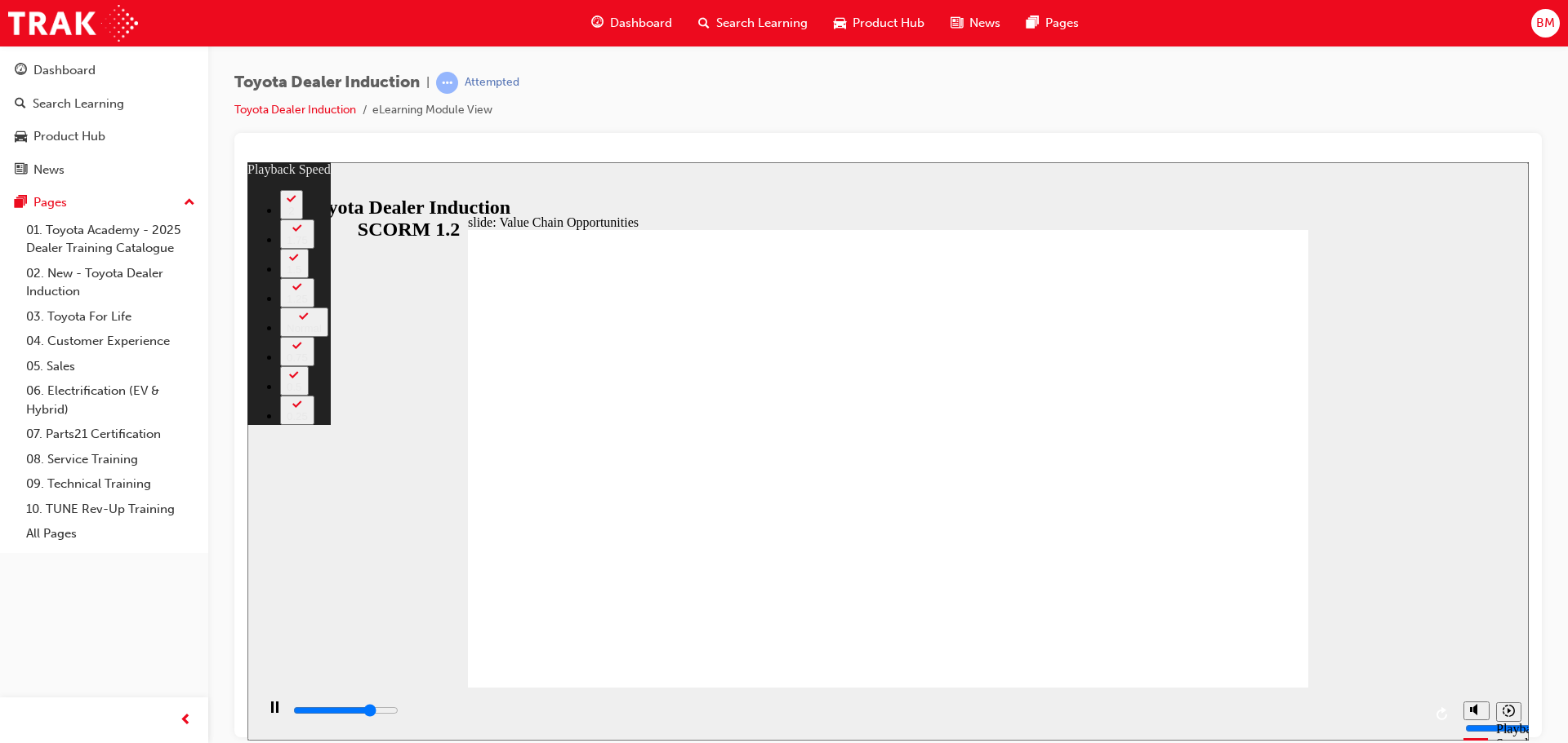
type input "8600"
type input "5"
type input "8800"
type input "5"
type input "9100"
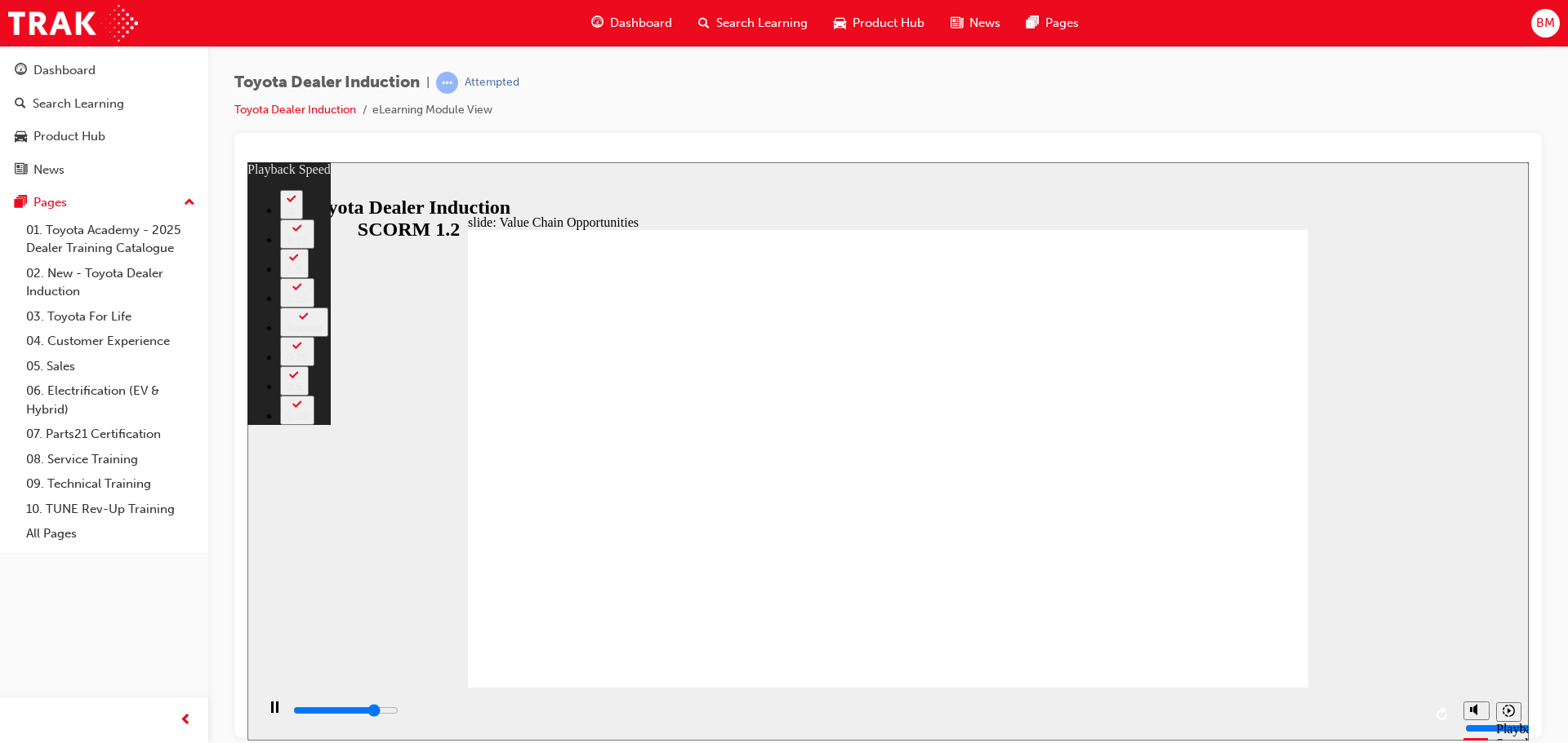
type input "6"
type input "9400"
type input "6"
type input "9600"
type input "6"
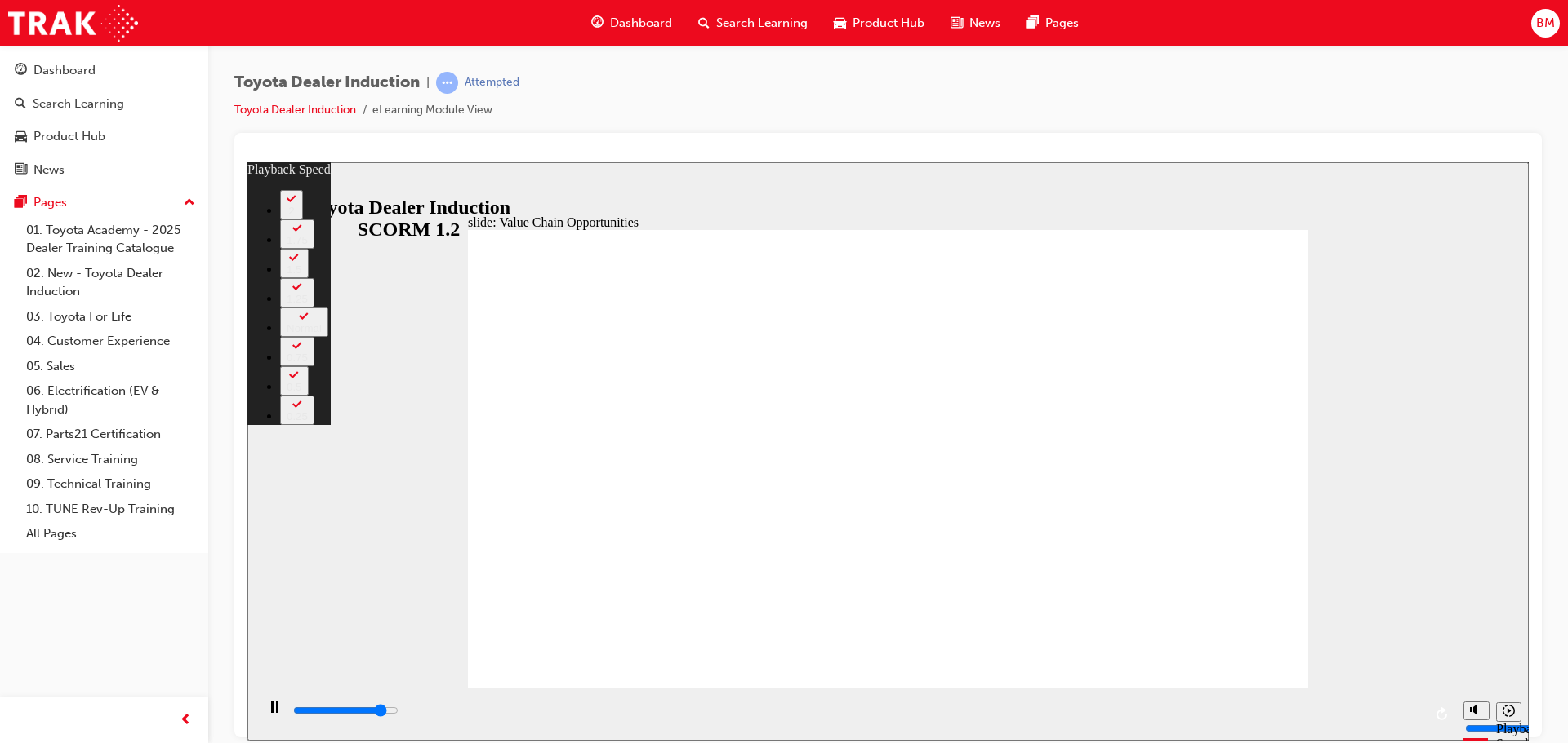
type input "9900"
type input "6"
type input "10200"
type input "7"
type input "10400"
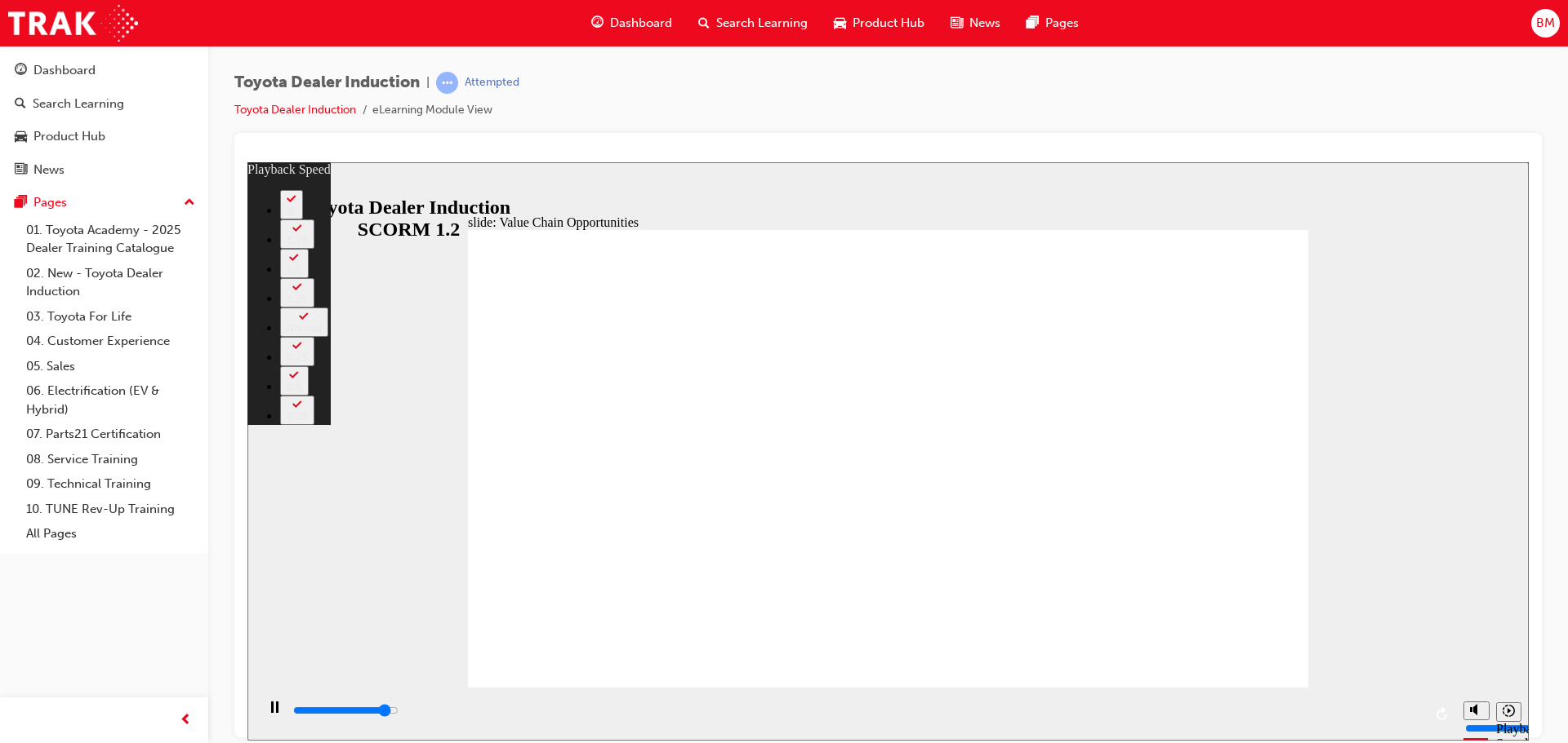
type input "7"
type input "10700"
type input "7"
type input "11000"
type input "7"
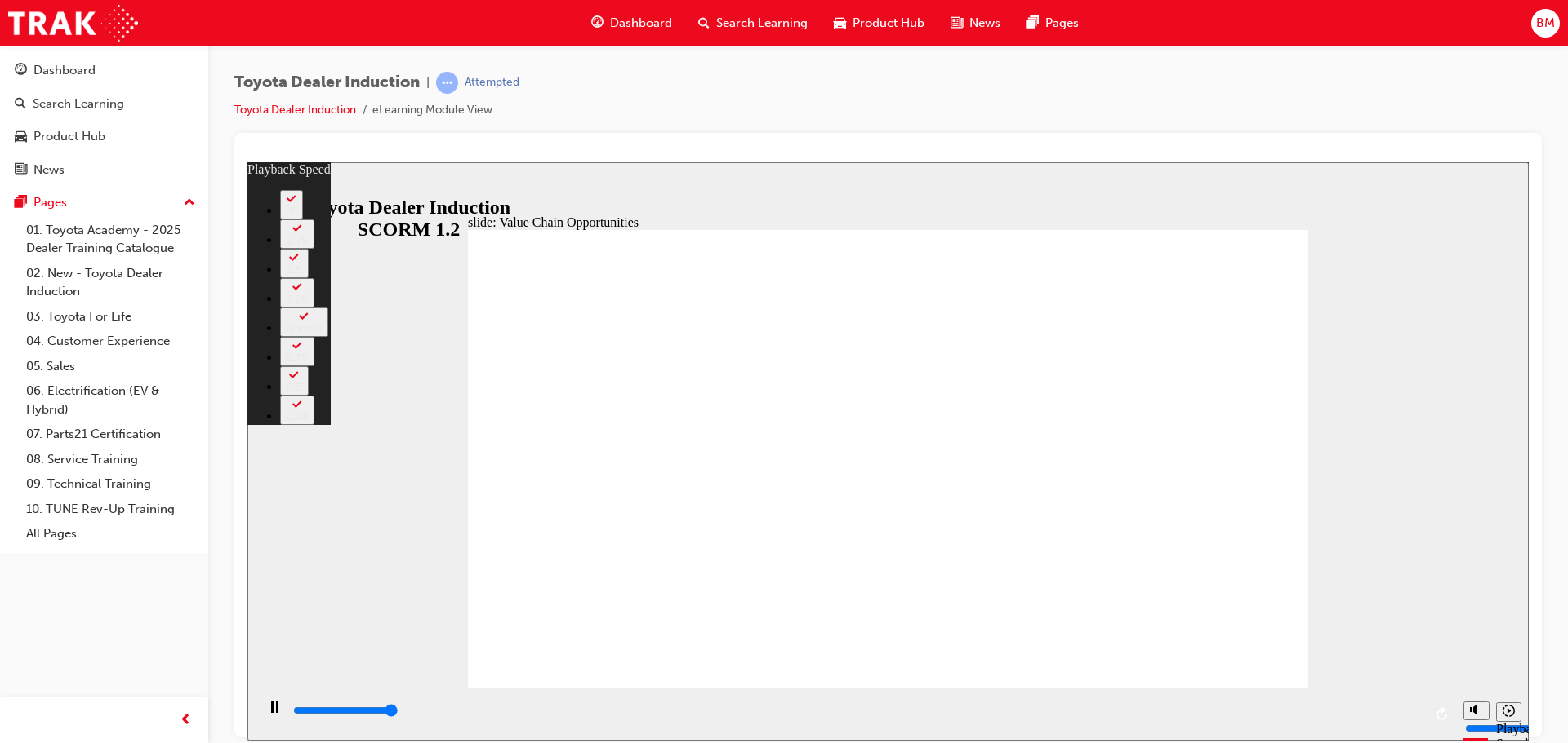
type input "11200"
type input "8"
type input "11300"
type input "64"
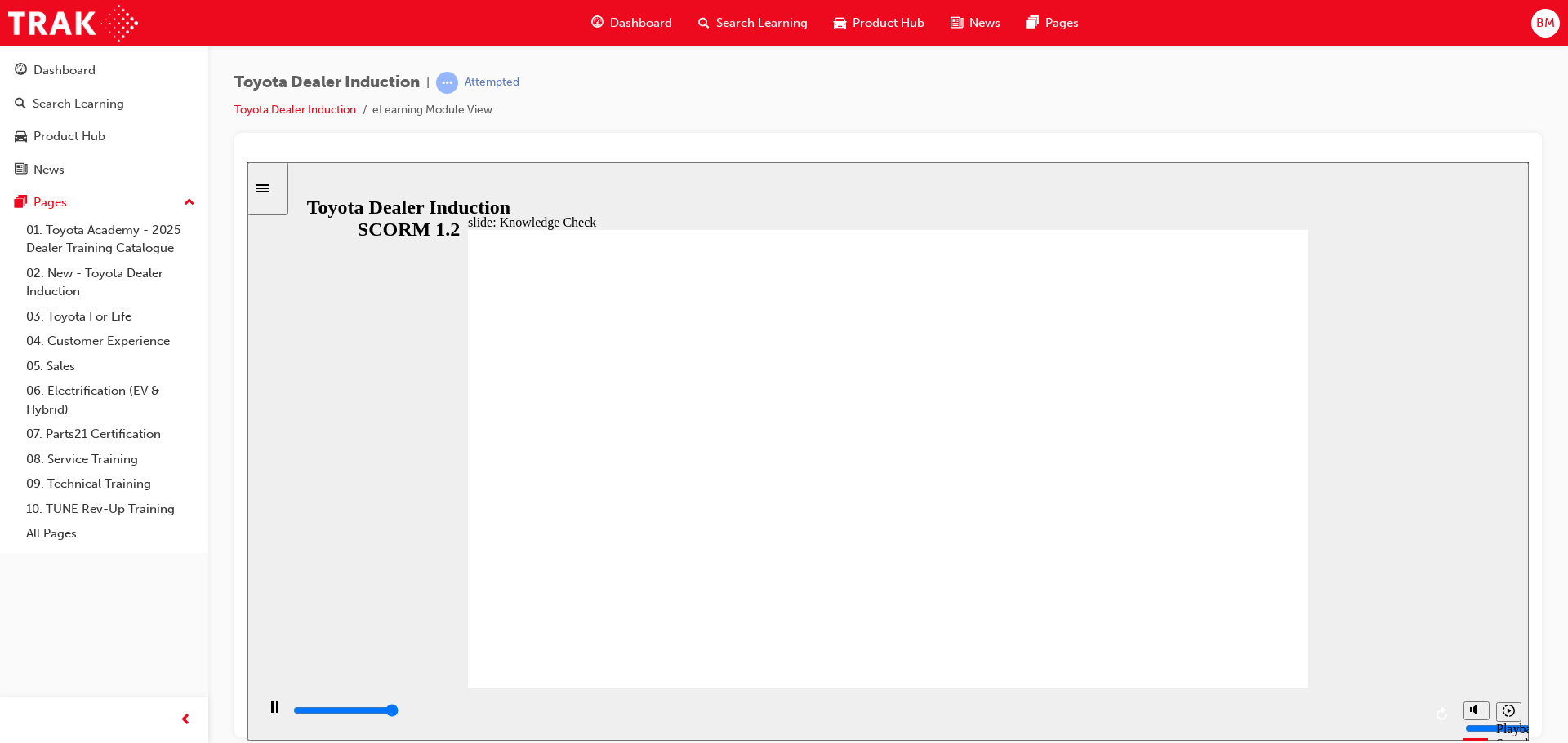
type input "5000"
radio input "true"
type input "5000"
radio input "false"
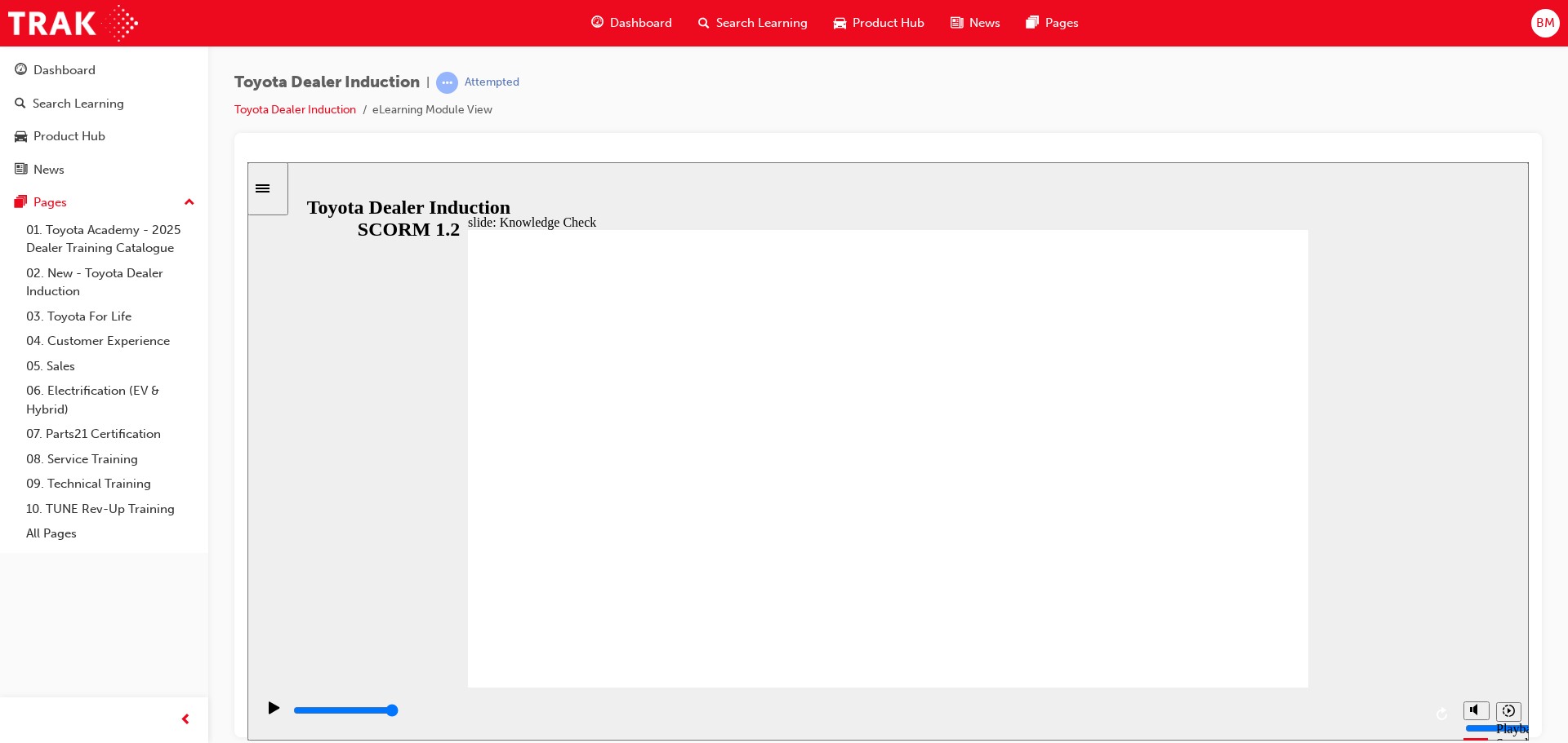
radio input "false"
radio input "true"
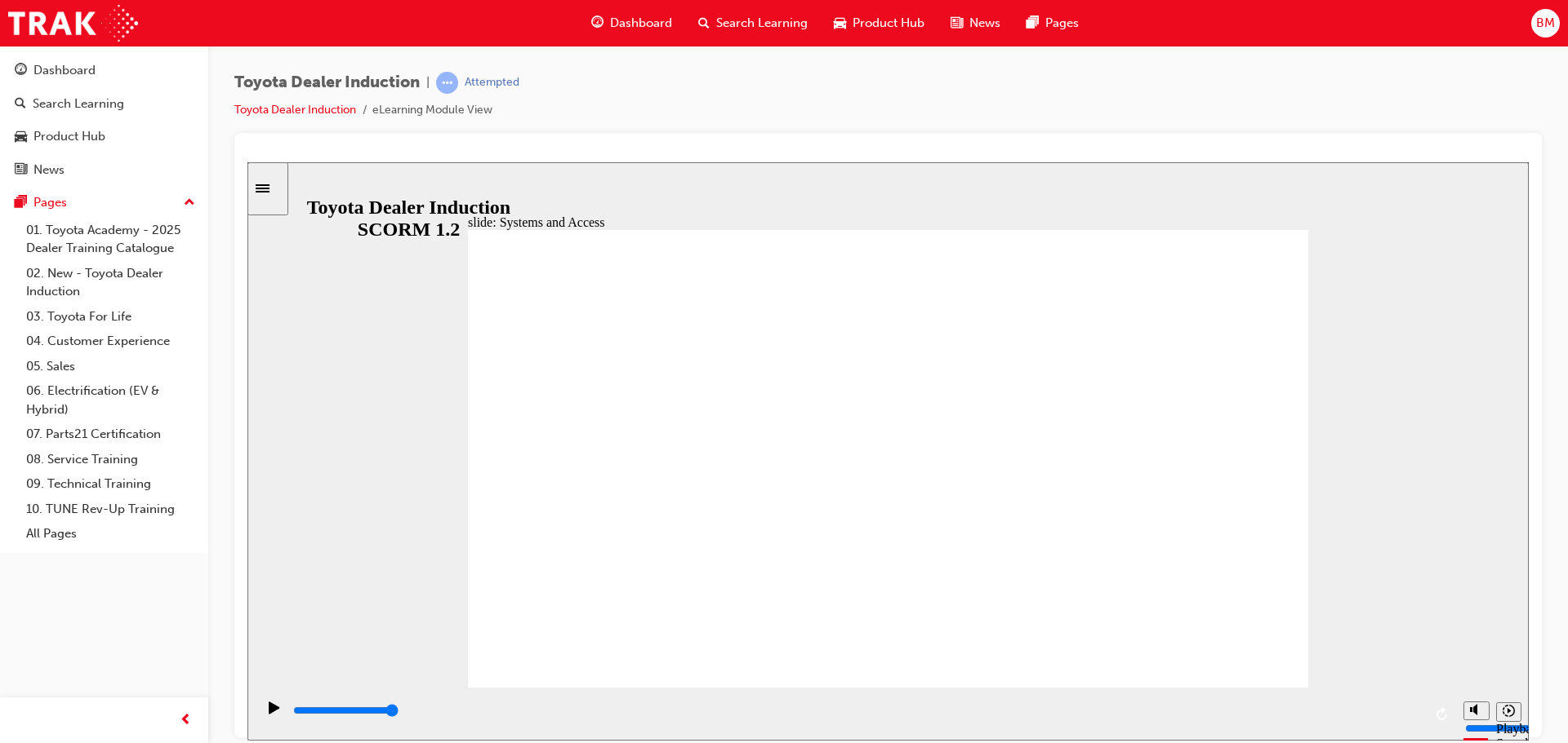
drag, startPoint x: 1286, startPoint y: 233, endPoint x: 1264, endPoint y: 243, distance: 24.2
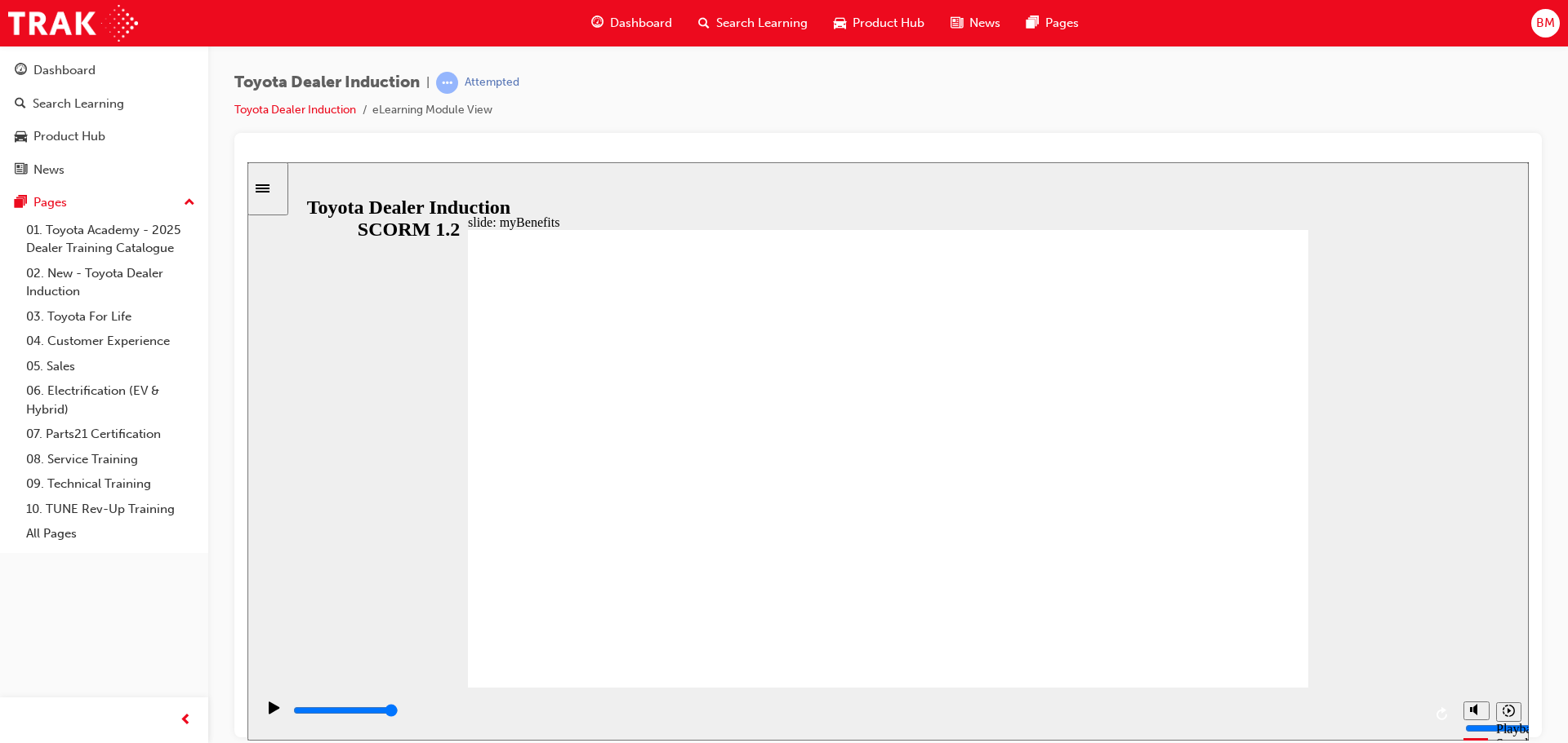
drag, startPoint x: 719, startPoint y: 382, endPoint x: 671, endPoint y: 413, distance: 57.1
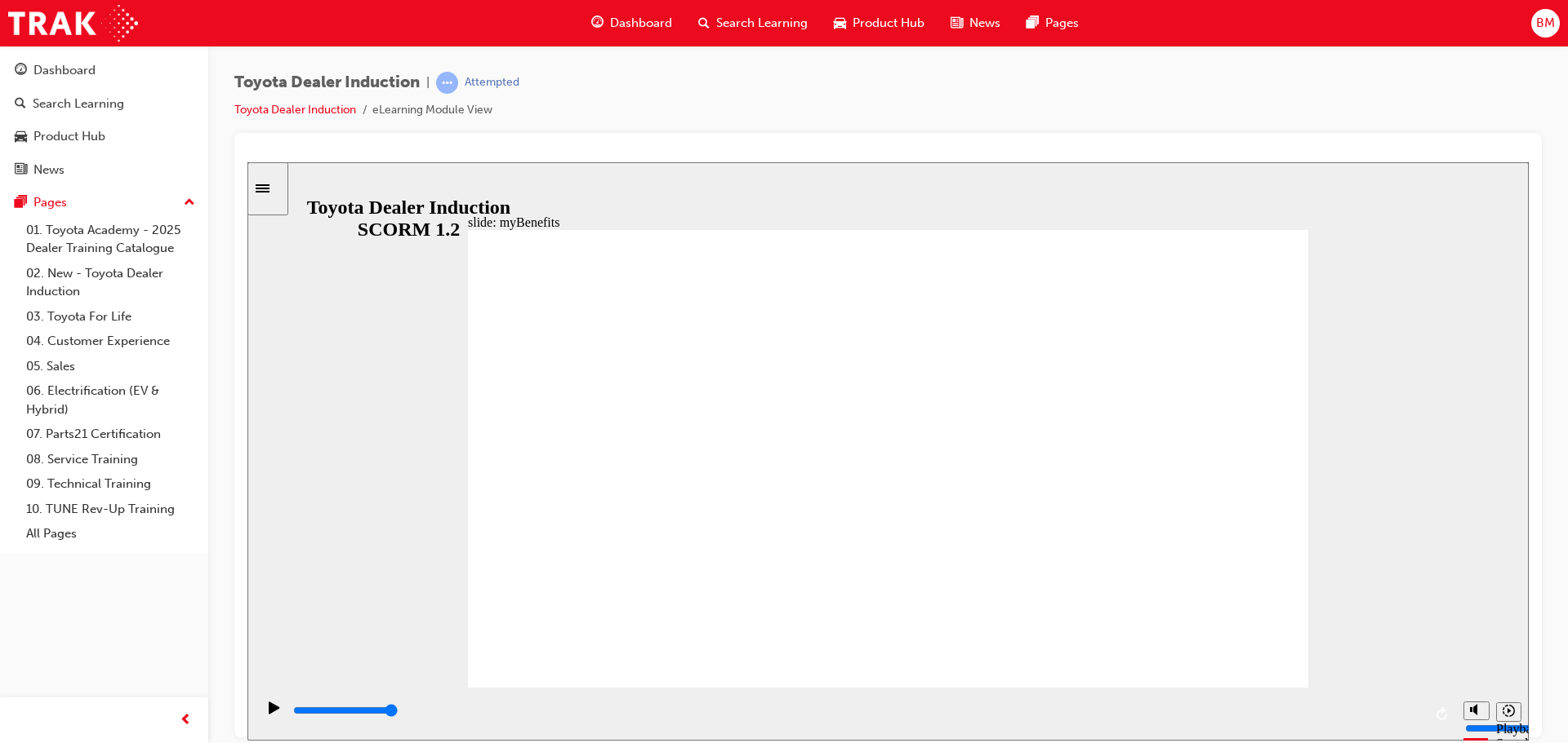
type input "5000"
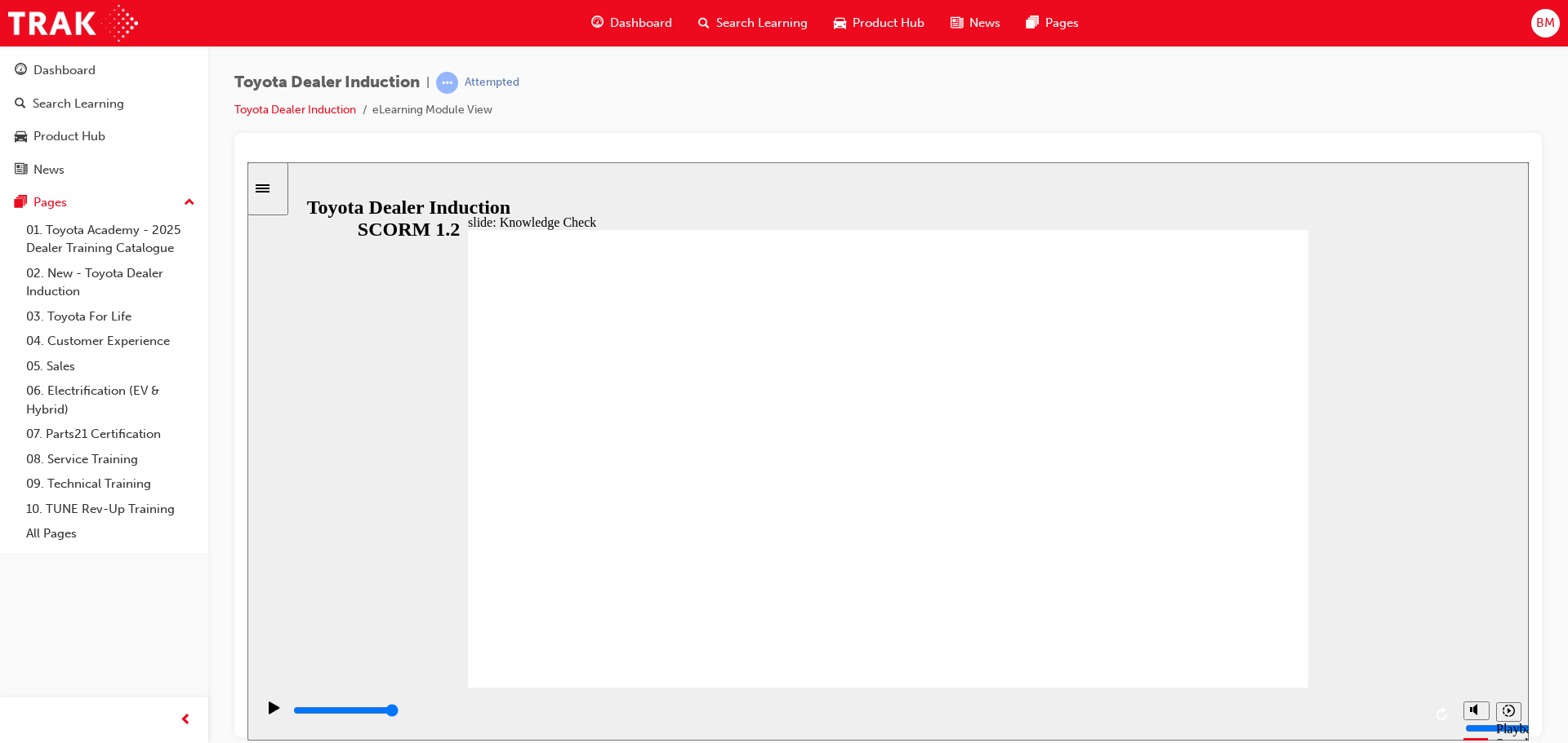
type input "toyota engage app"
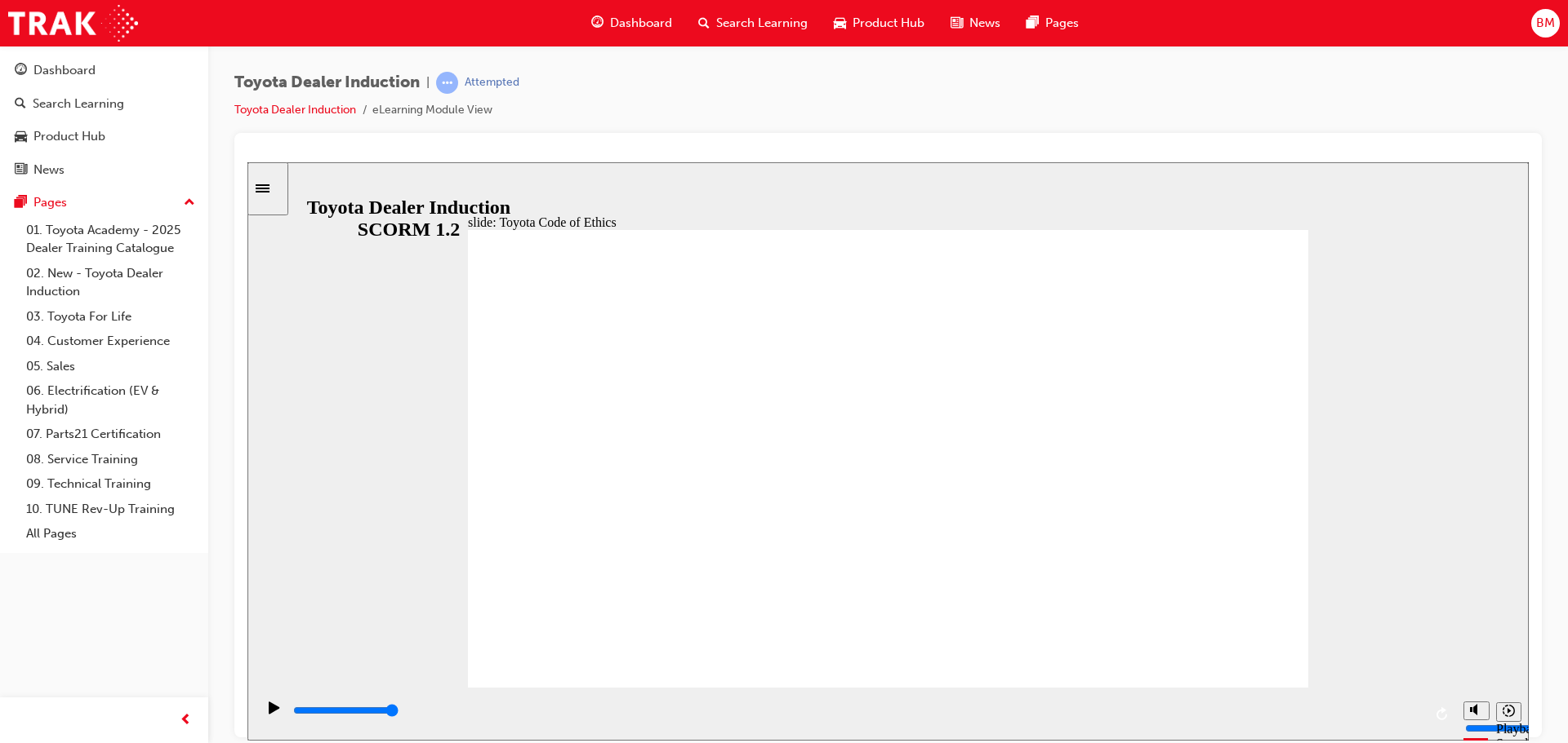
drag, startPoint x: 1226, startPoint y: 646, endPoint x: 1212, endPoint y: 650, distance: 14.6
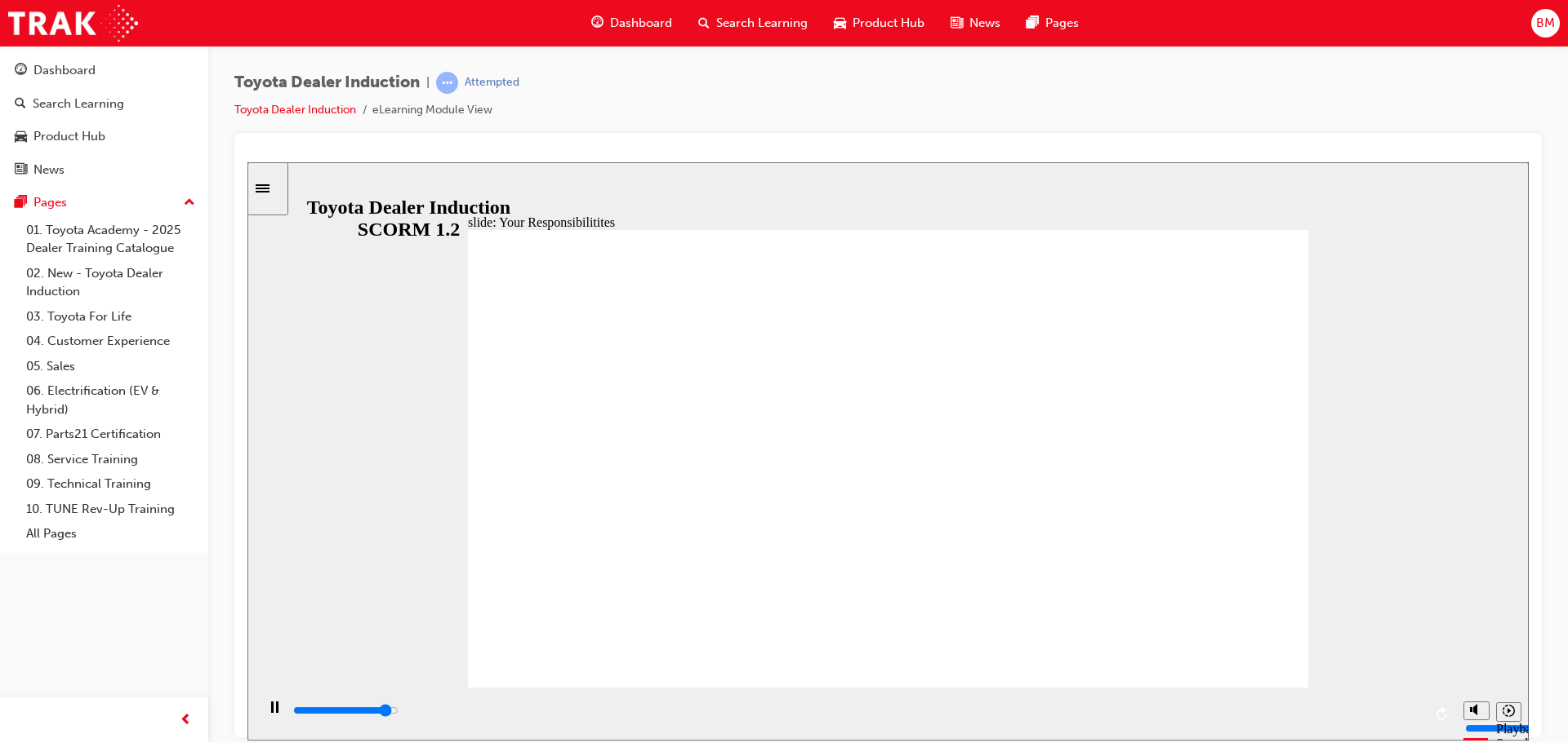
type input "7900"
checkbox input "true"
type input "8400"
checkbox input "true"
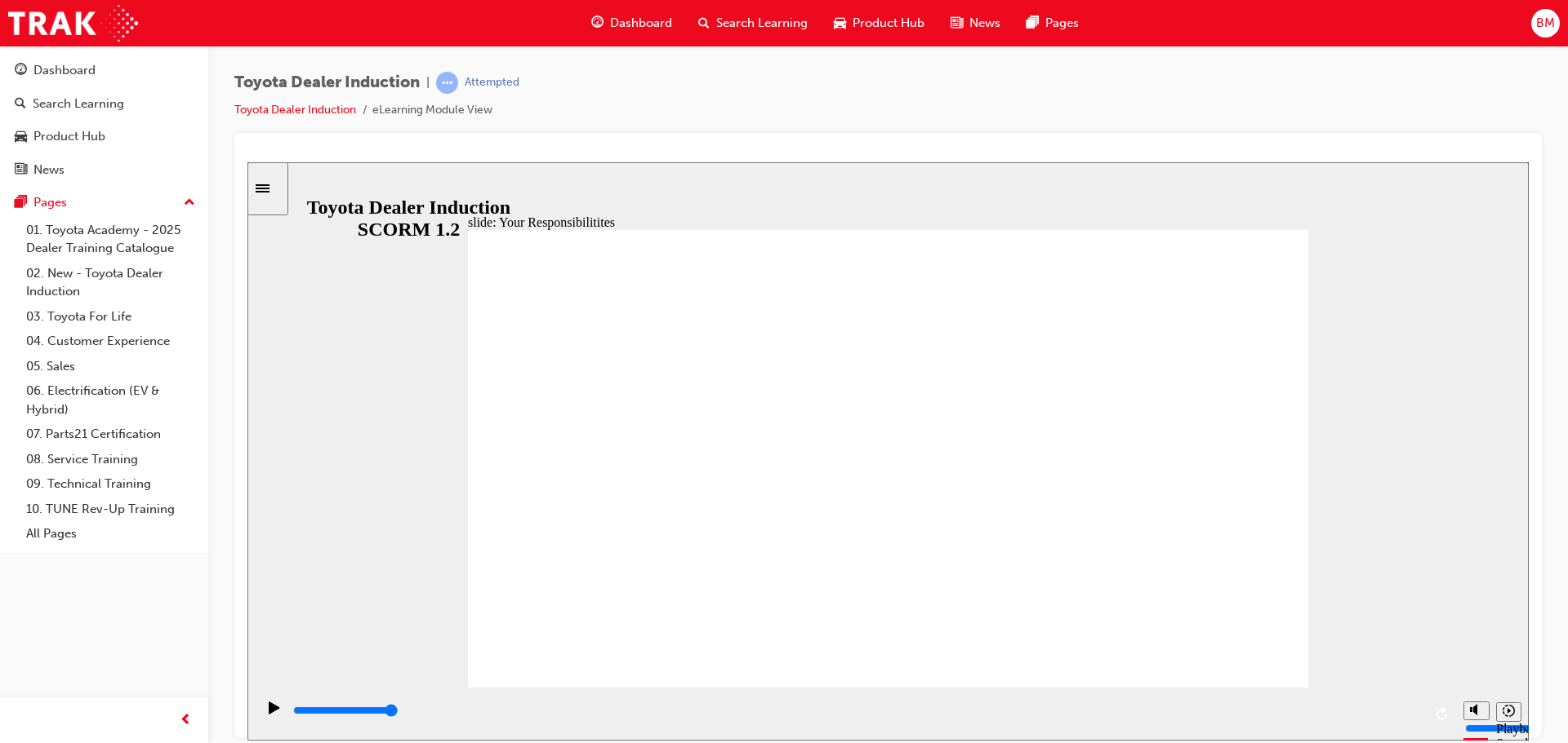
checkbox input "true"
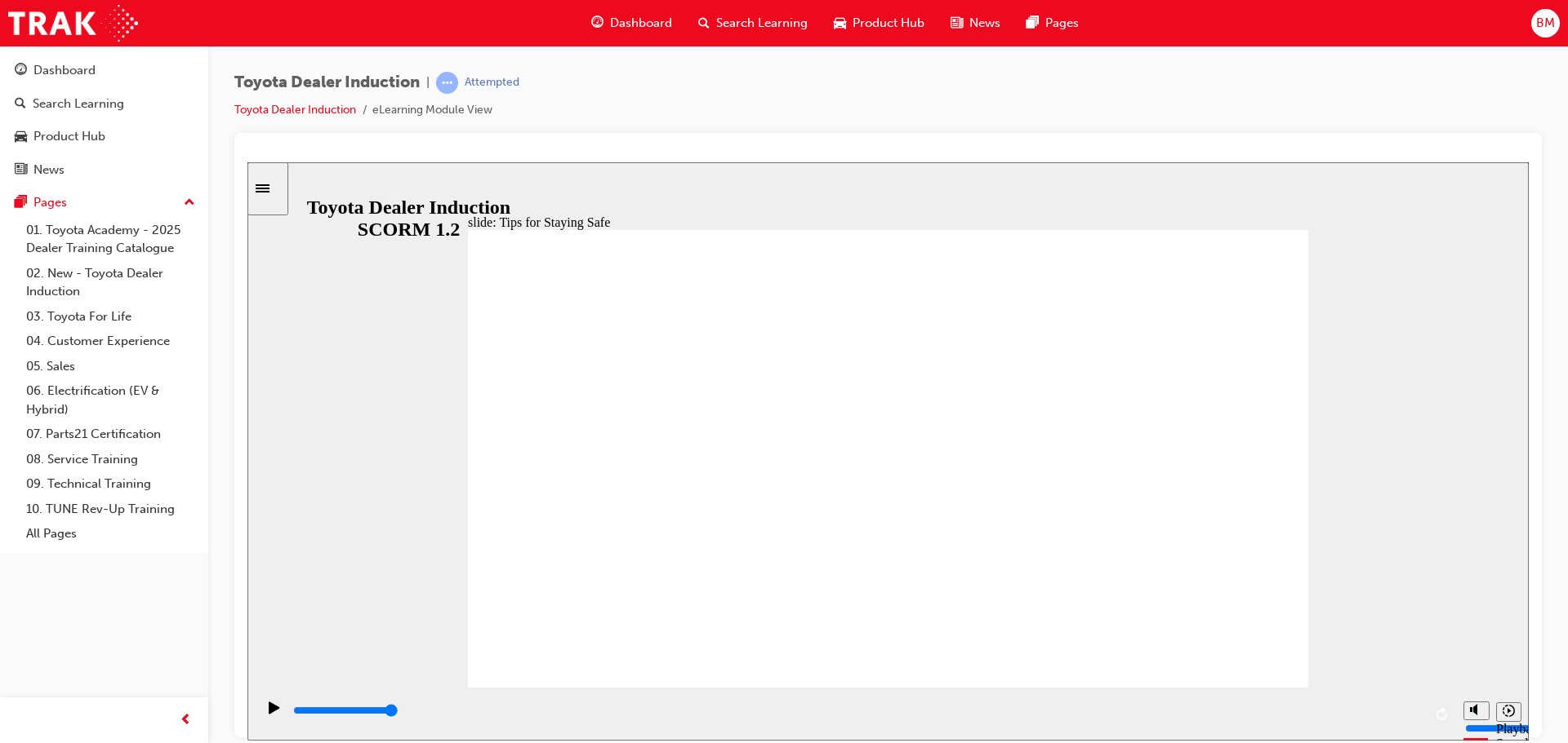
type input "5000"
checkbox input "true"
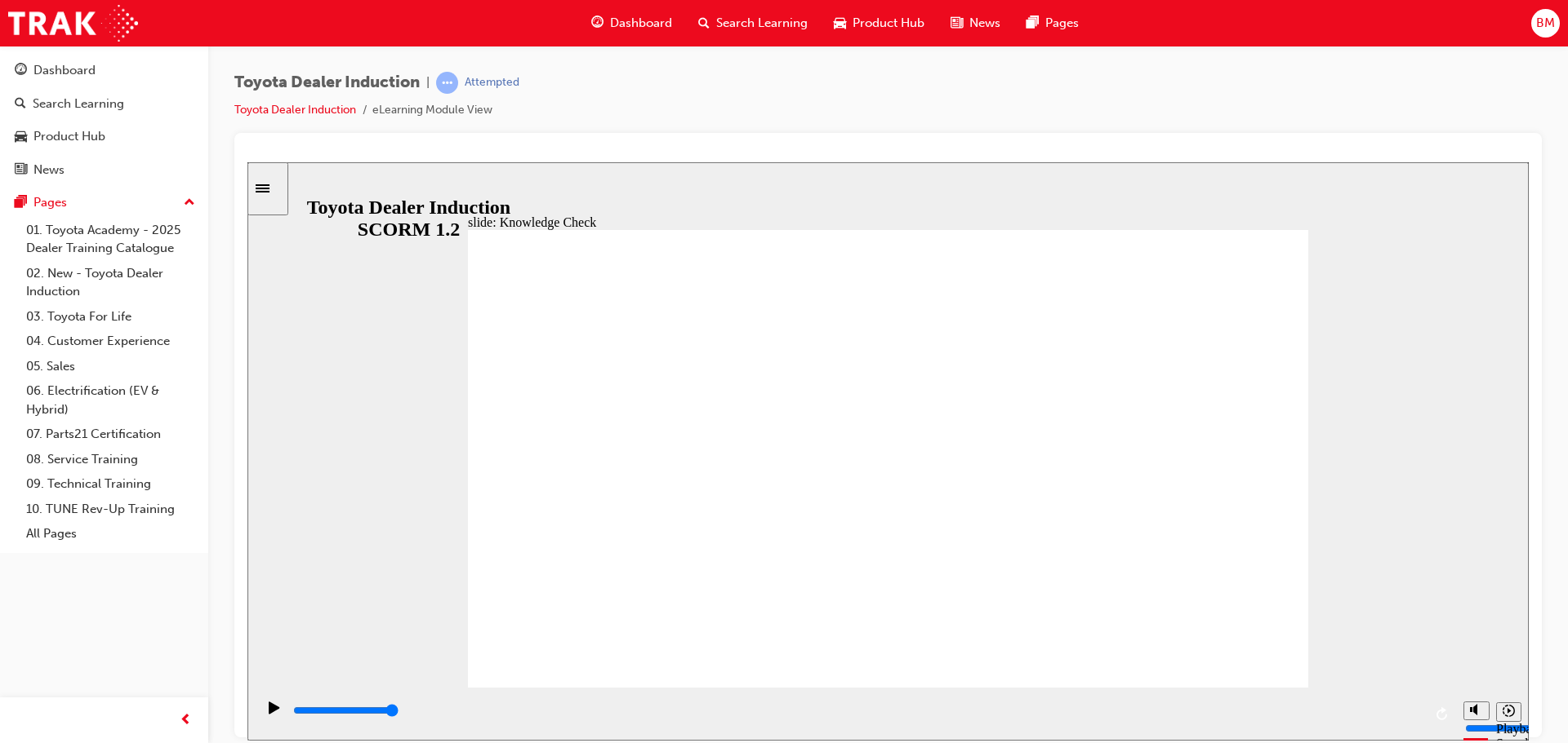
checkbox input "true"
type input "4900"
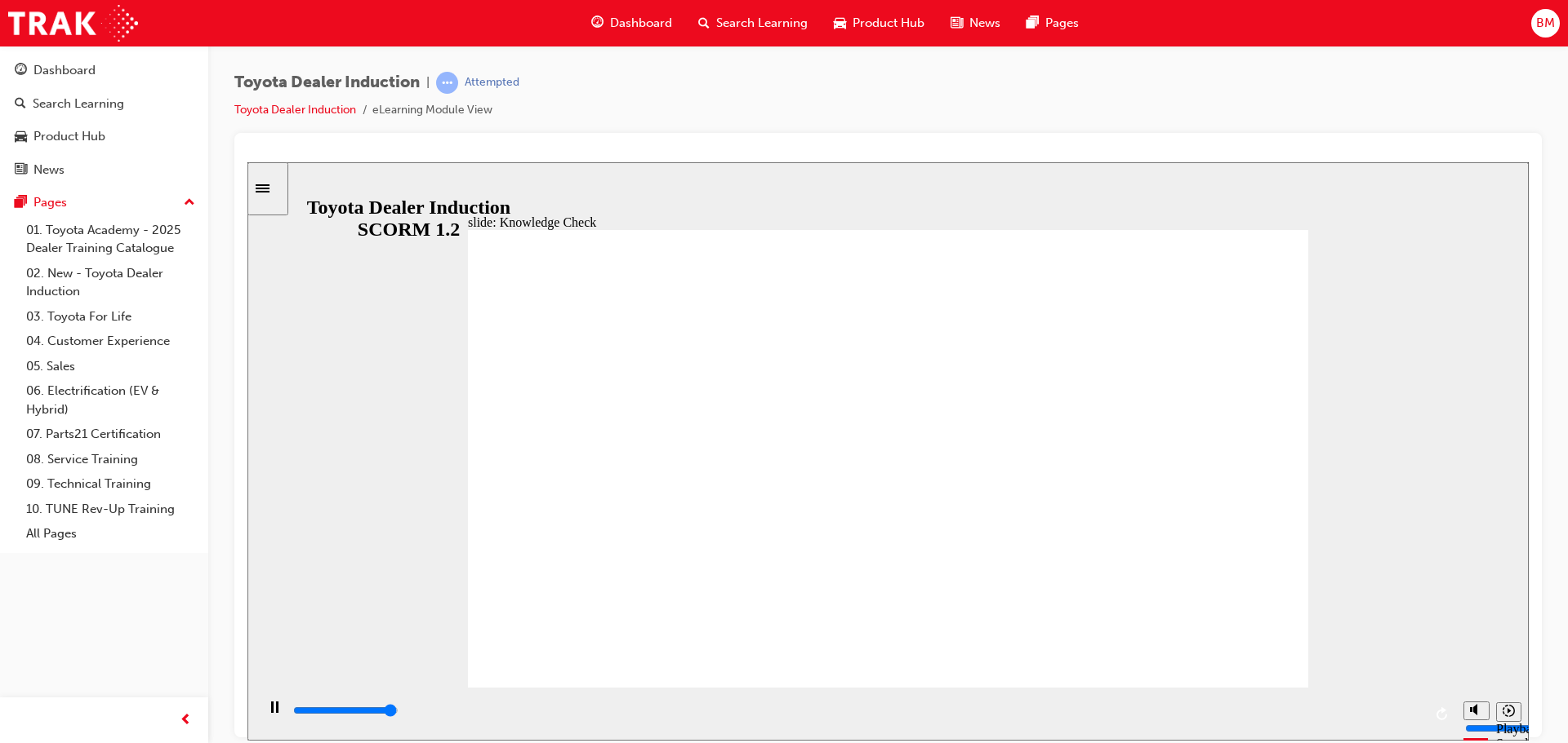
radio input "true"
type input "5000"
drag, startPoint x: 874, startPoint y: 467, endPoint x: 871, endPoint y: 477, distance: 10.4
checkbox input "true"
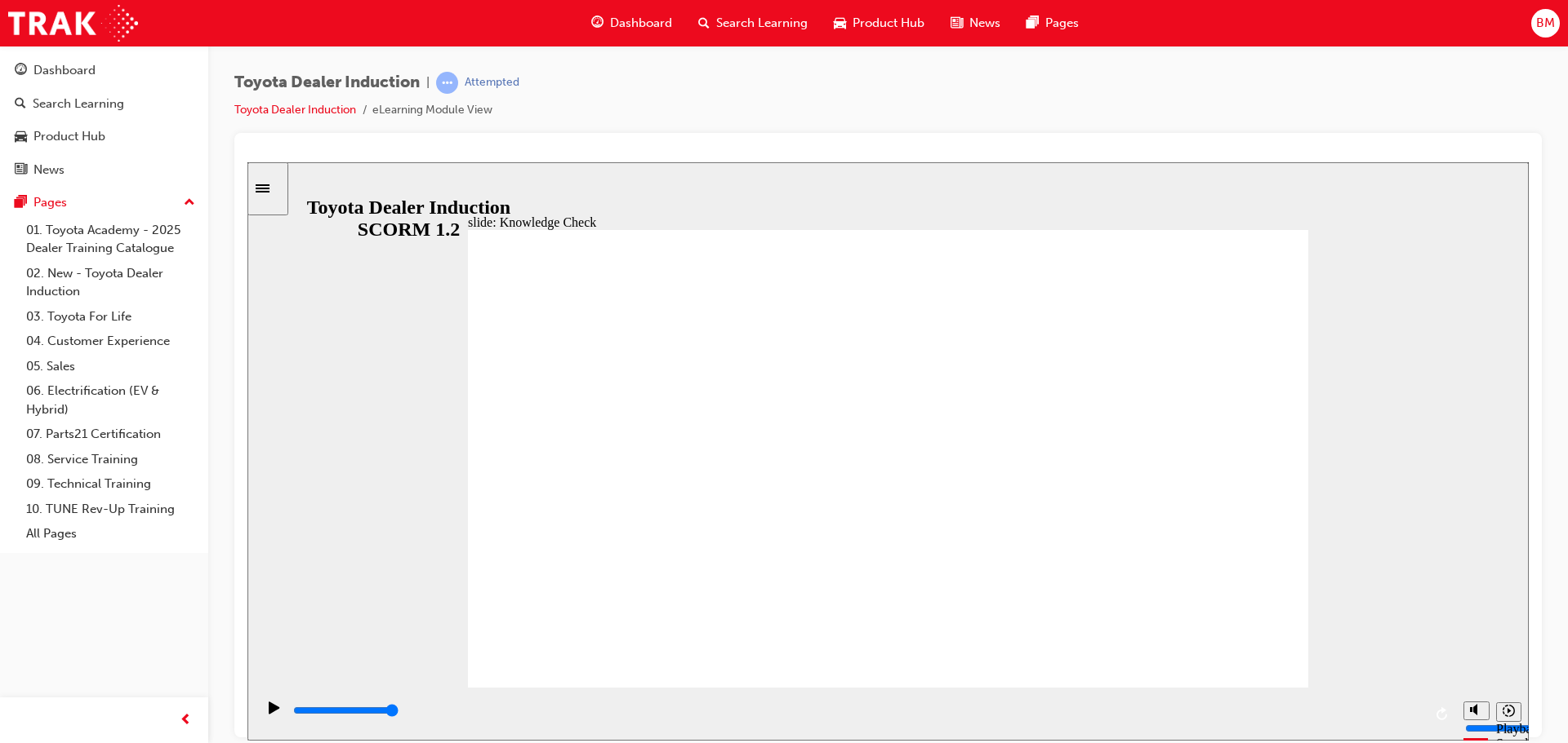
checkbox input "true"
type input "5000"
checkbox input "true"
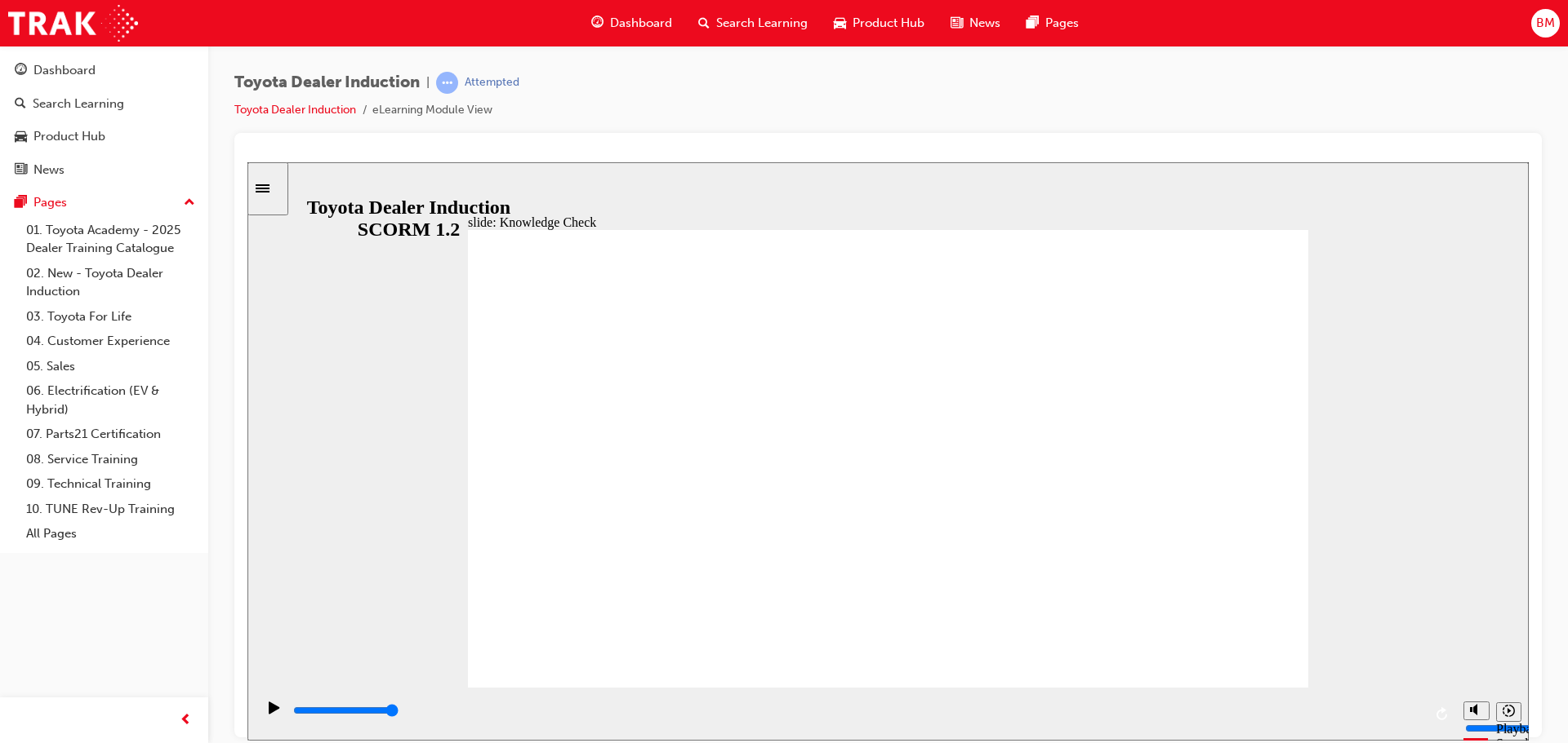
checkbox input "true"
drag, startPoint x: 815, startPoint y: 548, endPoint x: 827, endPoint y: 506, distance: 43.7
checkbox input "true"
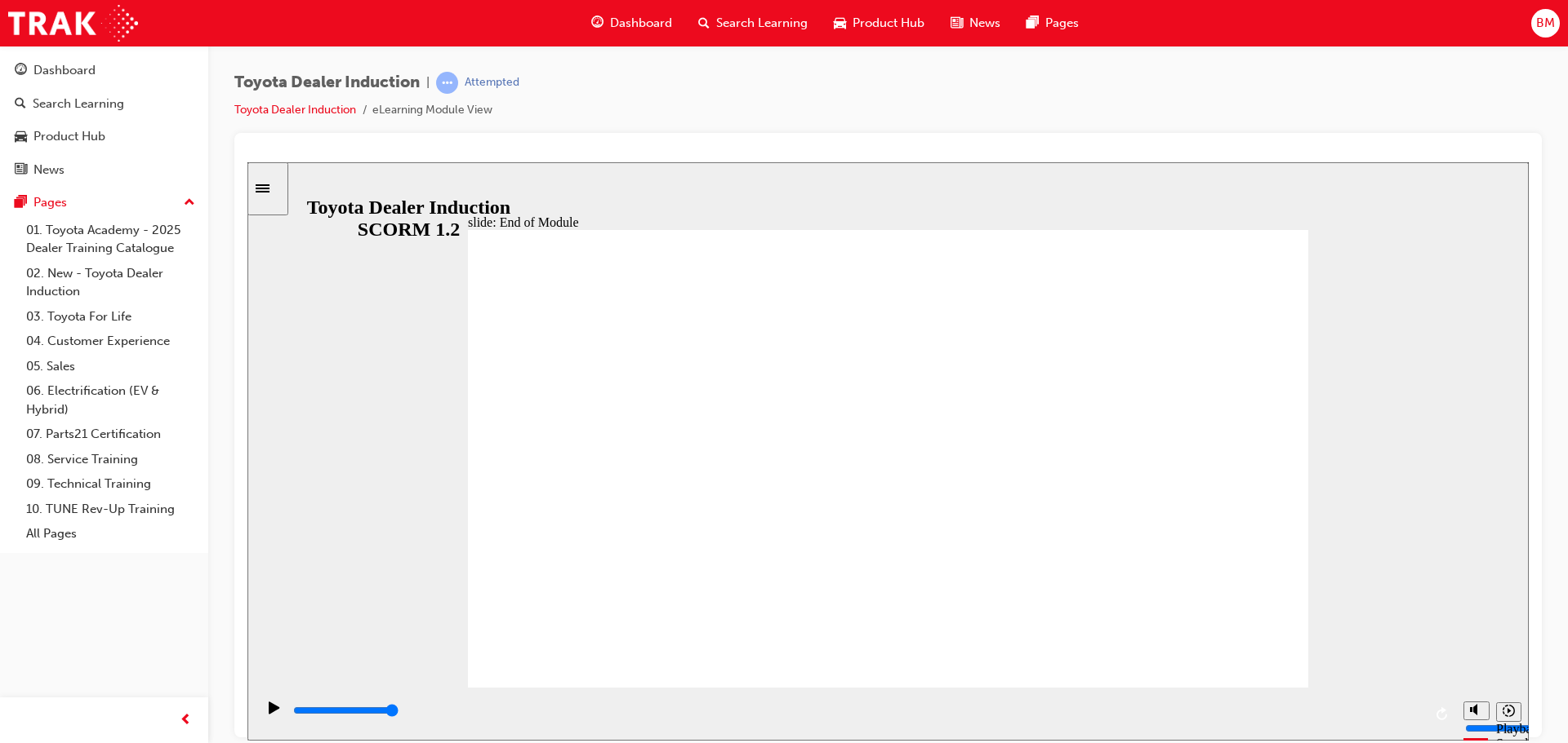
type input "9900"
